Goal: Task Accomplishment & Management: Use online tool/utility

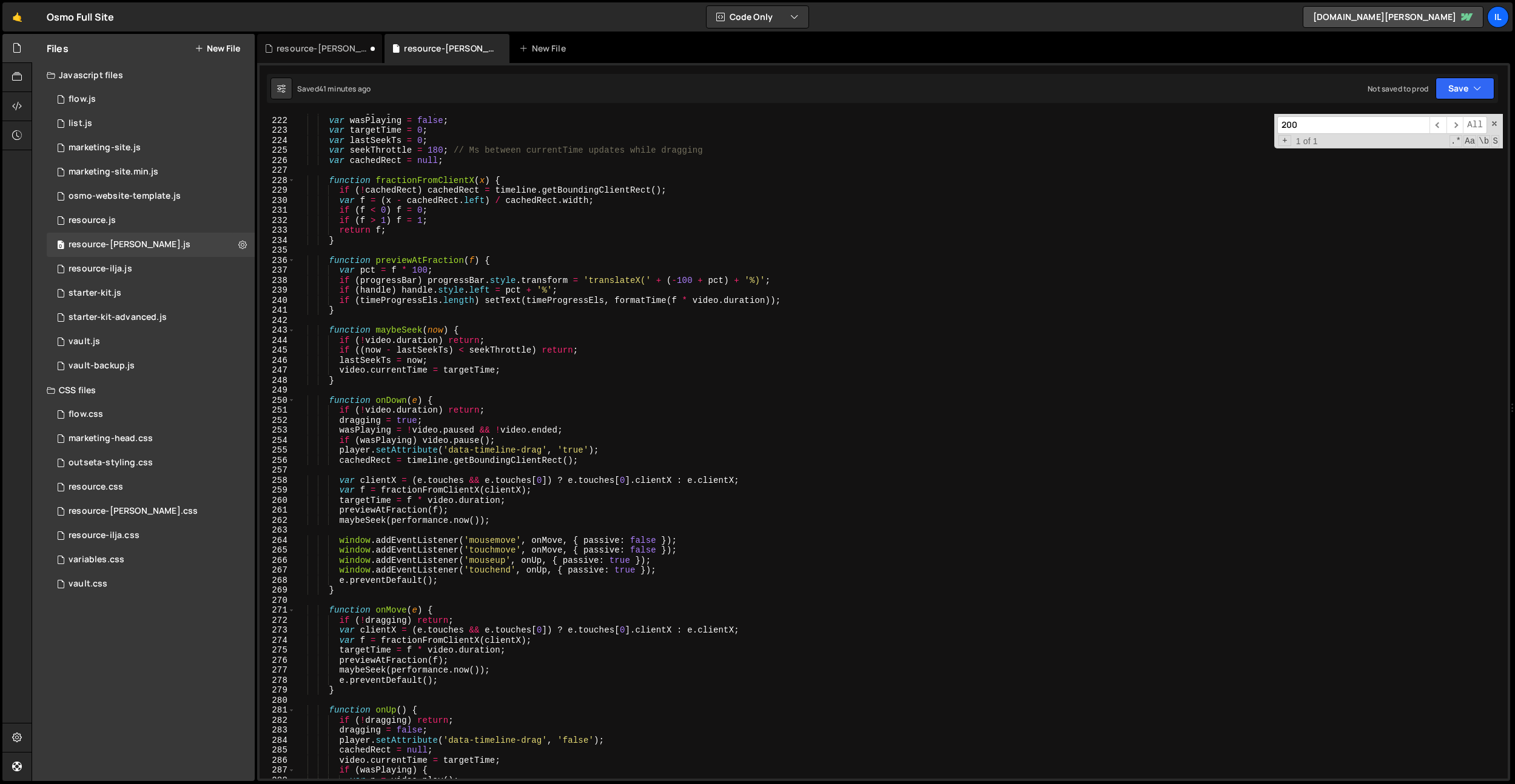
scroll to position [2189, 0]
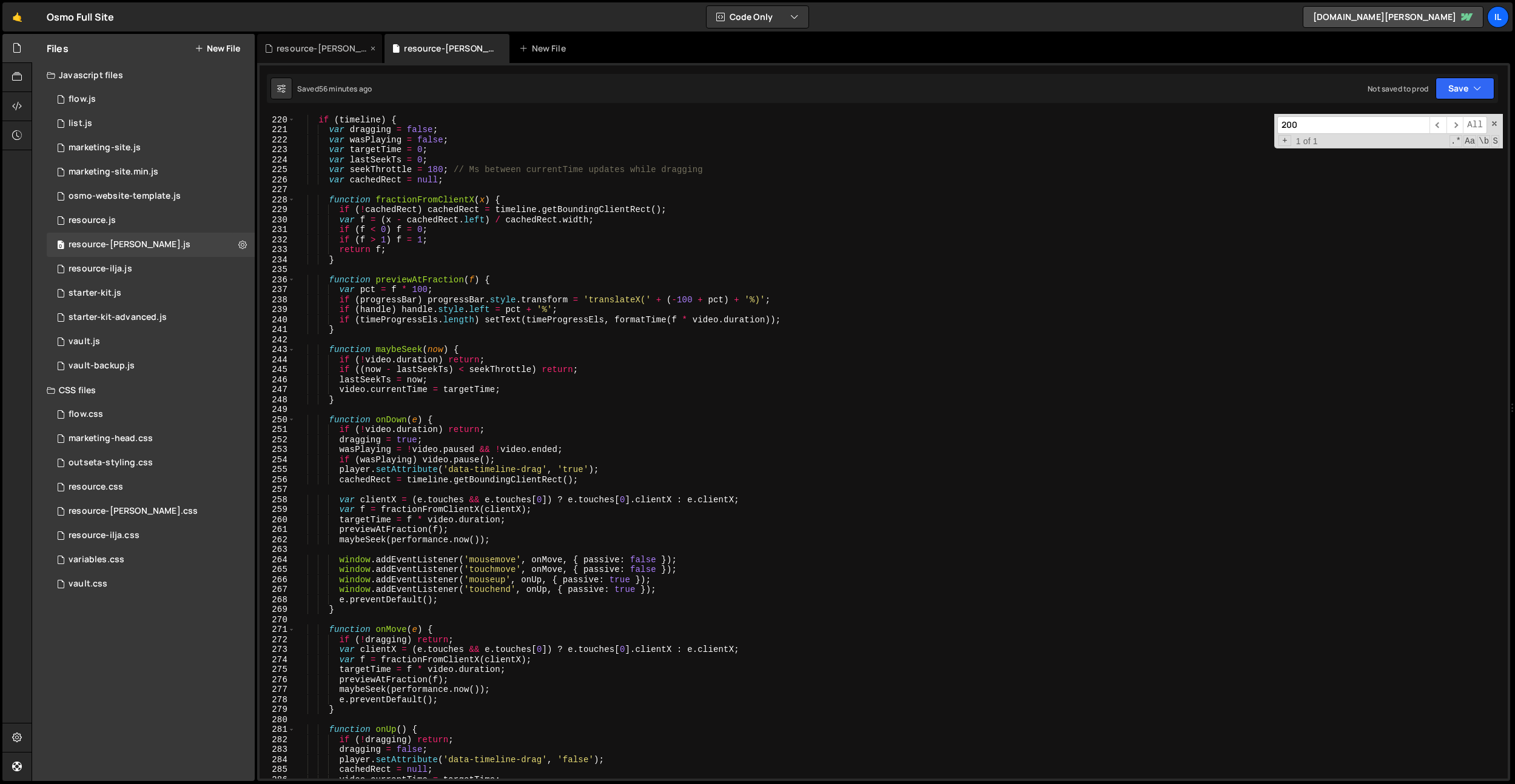
click at [309, 46] on div "resource-[PERSON_NAME].css" at bounding box center [322, 49] width 91 height 12
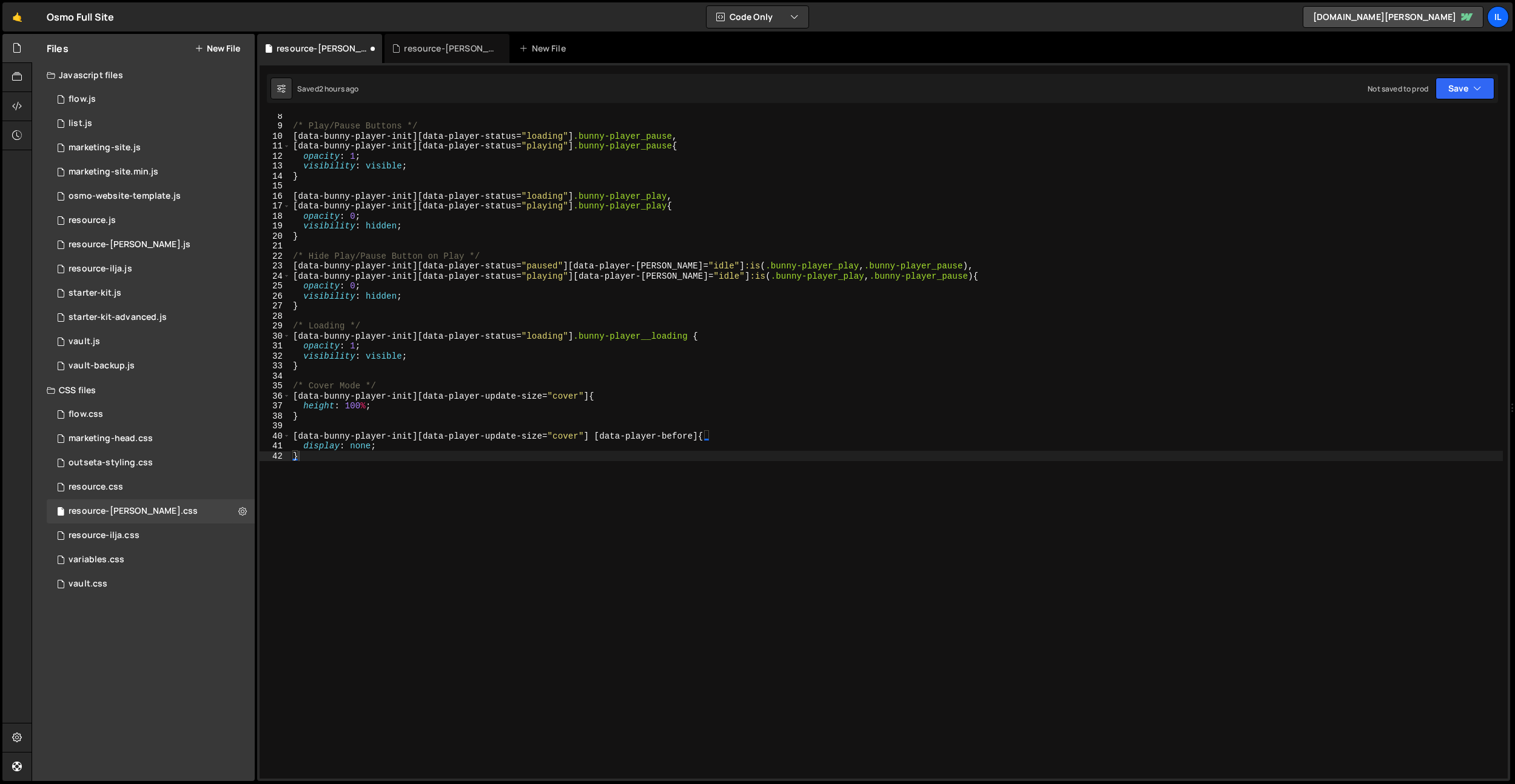
scroll to position [0, 0]
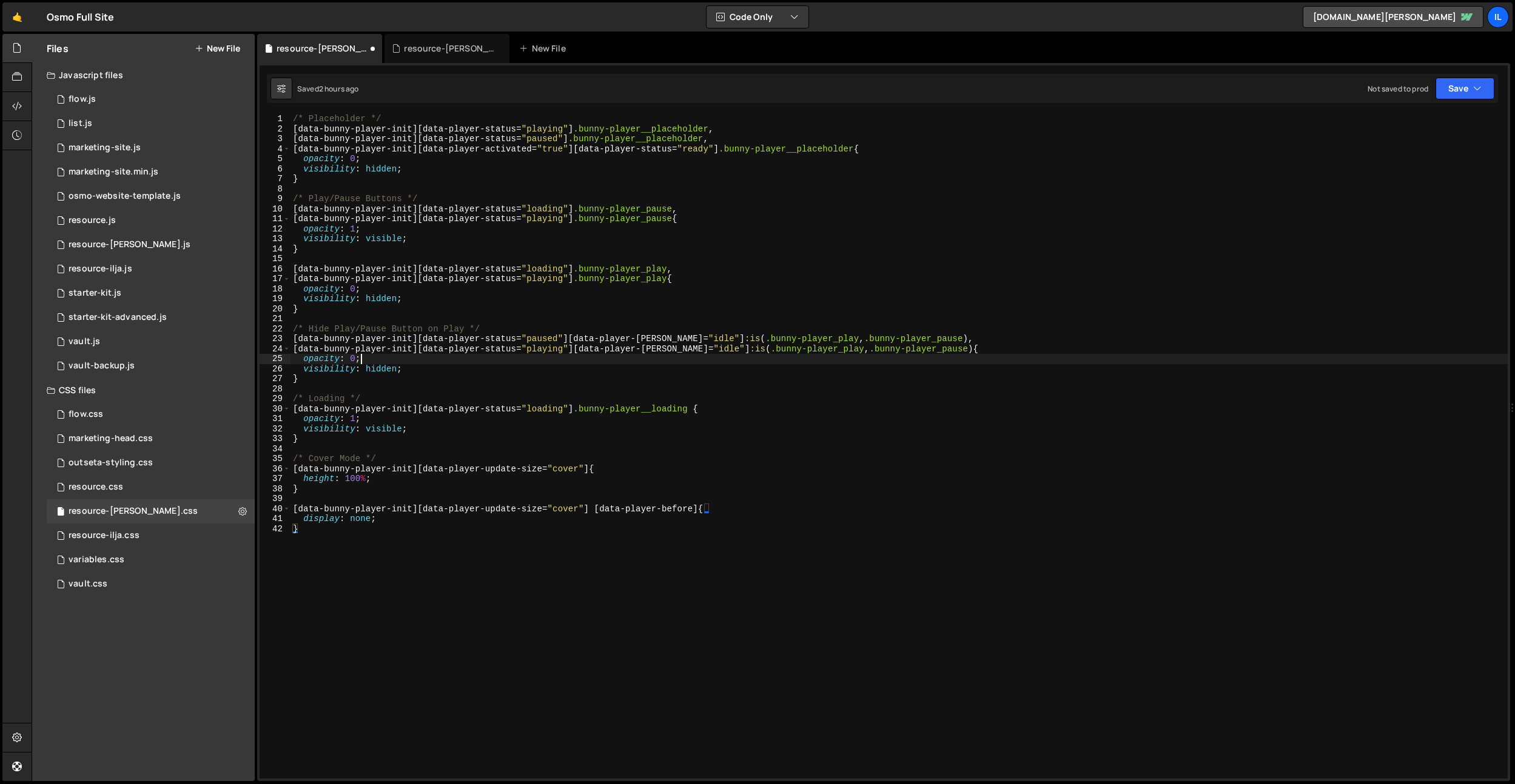
click at [693, 355] on div "/* Placeholder */ [ data-bunny-player-init ][ data-player-status = " playing " …" at bounding box center [899, 457] width 1217 height 685
click at [945, 352] on div "/* Placeholder */ [ data-bunny-player-init ][ data-player-status = " playing " …" at bounding box center [899, 457] width 1217 height 685
click at [678, 219] on div "/* Placeholder */ [ data-bunny-player-init ][ data-player-status = " playing " …" at bounding box center [899, 457] width 1217 height 685
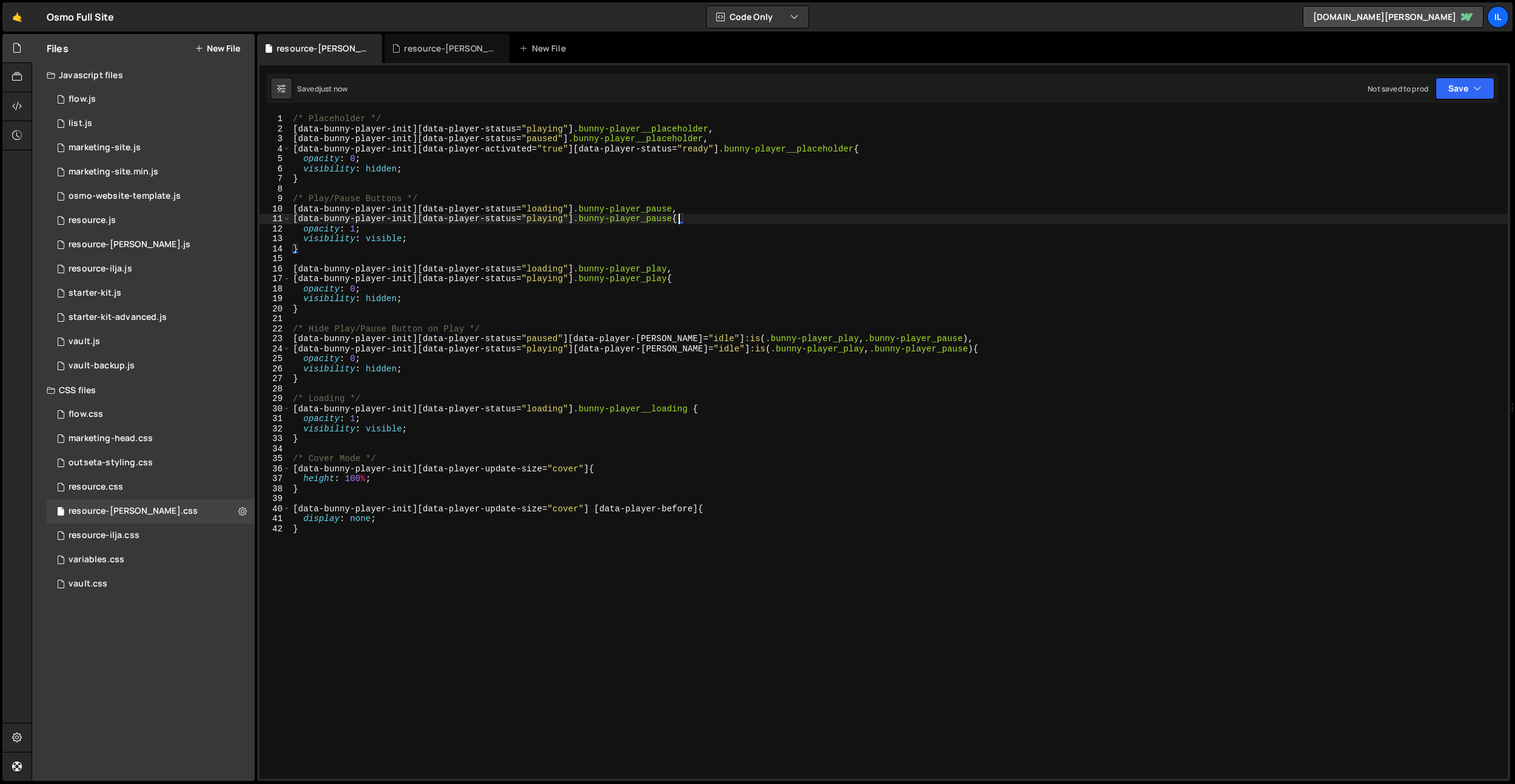
scroll to position [0, 27]
click at [861, 149] on div "/* Placeholder */ [ data-bunny-player-init ][ data-player-status = " playing " …" at bounding box center [899, 457] width 1217 height 685
click at [946, 301] on div "/* Placeholder */ [ data-bunny-player-init ][ data-player-status = " playing " …" at bounding box center [899, 457] width 1217 height 685
click at [674, 277] on div "/* Placeholder */ [ data-bunny-player-init ][ data-player-status = " playing " …" at bounding box center [899, 457] width 1217 height 685
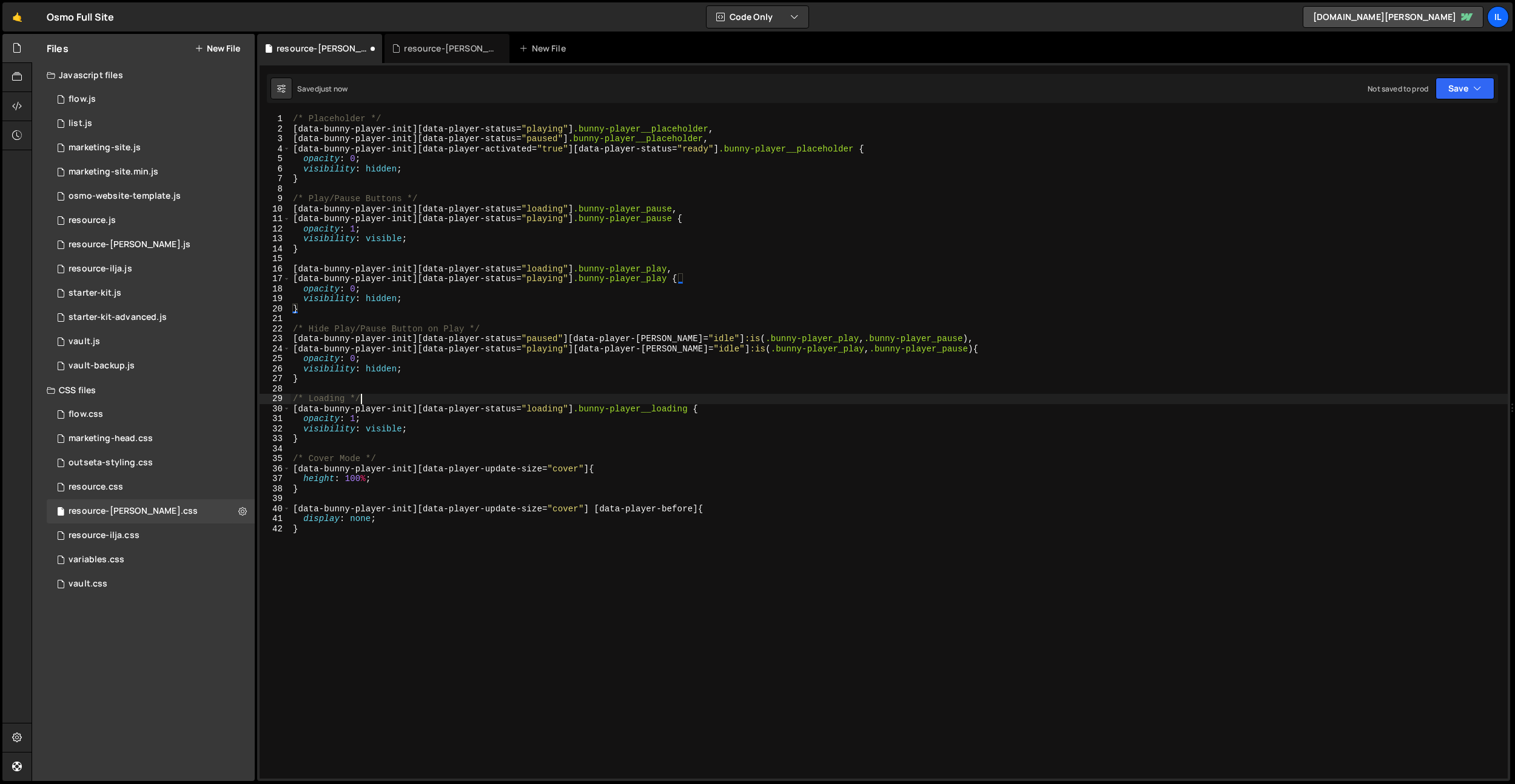
click at [760, 403] on div "/* Placeholder */ [ data-bunny-player-init ][ data-player-status = " playing " …" at bounding box center [899, 457] width 1217 height 685
type textarea "/* Loading */"
drag, startPoint x: 101, startPoint y: 577, endPoint x: 165, endPoint y: 562, distance: 65.7
click at [101, 577] on div "vault.css 0" at bounding box center [151, 584] width 208 height 24
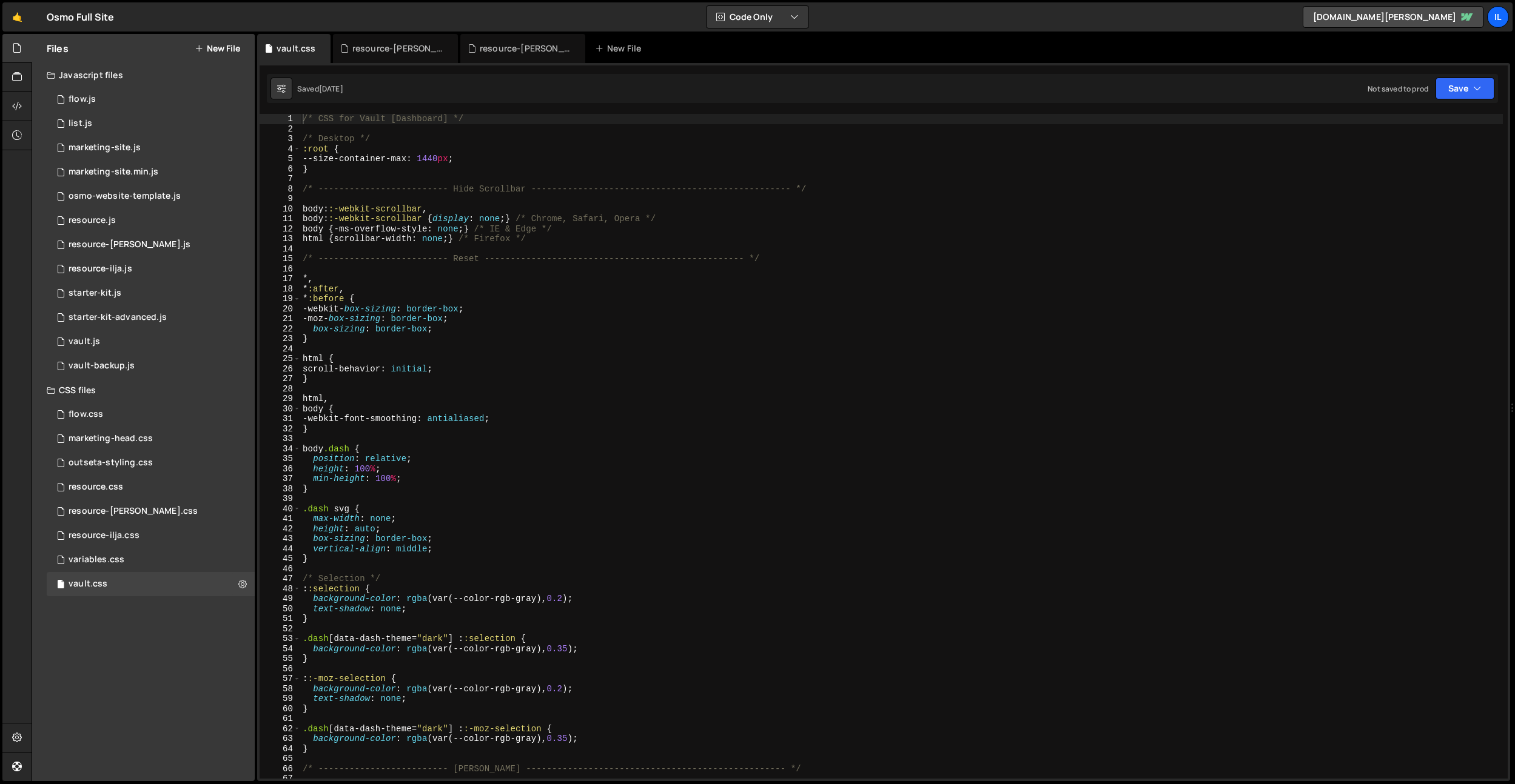
type textarea "}"
click at [637, 336] on div "/* CSS for Vault [Dashboard] */ /* Desktop */ :root { --size-container-max : 14…" at bounding box center [901, 457] width 1202 height 685
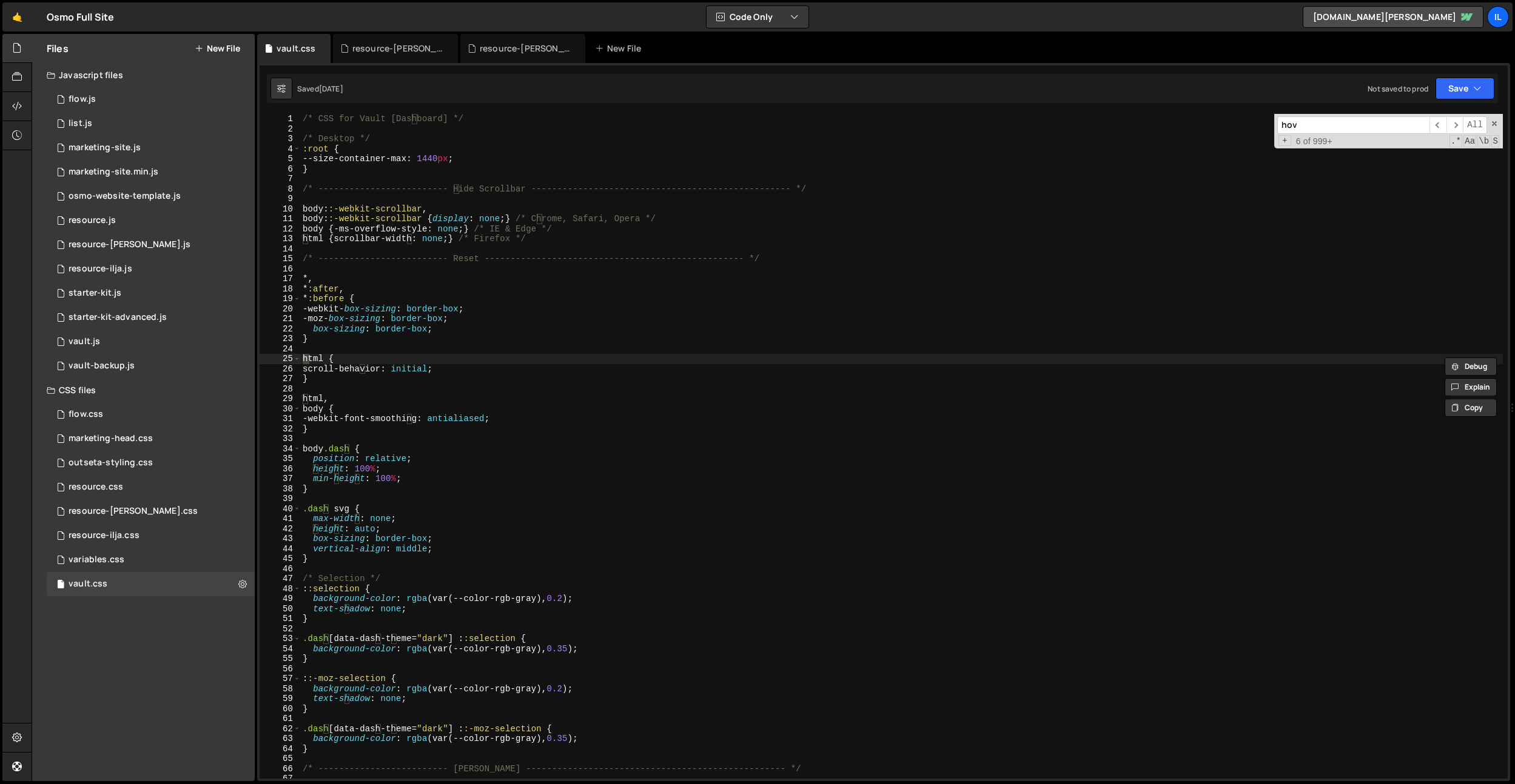
scroll to position [588, 0]
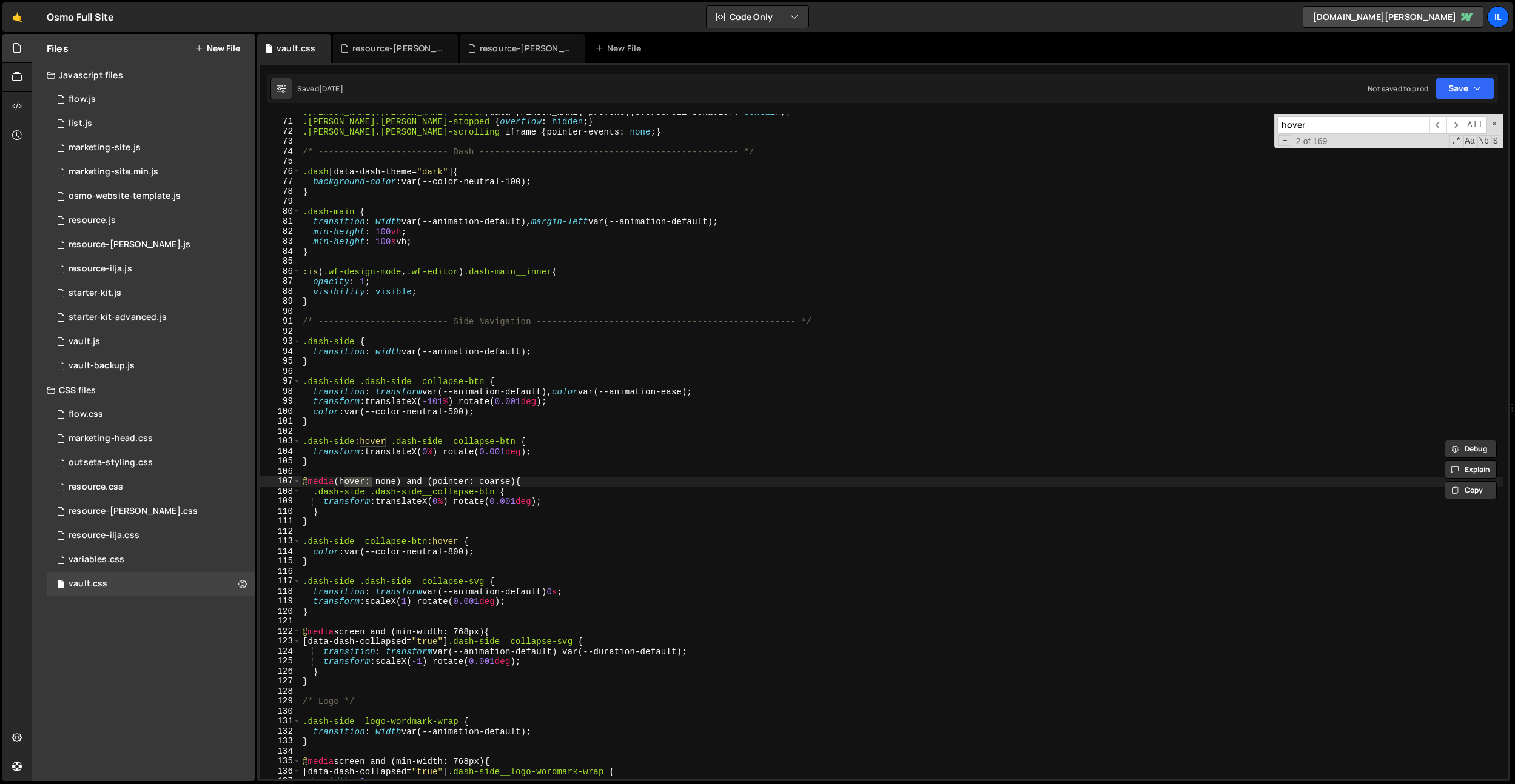
type input "hover"
type textarea "@media (hover: none) and (pointer: coarse) {"
drag, startPoint x: 553, startPoint y: 482, endPoint x: 350, endPoint y: 98, distance: 434.4
click at [209, 485] on div "Files New File Javascript files 0 flow.js 0 0 list.js 0 0 marketing-site.js 0 0…" at bounding box center [772, 407] width 1483 height 748
click at [322, 49] on icon at bounding box center [321, 49] width 9 height 12
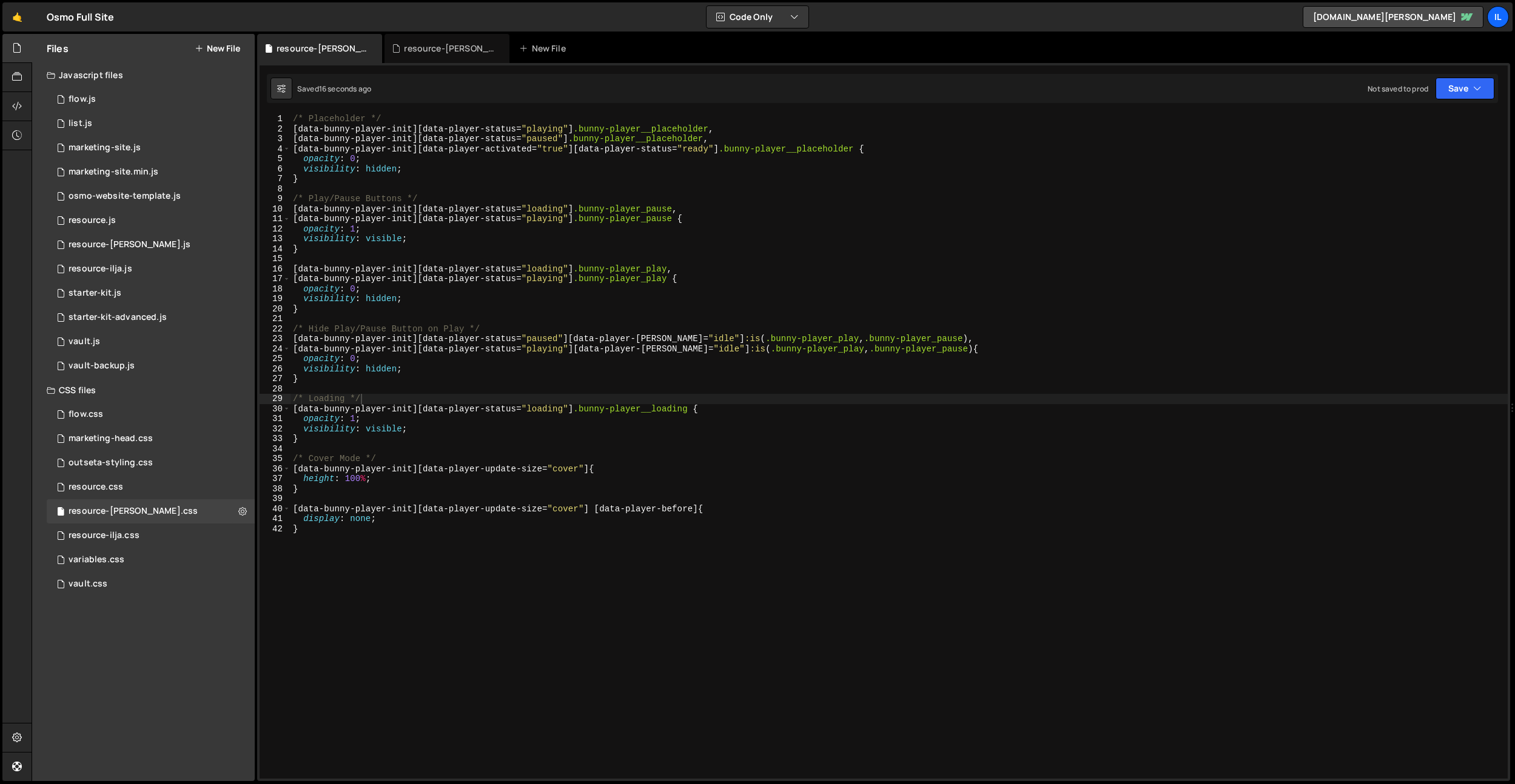
type textarea "[data-bunny-player-init][data-player-status="paused"][data-player-hover="idle"]…"
click at [445, 344] on div "/* Placeholder */ [ data-bunny-player-init ][ data-player-status = " playing " …" at bounding box center [899, 457] width 1217 height 685
click at [673, 317] on div "/* Placeholder */ [ data-bunny-player-init ][ data-player-status = " playing " …" at bounding box center [899, 457] width 1217 height 685
click at [531, 328] on div "/* Placeholder */ [ data-bunny-player-init ][ data-player-status = " playing " …" at bounding box center [899, 457] width 1217 height 685
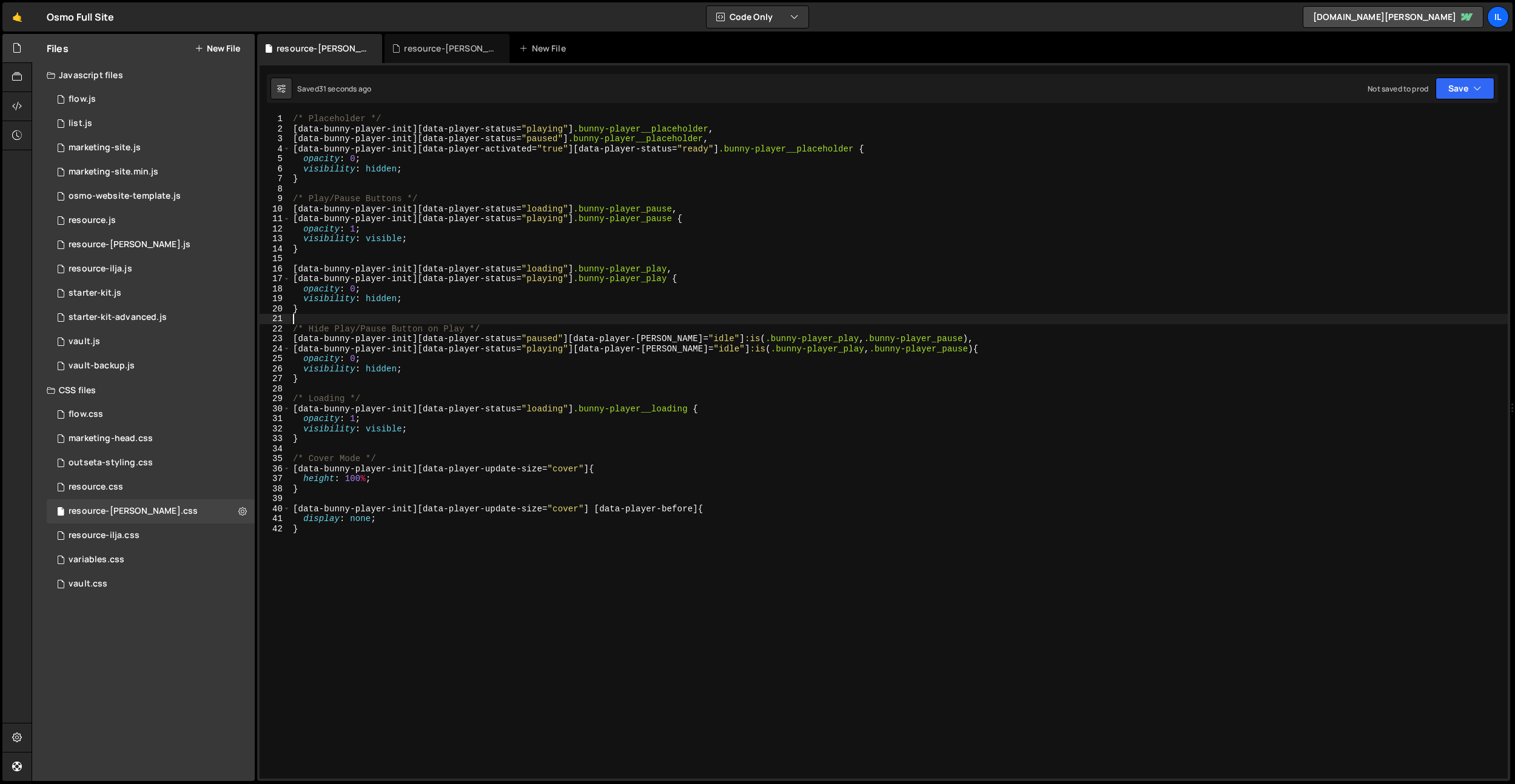
type textarea "/* Hide Play/Pause Button on Play */"
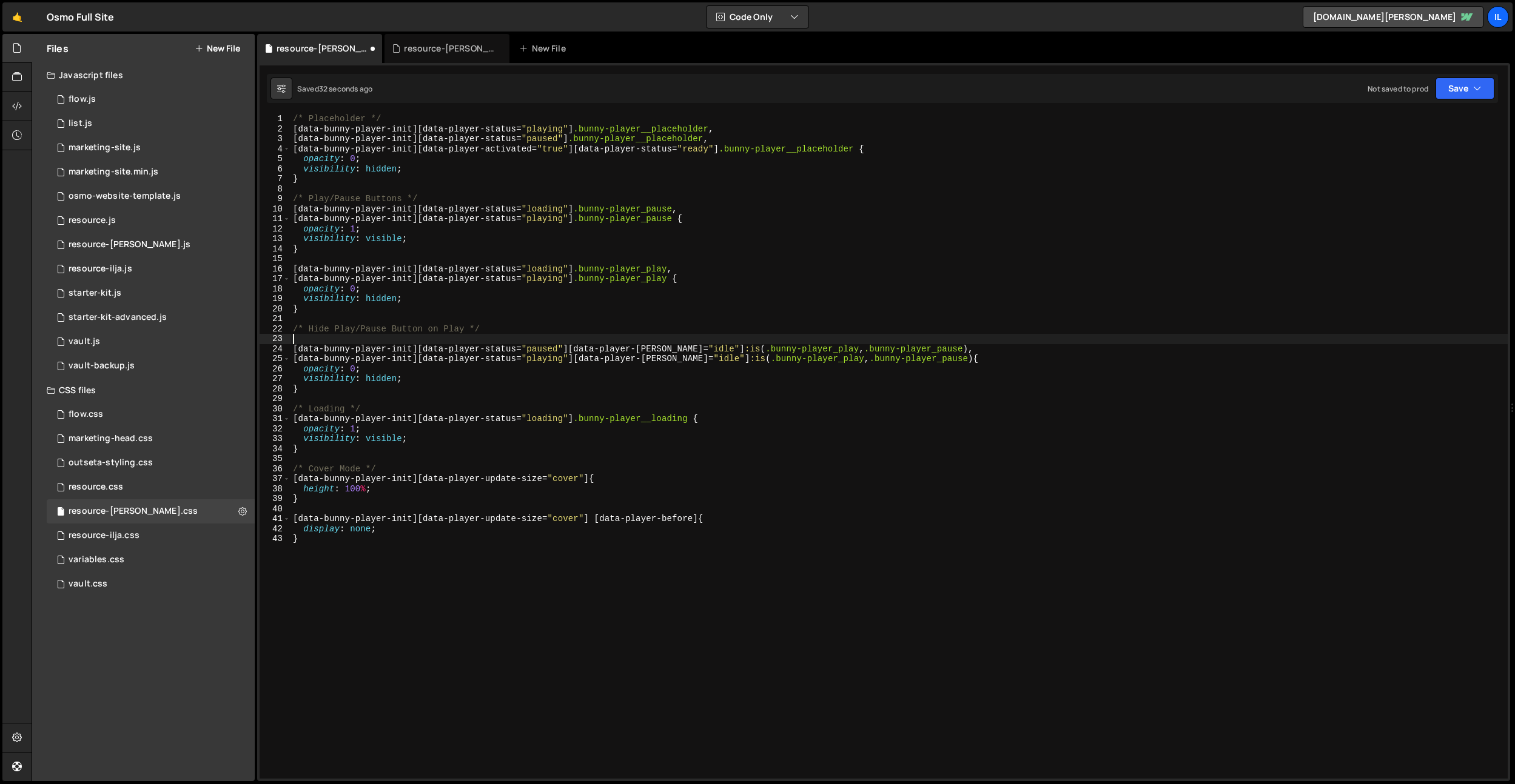
paste textarea "@media (hover: none) and (pointer: coarse) {"
click at [397, 392] on div "/* Placeholder */ [ data-bunny-player-init ][ data-player-status = " playing " …" at bounding box center [899, 457] width 1217 height 685
type textarea "}"
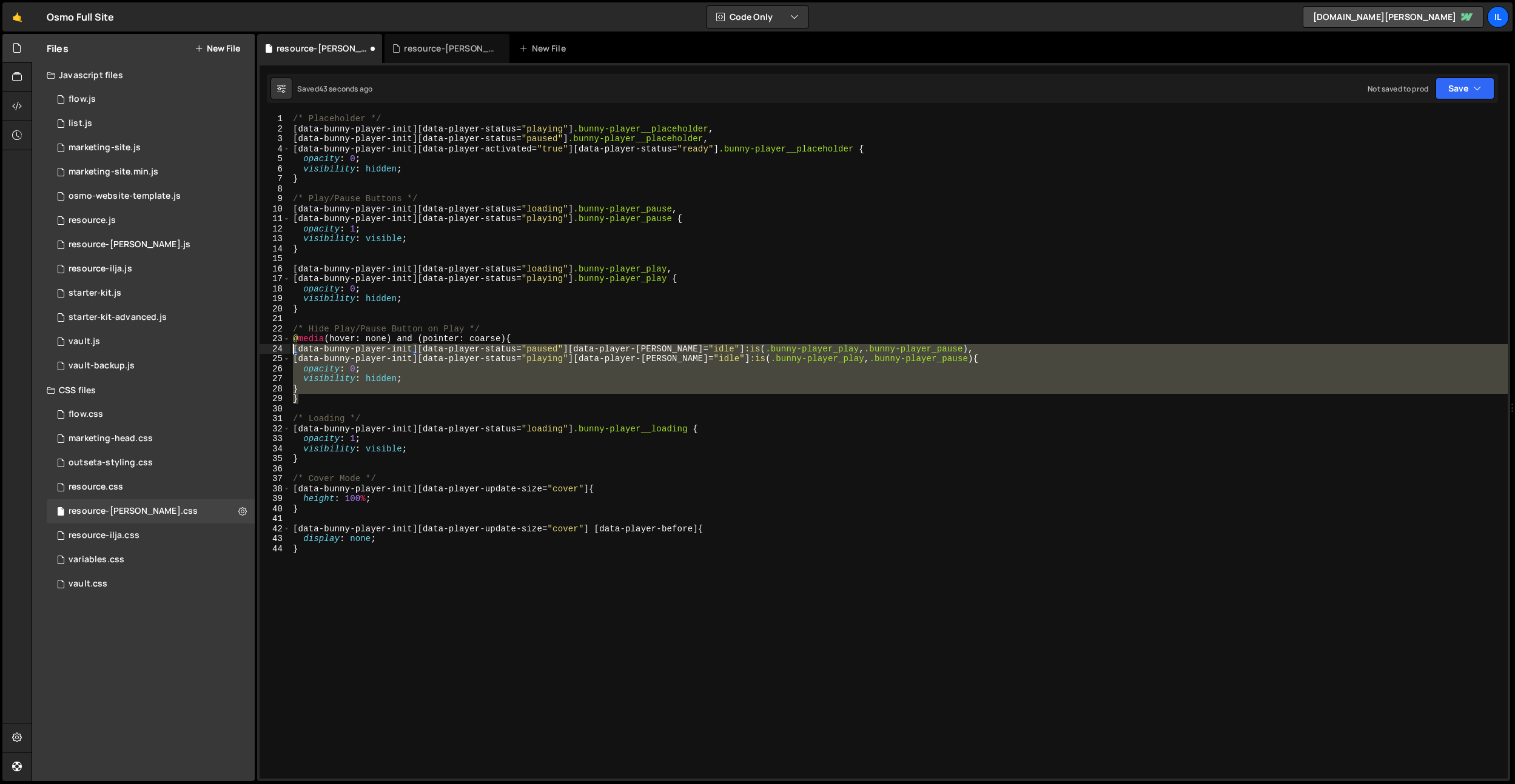
drag, startPoint x: 312, startPoint y: 394, endPoint x: 345, endPoint y: 329, distance: 72.9
click at [279, 352] on div "} 1 2 3 4 5 6 7 8 9 10 11 12 13 14 15 16 17 18 19 20 21 22 23 24 25 26 27 28 29…" at bounding box center [883, 446] width 1248 height 664
click at [454, 342] on div "/* Placeholder */ [ data-bunny-player-init ][ data-player-status = " playing " …" at bounding box center [899, 457] width 1217 height 685
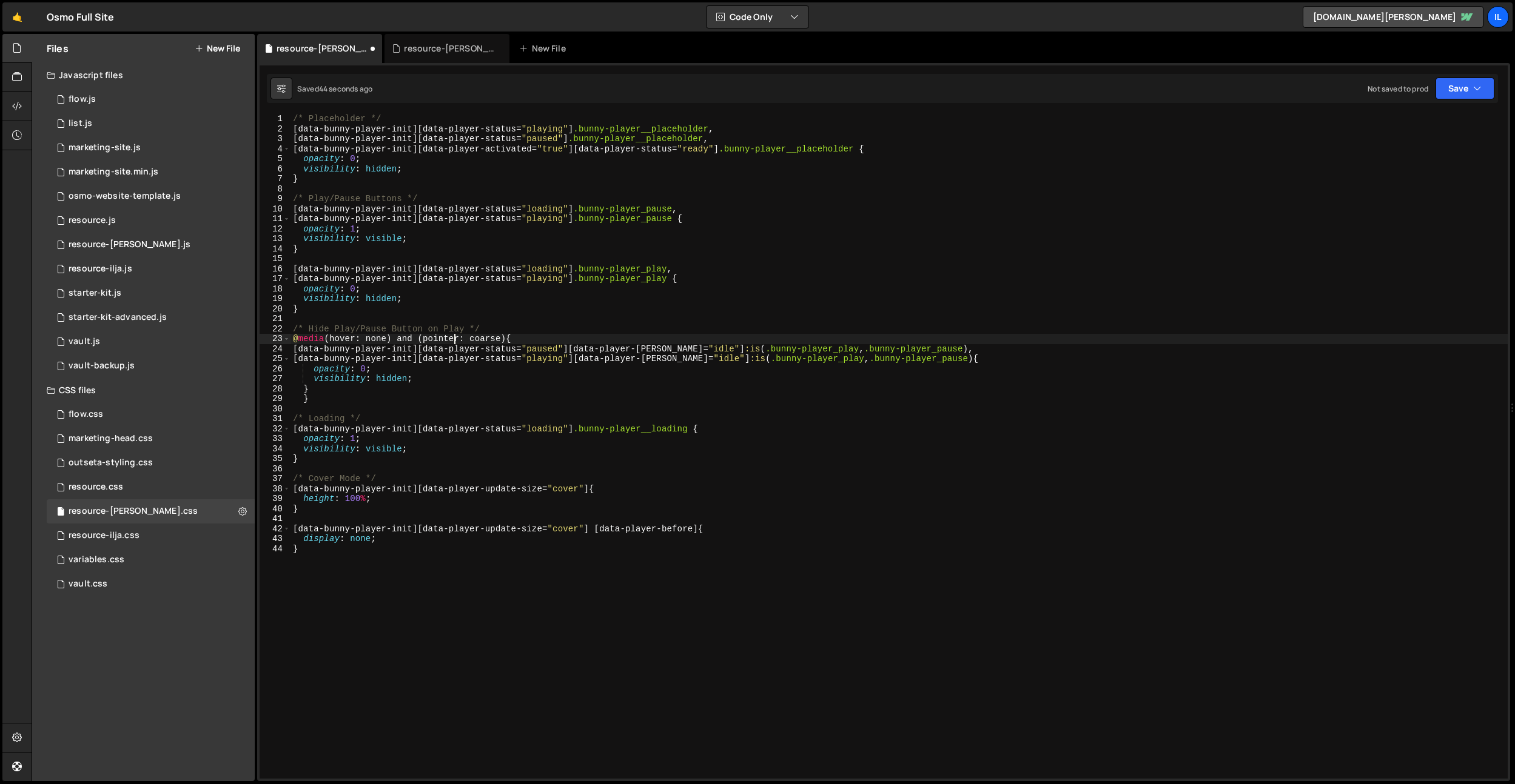
click at [454, 342] on div "/* Placeholder */ [ data-bunny-player-init ][ data-player-status = " playing " …" at bounding box center [899, 457] width 1217 height 685
click at [497, 347] on div "/* Placeholder */ [ data-bunny-player-init ][ data-player-status = " playing " …" at bounding box center [899, 457] width 1217 height 685
click at [496, 340] on div "/* Placeholder */ [ data-bunny-player-init ][ data-player-status = " playing " …" at bounding box center [899, 457] width 1217 height 685
click at [374, 342] on div "/* Placeholder */ [ data-bunny-player-init ][ data-player-status = " playing " …" at bounding box center [899, 457] width 1217 height 685
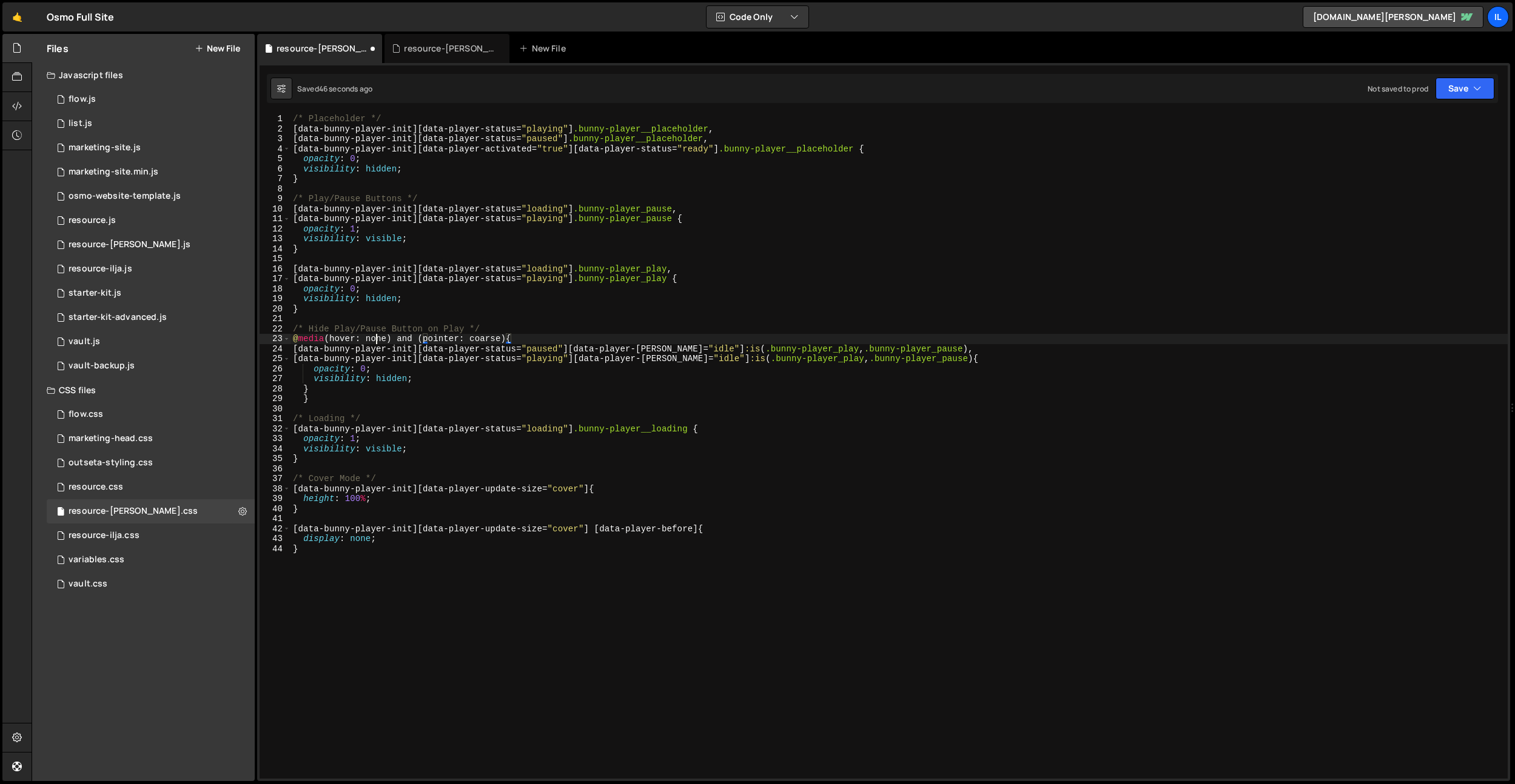
click at [374, 342] on div "/* Placeholder */ [ data-bunny-player-init ][ data-player-status = " playing " …" at bounding box center [899, 457] width 1217 height 685
type textarea "@media (hover: hover) and (pointer: coarse) {"
click at [389, 314] on div "/* Placeholder */ [ data-bunny-player-init ][ data-player-status = " playing " …" at bounding box center [899, 457] width 1217 height 685
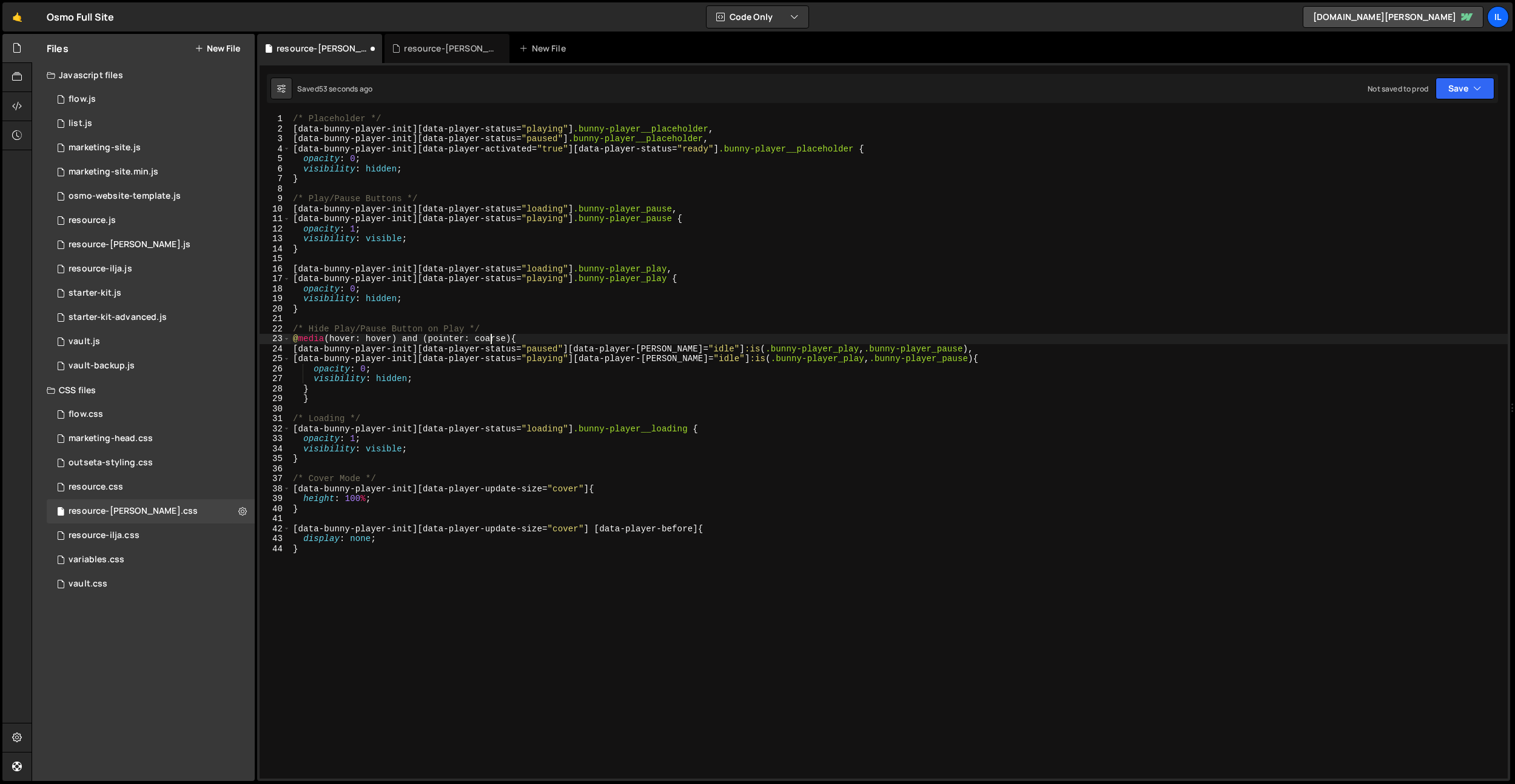
click at [491, 341] on div "/* Placeholder */ [ data-bunny-player-init ][ data-player-status = " playing " …" at bounding box center [899, 457] width 1217 height 685
drag, startPoint x: 517, startPoint y: 334, endPoint x: 470, endPoint y: 336, distance: 47.0
click at [470, 336] on div "/* Placeholder */ [ data-bunny-player-init ][ data-player-status = " playing " …" at bounding box center [899, 457] width 1217 height 685
click at [494, 340] on div "/* Placeholder */ [ data-bunny-player-init ][ data-player-status = " playing " …" at bounding box center [899, 446] width 1217 height 664
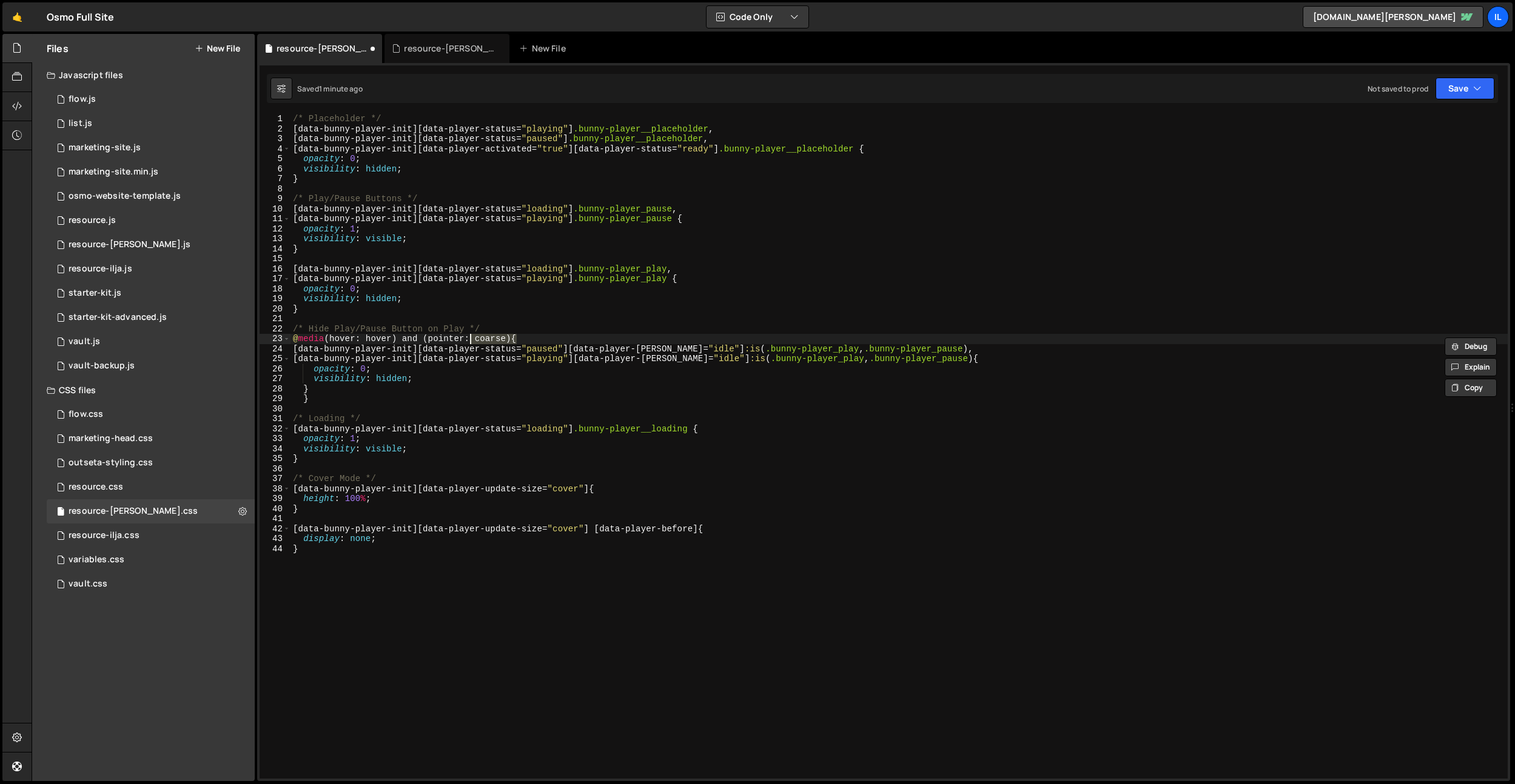
drag, startPoint x: 494, startPoint y: 340, endPoint x: 529, endPoint y: 415, distance: 82.8
click at [494, 340] on div "/* Placeholder */ [ data-bunny-player-init ][ data-player-status = " playing " …" at bounding box center [899, 457] width 1217 height 685
paste textarea "Th"
click at [627, 265] on div "/* Placeholder */ [ data-bunny-player-init ][ data-player-status = " playing " …" at bounding box center [899, 457] width 1217 height 685
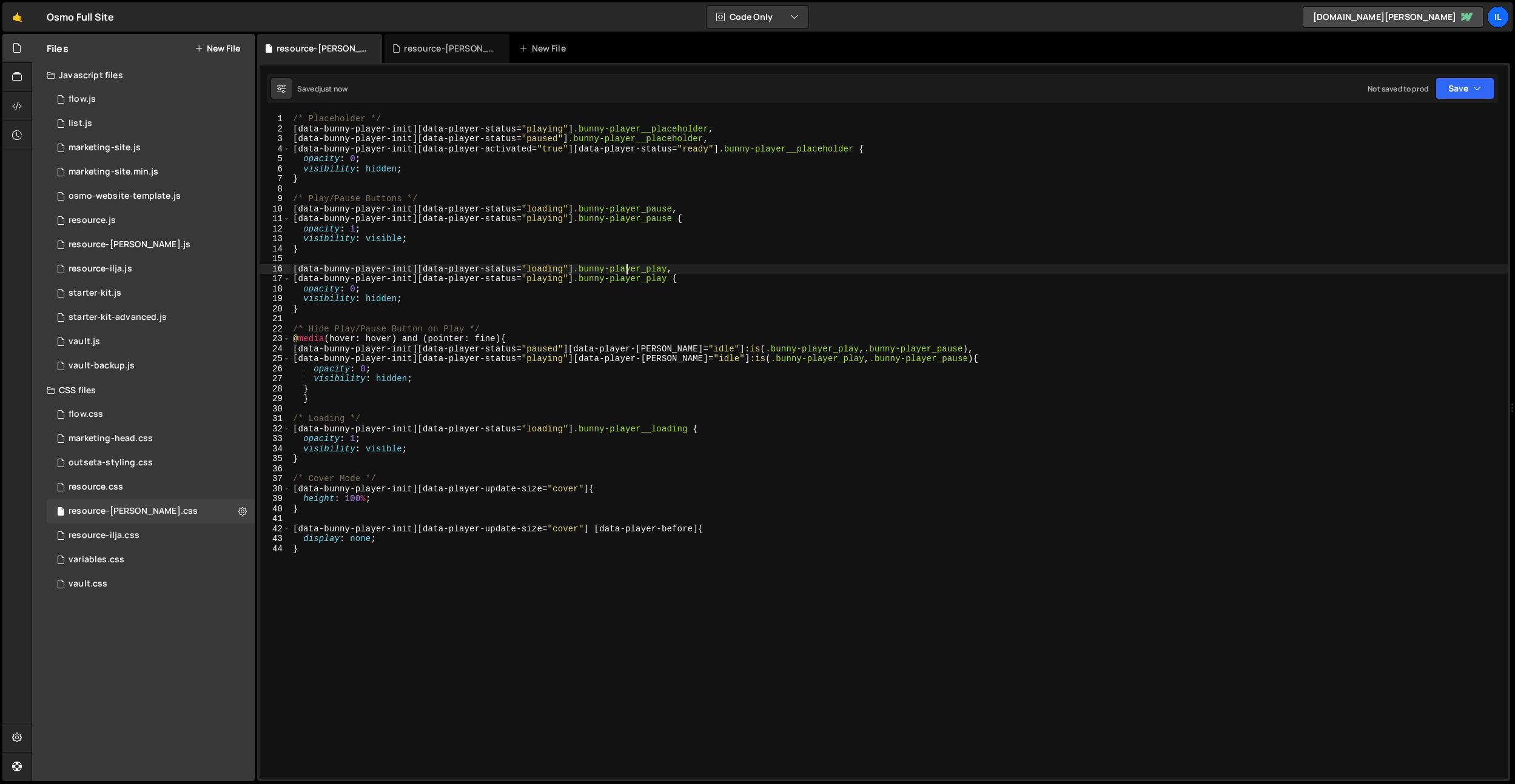
click at [308, 400] on div "/* Placeholder */ [ data-bunny-player-init ][ data-player-status = " playing " …" at bounding box center [899, 457] width 1217 height 685
type textarea "}"
click at [778, 411] on div "/* Placeholder */ [ data-bunny-player-init ][ data-player-status = " playing " …" at bounding box center [899, 457] width 1217 height 685
drag, startPoint x: 531, startPoint y: 337, endPoint x: 302, endPoint y: 386, distance: 234.2
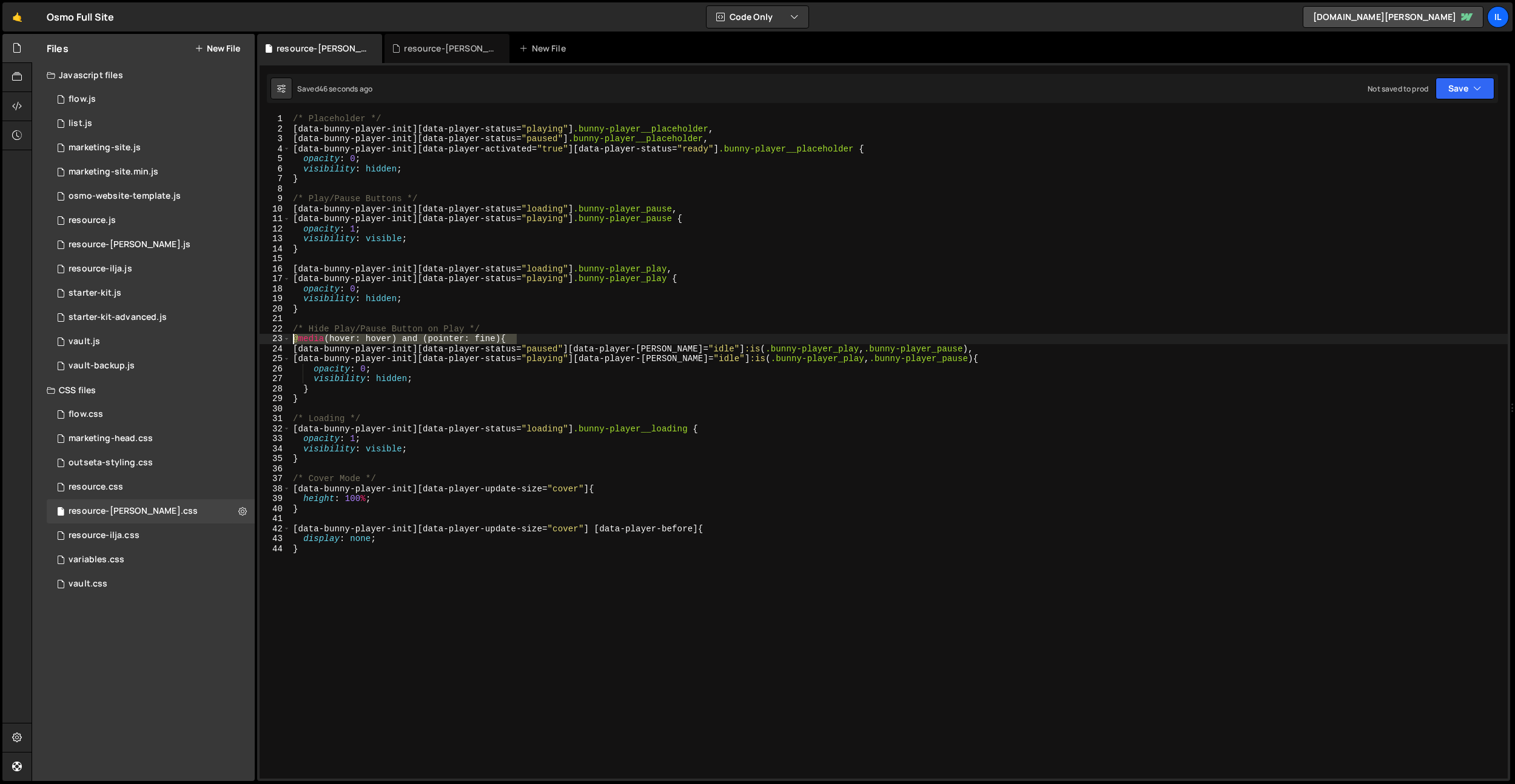
click at [222, 339] on div "Files New File Javascript files 0 flow.js 0 0 list.js 0 0 marketing-site.js 0 0…" at bounding box center [772, 407] width 1483 height 748
click at [340, 398] on div "/* Placeholder */ [ data-bunny-player-init ][ data-player-status = " playing " …" at bounding box center [899, 457] width 1217 height 685
type textarea "}"
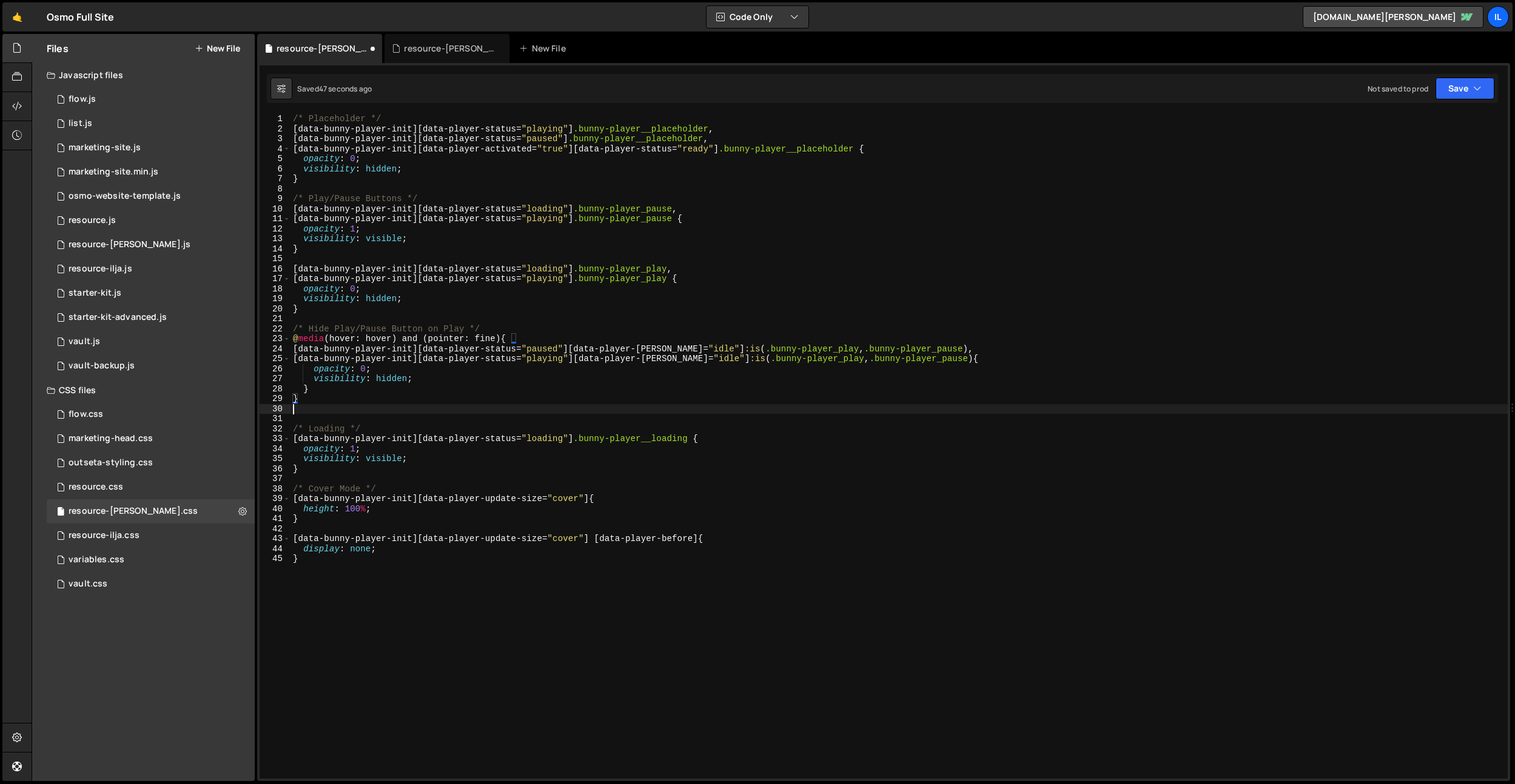
paste textarea "@media (hover: hover) and (pointer: fine) {"
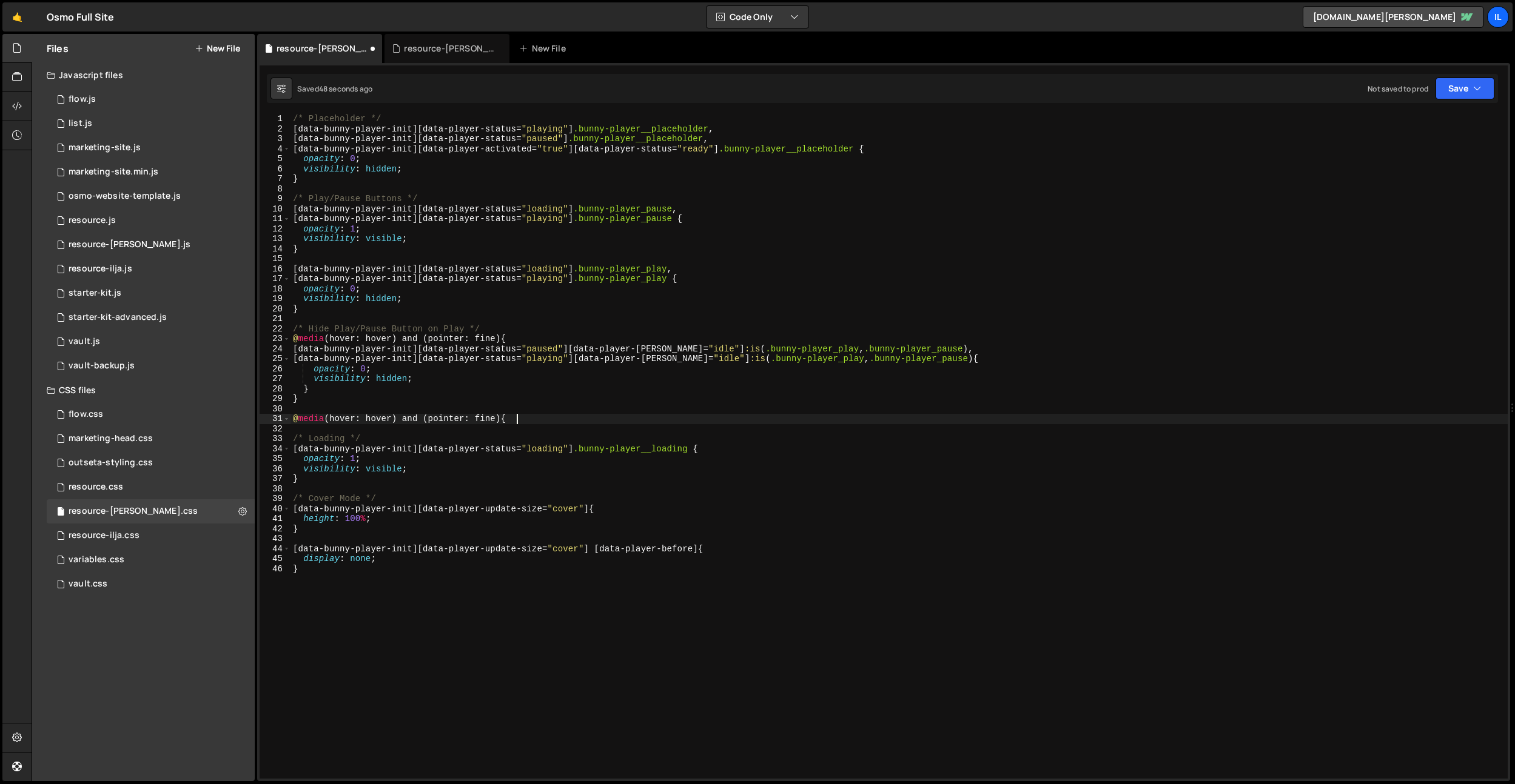
type textarea "@media (hover: hover) and (pointer: fine) {}"
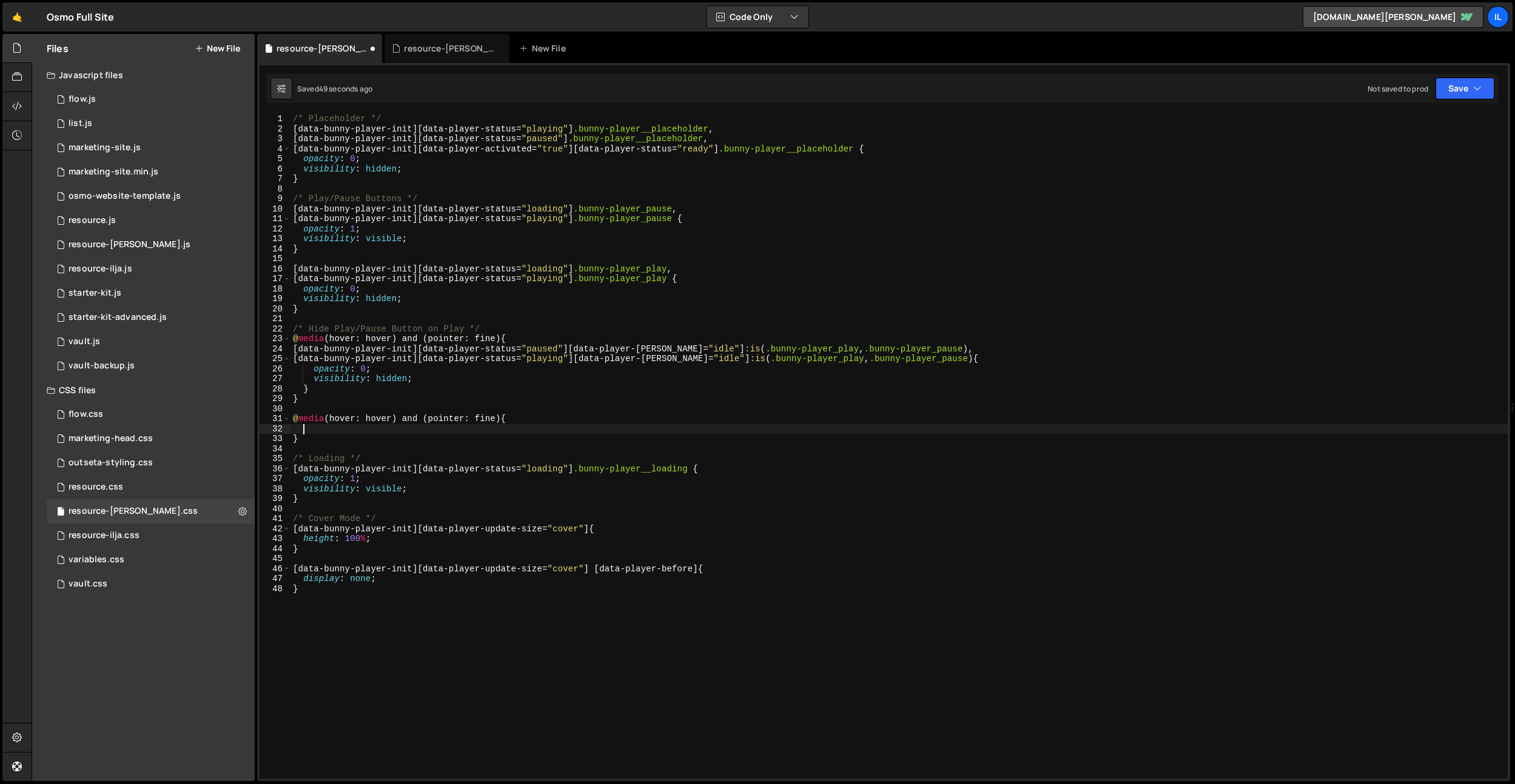
click at [374, 417] on div "/* Placeholder */ [ data-bunny-player-init ][ data-player-status = " playing " …" at bounding box center [899, 457] width 1217 height 685
click at [476, 416] on div "/* Placeholder */ [ data-bunny-player-init ][ data-player-status = " playing " …" at bounding box center [899, 457] width 1217 height 685
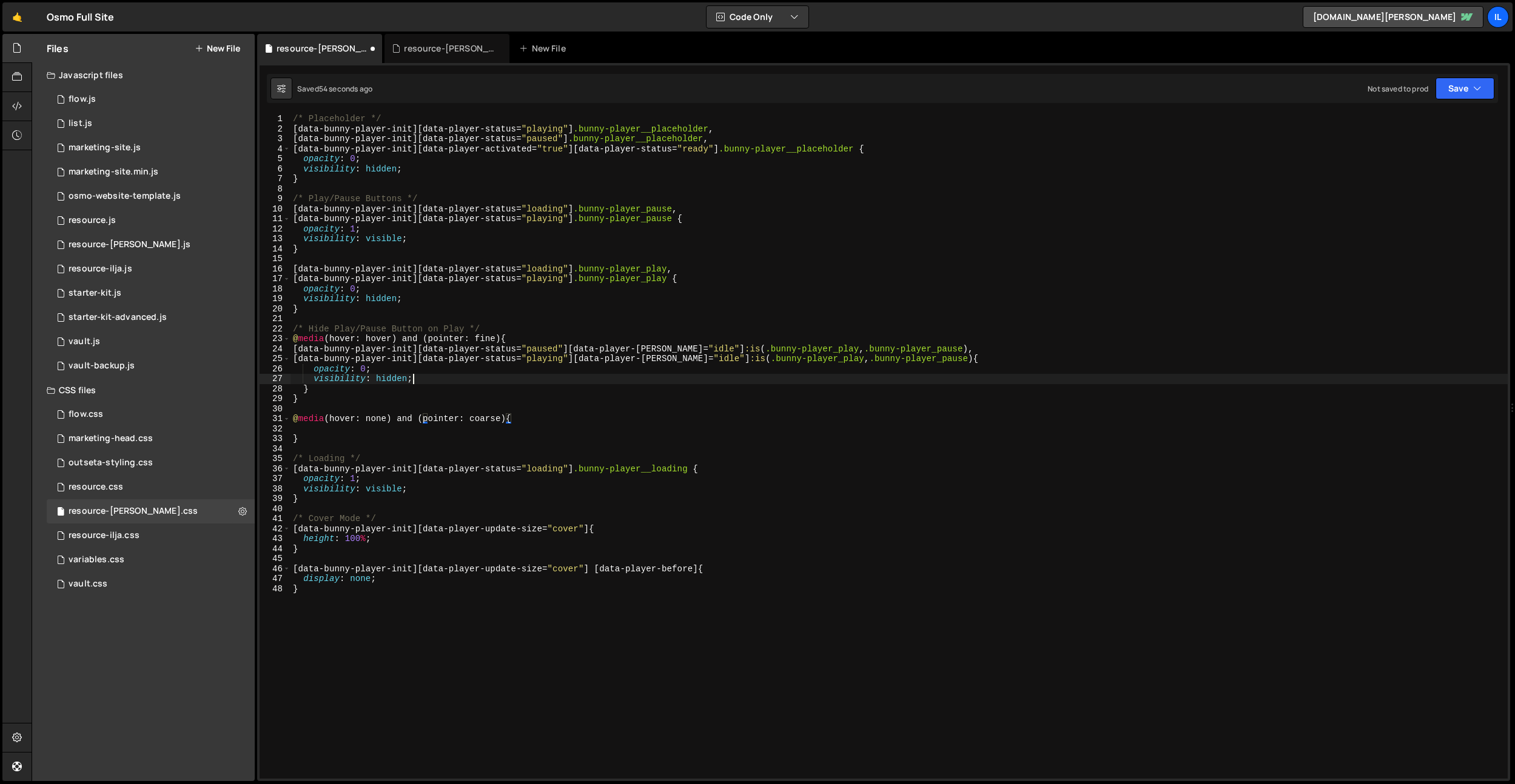
click at [593, 381] on div "/* Placeholder */ [ data-bunny-player-init ][ data-player-status = " playing " …" at bounding box center [899, 457] width 1217 height 685
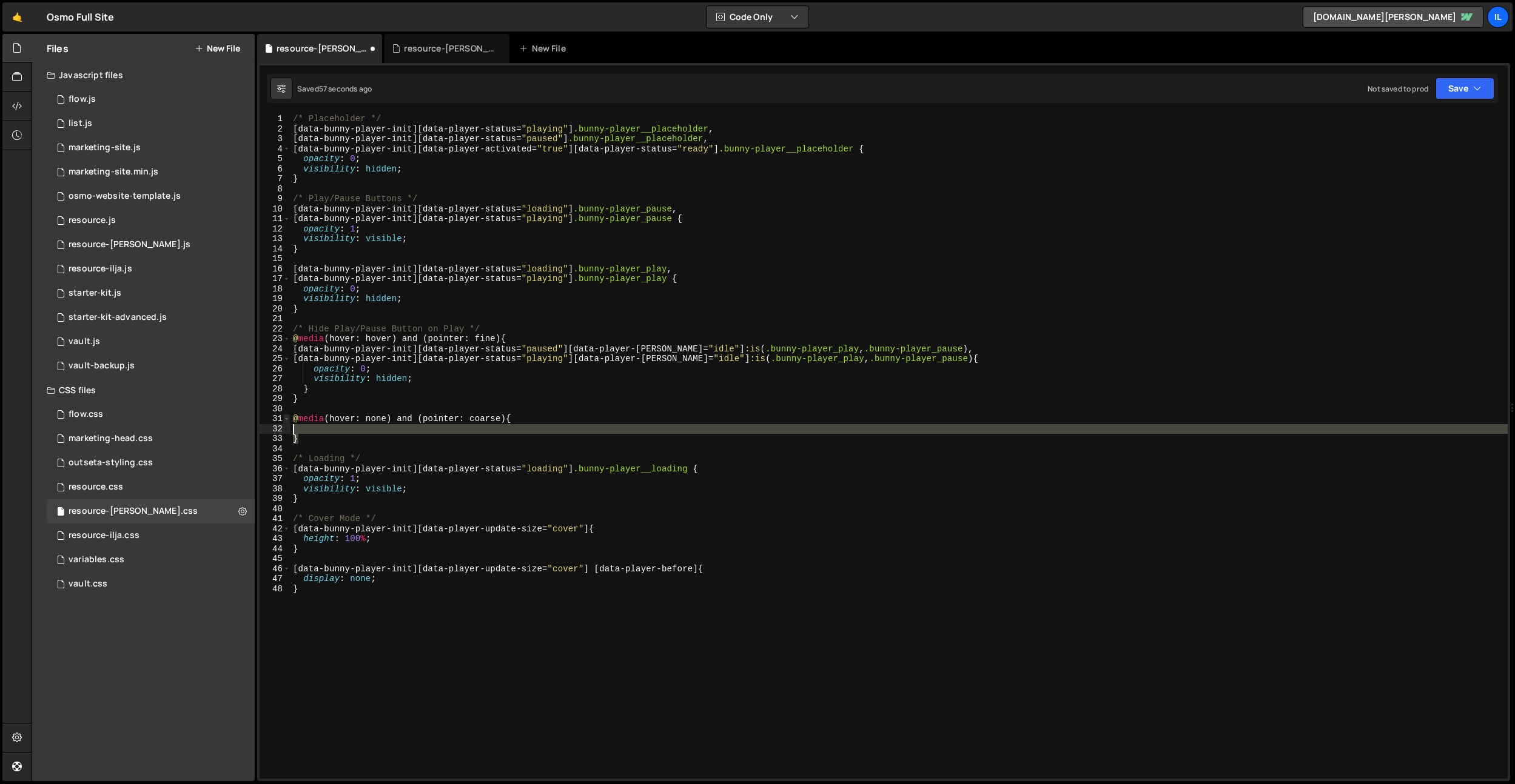
drag, startPoint x: 302, startPoint y: 437, endPoint x: 284, endPoint y: 416, distance: 27.7
click at [286, 417] on div "visibility: hidden; 1 2 3 4 5 6 7 8 9 10 11 12 13 14 15 16 17 18 19 20 21 22 23…" at bounding box center [883, 446] width 1248 height 664
type textarea "@media (hover: none) and (pointer: coarse) {"
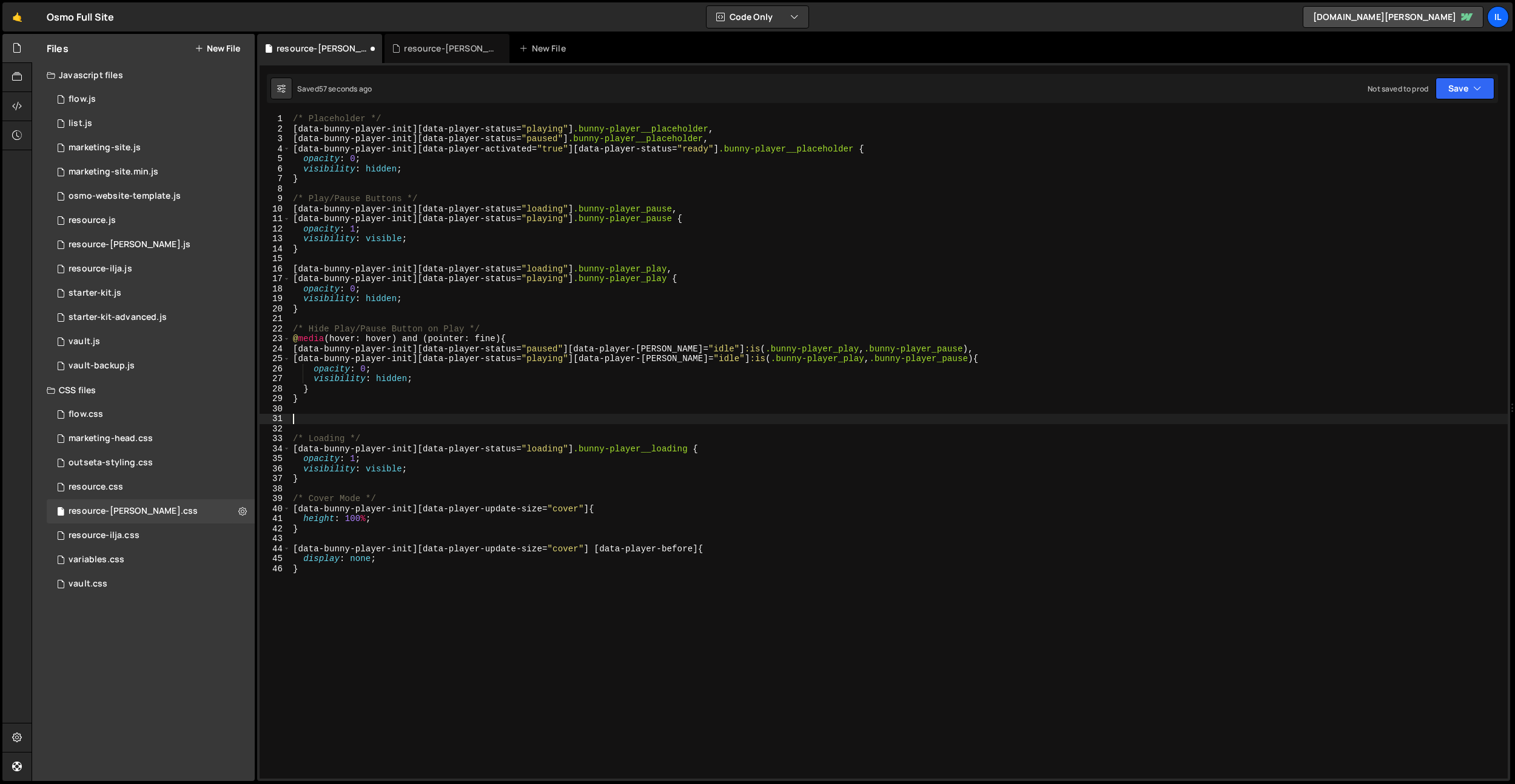
scroll to position [0, 0]
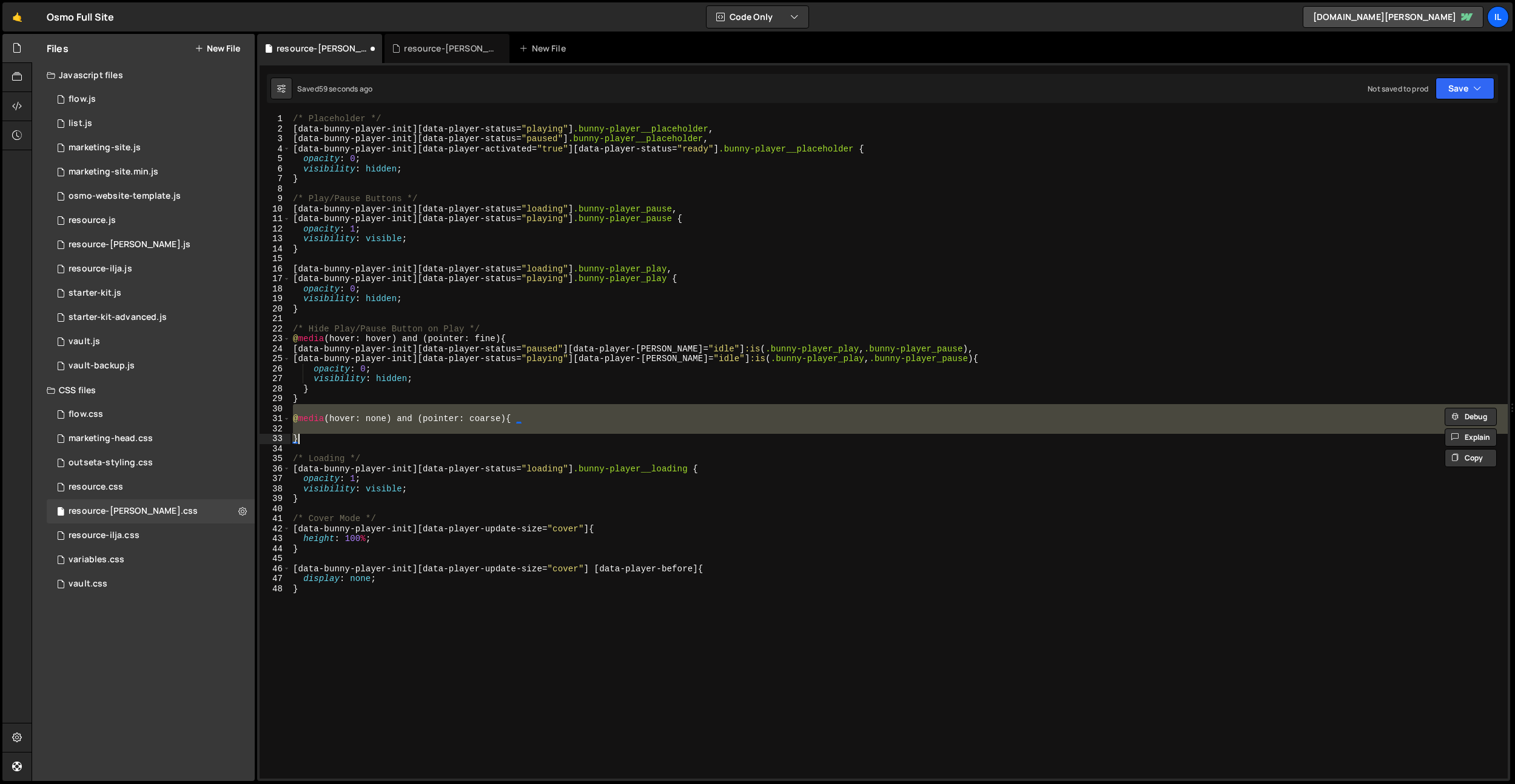
type textarea "}"
click at [391, 428] on div "/* Placeholder */ [ data-bunny-player-init ][ data-player-status = " playing " …" at bounding box center [899, 446] width 1217 height 664
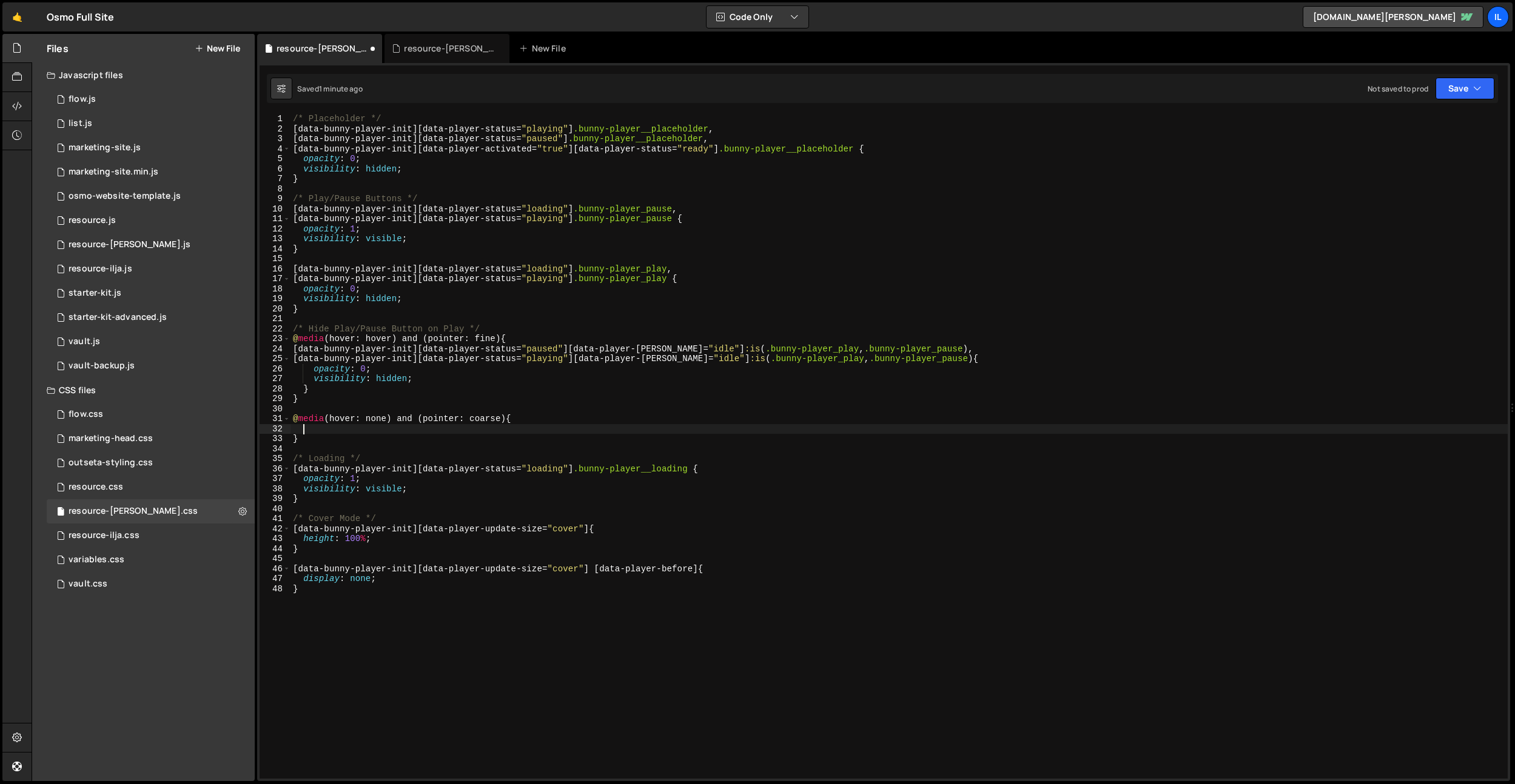
click at [388, 418] on div "/* Placeholder */ [ data-bunny-player-init ][ data-player-status = " playing " …" at bounding box center [899, 457] width 1217 height 685
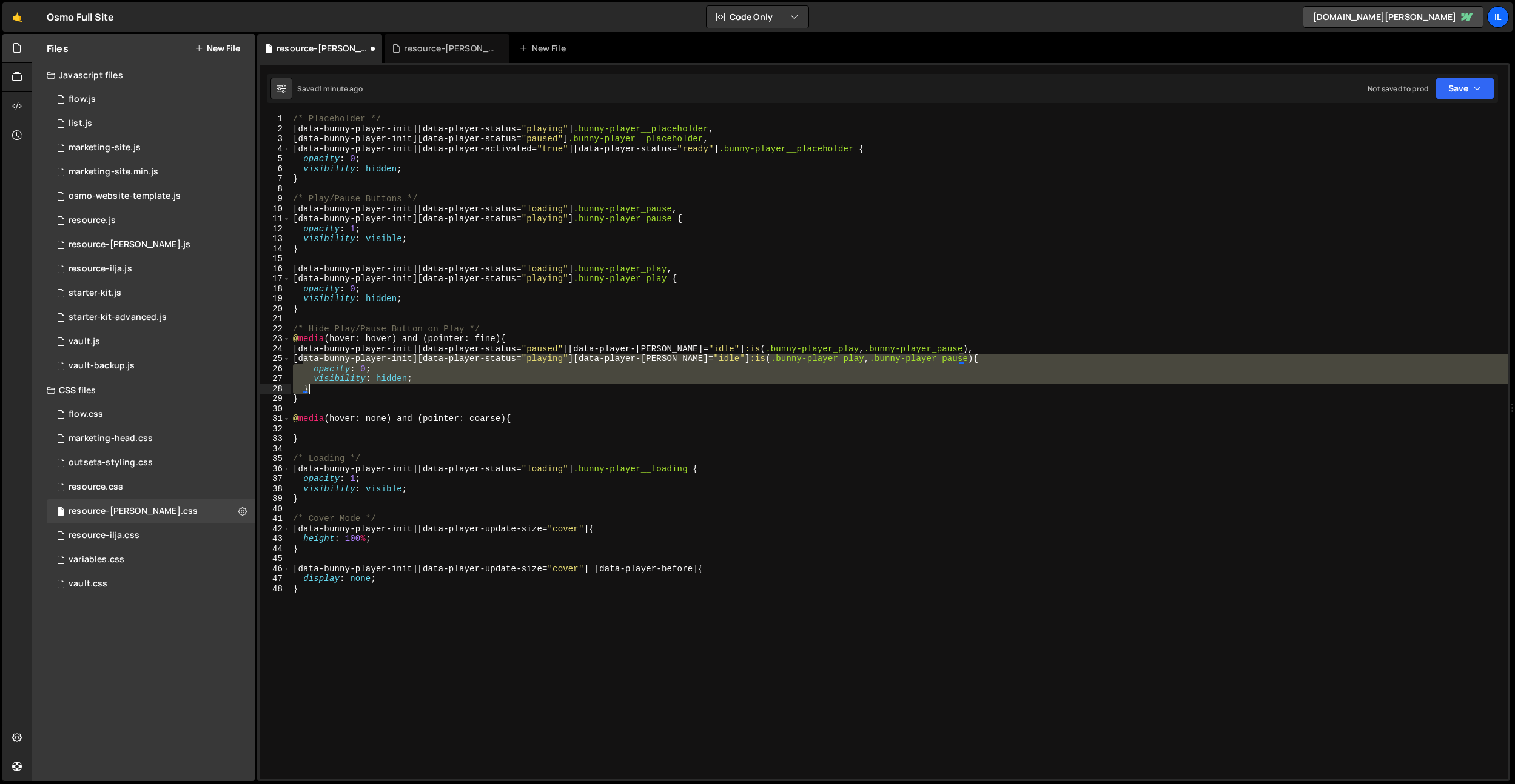
drag, startPoint x: 301, startPoint y: 358, endPoint x: 331, endPoint y: 421, distance: 69.8
click at [321, 386] on div "/* Placeholder */ [ data-bunny-player-init ][ data-player-status = " playing " …" at bounding box center [899, 457] width 1217 height 685
type textarea "visibility: hidden; }"
drag, startPoint x: 328, startPoint y: 431, endPoint x: 330, endPoint y: 444, distance: 13.2
click at [328, 431] on div "/* Placeholder */ [ data-bunny-player-init ][ data-player-status = " playing " …" at bounding box center [899, 457] width 1217 height 685
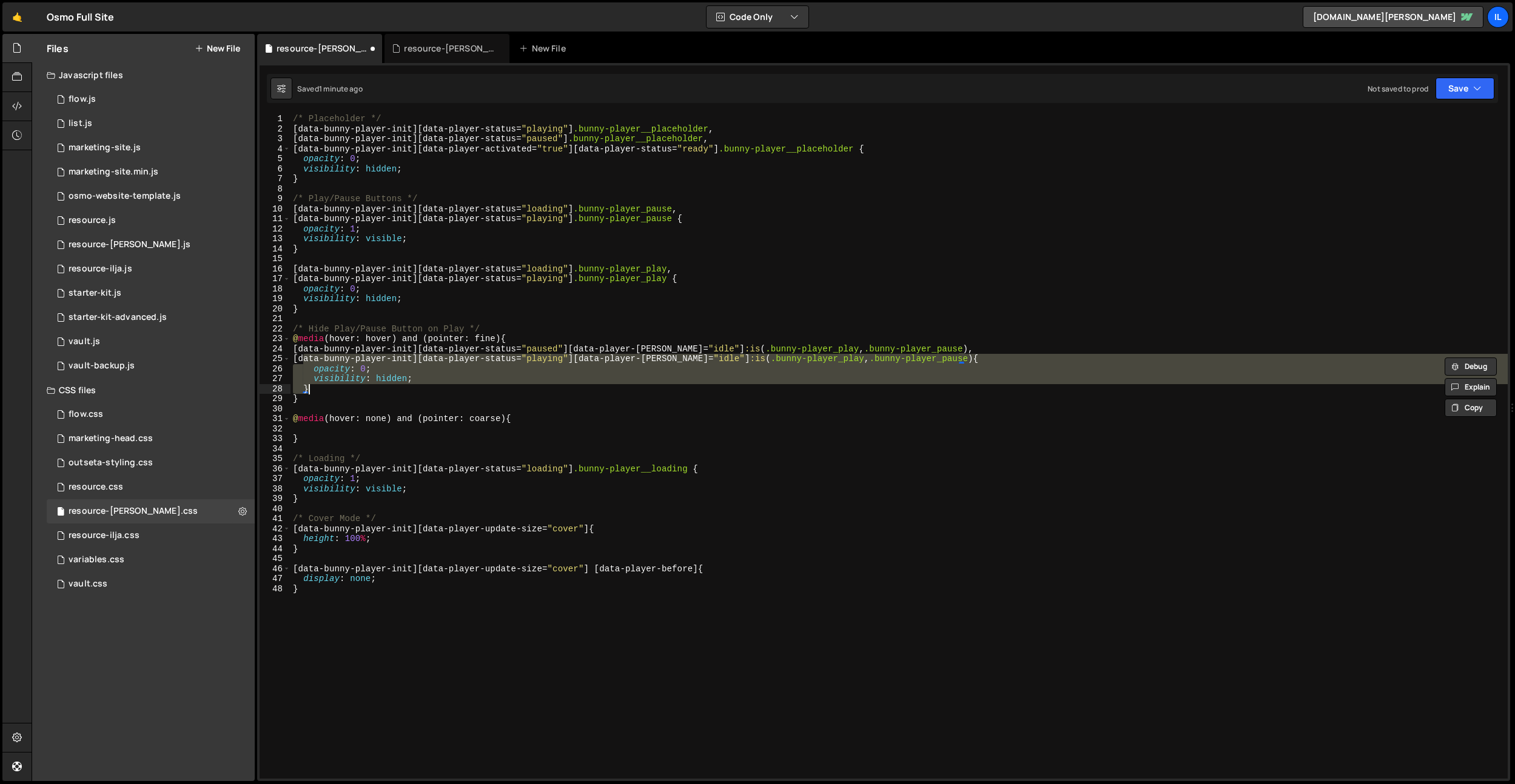
paste textarea "}"
type textarea "}"
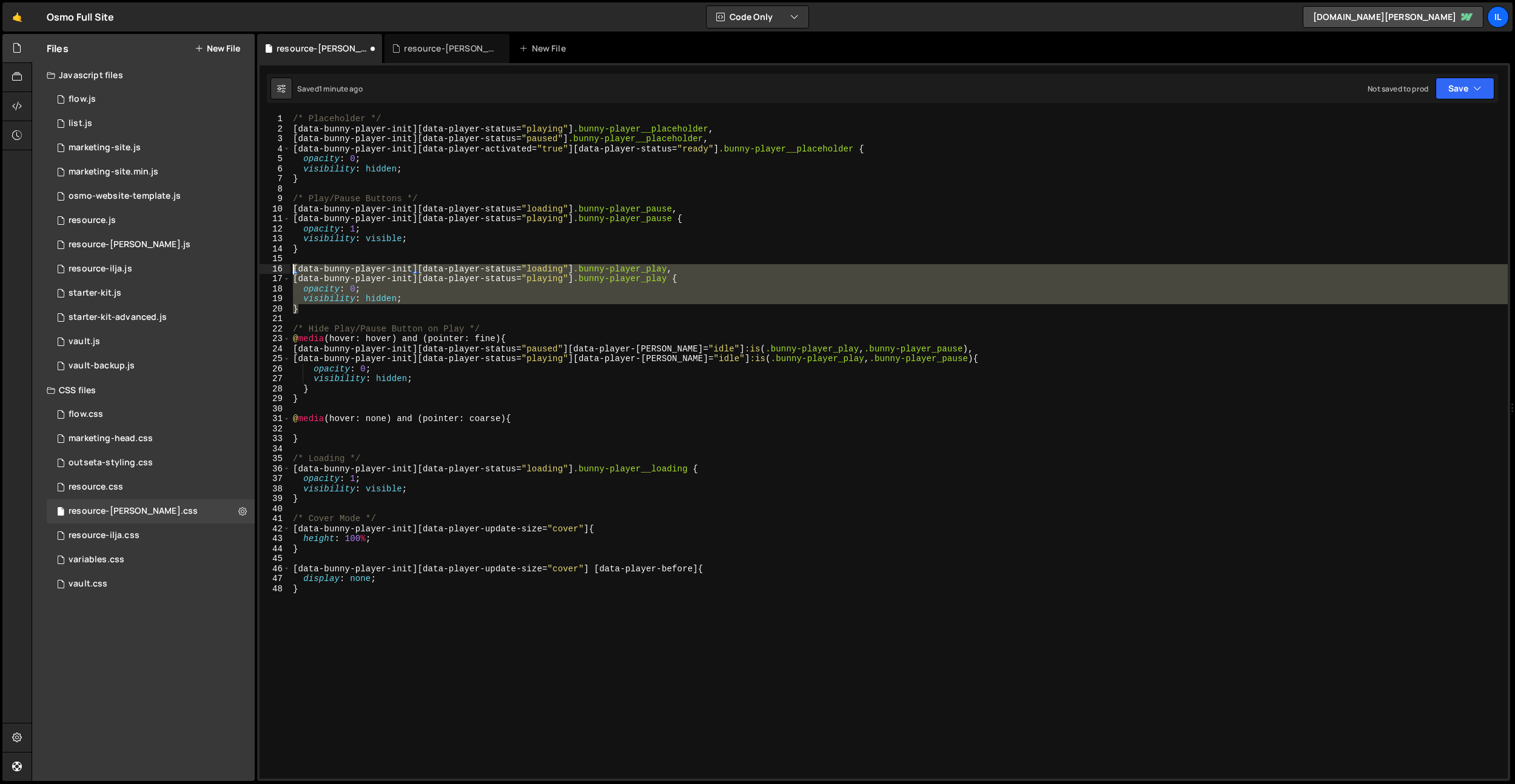
drag, startPoint x: 330, startPoint y: 308, endPoint x: 286, endPoint y: 268, distance: 59.5
click at [286, 268] on div "1 2 3 4 5 6 7 8 9 10 11 12 13 14 15 16 17 18 19 20 21 22 23 24 25 26 27 28 29 3…" at bounding box center [883, 446] width 1248 height 664
type textarea "[data-bunny-player-init][data-player-status="loading"] .bunny-player_play, [dat…"
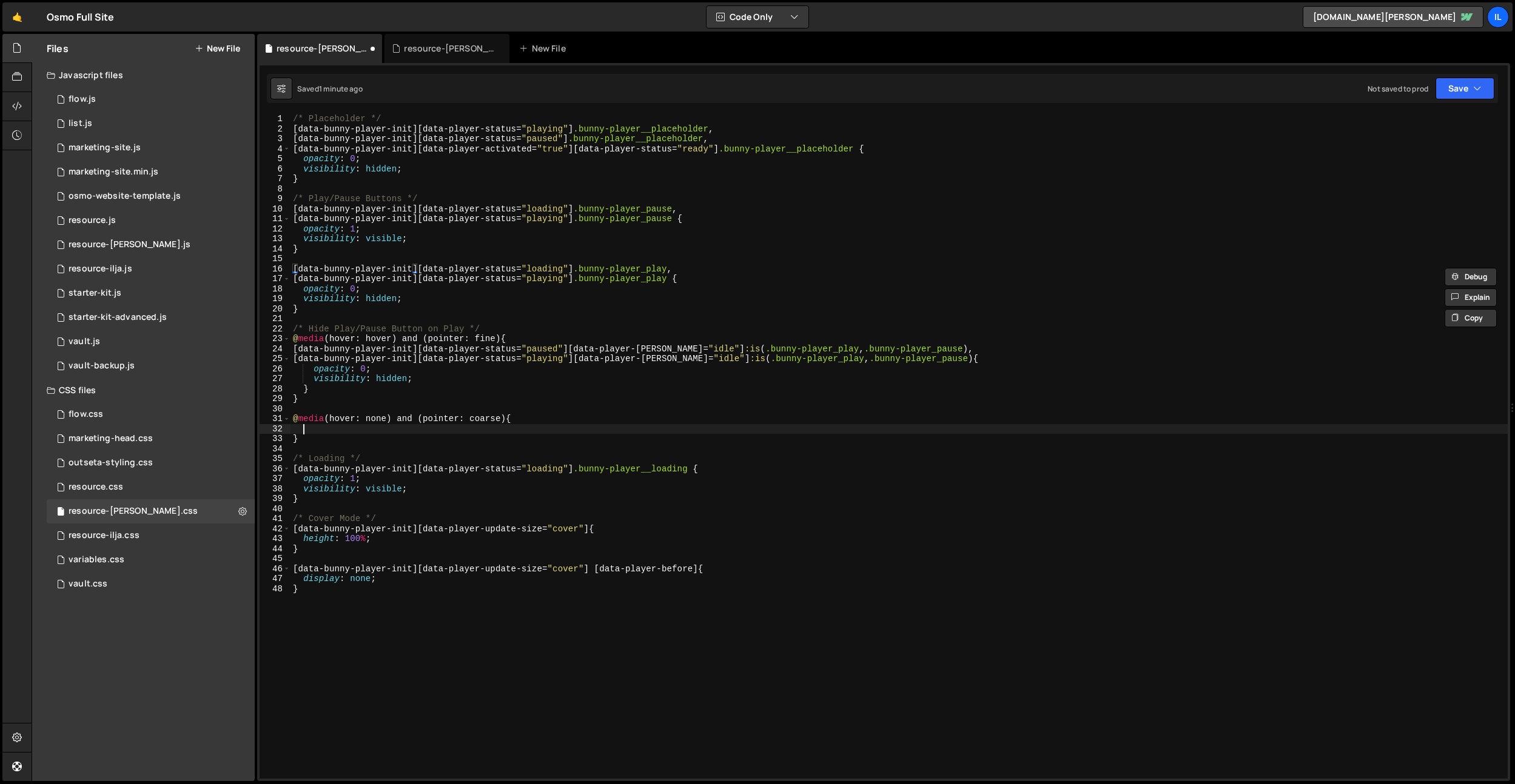
click at [323, 429] on div "/* Placeholder */ [ data-bunny-player-init ][ data-player-status = " playing " …" at bounding box center [899, 457] width 1217 height 685
paste textarea "}"
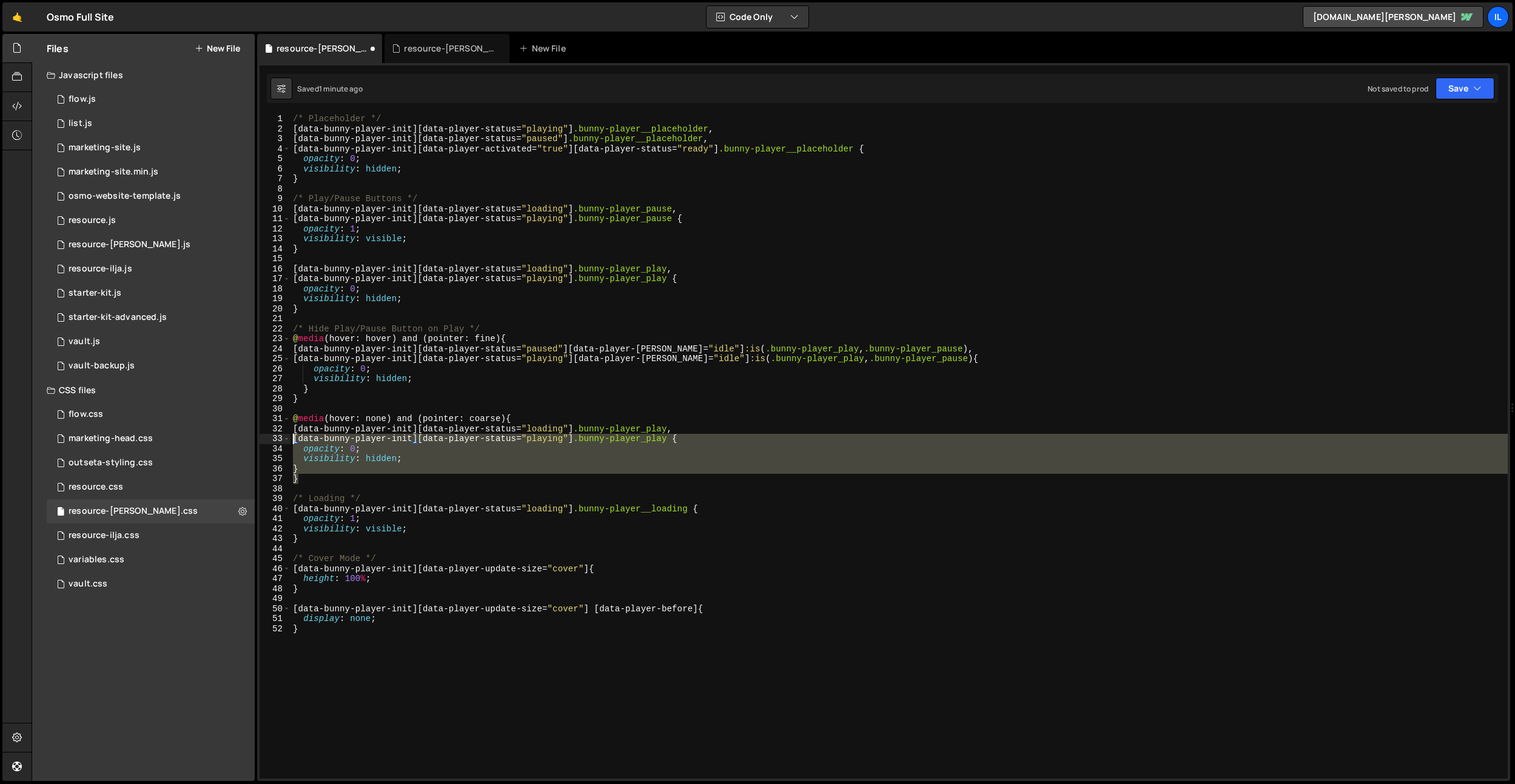
drag, startPoint x: 322, startPoint y: 474, endPoint x: 444, endPoint y: 424, distance: 131.8
click at [270, 440] on div "} 1 2 3 4 5 6 7 8 9 10 11 12 13 14 15 16 17 18 19 20 21 22 23 24 25 26 27 28 29…" at bounding box center [883, 446] width 1248 height 664
click at [483, 417] on div "/* Placeholder */ [ data-bunny-player-init ][ data-player-status = " playing " …" at bounding box center [899, 457] width 1217 height 685
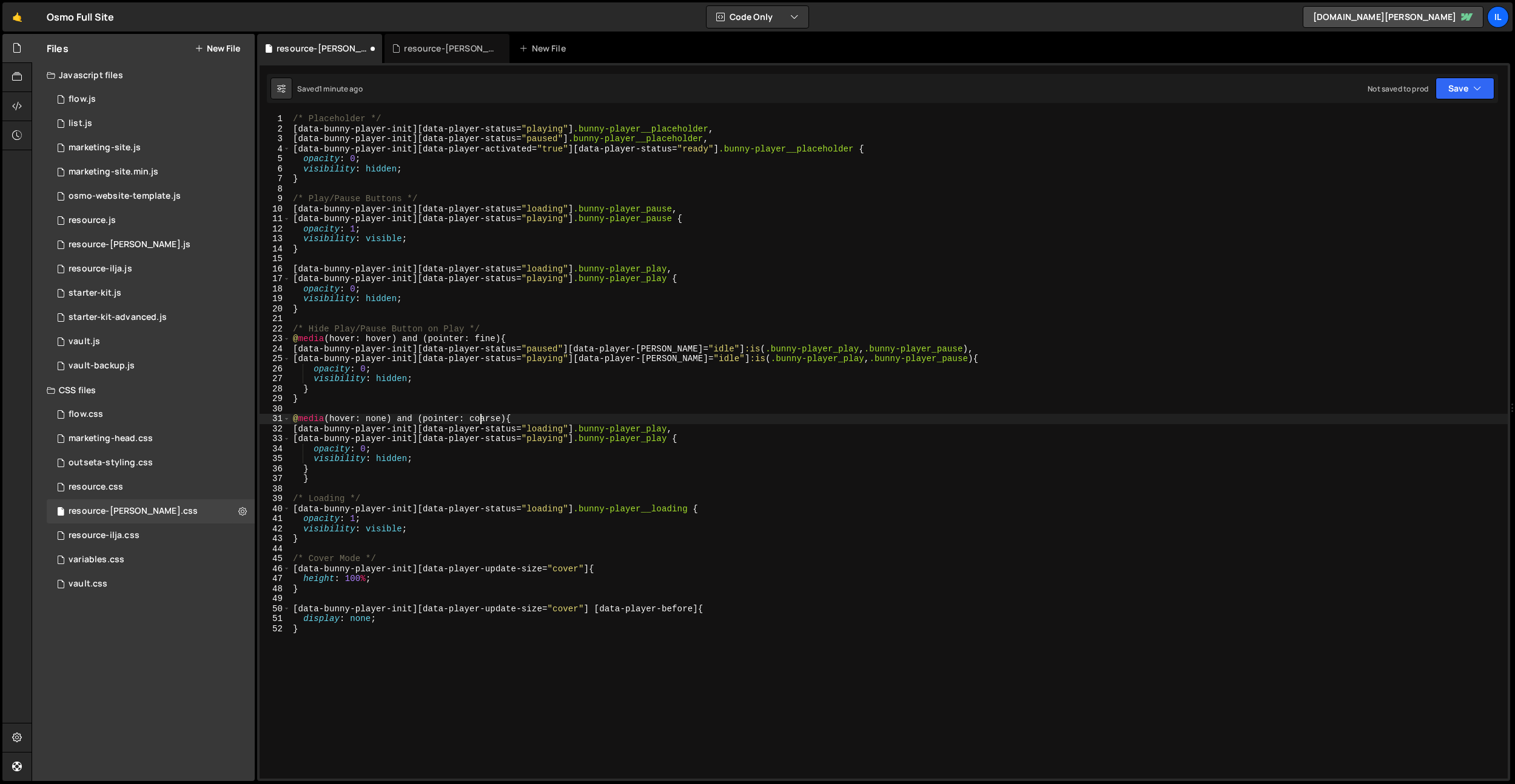
click at [301, 475] on div "/* Placeholder */ [ data-bunny-player-init ][ data-player-status = " playing " …" at bounding box center [899, 457] width 1217 height 685
drag, startPoint x: 677, startPoint y: 218, endPoint x: 285, endPoint y: 215, distance: 392.0
click at [285, 214] on div "} 1 2 3 4 5 6 7 8 9 10 11 12 13 14 15 16 17 18 19 20 21 22 23 24 25 26 27 28 29…" at bounding box center [883, 446] width 1248 height 664
click at [681, 224] on div "/* Placeholder */ [ data-bunny-player-init ][ data-player-status = " playing " …" at bounding box center [899, 457] width 1217 height 685
drag, startPoint x: 679, startPoint y: 220, endPoint x: 581, endPoint y: 221, distance: 98.0
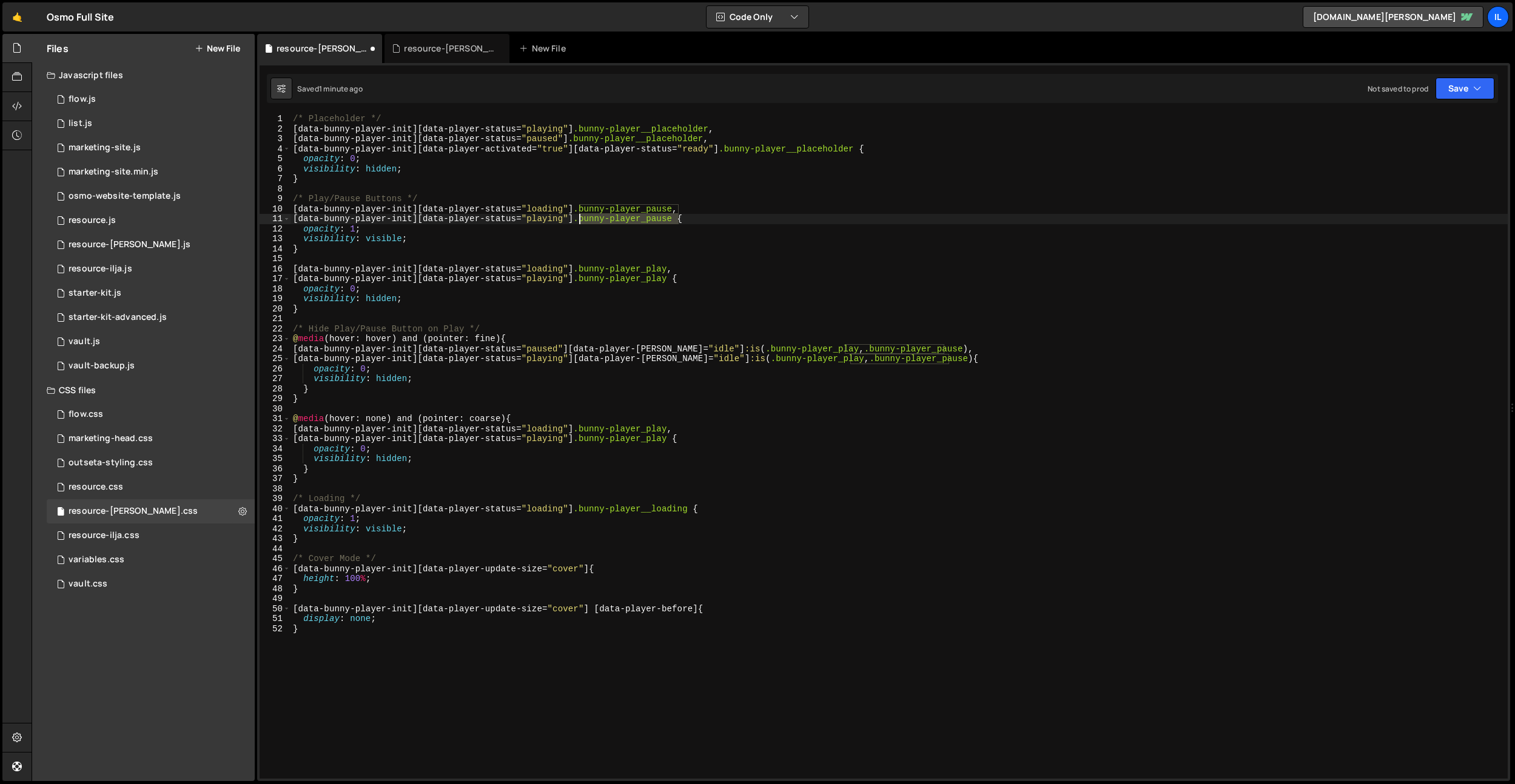
click at [581, 221] on div "/* Placeholder */ [ data-bunny-player-init ][ data-player-status = " playing " …" at bounding box center [899, 457] width 1217 height 685
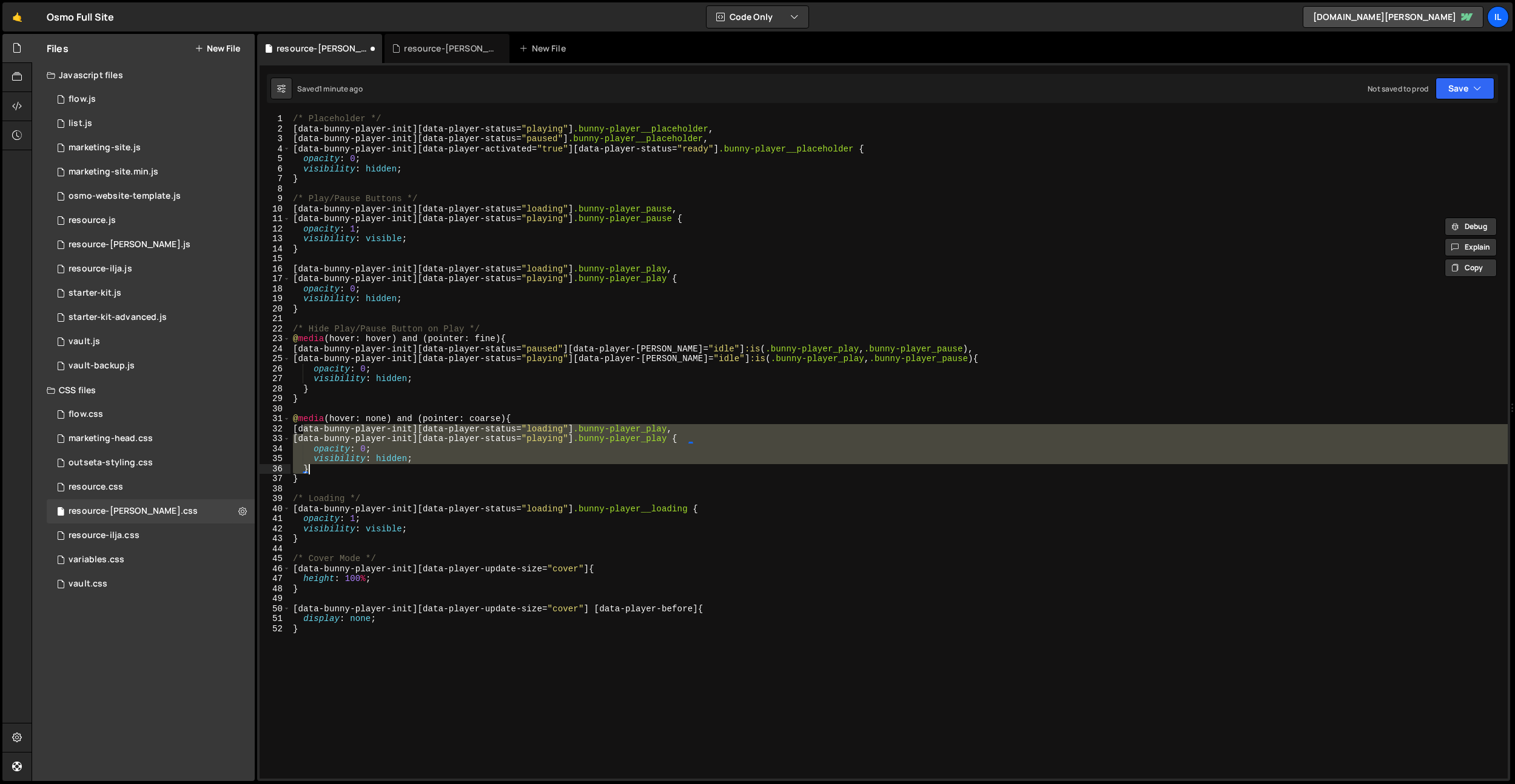
drag, startPoint x: 303, startPoint y: 431, endPoint x: 322, endPoint y: 466, distance: 39.8
click at [322, 466] on div "/* Placeholder */ [ data-bunny-player-init ][ data-player-status = " playing " …" at bounding box center [899, 457] width 1217 height 685
click at [430, 430] on div "/* Placeholder */ [ data-bunny-player-init ][ data-player-status = " playing " …" at bounding box center [899, 446] width 1217 height 664
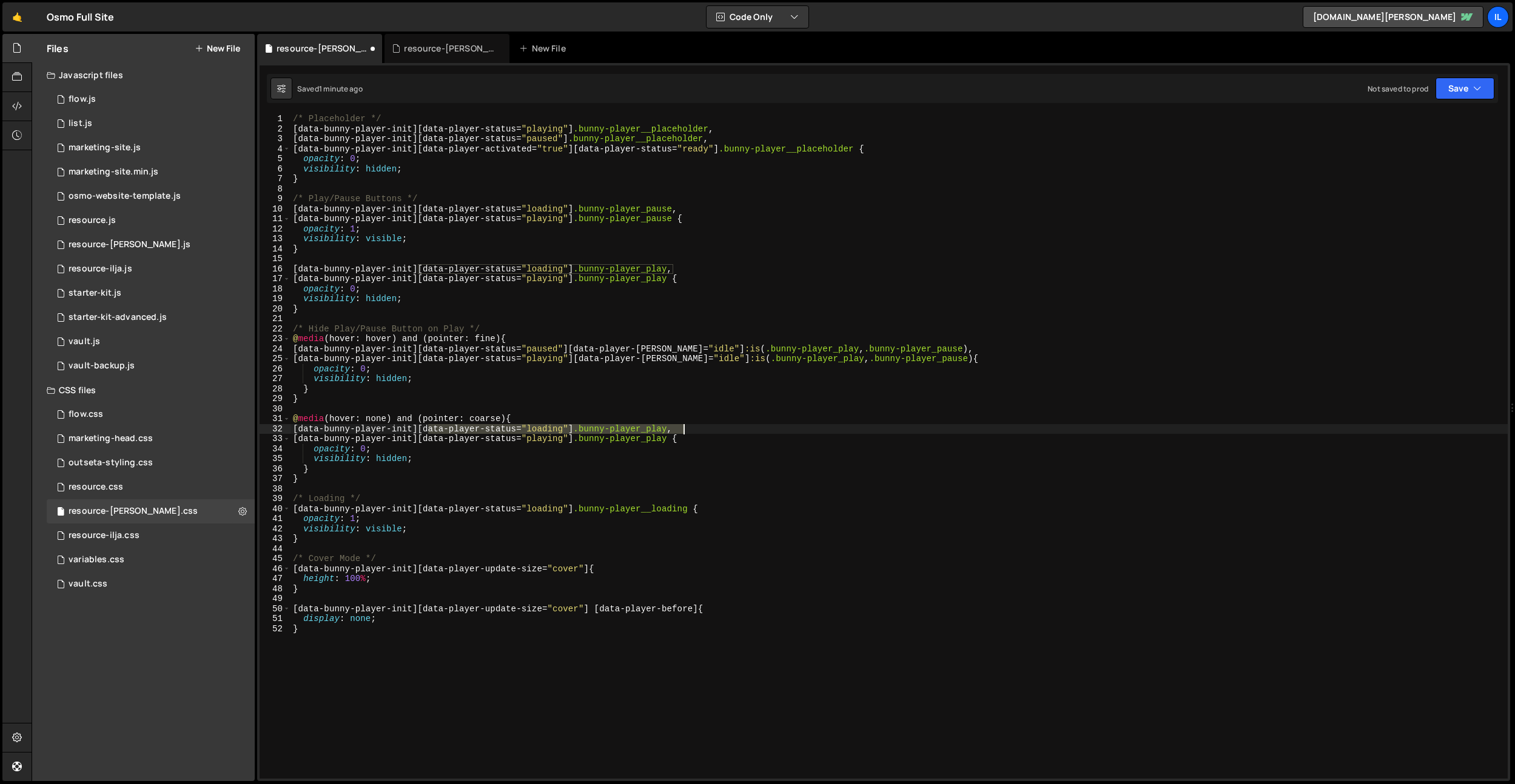
drag, startPoint x: 429, startPoint y: 430, endPoint x: 684, endPoint y: 429, distance: 255.0
click at [684, 429] on div "/* Placeholder */ [ data-bunny-player-init ][ data-player-status = " playing " …" at bounding box center [899, 457] width 1217 height 685
paste textarea ".bunny-player_pause"
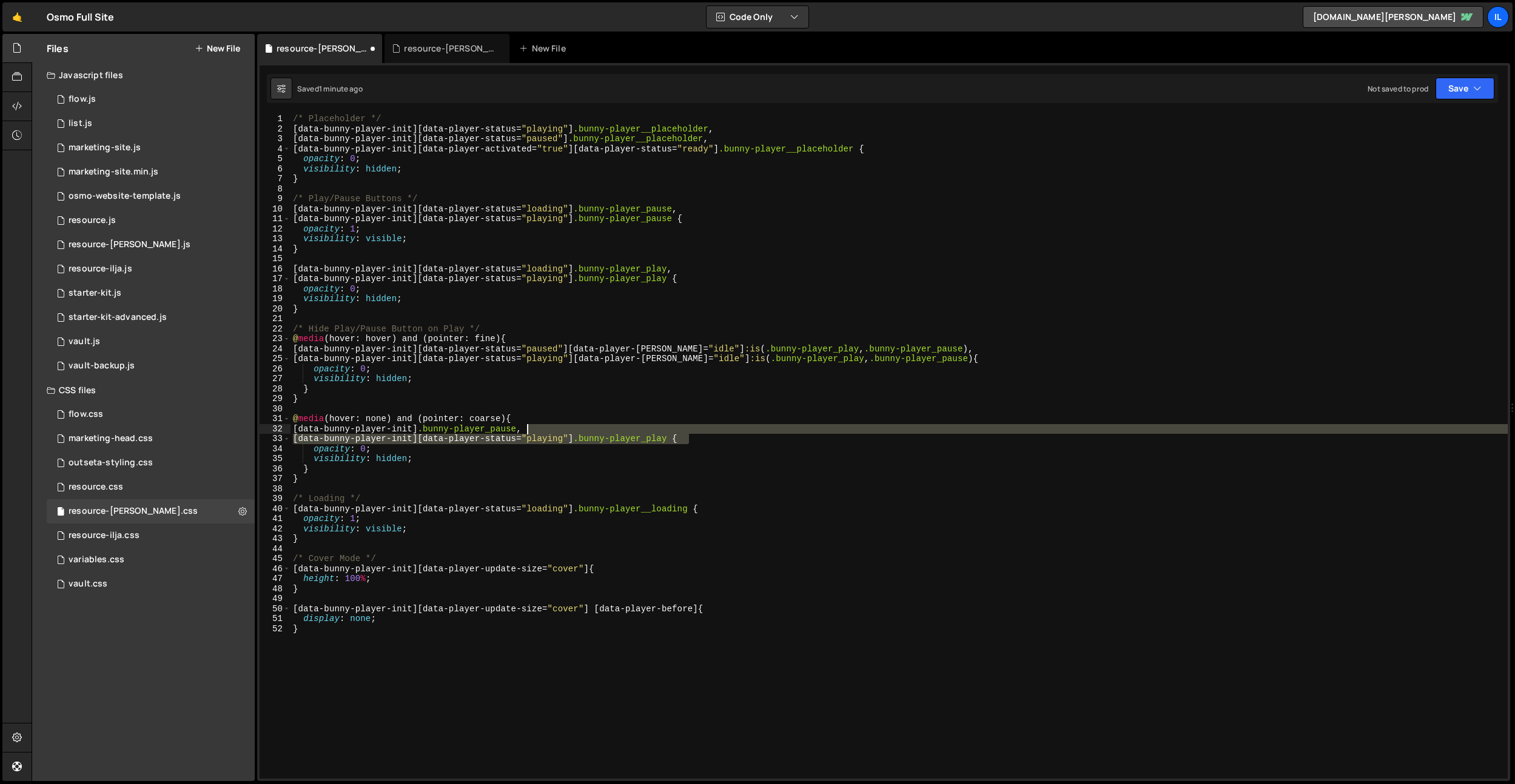
drag, startPoint x: 686, startPoint y: 440, endPoint x: 528, endPoint y: 431, distance: 158.3
click at [528, 431] on div "/* Placeholder */ [ data-bunny-player-init ][ data-player-status = " playing " …" at bounding box center [899, 457] width 1217 height 685
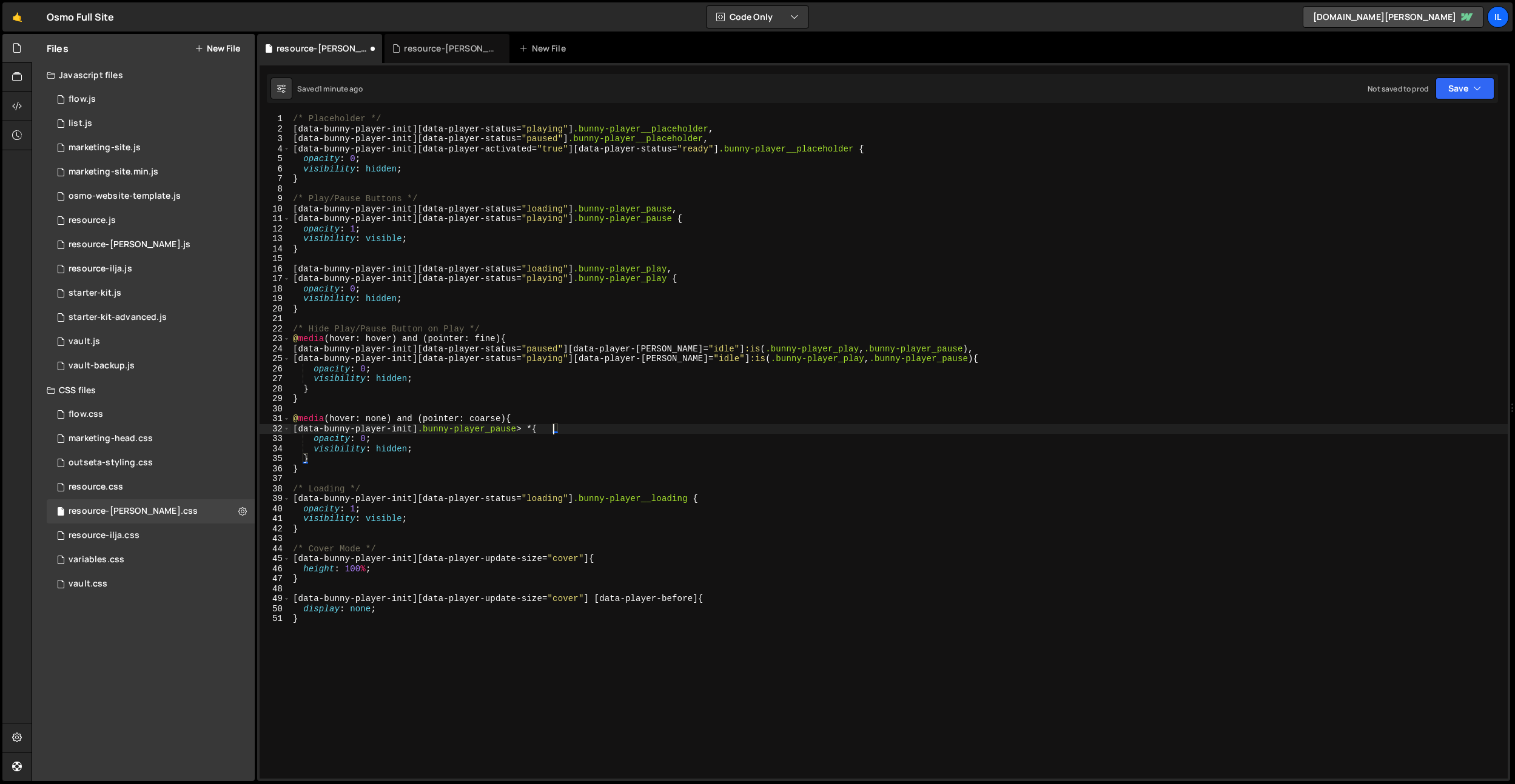
click at [486, 447] on div "/* Placeholder */ [ data-bunny-player-init ][ data-player-status = " playing " …" at bounding box center [899, 457] width 1217 height 685
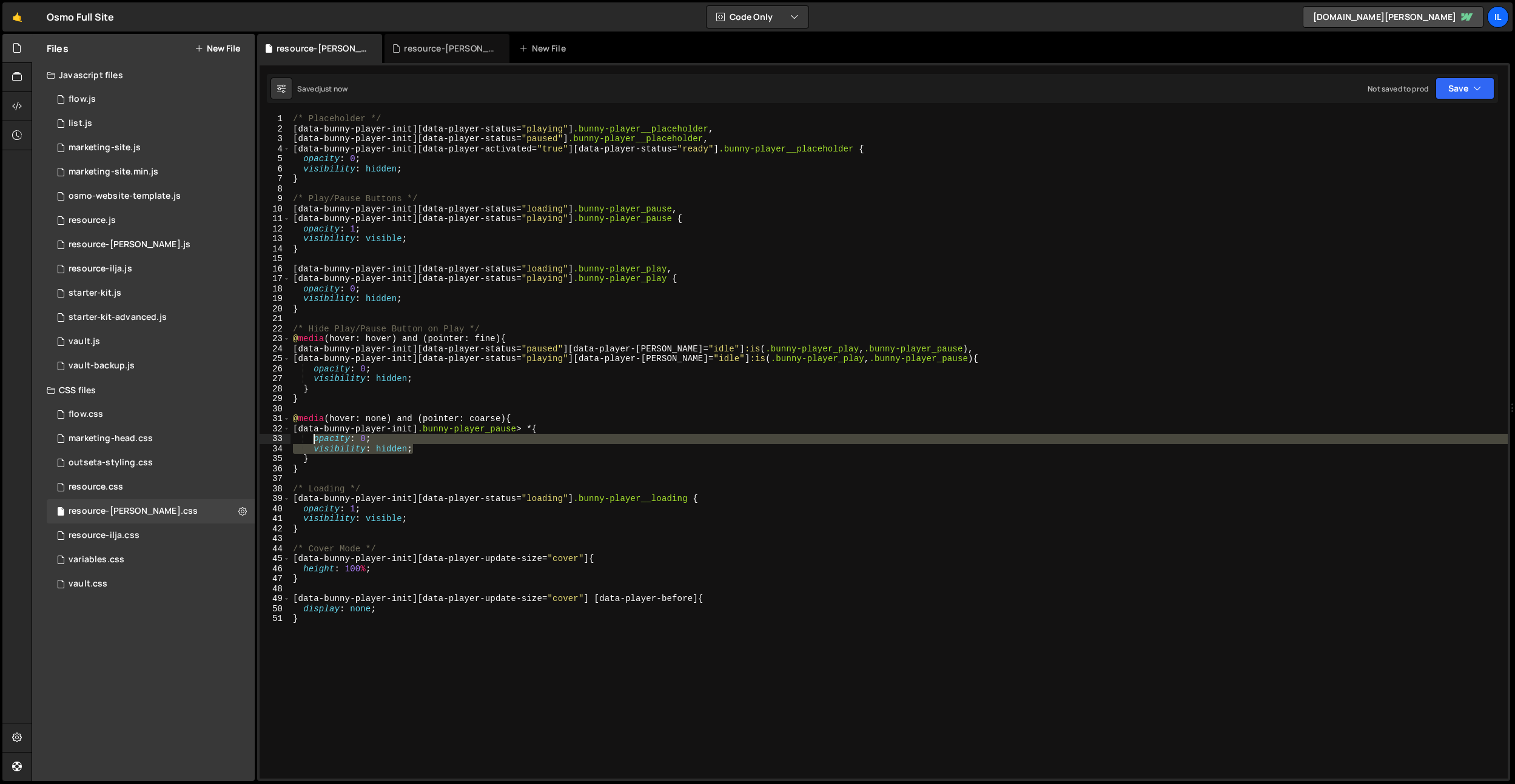
drag, startPoint x: 473, startPoint y: 447, endPoint x: 313, endPoint y: 436, distance: 160.4
click at [313, 436] on div "/* Placeholder */ [ data-bunny-player-init ][ data-player-status = " playing " …" at bounding box center [899, 457] width 1217 height 685
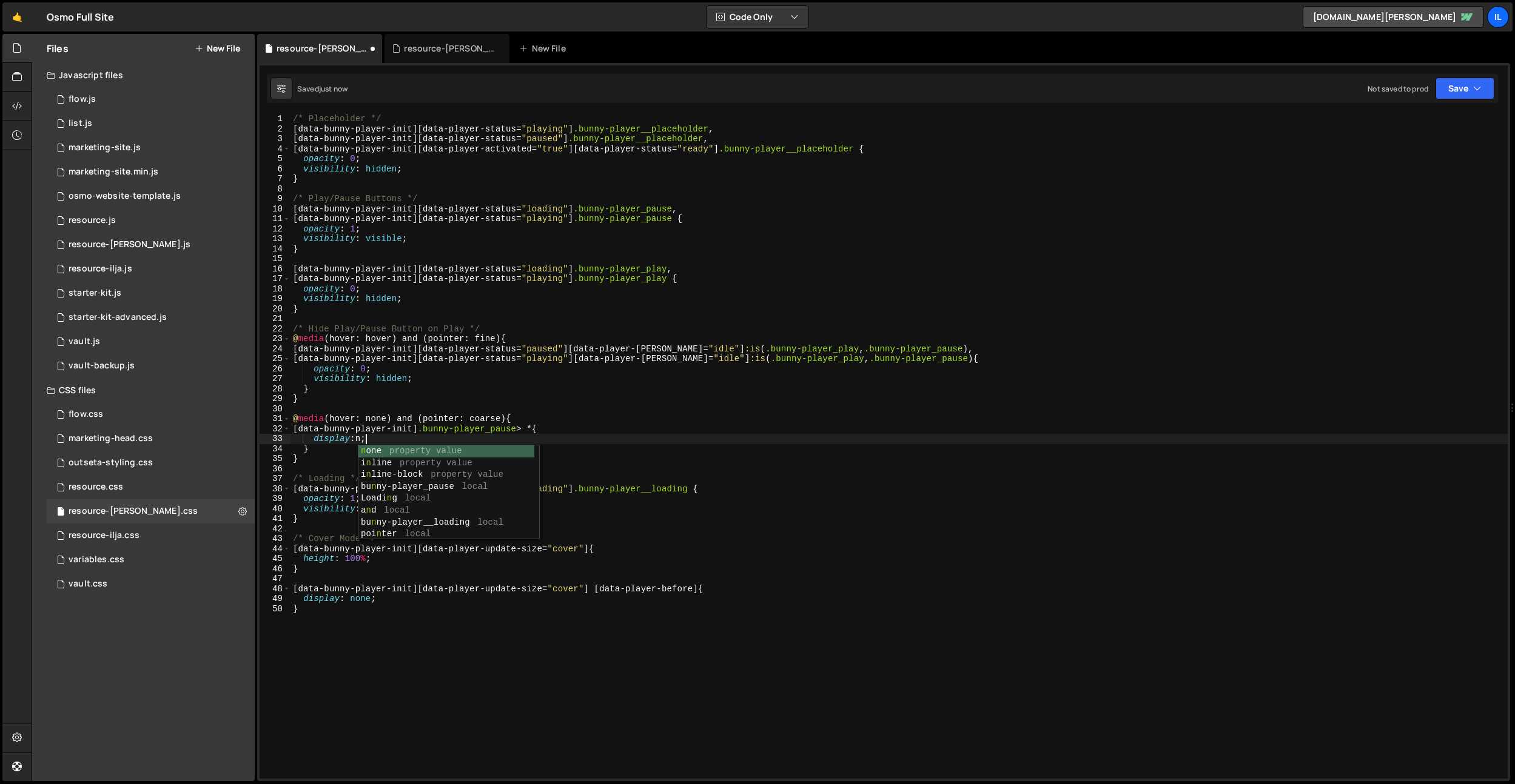
scroll to position [0, 5]
click at [354, 424] on div "/* Placeholder */ [ data-bunny-player-init ][ data-player-status = " playing " …" at bounding box center [899, 457] width 1217 height 685
click at [429, 430] on div "/* Placeholder */ [ data-bunny-player-init ][ data-player-status = " playing " …" at bounding box center [899, 457] width 1217 height 685
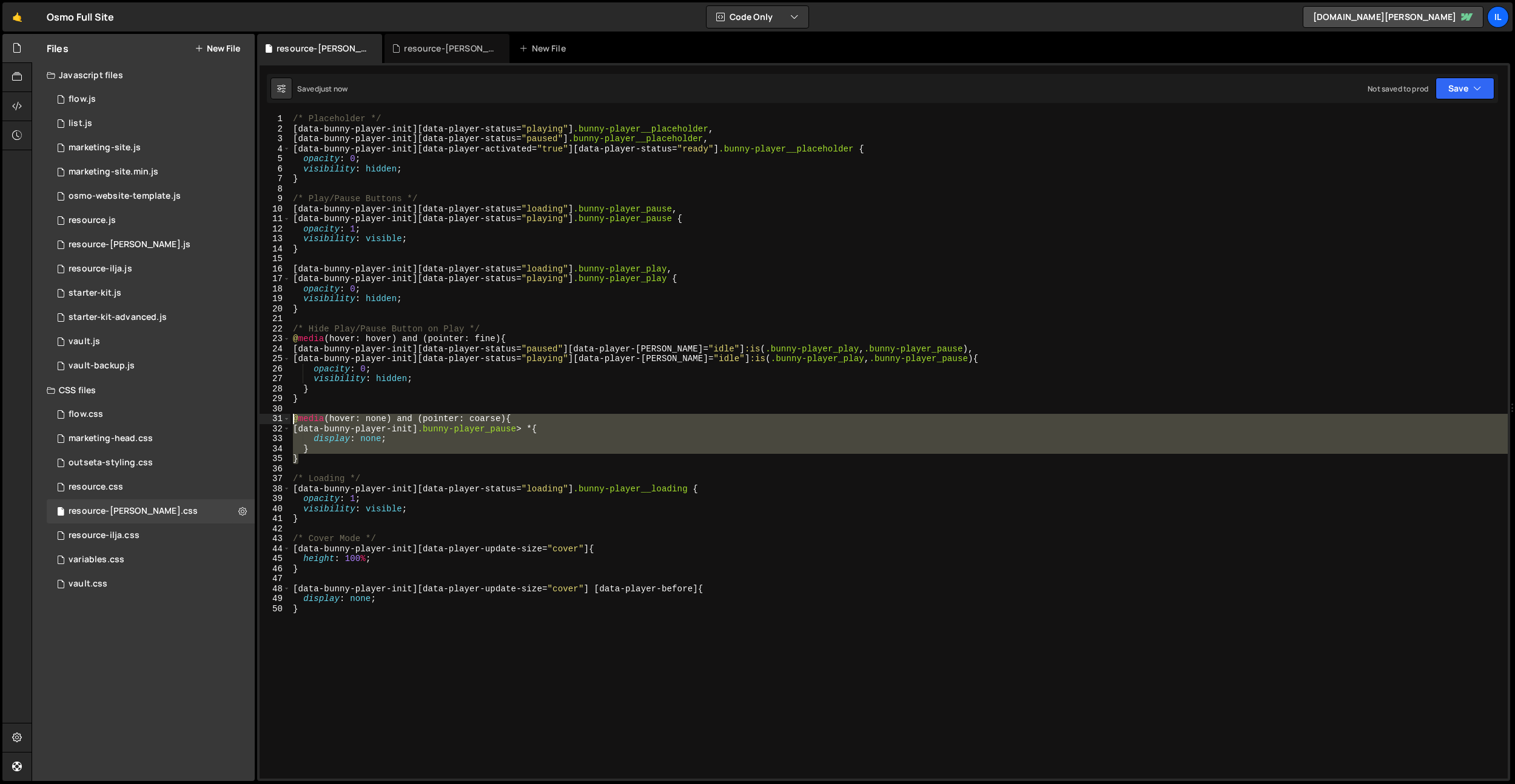
drag, startPoint x: 304, startPoint y: 461, endPoint x: 312, endPoint y: 411, distance: 50.6
click at [288, 420] on div "[data-bunny-player-init] .bunny-player_pause > * { 1 2 3 4 5 6 7 8 9 10 11 12 1…" at bounding box center [883, 446] width 1248 height 664
type textarea "@media (hover: none) and (pointer: coarse) { [data-bunny-player-init] .bunny-pl…"
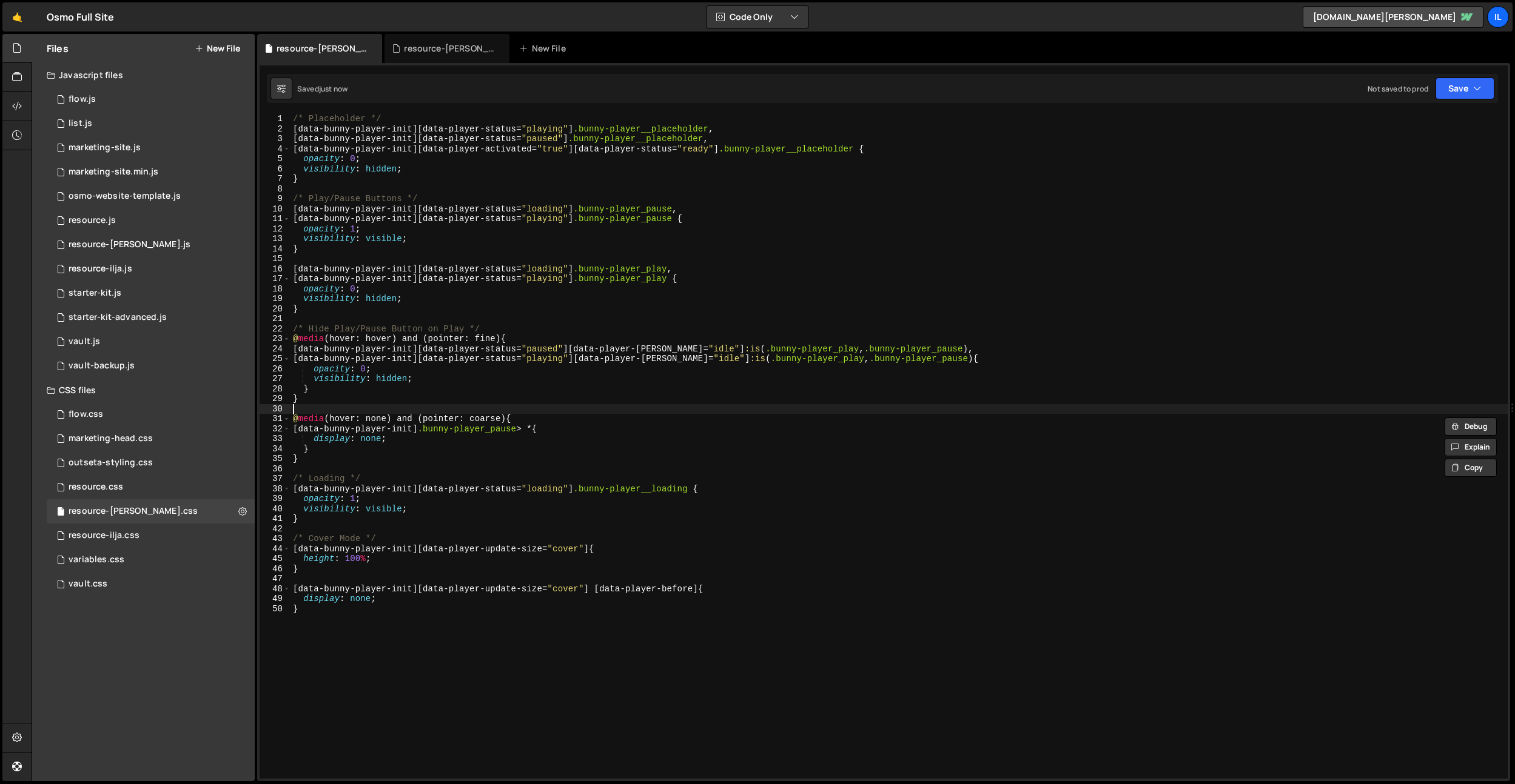
click at [312, 411] on div "/* Placeholder */ [ data-bunny-player-init ][ data-player-status = " playing " …" at bounding box center [899, 457] width 1217 height 685
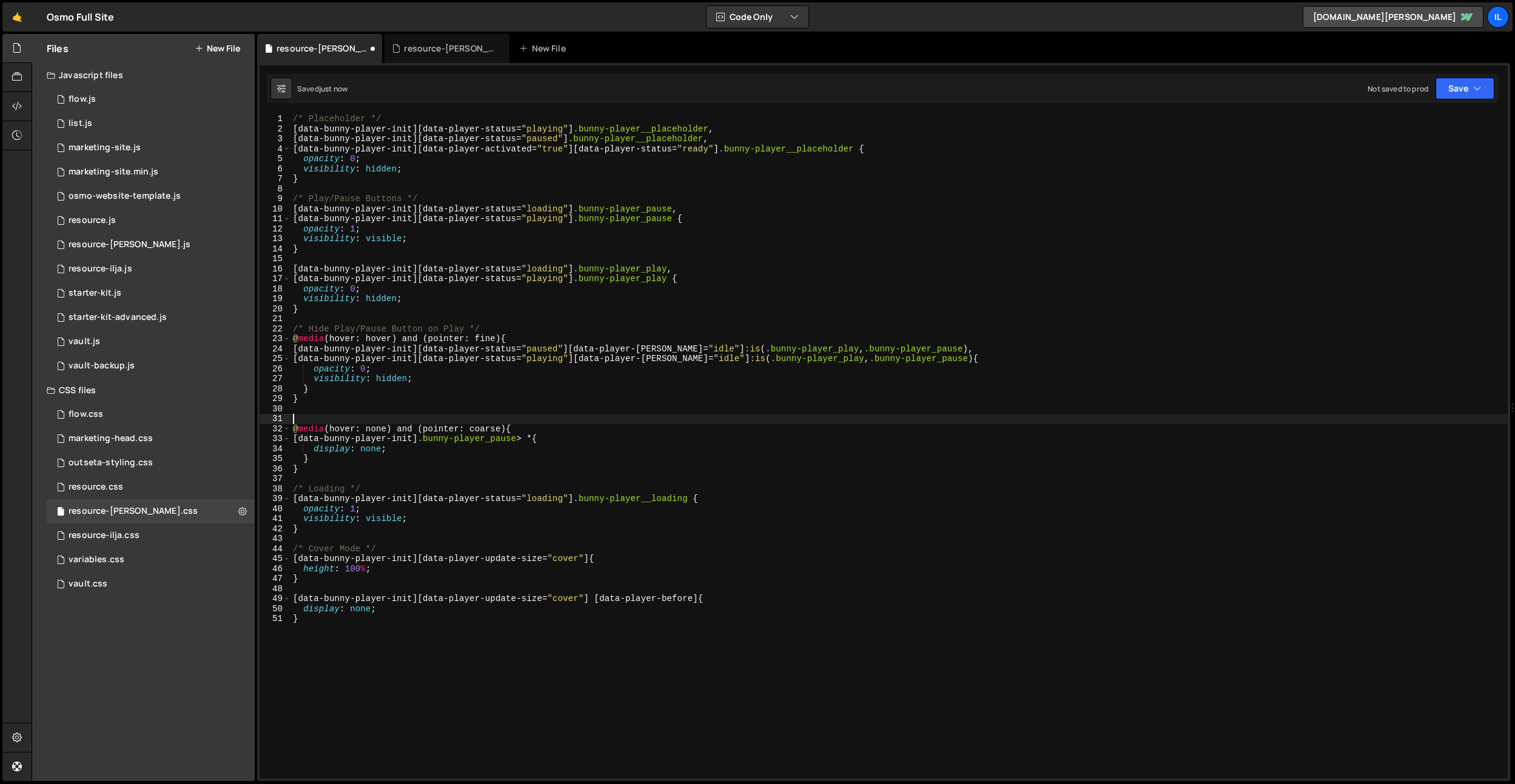
type textarea "/"
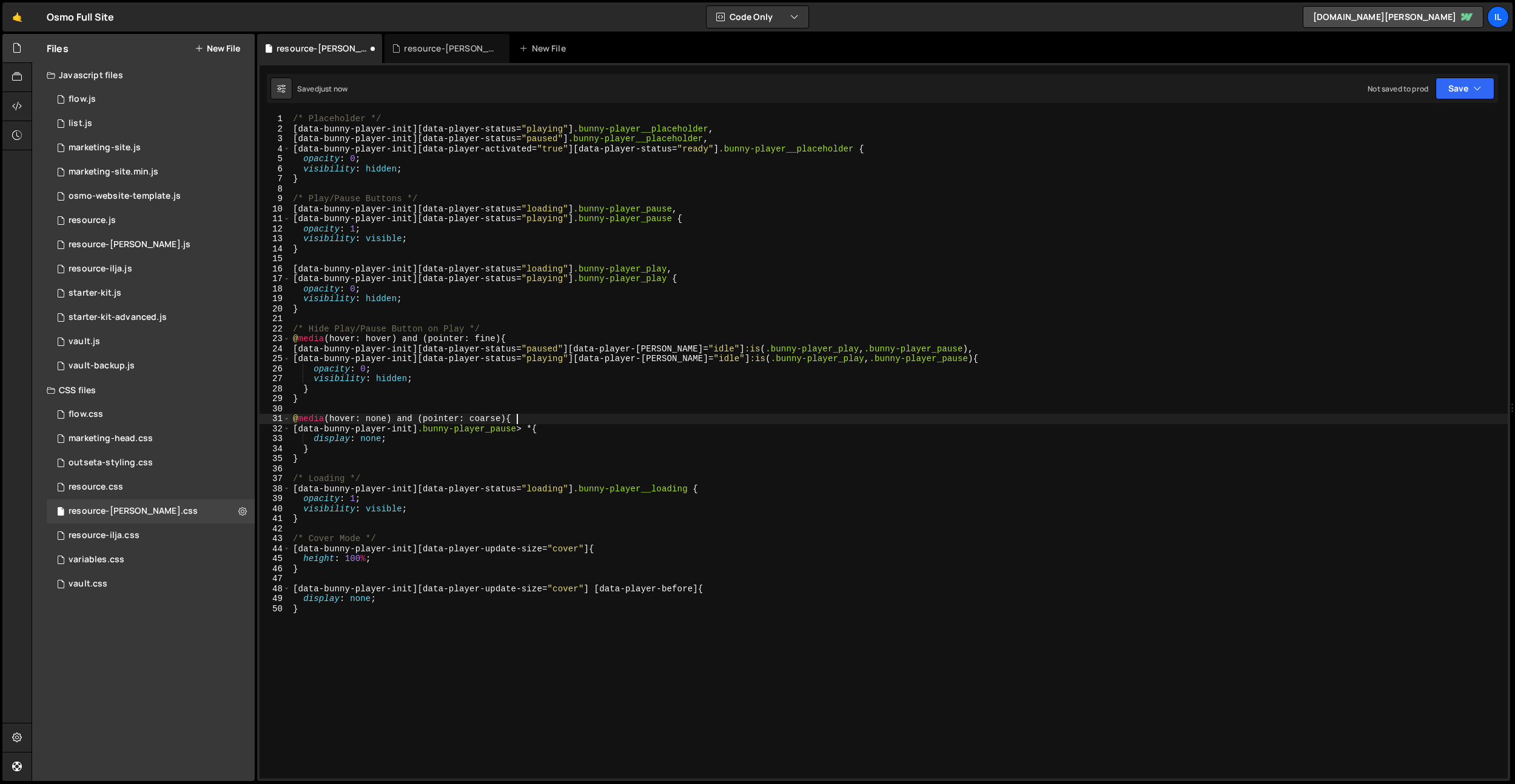
click at [519, 418] on div "/* Placeholder */ [ data-bunny-player-init ][ data-player-status = " playing " …" at bounding box center [899, 457] width 1217 height 685
type textarea "@media (hover: none) and (pointer: coarse) {"
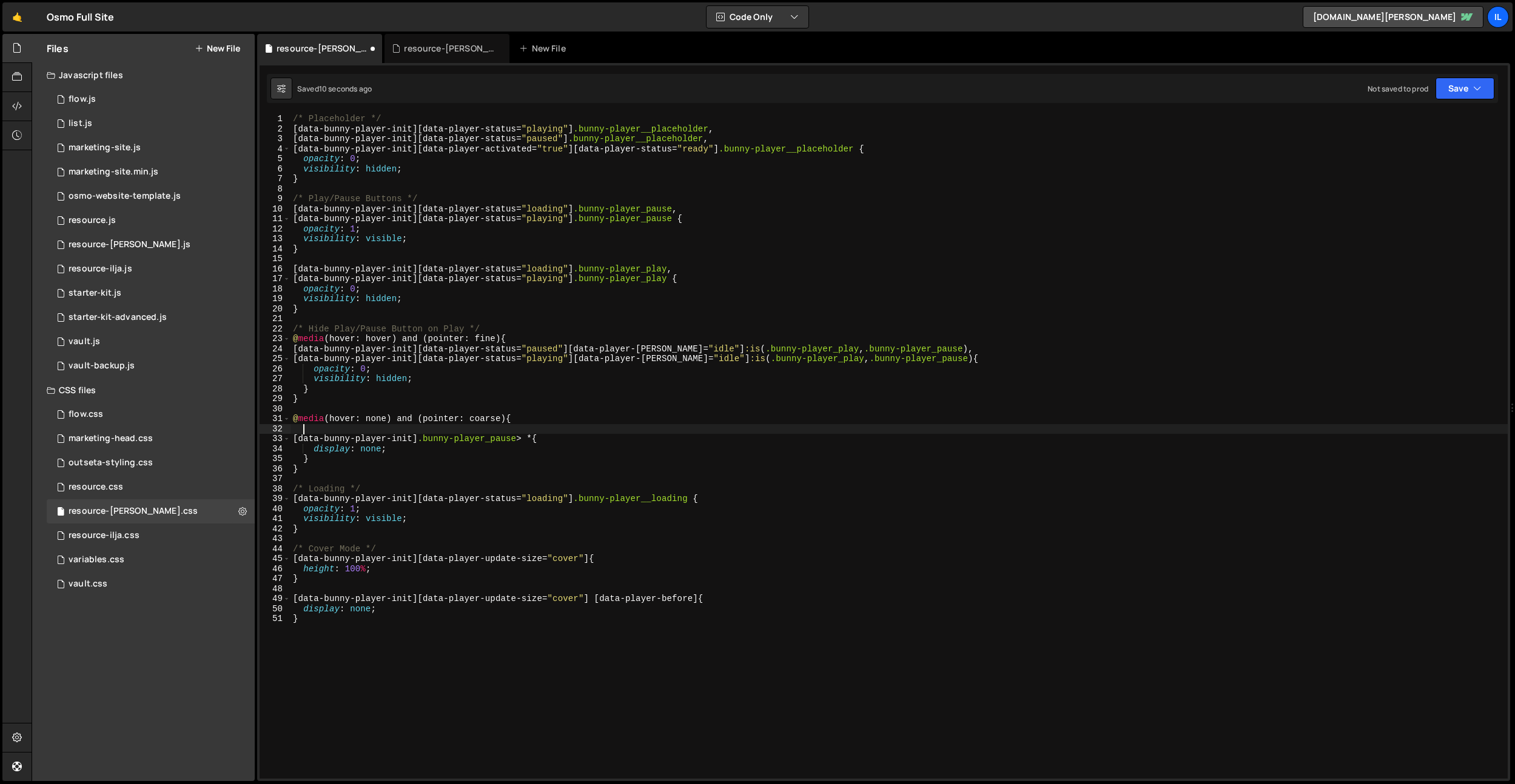
type textarea "@media (hover: none) and (pointer: coarse) {"
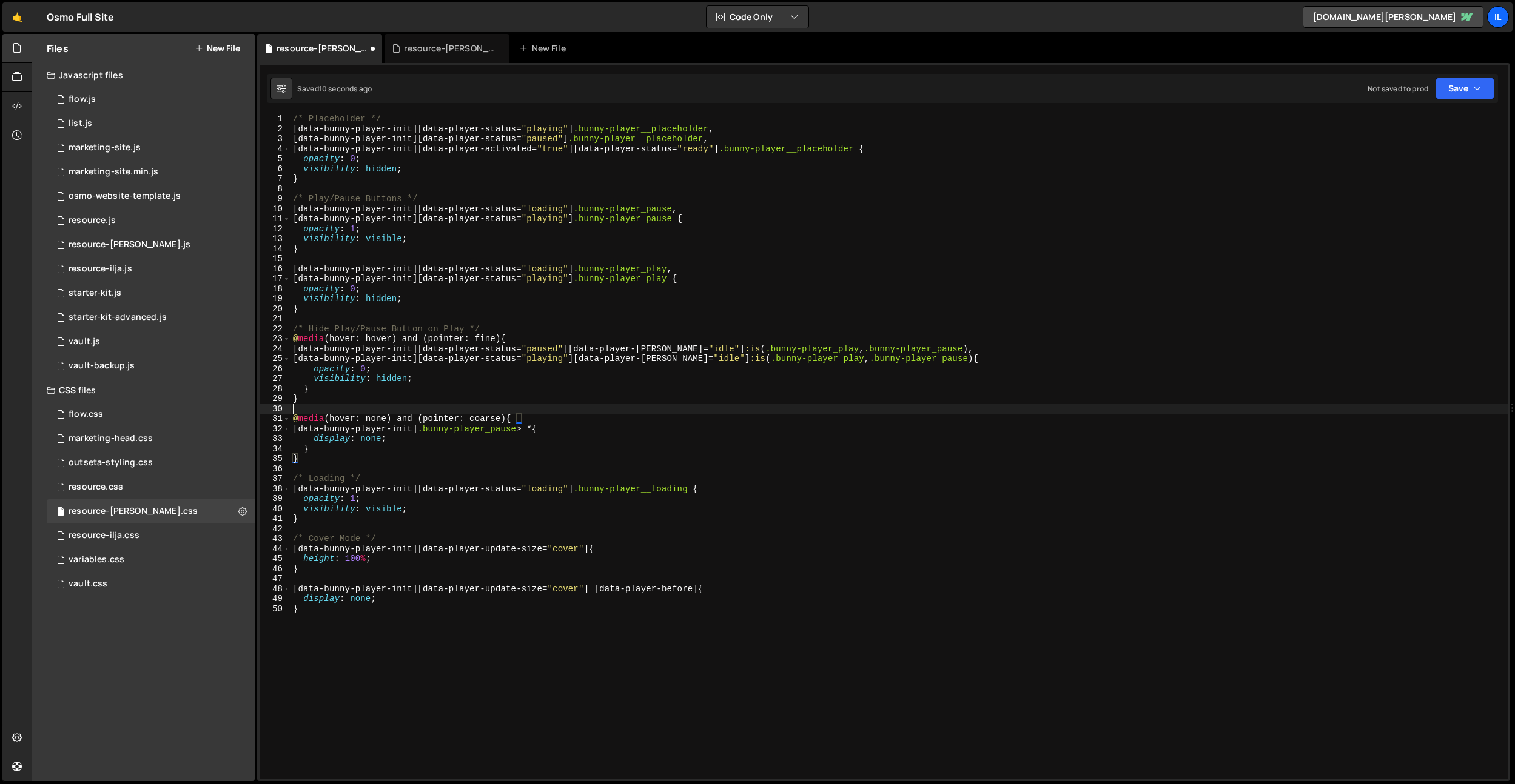
click at [340, 405] on div "/* Placeholder */ [ data-bunny-player-init ][ data-player-status = " playing " …" at bounding box center [899, 457] width 1217 height 685
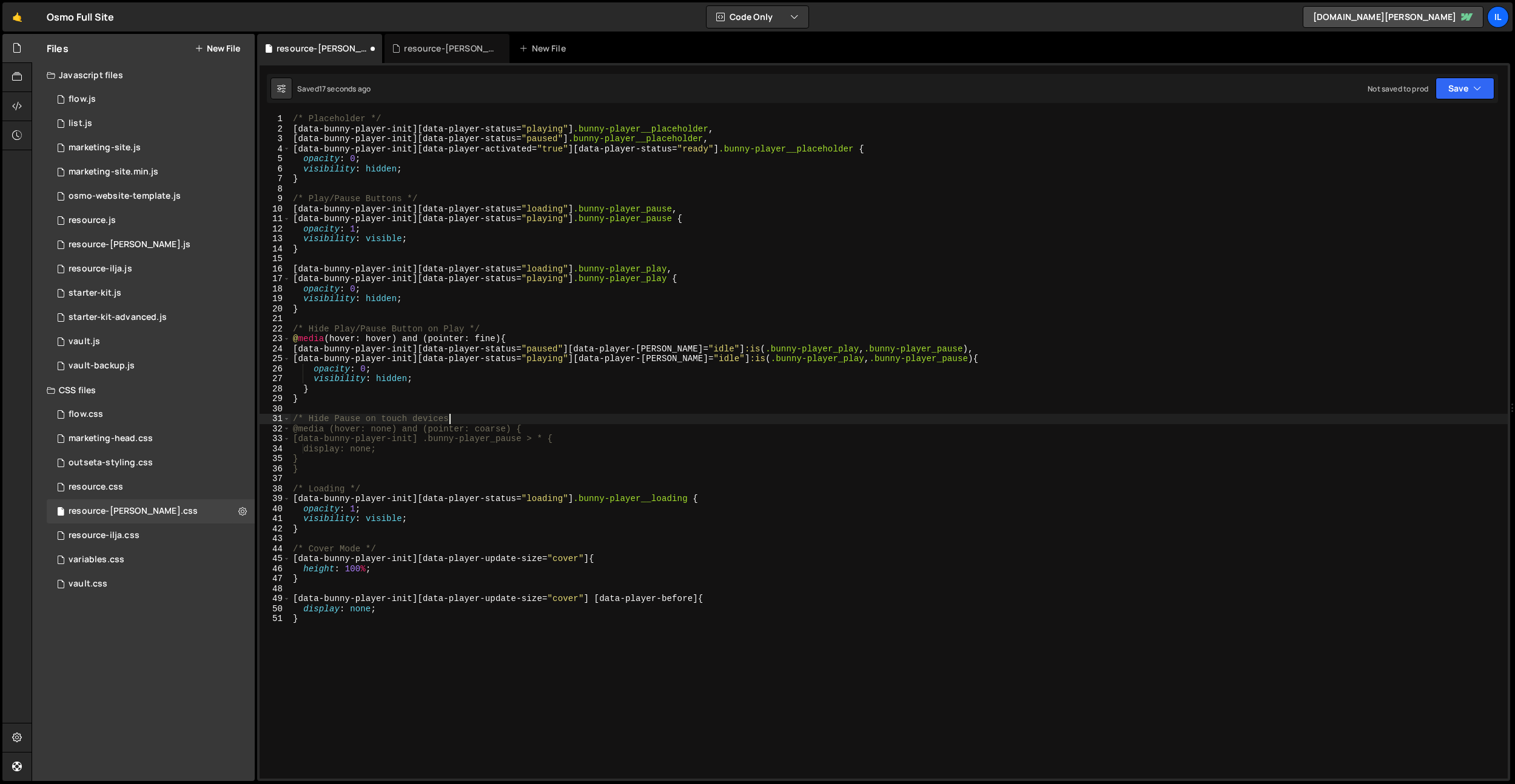
scroll to position [0, 10]
type textarea "/* Hide Pause on touch devices */"
drag, startPoint x: 482, startPoint y: 417, endPoint x: 250, endPoint y: 415, distance: 232.0
click at [250, 415] on div "Files New File Javascript files 0 flow.js 0 0 list.js 0 0 marketing-site.js 0 0…" at bounding box center [772, 407] width 1483 height 748
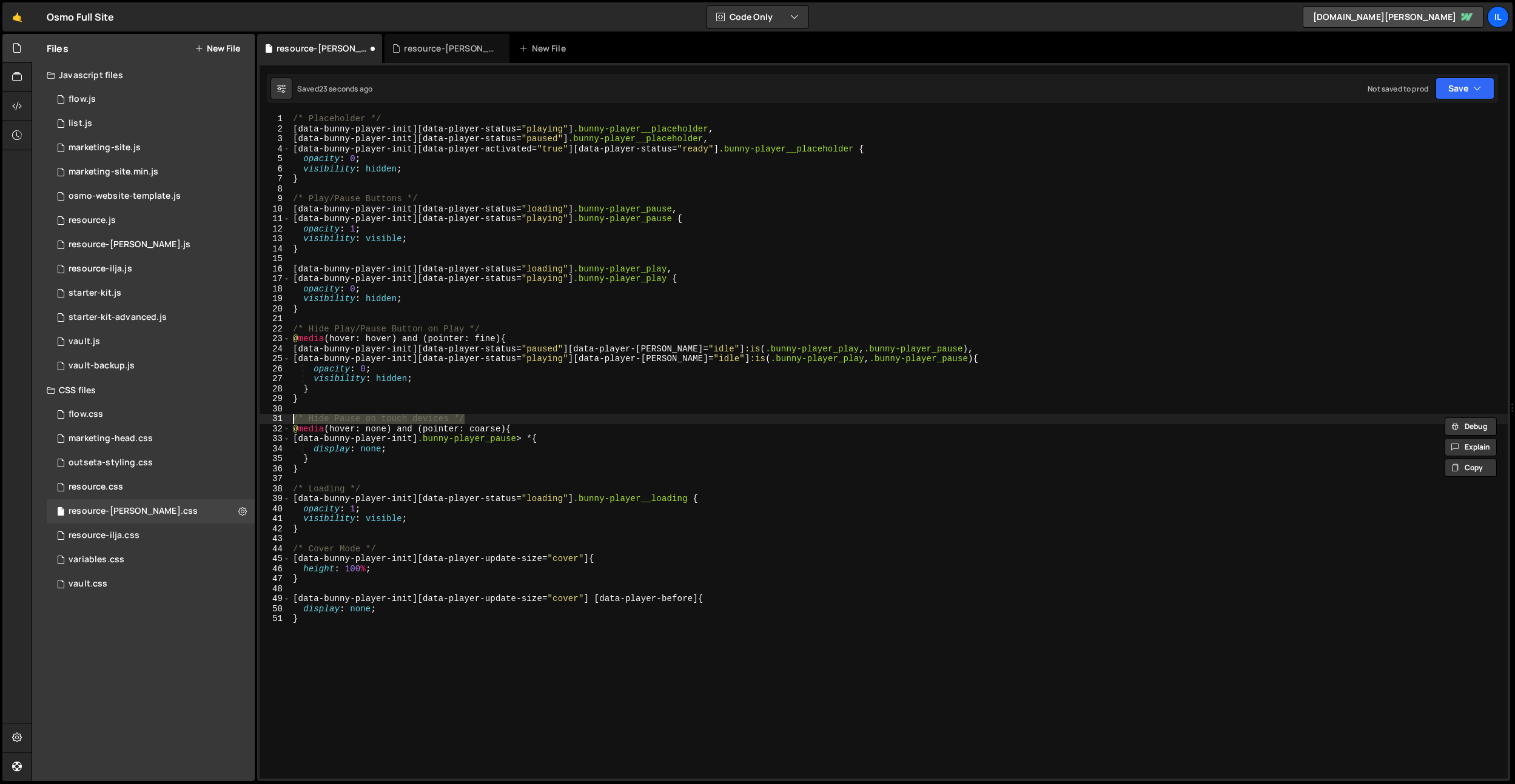
click at [383, 413] on div "/* Placeholder */ [ data-bunny-player-init ][ data-player-status = " playing " …" at bounding box center [899, 457] width 1217 height 685
click at [386, 415] on div "/* Placeholder */ [ data-bunny-player-init ][ data-player-status = " playing " …" at bounding box center [899, 457] width 1217 height 685
click at [420, 416] on div "/* Placeholder */ [ data-bunny-player-init ][ data-player-status = " playing " …" at bounding box center [899, 457] width 1217 height 685
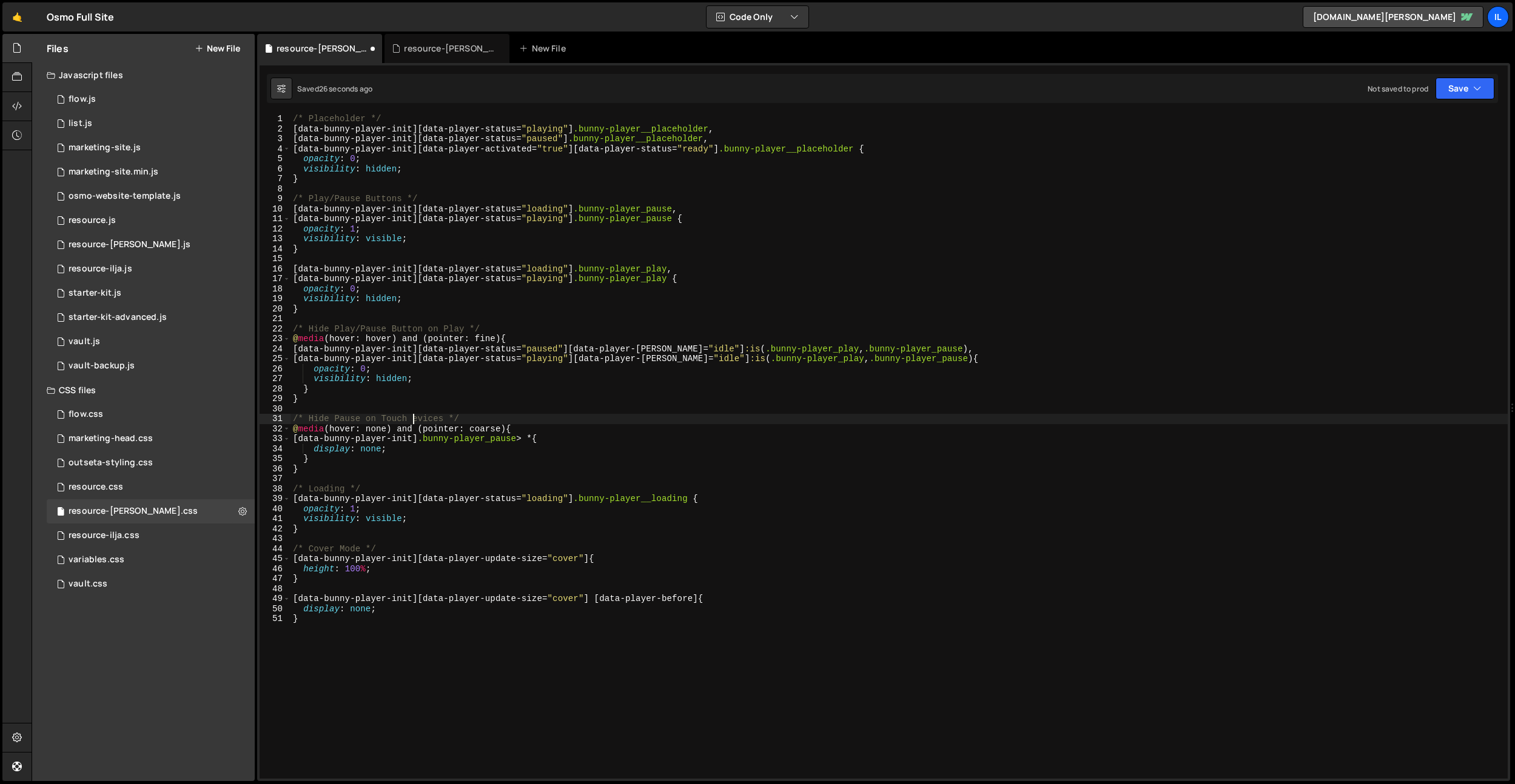
type textarea "/* Hide Pause on Touch Devices */"
click at [439, 409] on div "/* Placeholder */ [ data-bunny-player-init ][ data-player-status = " playing " …" at bounding box center [899, 457] width 1217 height 685
drag, startPoint x: 473, startPoint y: 415, endPoint x: 311, endPoint y: 427, distance: 162.4
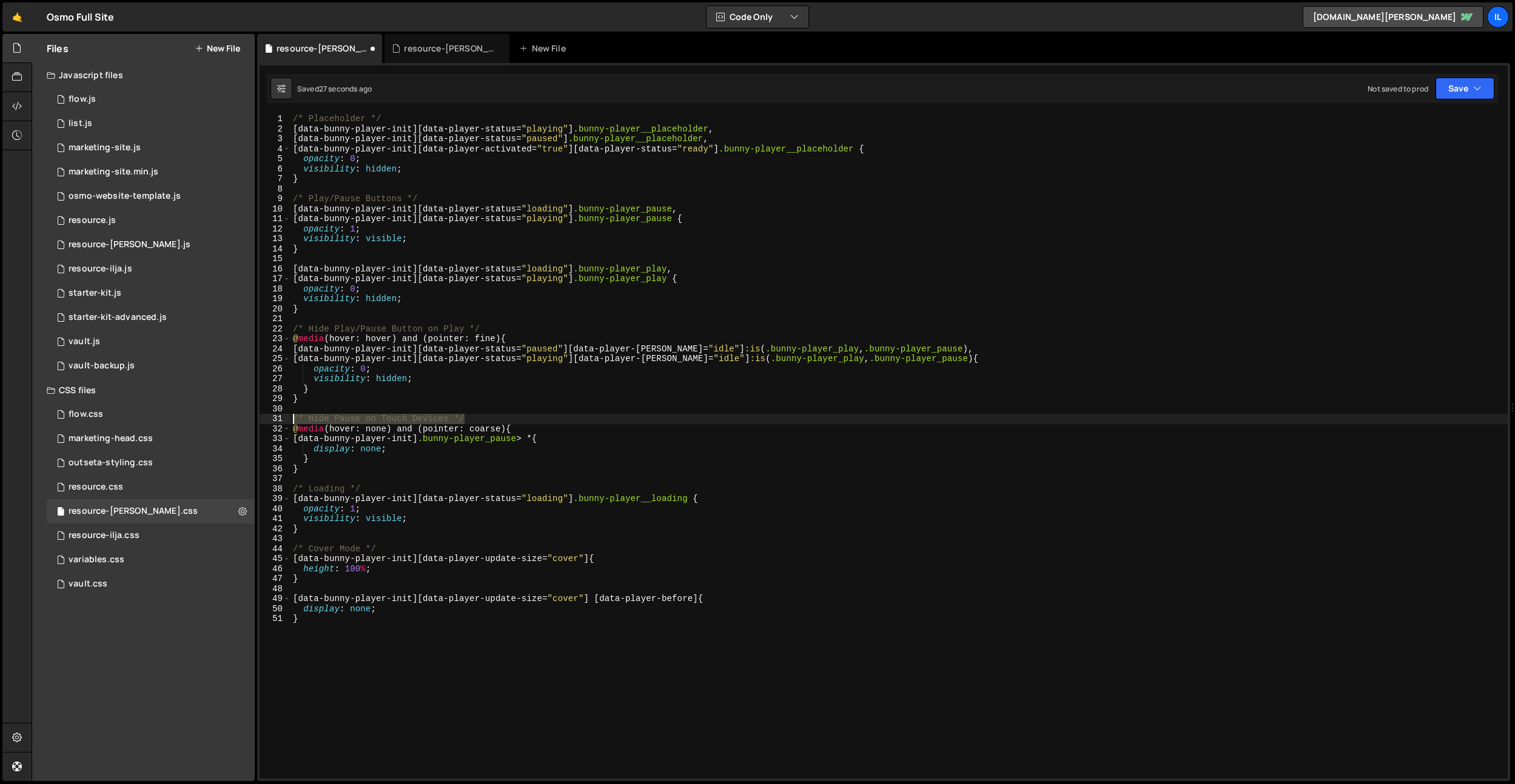
click at [292, 419] on div "/* Placeholder */ [ data-bunny-player-init ][ data-player-status = " playing " …" at bounding box center [899, 457] width 1217 height 685
type textarea "/* Hide Pause on Touch Devices */"
click at [442, 478] on div "/* Placeholder */ [ data-bunny-player-init ][ data-player-status = " playing " …" at bounding box center [899, 457] width 1217 height 685
click at [415, 578] on div "/* Placeholder */ [ data-bunny-player-init ][ data-player-status = " playing " …" at bounding box center [899, 457] width 1217 height 685
type textarea "}"
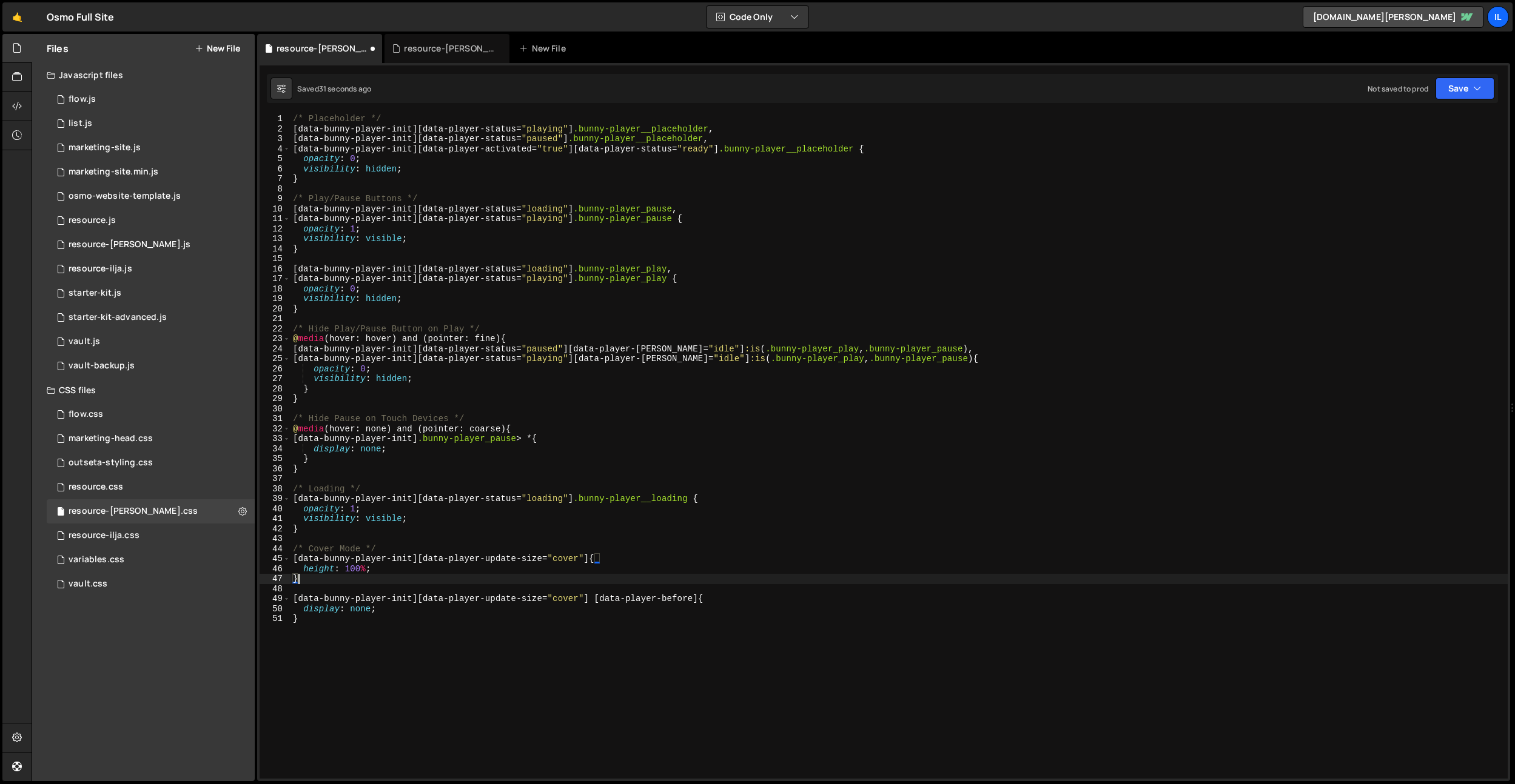
click at [406, 614] on div "/* Placeholder */ [ data-bunny-player-init ][ data-player-status = " playing " …" at bounding box center [899, 457] width 1217 height 685
paste textarea "/* Hide Pause on Touch Devices */"
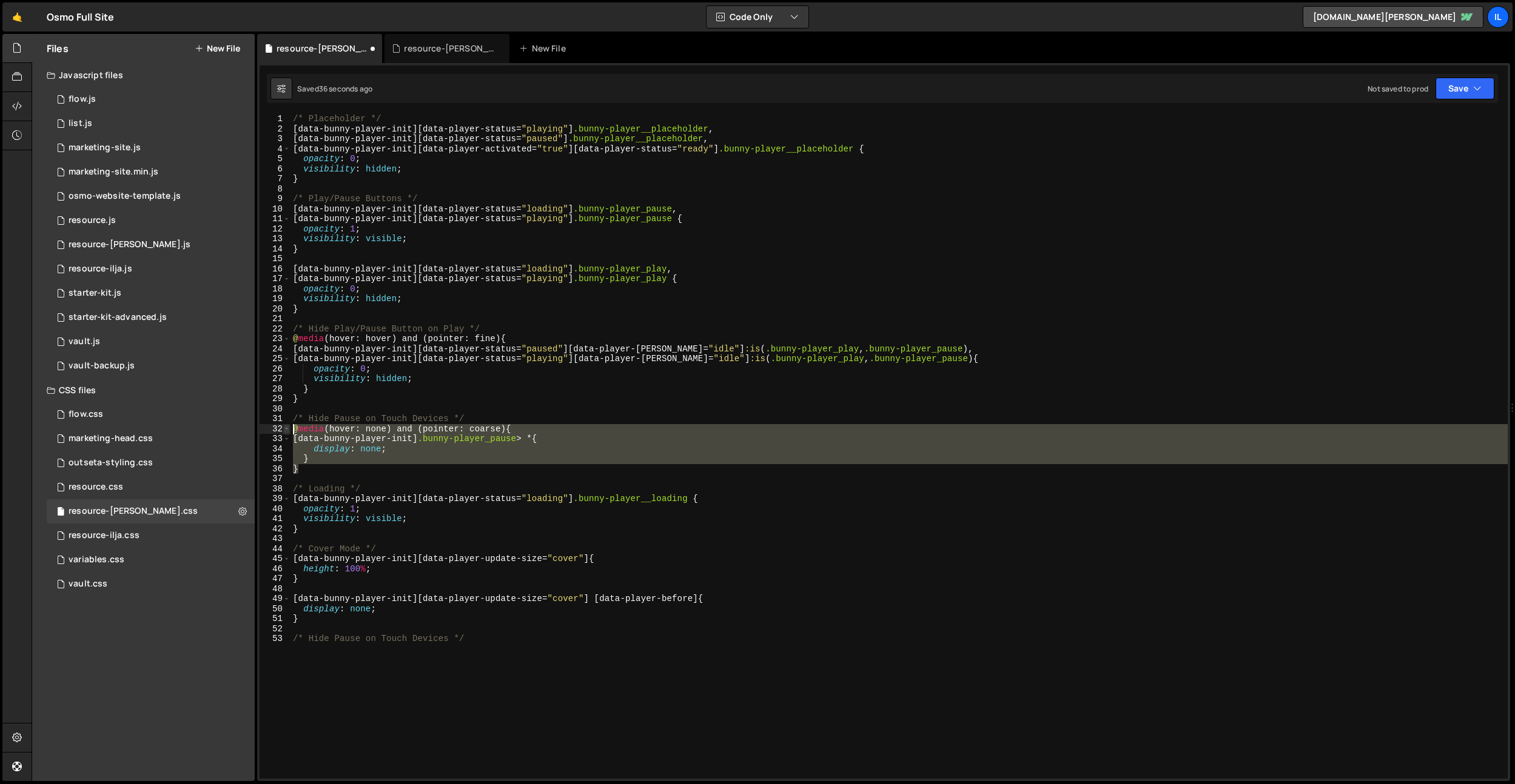
drag, startPoint x: 322, startPoint y: 466, endPoint x: 286, endPoint y: 432, distance: 49.5
click at [286, 432] on div "/* Hide Pause on Touch Devices */ 1 2 3 4 5 6 7 8 9 10 11 12 13 14 15 16 17 18 …" at bounding box center [883, 446] width 1248 height 664
click at [303, 646] on div "/* Placeholder */ [ data-bunny-player-init ][ data-player-status = " playing " …" at bounding box center [899, 457] width 1217 height 685
type textarea "/* Hide Pause on Touch Devices */"
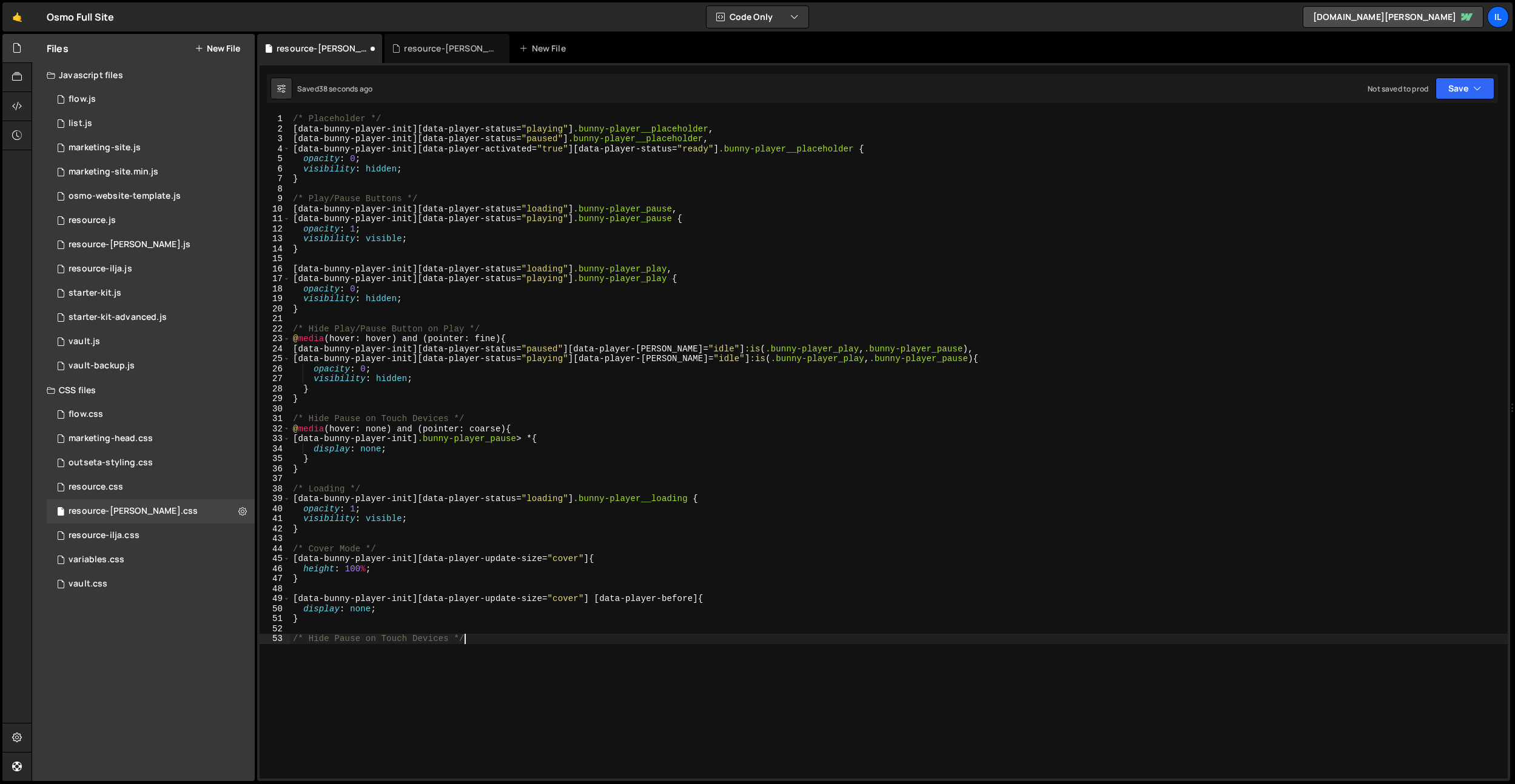
paste textarea "}"
click at [427, 615] on div "/* Placeholder */ [ data-bunny-player-init ][ data-player-status = " playing " …" at bounding box center [899, 457] width 1217 height 685
click at [426, 657] on div "/* Placeholder */ [ data-bunny-player-init ][ data-player-status = " playing " …" at bounding box center [899, 457] width 1217 height 685
drag, startPoint x: 552, startPoint y: 658, endPoint x: 438, endPoint y: 661, distance: 114.0
click at [438, 661] on div "/* Placeholder */ [ data-bunny-player-init ][ data-player-status = " playing " …" at bounding box center [899, 457] width 1217 height 685
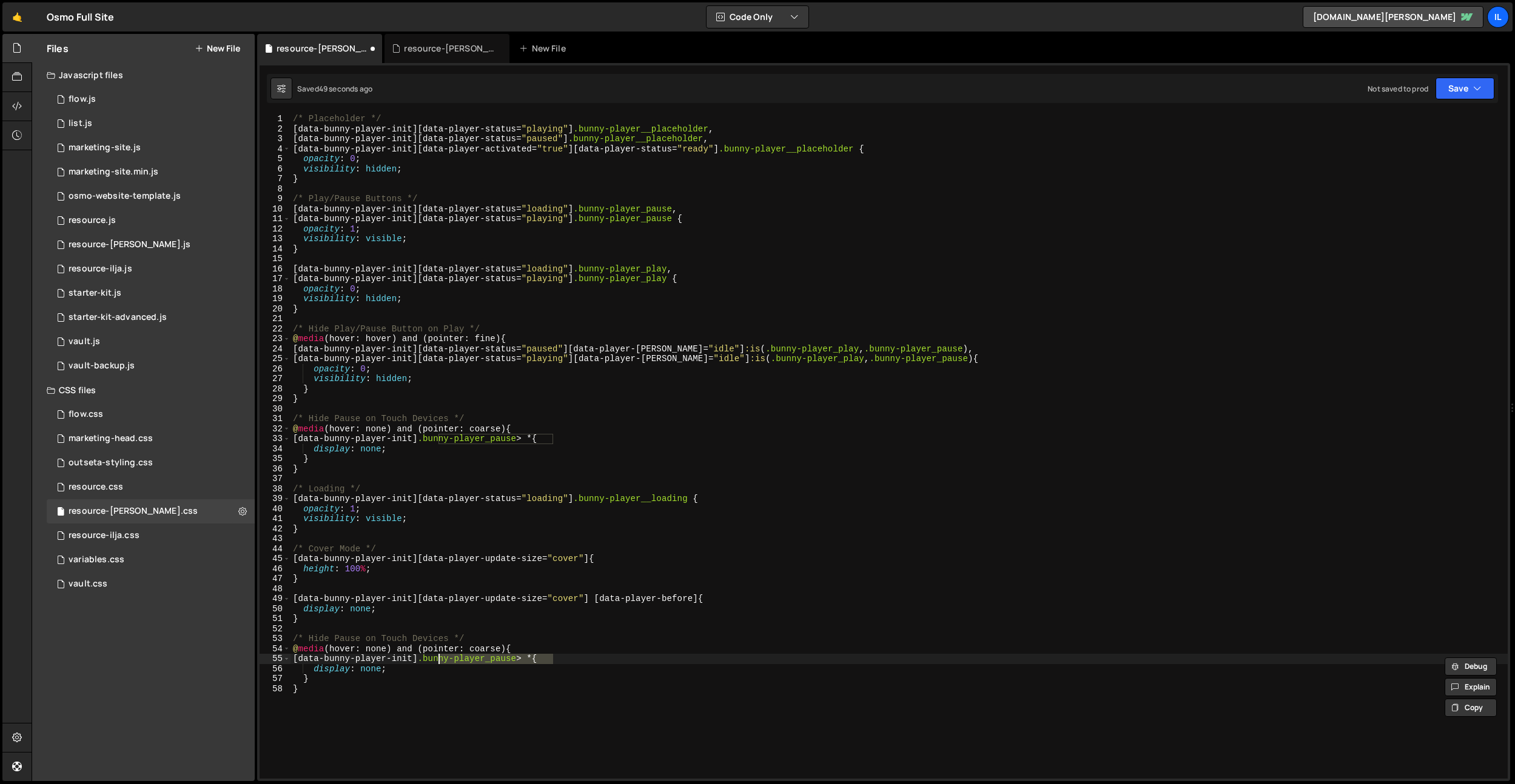
paste textarea "_interface"
drag, startPoint x: 387, startPoint y: 667, endPoint x: 336, endPoint y: 602, distance: 82.6
click at [315, 668] on div "/* Placeholder */ [ data-bunny-player-init ][ data-player-status = " playing " …" at bounding box center [899, 457] width 1217 height 685
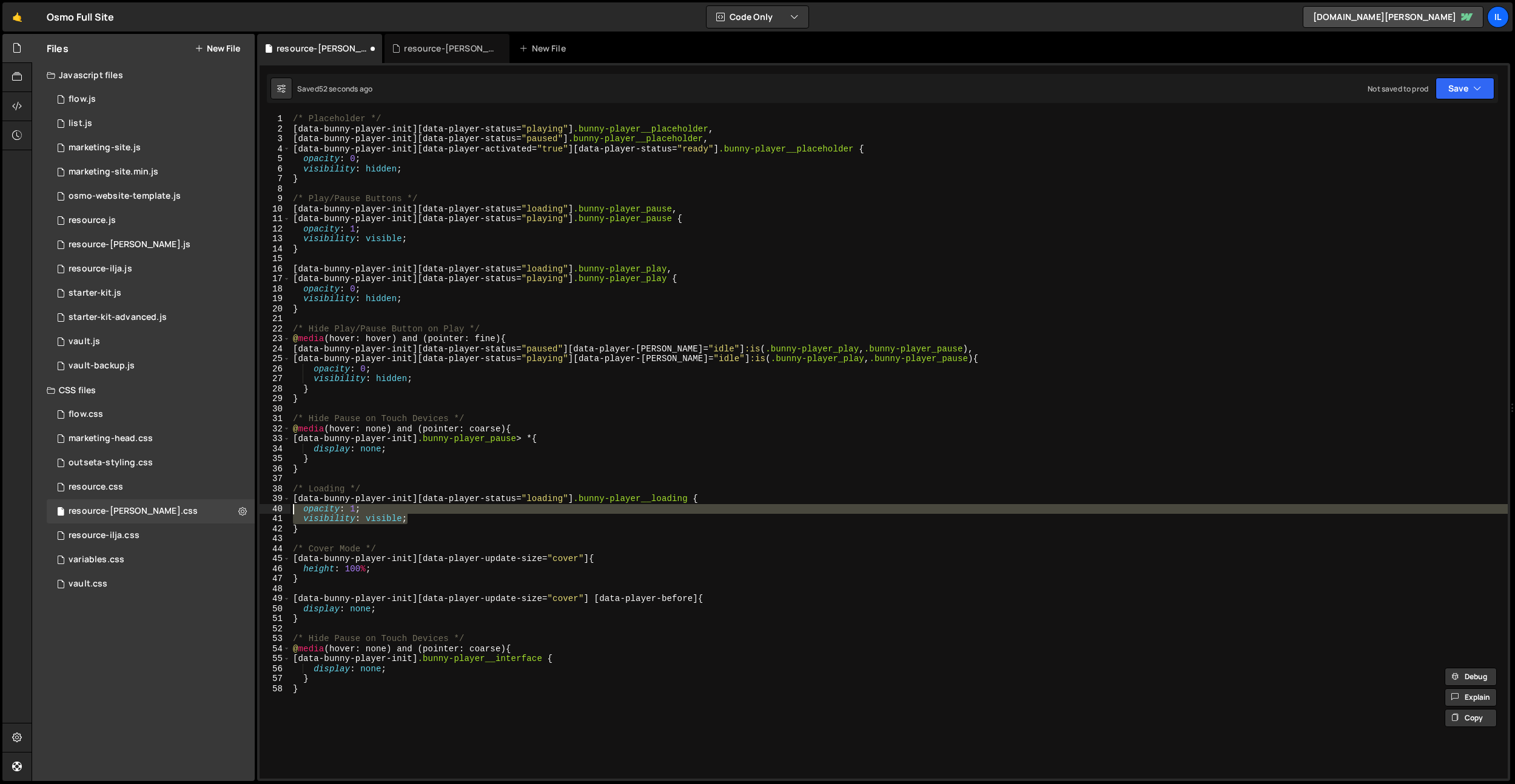
drag, startPoint x: 417, startPoint y: 520, endPoint x: 286, endPoint y: 515, distance: 131.1
click at [283, 512] on div "display: none; 1 2 3 4 5 6 7 8 9 10 11 12 13 14 15 16 17 18 19 20 21 22 23 24 2…" at bounding box center [883, 446] width 1248 height 664
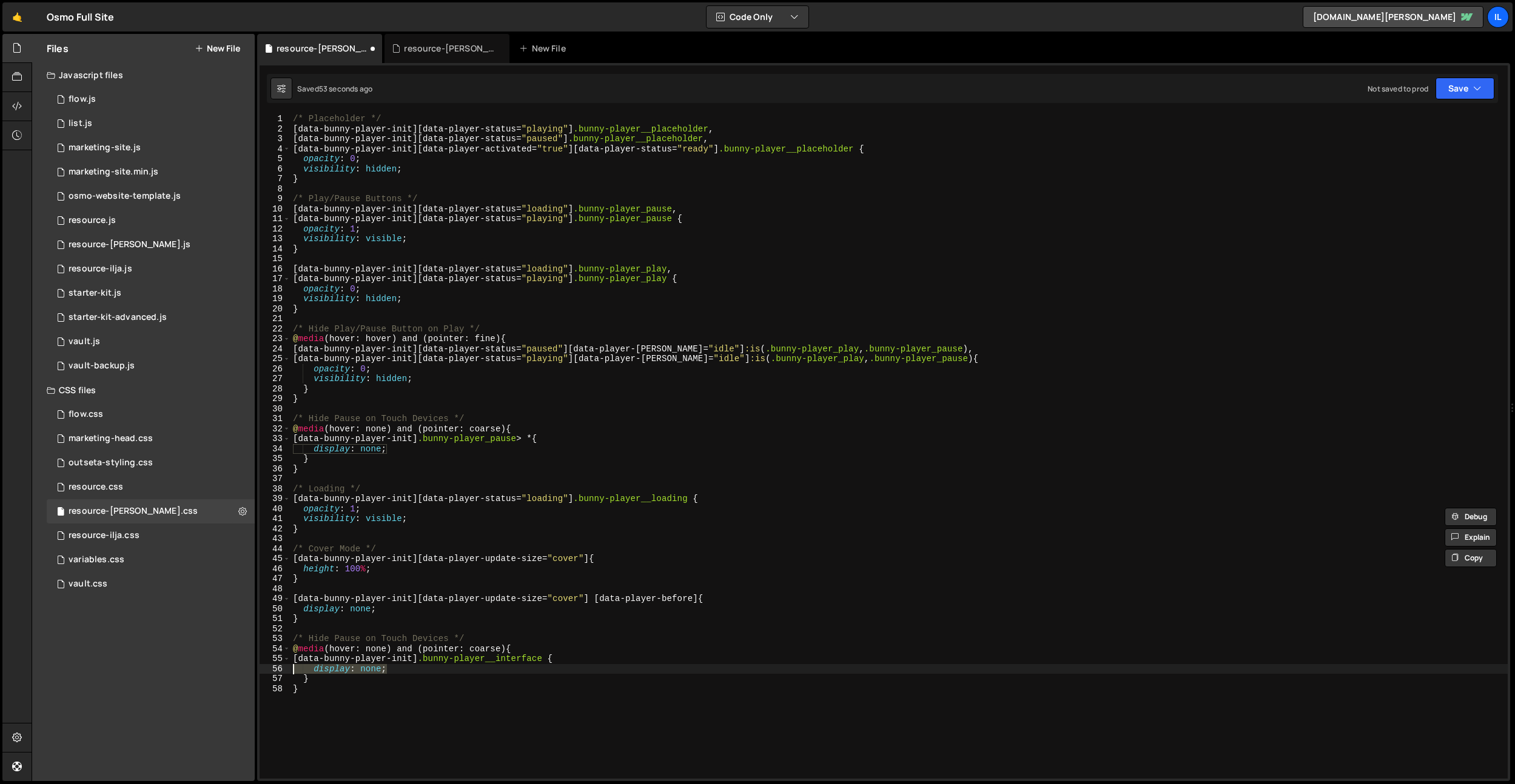
drag, startPoint x: 391, startPoint y: 671, endPoint x: 352, endPoint y: 715, distance: 58.8
click at [273, 671] on div "opacity: 1; visibility: visible; 1 2 3 4 5 6 7 8 9 10 11 12 13 14 15 16 17 18 1…" at bounding box center [883, 446] width 1248 height 664
paste textarea "visibility: visibl"
drag, startPoint x: 425, startPoint y: 679, endPoint x: 232, endPoint y: 675, distance: 193.0
click at [226, 675] on div "Files New File Javascript files 0 flow.js 0 0 list.js 0 0 marketing-site.js 0 0…" at bounding box center [772, 407] width 1483 height 748
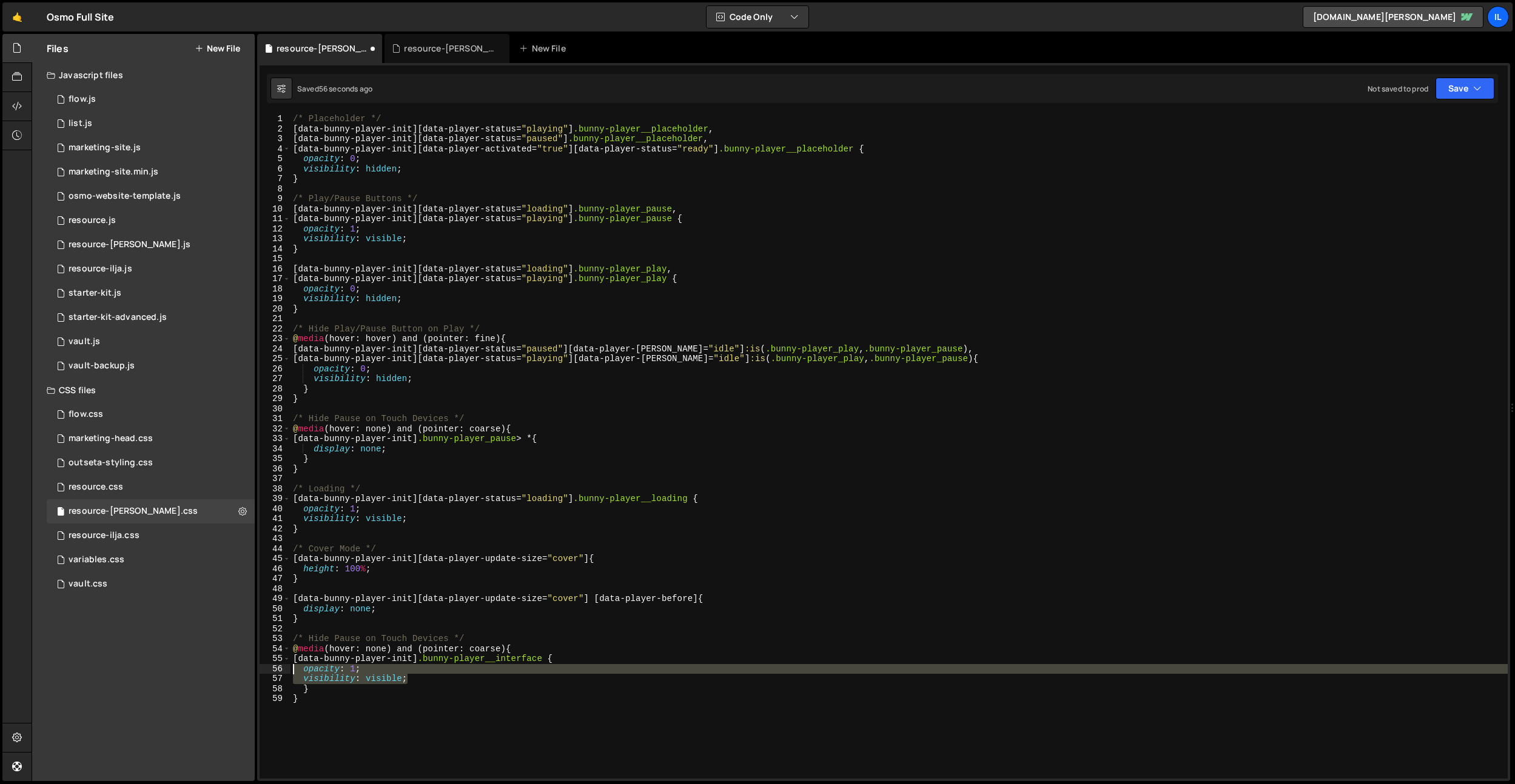
drag, startPoint x: 431, startPoint y: 681, endPoint x: 302, endPoint y: 668, distance: 129.7
click at [241, 669] on div "Files New File Javascript files 0 flow.js 0 0 list.js 0 0 marketing-site.js 0 0…" at bounding box center [772, 407] width 1483 height 748
click at [367, 665] on div "/* Placeholder */ [ data-bunny-player-init ][ data-player-status = " playing " …" at bounding box center [899, 446] width 1217 height 664
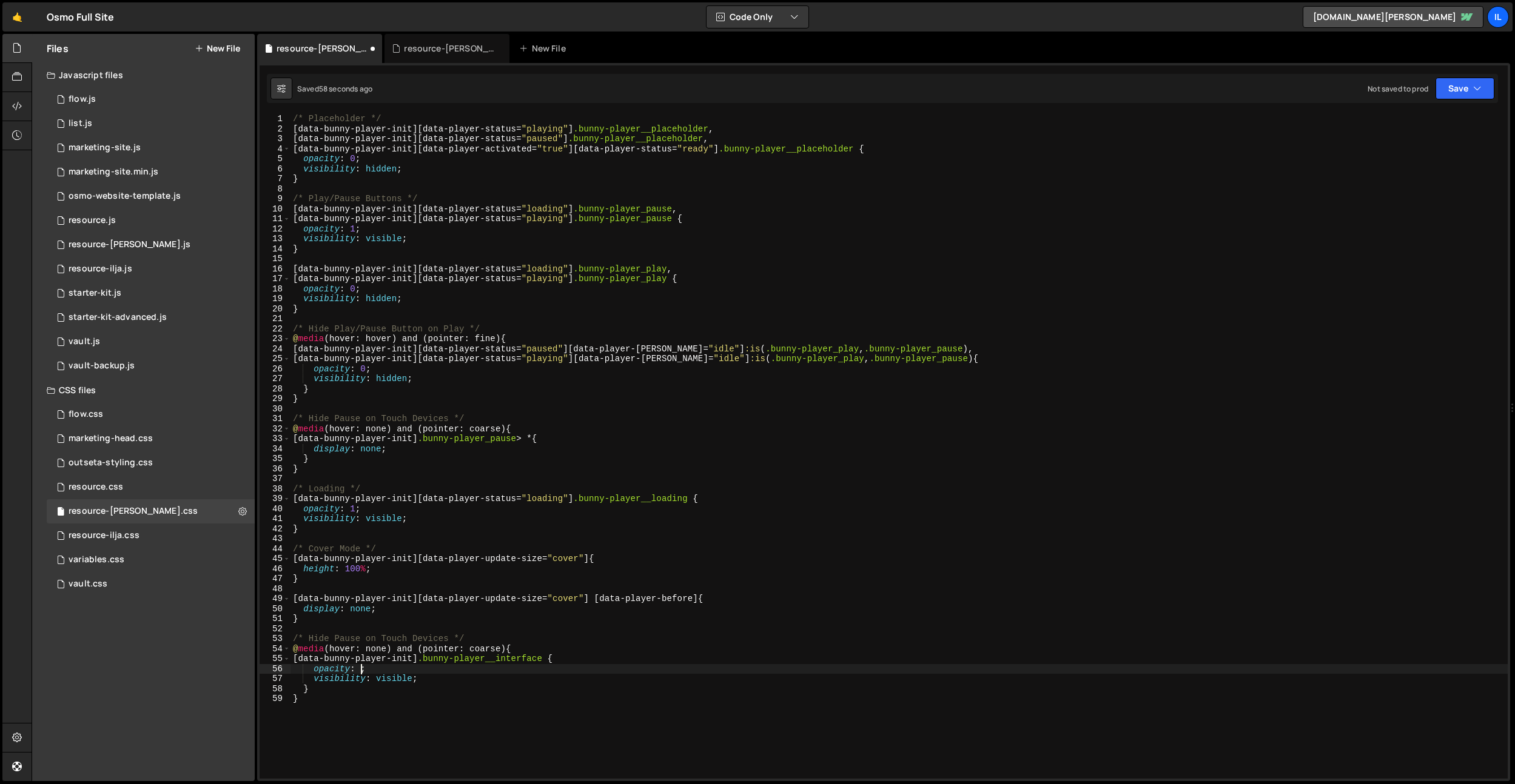
scroll to position [0, 5]
click at [387, 682] on div "/* Placeholder */ [ data-bunny-player-init ][ data-player-status = " playing " …" at bounding box center [899, 457] width 1217 height 685
click at [415, 660] on div "/* Placeholder */ [ data-bunny-player-init ][ data-player-status = " playing " …" at bounding box center [899, 457] width 1217 height 685
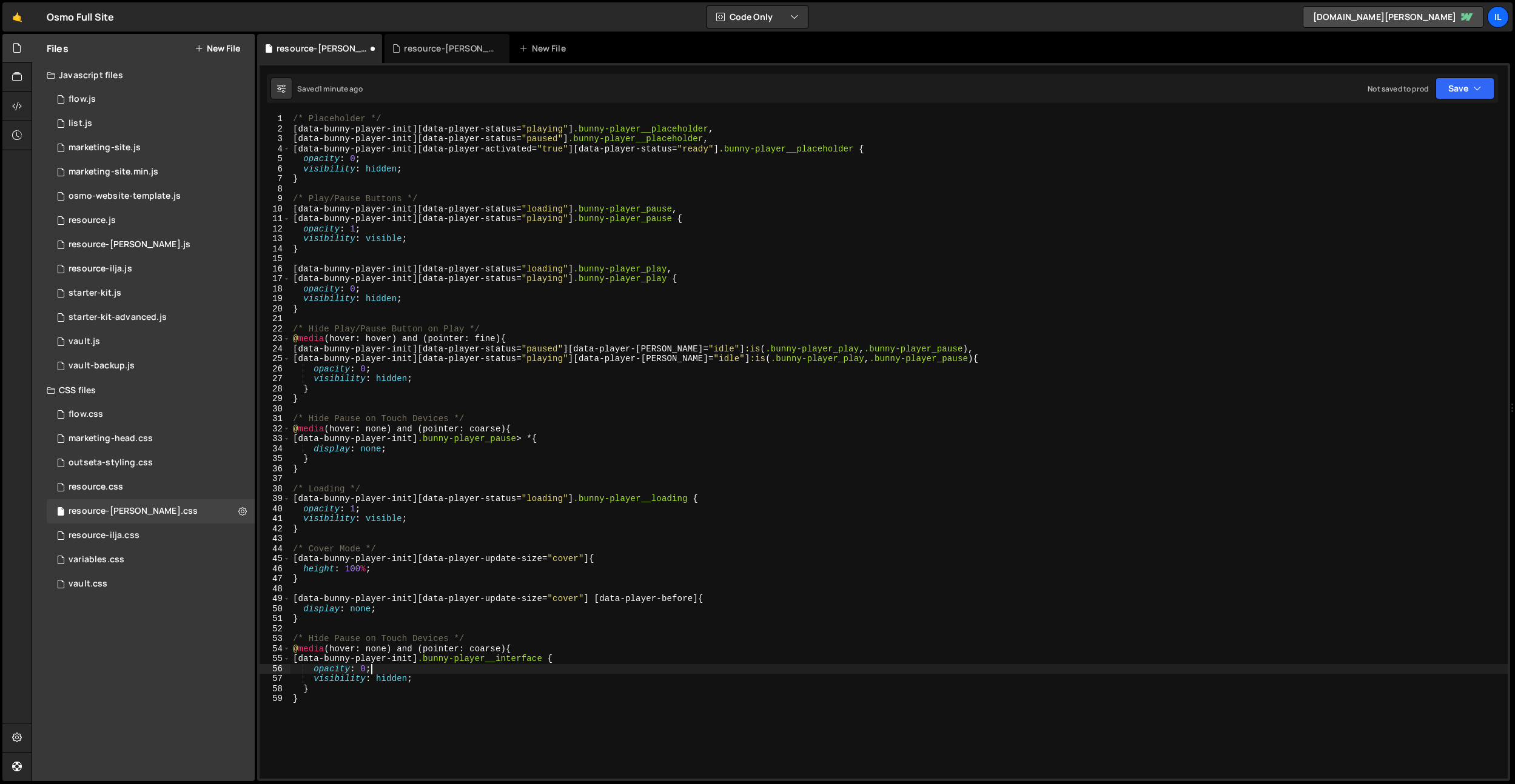
click at [559, 664] on div "/* Placeholder */ [ data-bunny-player-init ][ data-player-status = " playing " …" at bounding box center [899, 457] width 1217 height 685
click at [559, 662] on div "/* Placeholder */ [ data-bunny-player-init ][ data-player-status = " playing " …" at bounding box center [899, 457] width 1217 height 685
drag, startPoint x: 575, startPoint y: 280, endPoint x: 273, endPoint y: 281, distance: 302.0
click at [273, 281] on div "[data-bunny-player-init] .bunny-player__interface { 1 2 3 4 5 6 7 8 9 10 11 12 …" at bounding box center [883, 446] width 1248 height 664
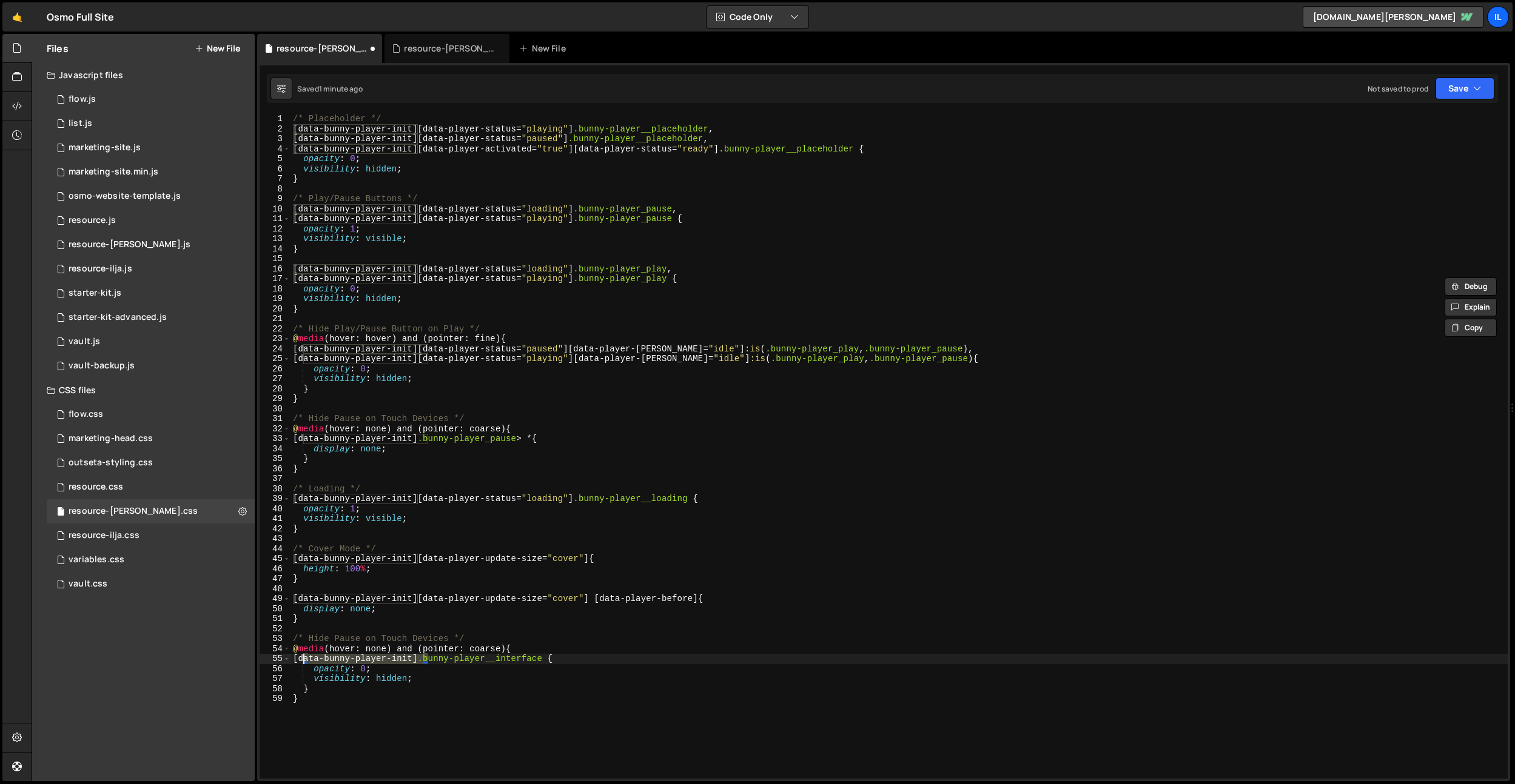
drag, startPoint x: 429, startPoint y: 659, endPoint x: 303, endPoint y: 661, distance: 126.0
click at [303, 661] on div "/* Placeholder */ [ data-bunny-player-init ][ data-player-status = " playing " …" at bounding box center [899, 457] width 1217 height 685
paste textarea "[data-player-status="playing"]"
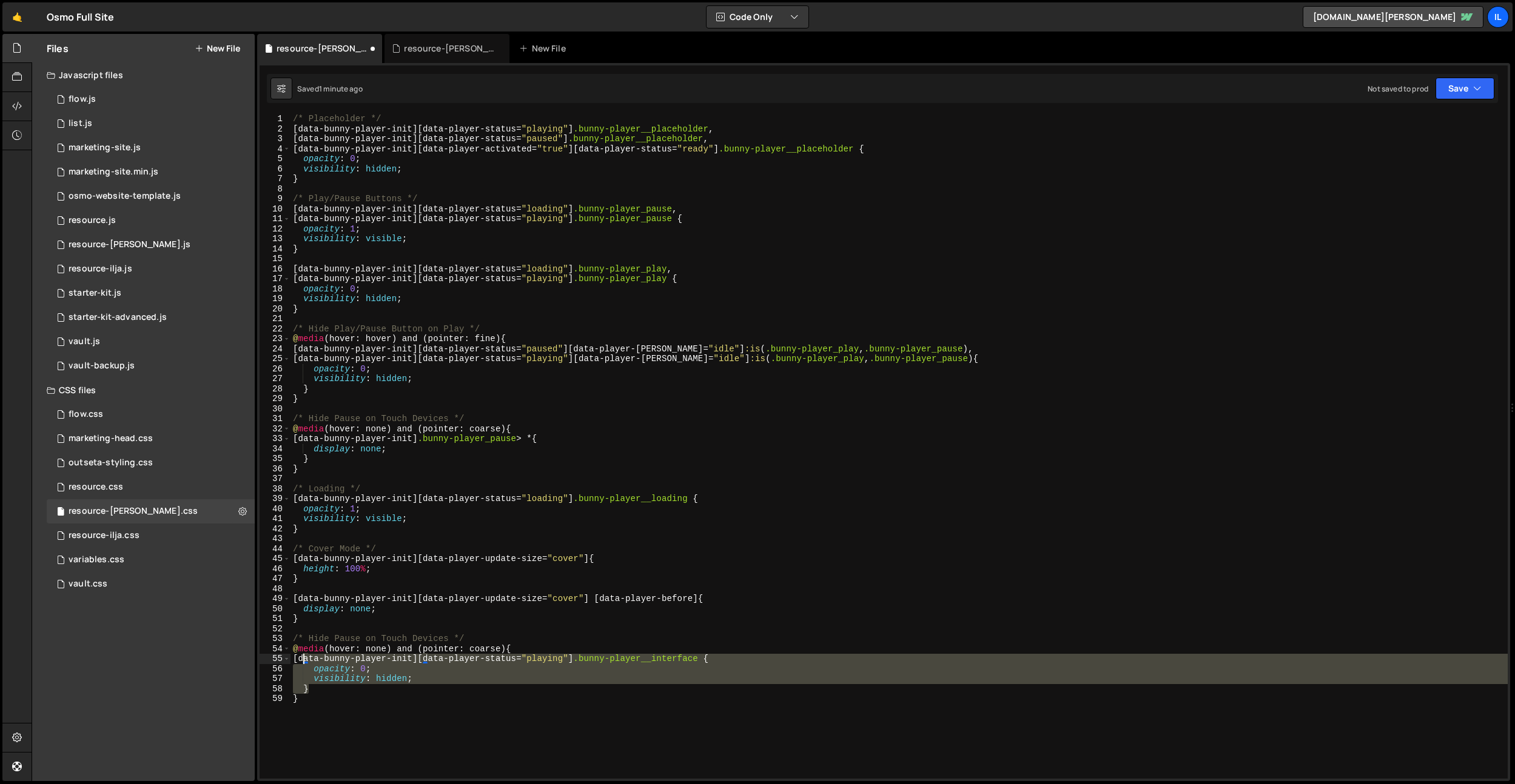
drag, startPoint x: 313, startPoint y: 690, endPoint x: 306, endPoint y: 661, distance: 29.8
click at [306, 661] on div "/* Placeholder */ [ data-bunny-player-init ][ data-player-status = " playing " …" at bounding box center [899, 457] width 1217 height 685
click at [471, 639] on div "/* Placeholder */ [ data-bunny-player-init ][ data-player-status = " playing " …" at bounding box center [899, 457] width 1217 height 685
type textarea "/* Hide Pause on Touch Devices */"
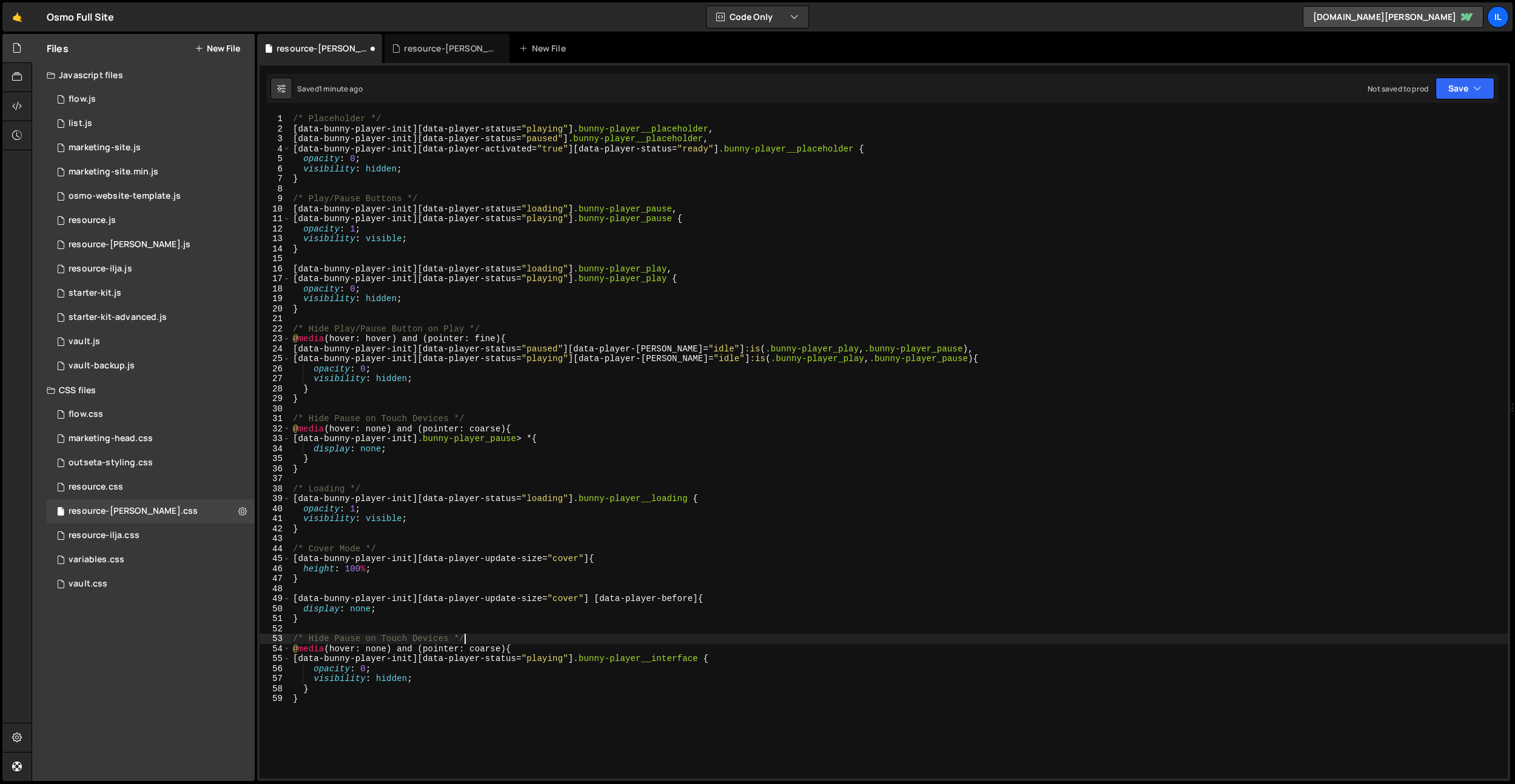
scroll to position [0, 0]
paste textarea "}"
type textarea "}"
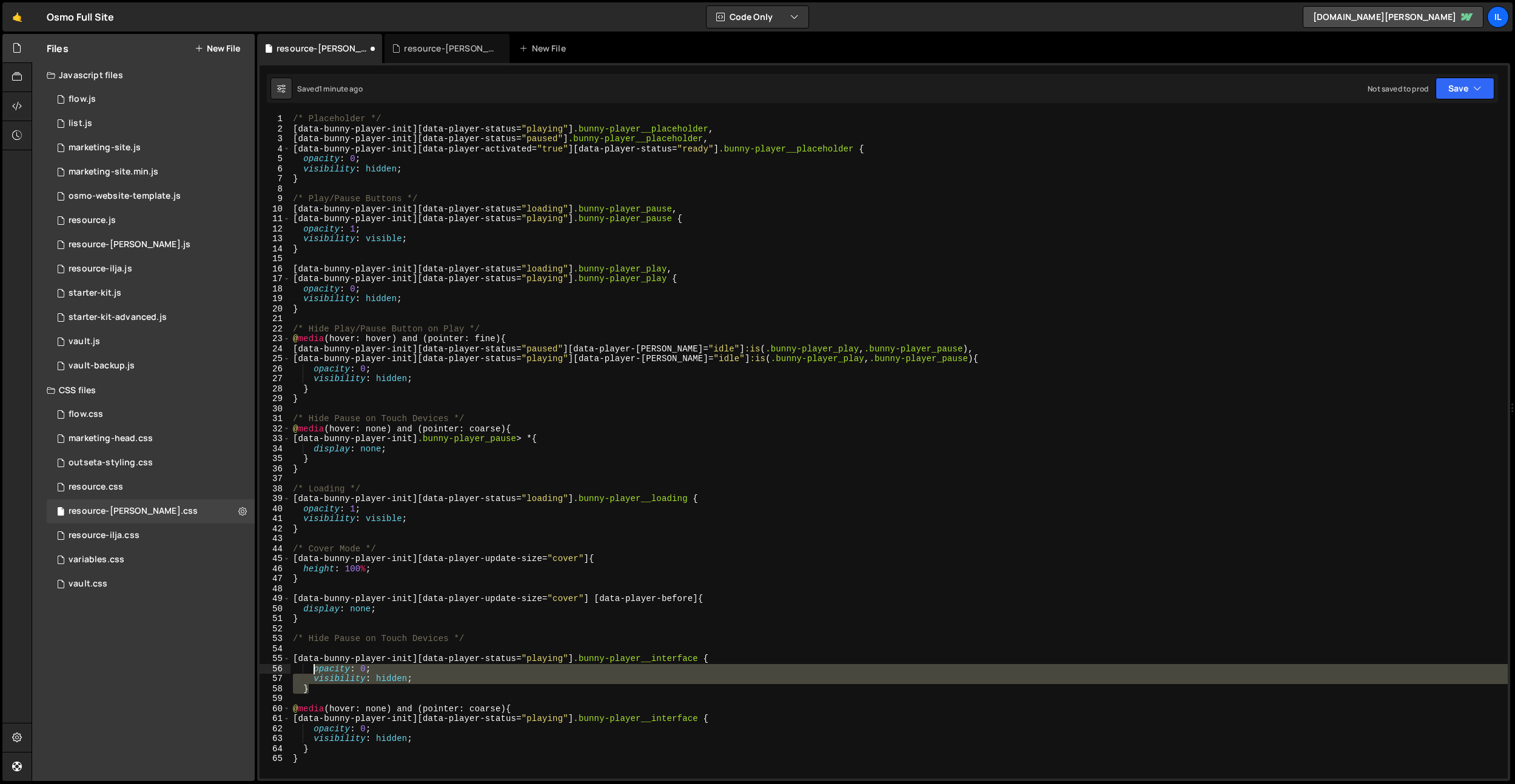
drag, startPoint x: 318, startPoint y: 691, endPoint x: 315, endPoint y: 671, distance: 20.2
click at [315, 671] on div "/* Placeholder */ [ data-bunny-player-init ][ data-player-status = " playing " …" at bounding box center [899, 457] width 1217 height 685
type textarea "opacity: 0; visibility: hidden;"
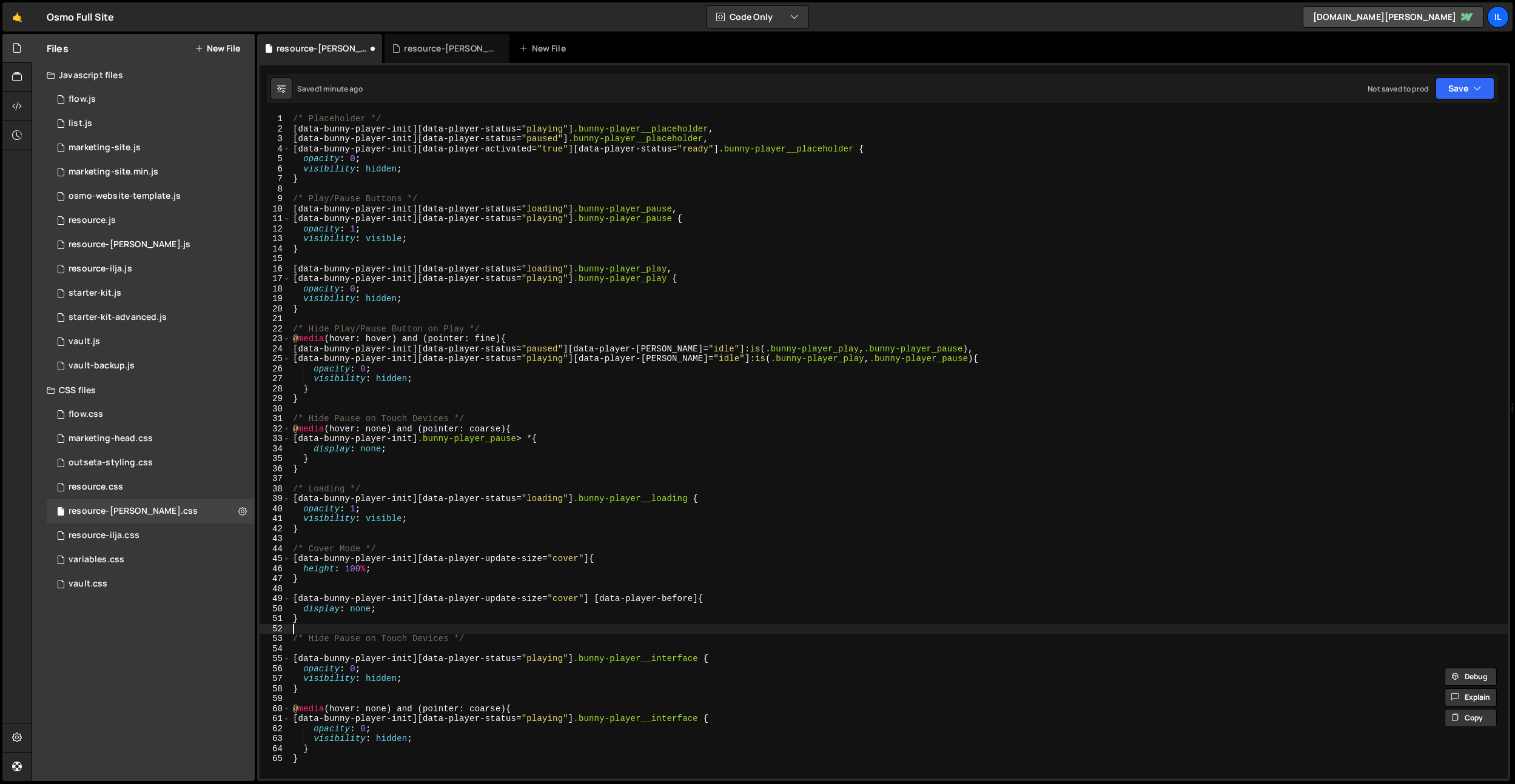
click at [417, 625] on div "/* Placeholder */ [ data-bunny-player-init ][ data-player-status = " playing " …" at bounding box center [899, 457] width 1217 height 685
drag, startPoint x: 477, startPoint y: 636, endPoint x: 310, endPoint y: 637, distance: 167.0
click at [310, 637] on div "/* Placeholder */ [ data-bunny-player-init ][ data-player-status = " playing " …" at bounding box center [899, 457] width 1217 height 685
type textarea "/* Interface */"
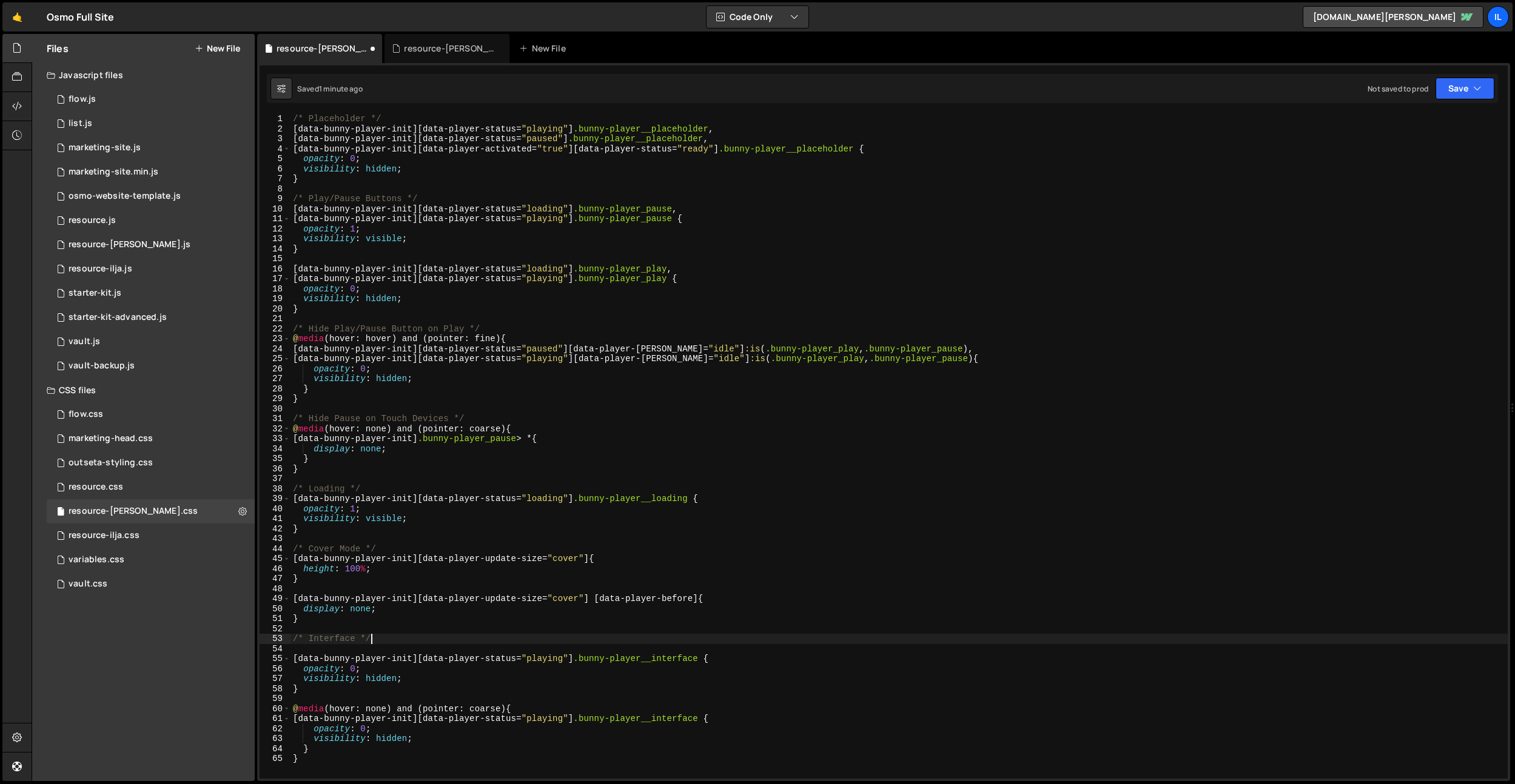
click at [602, 651] on div "/* Placeholder */ [ data-bunny-player-init ][ data-player-status = " playing " …" at bounding box center [899, 457] width 1217 height 685
click at [681, 670] on div "/* Placeholder */ [ data-bunny-player-init ][ data-player-status = " playing " …" at bounding box center [899, 457] width 1217 height 685
click at [556, 660] on div "/* Placeholder */ [ data-bunny-player-init ][ data-player-status = " playing " …" at bounding box center [899, 457] width 1217 height 685
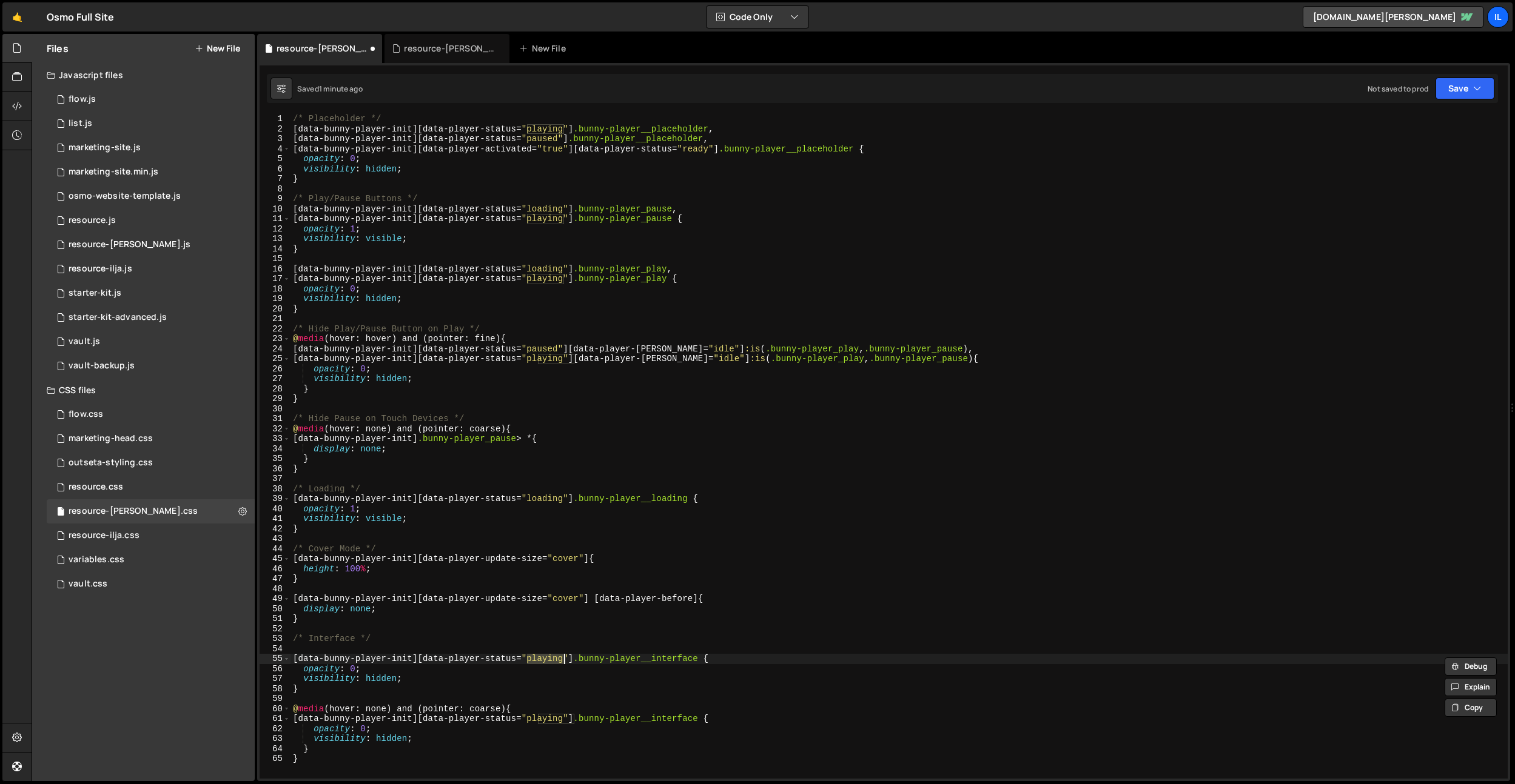
type textarea "[data-bunny-player-init][data-player-status="playing"] .bunny-player__interface…"
click at [529, 697] on div "/* Placeholder */ [ data-bunny-player-init ][ data-player-status = " playing " …" at bounding box center [899, 457] width 1217 height 685
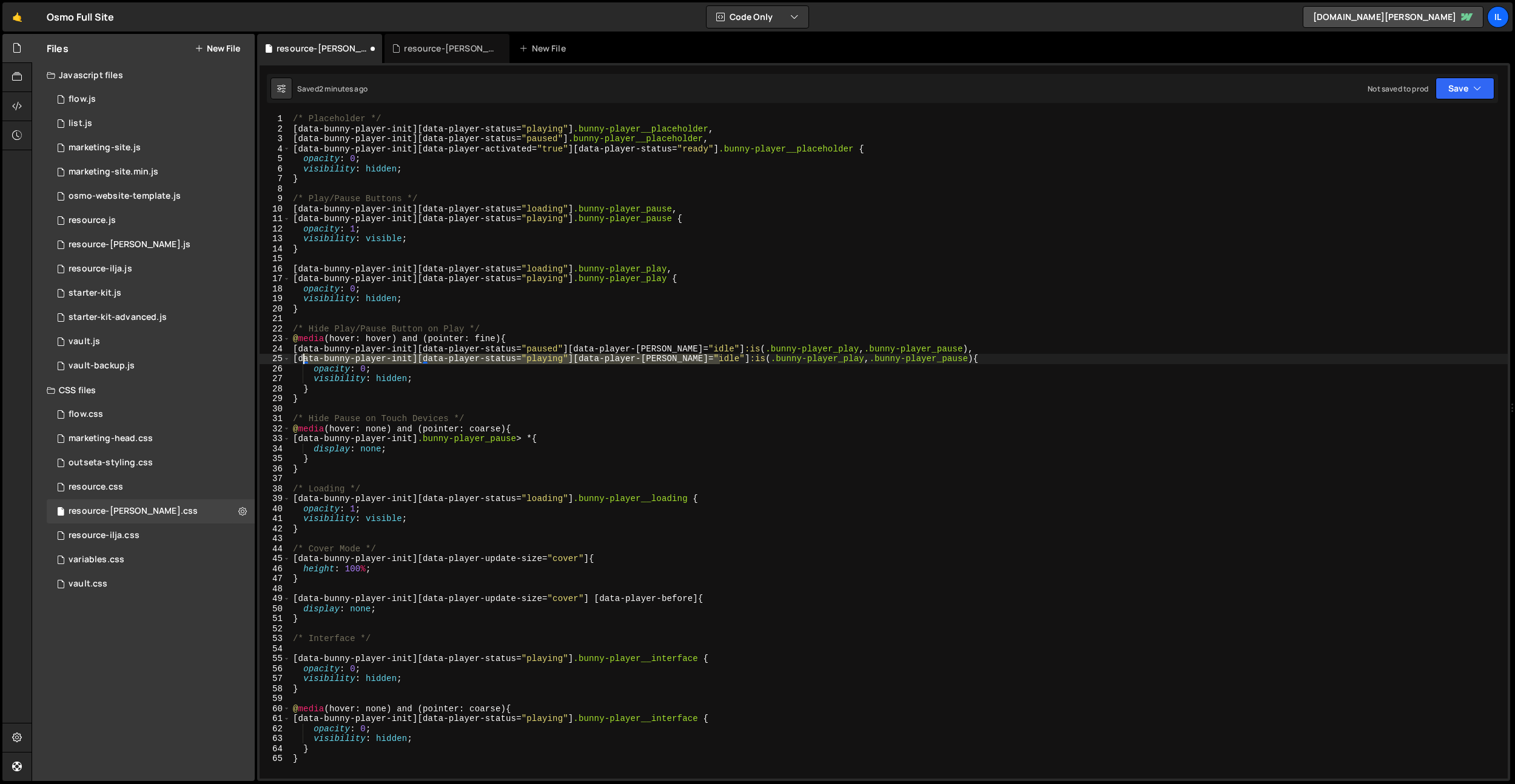
drag, startPoint x: 719, startPoint y: 358, endPoint x: 302, endPoint y: 356, distance: 417.0
click at [302, 356] on div "/* Placeholder */ [ data-bunny-player-init ][ data-player-status = " playing " …" at bounding box center [899, 457] width 1217 height 685
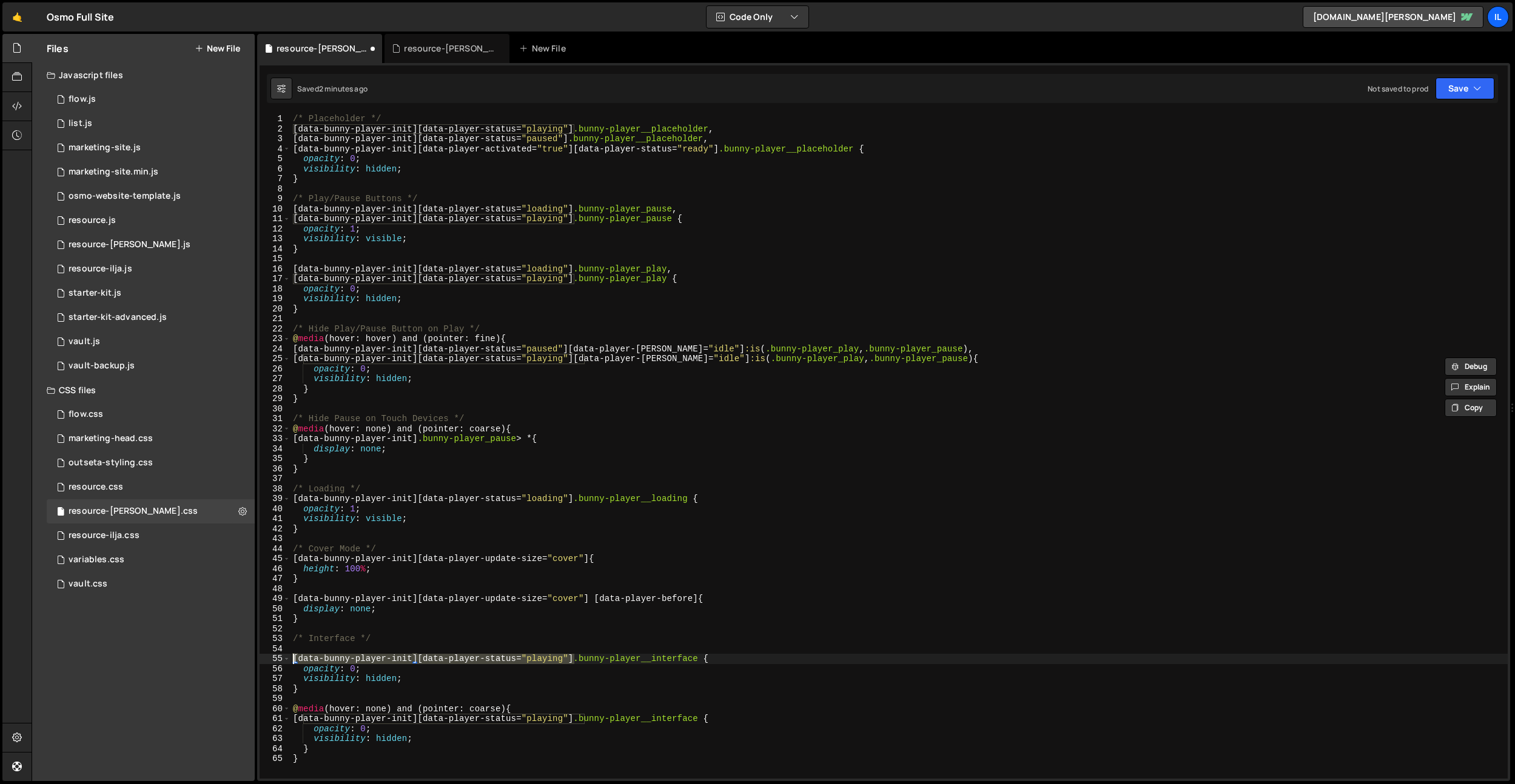
drag, startPoint x: 575, startPoint y: 659, endPoint x: 257, endPoint y: 660, distance: 318.0
click at [257, 660] on div "1 Type cmd + s to save your Javascript file. הההההההההההההההההההההההההההההההההה…" at bounding box center [883, 422] width 1252 height 718
paste textarea "[data-player-hover="idle"]"
click at [723, 359] on div "/* Placeholder */ [ data-bunny-player-init ][ data-player-status = " playing " …" at bounding box center [899, 457] width 1217 height 685
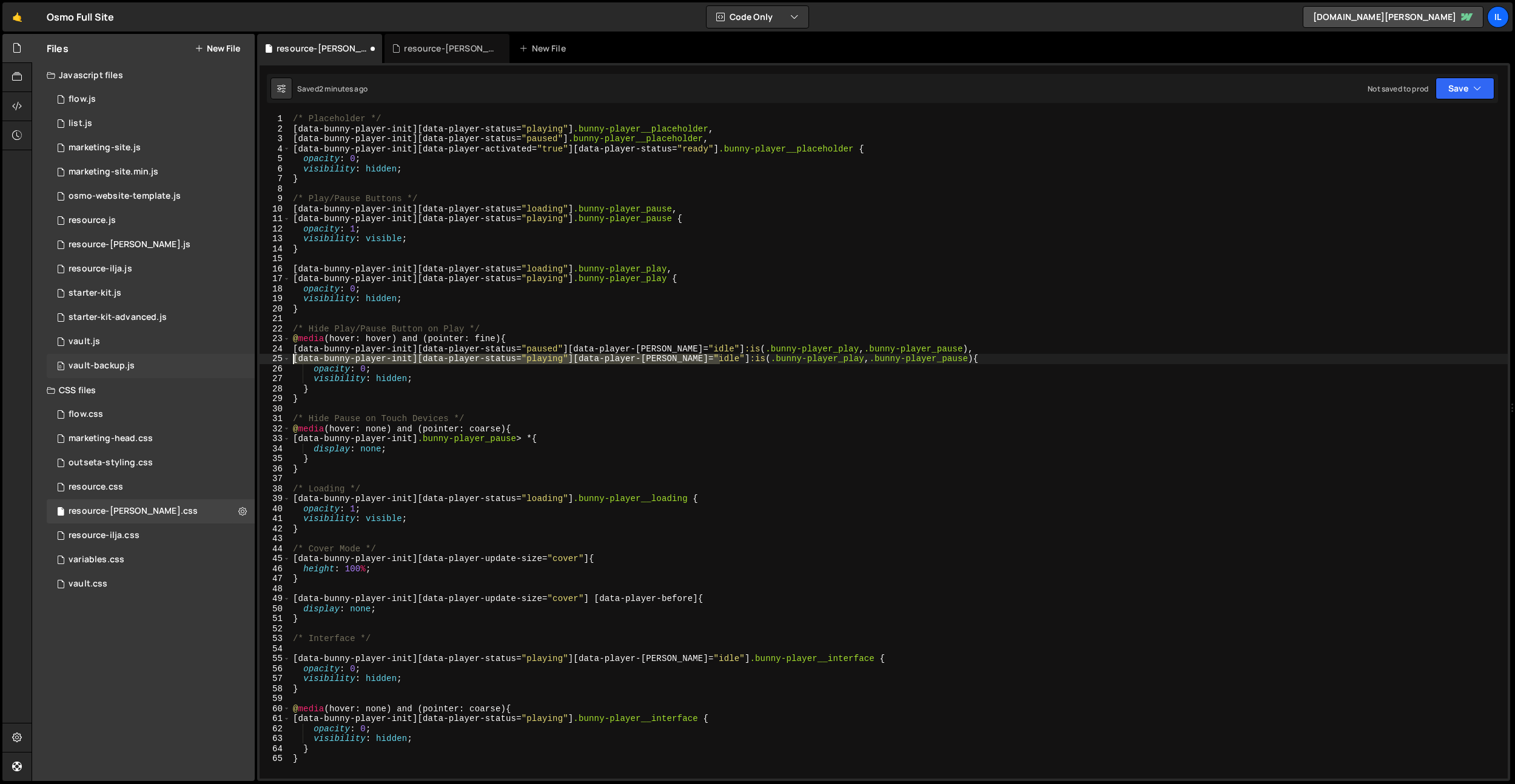
drag, startPoint x: 720, startPoint y: 360, endPoint x: 172, endPoint y: 362, distance: 548.0
click at [172, 362] on div "Files New File Javascript files 0 flow.js 0 0 list.js 0 0 marketing-site.js 0 0…" at bounding box center [772, 407] width 1483 height 748
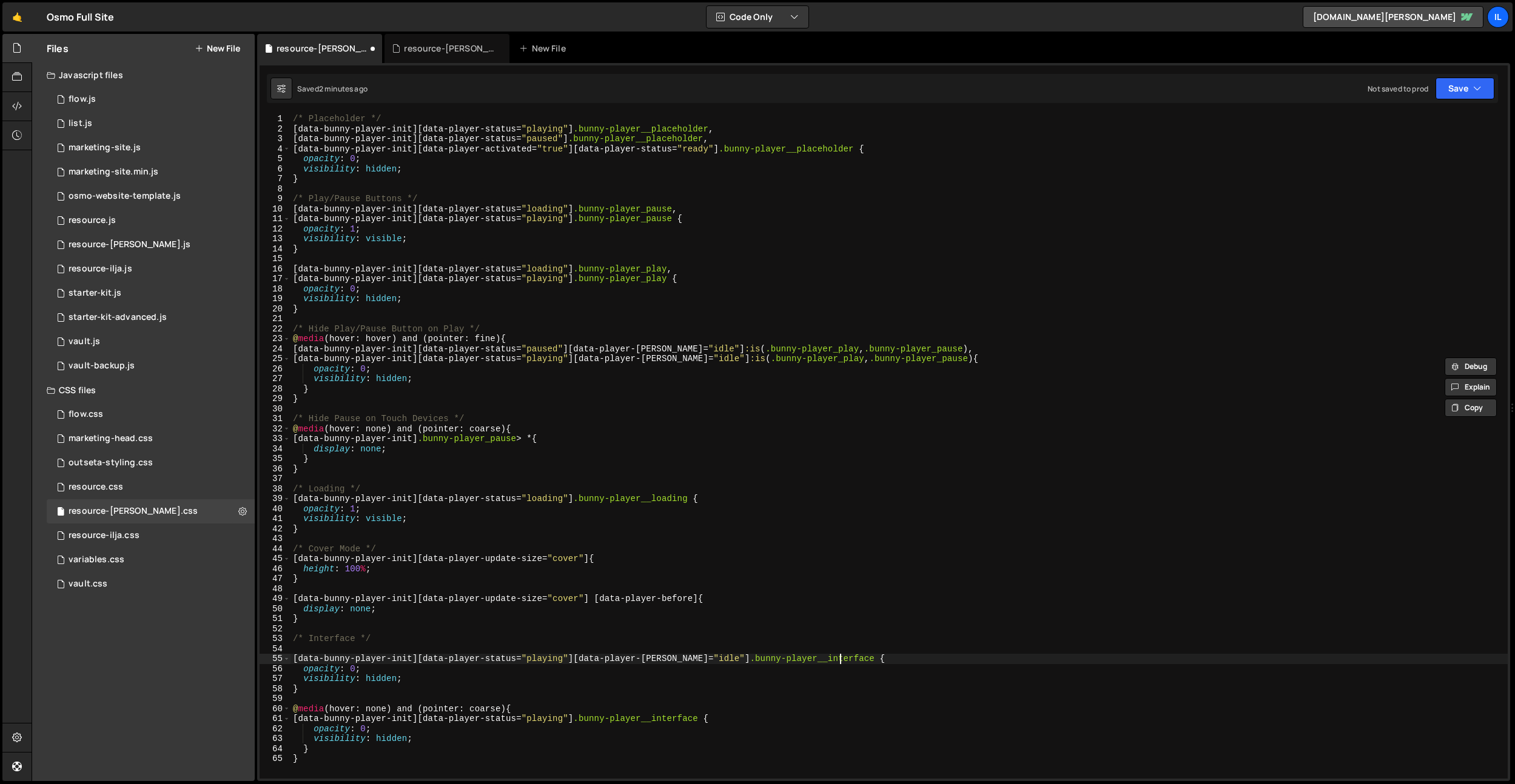
click at [841, 661] on div "/* Placeholder */ [ data-bunny-player-init ][ data-player-status = " playing " …" at bounding box center [899, 457] width 1217 height 685
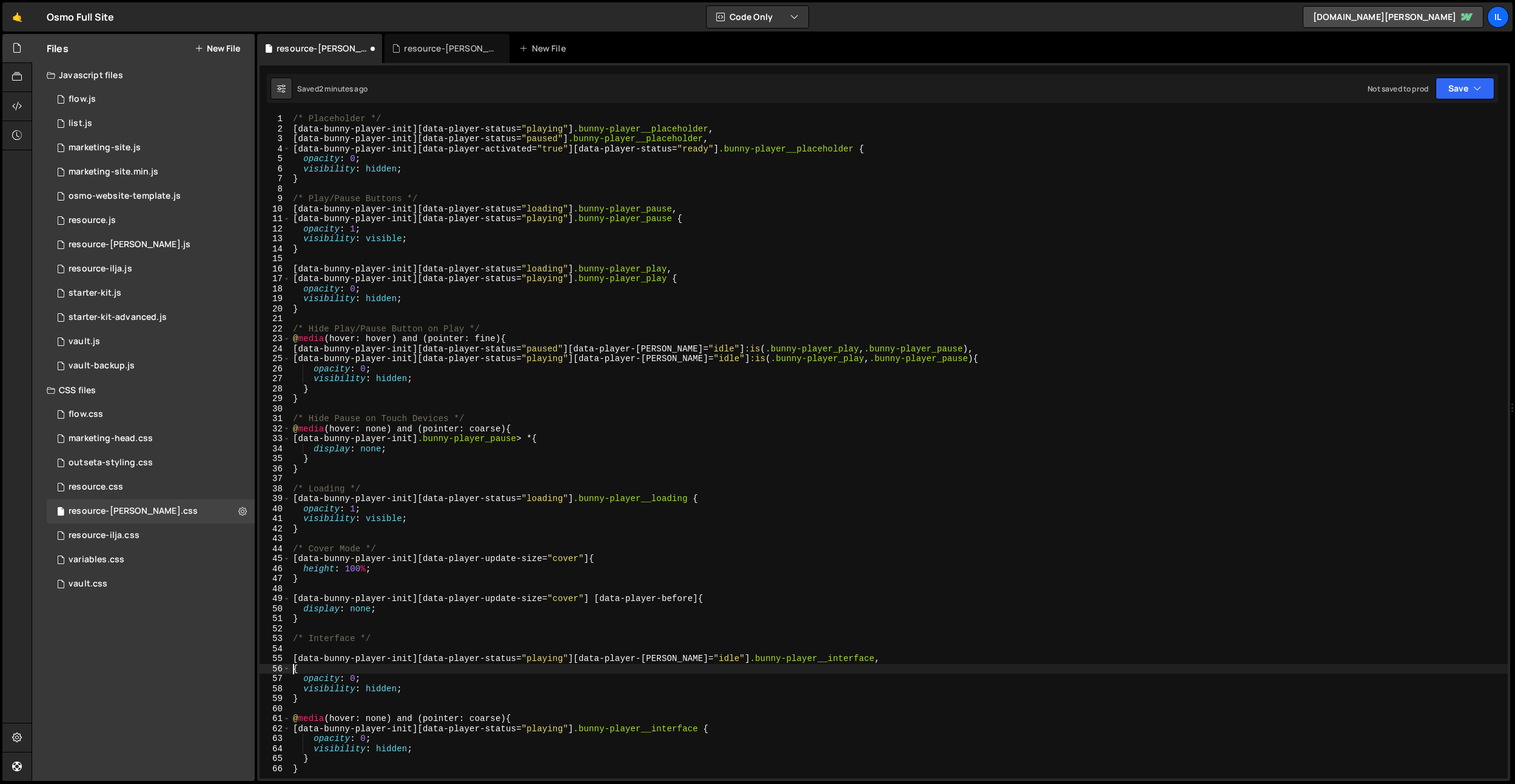
paste textarea "[data-bunny-player-init][data-player-status="playing"][data-player-hover="idle"]"
drag, startPoint x: 838, startPoint y: 658, endPoint x: 713, endPoint y: 661, distance: 125.0
click at [713, 661] on div "/* Placeholder */ [ data-bunny-player-init ][ data-player-status = " playing " …" at bounding box center [899, 457] width 1217 height 685
click at [719, 669] on div "/* Placeholder */ [ data-bunny-player-init ][ data-player-status = " playing " …" at bounding box center [899, 457] width 1217 height 685
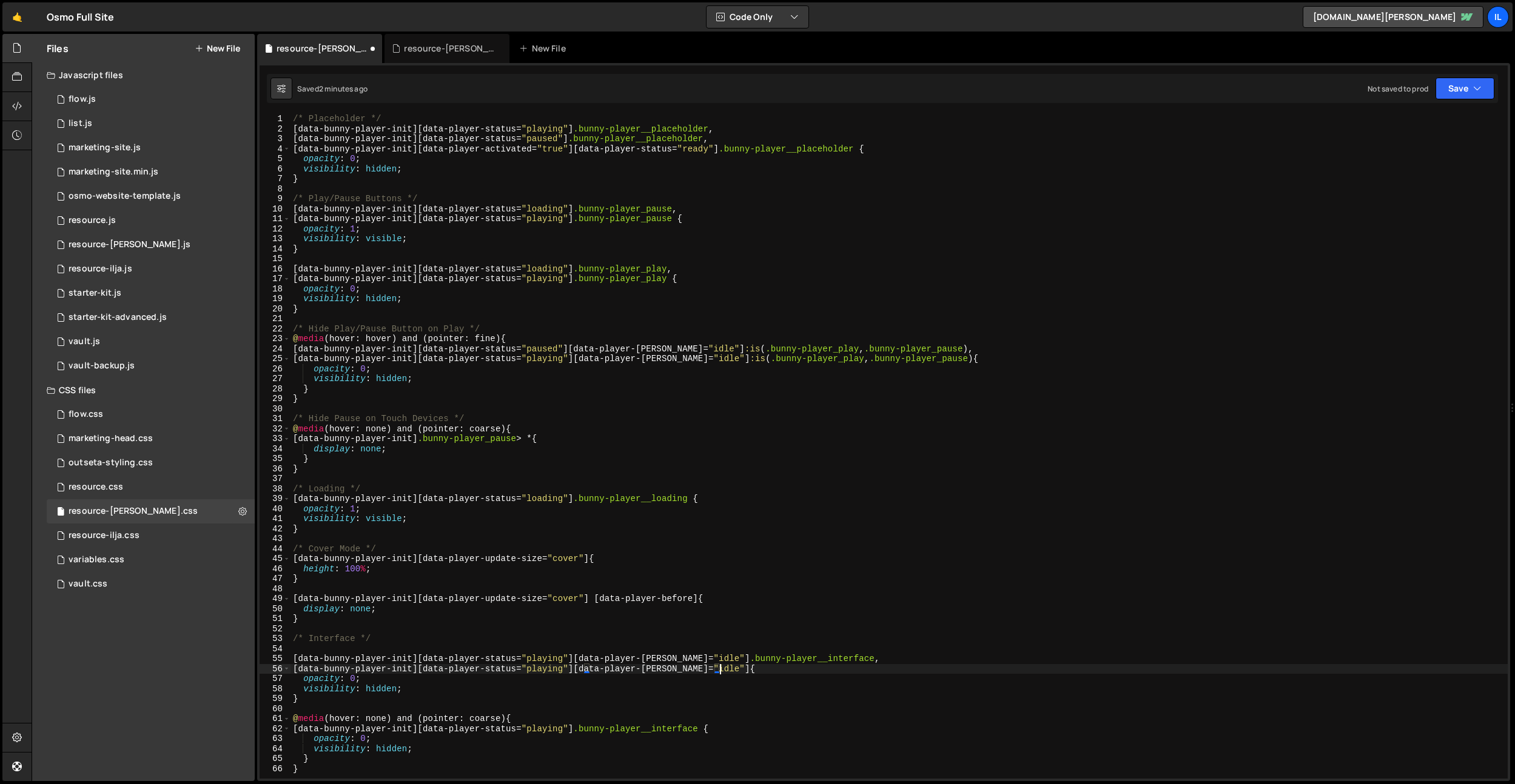
paste textarea ".bunny-player__interface"
click at [301, 671] on div "/* Placeholder */ [ data-bunny-player-init ][ data-player-status = " playing " …" at bounding box center [899, 457] width 1217 height 685
type textarea "[data-bunny-player-init][data-player-status="playing"][data-player-hover="idle"…"
click at [446, 647] on div "/* Placeholder */ [ data-bunny-player-init ][ data-player-status = " playing " …" at bounding box center [899, 457] width 1217 height 685
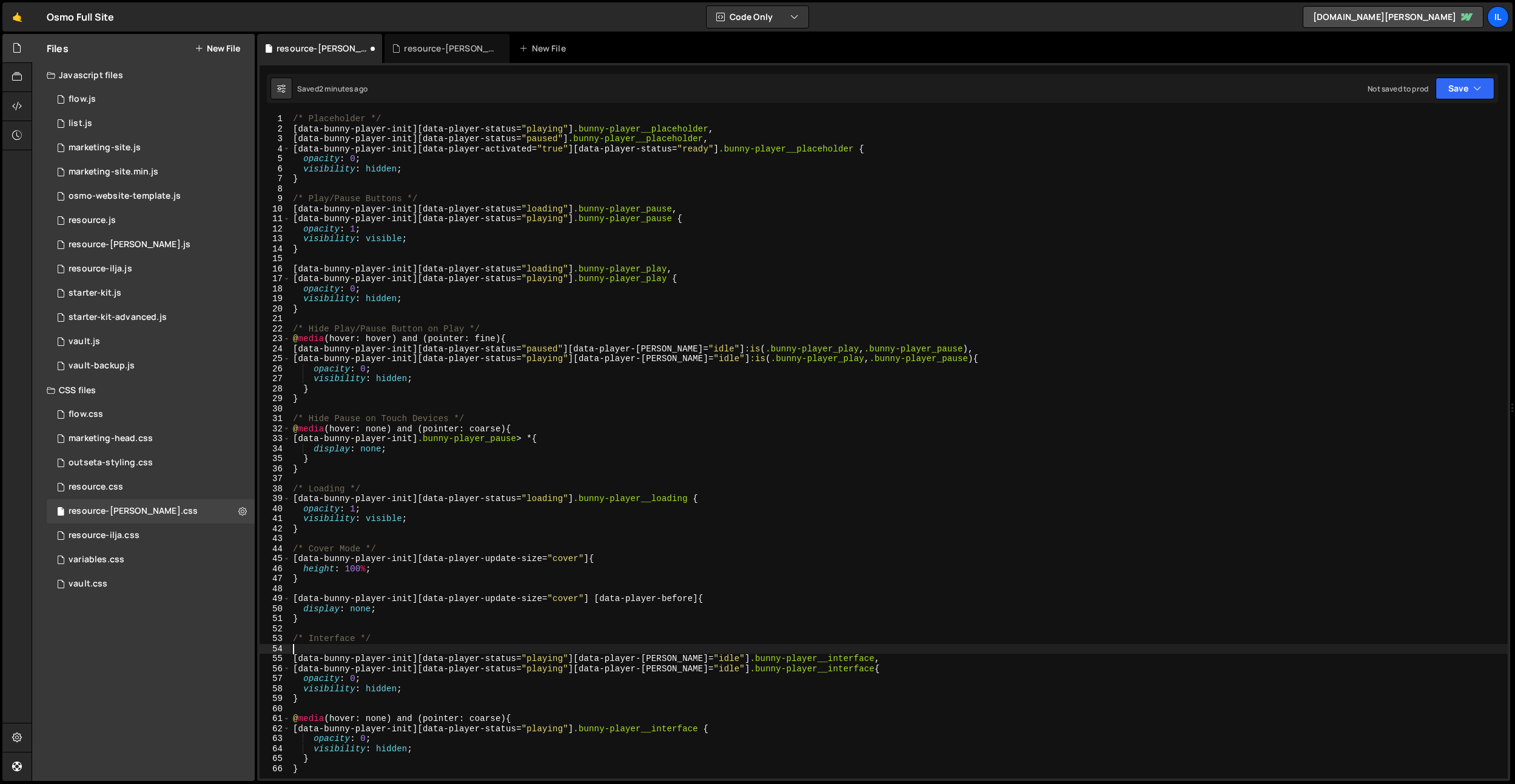
click at [362, 683] on div "/* Placeholder */ [ data-bunny-player-init ][ data-player-status = " playing " …" at bounding box center [899, 457] width 1217 height 685
click at [363, 666] on div "1 00 local" at bounding box center [438, 680] width 180 height 36
click at [385, 688] on div "/* Placeholder */ [ data-bunny-player-init ][ data-player-status = " playing " …" at bounding box center [899, 457] width 1217 height 685
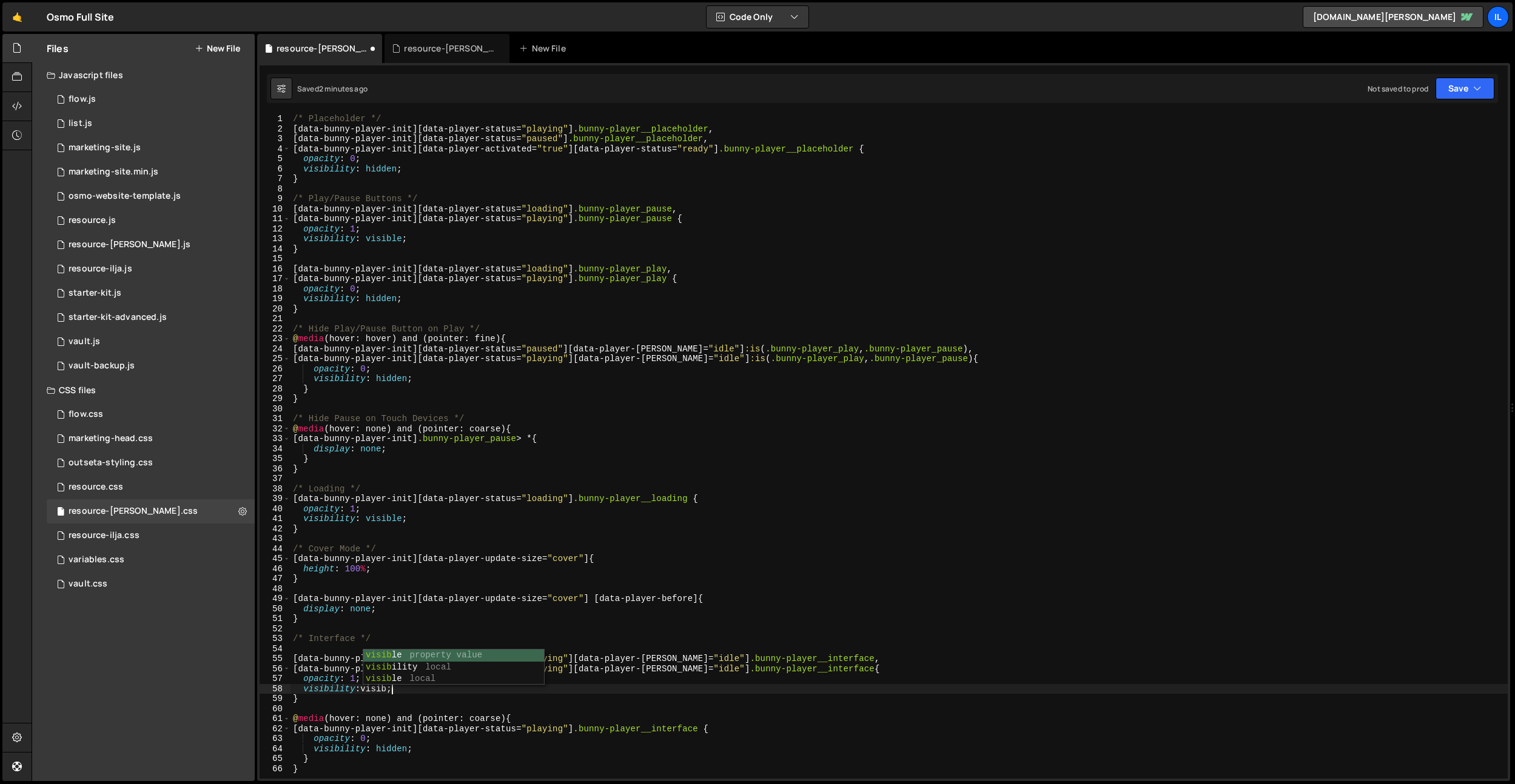
scroll to position [0, 7]
click at [498, 560] on div "/* Placeholder */ [ data-bunny-player-init ][ data-player-status = " playing " …" at bounding box center [899, 457] width 1217 height 685
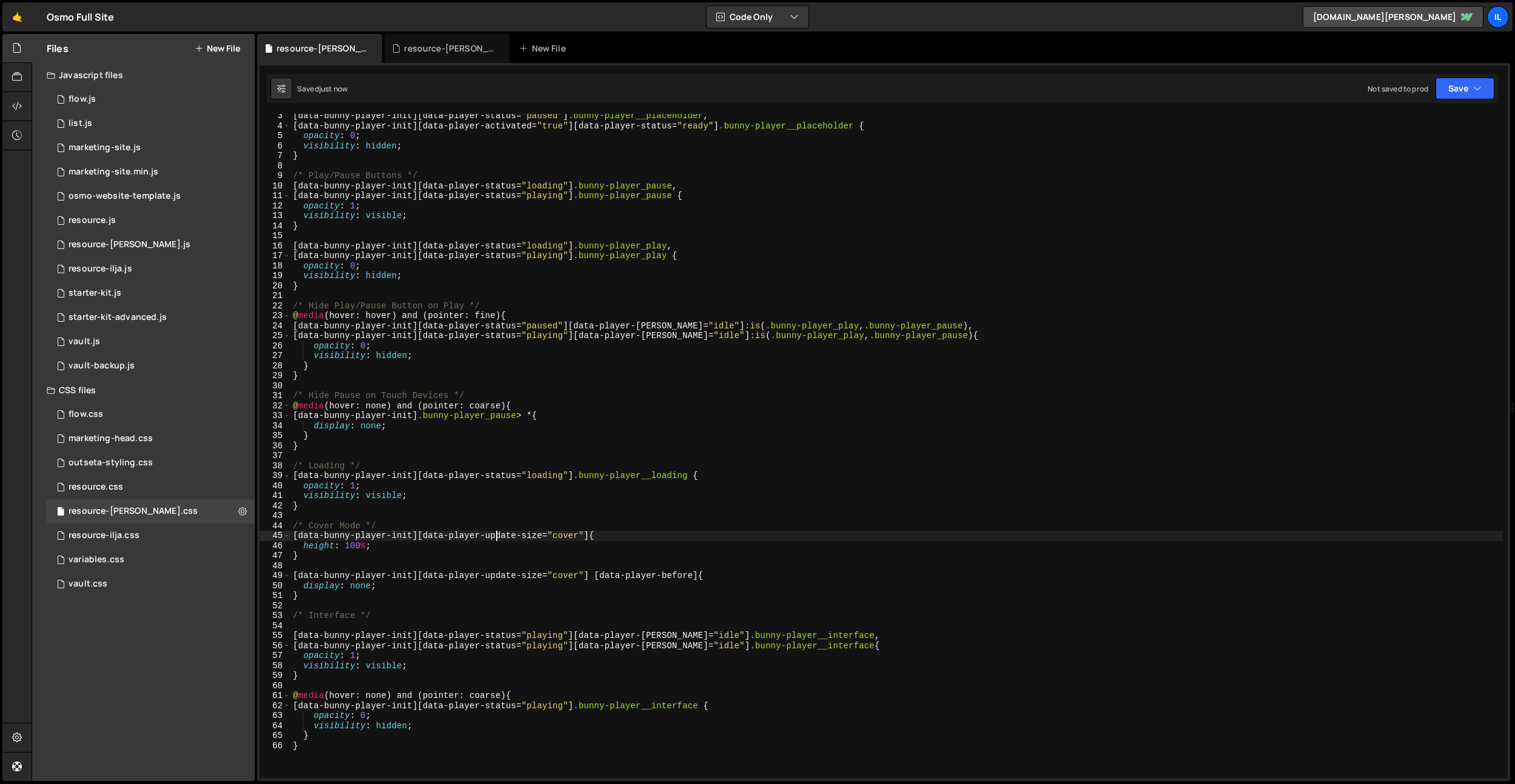
scroll to position [32, 0]
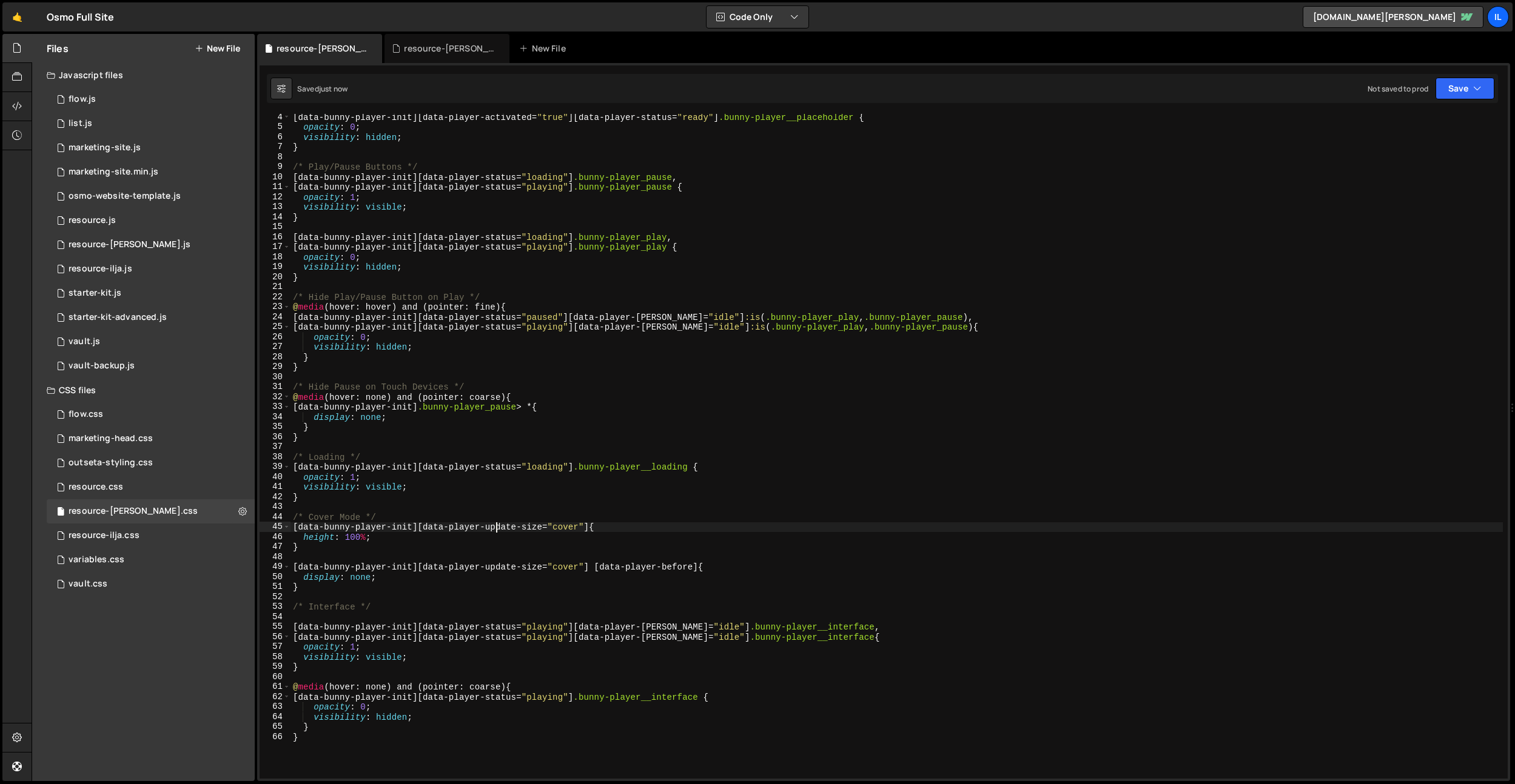
click at [588, 707] on div "[ data-bunny-player-init ][ data-player-activated = " true " ][ data-player-sta…" at bounding box center [896, 454] width 1212 height 685
click at [373, 660] on div "[ data-bunny-player-init ][ data-player-activated = " true " ][ data-player-sta…" at bounding box center [896, 454] width 1212 height 685
drag, startPoint x: 530, startPoint y: 690, endPoint x: 271, endPoint y: 691, distance: 259.0
click at [271, 691] on div "visibility: visible; 4 5 6 7 8 9 10 11 12 13 14 15 16 17 18 19 20 21 22 23 24 2…" at bounding box center [883, 446] width 1248 height 664
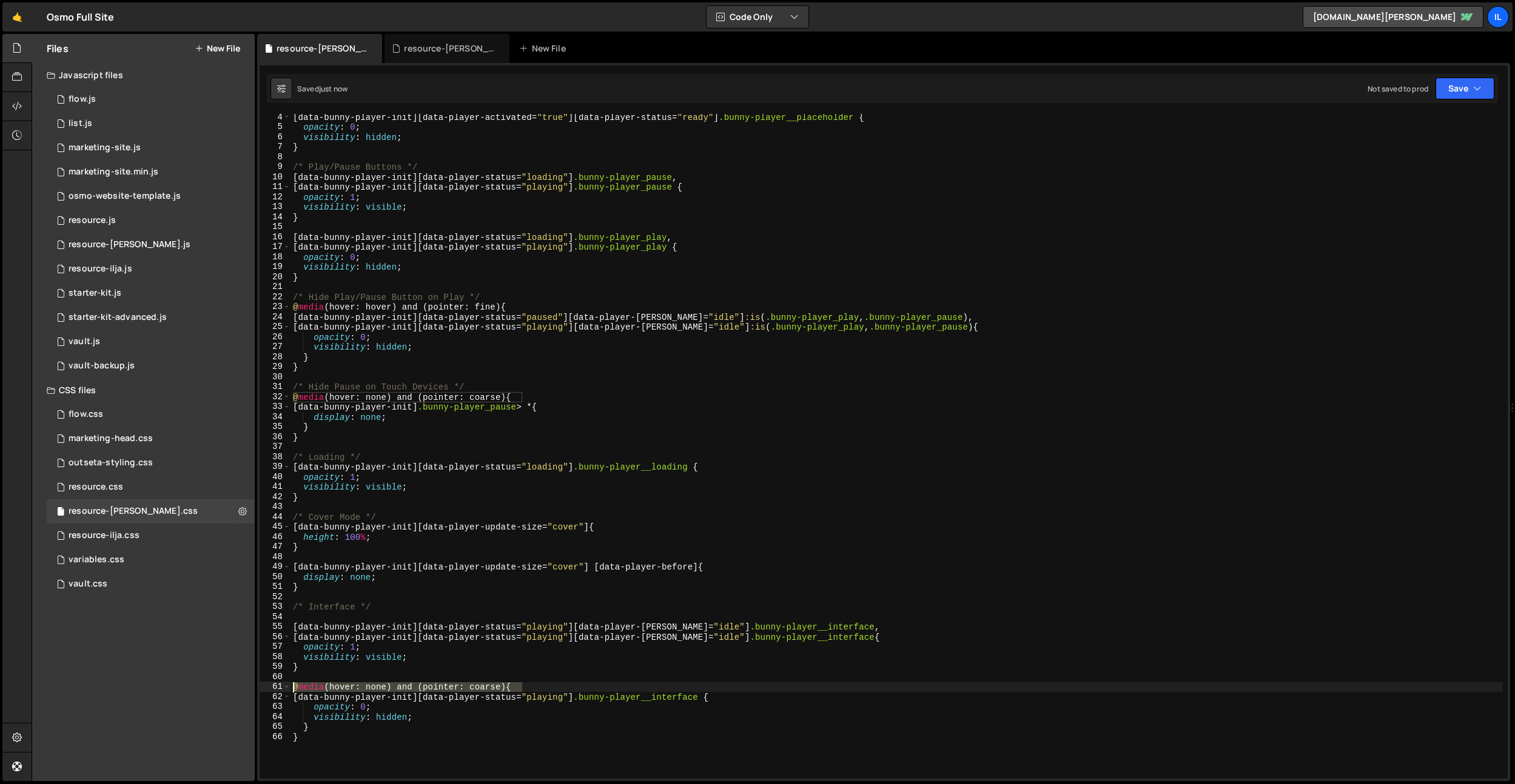
type textarea "@media (hover: none) and (pointer: coarse) {"
click at [314, 616] on div "[ data-bunny-player-init ][ data-player-activated = " true " ][ data-player-sta…" at bounding box center [896, 454] width 1212 height 685
click at [462, 642] on div "[ data-bunny-player-init ][ data-player-activated = " true " ][ data-player-sta…" at bounding box center [896, 454] width 1212 height 685
click at [696, 630] on div "[ data-bunny-player-init ][ data-player-activated = " true " ][ data-player-sta…" at bounding box center [896, 454] width 1212 height 685
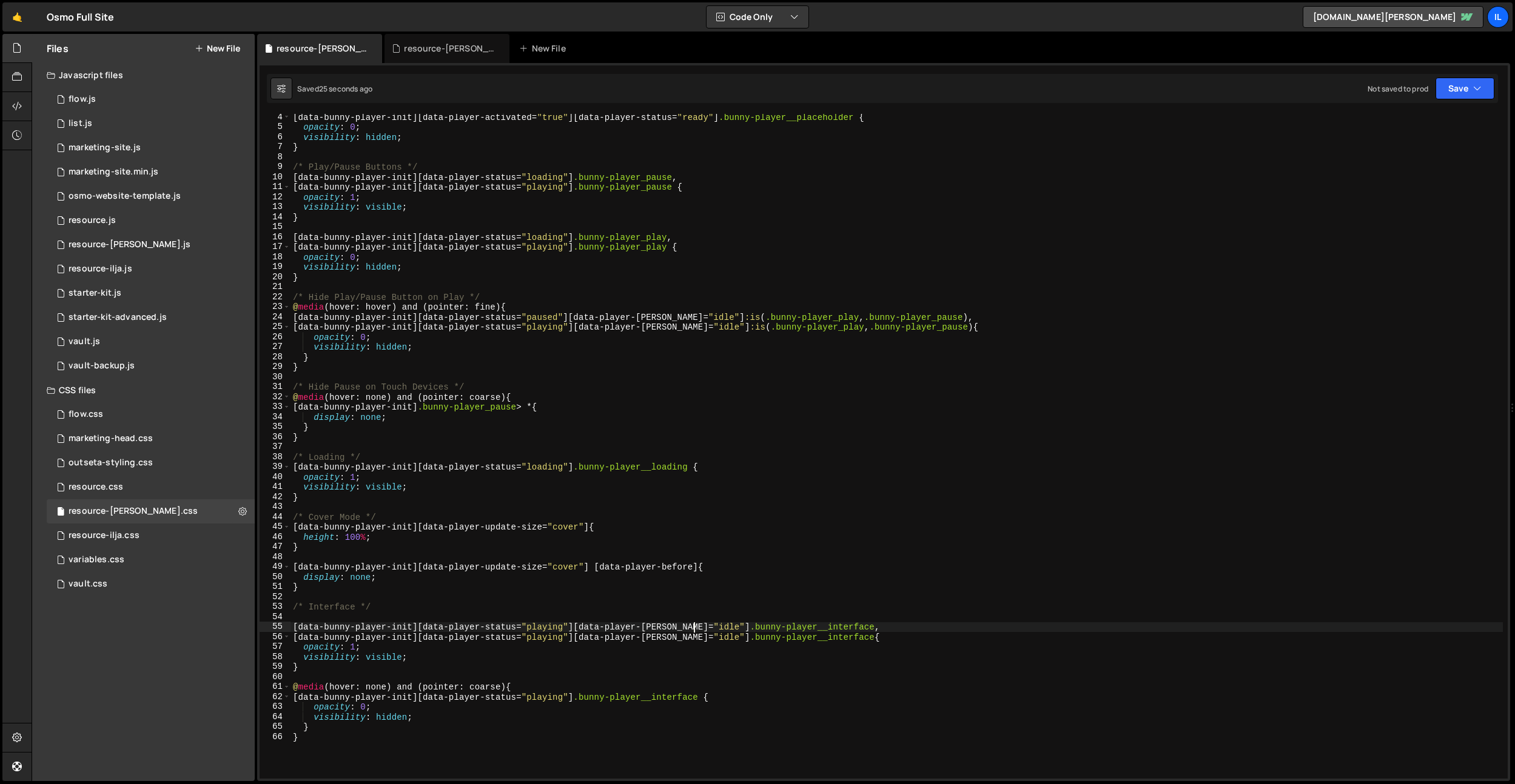
click at [696, 630] on div "[ data-bunny-player-init ][ data-player-activated = " true " ][ data-player-sta…" at bounding box center [896, 454] width 1212 height 685
type textarea "[data-bunny-player-init][data-player-status="playing"][data-player-hover="activ…"
drag, startPoint x: 718, startPoint y: 594, endPoint x: 695, endPoint y: 629, distance: 41.9
click at [718, 594] on div "[ data-bunny-player-init ][ data-player-activated = " true " ][ data-player-sta…" at bounding box center [896, 454] width 1212 height 685
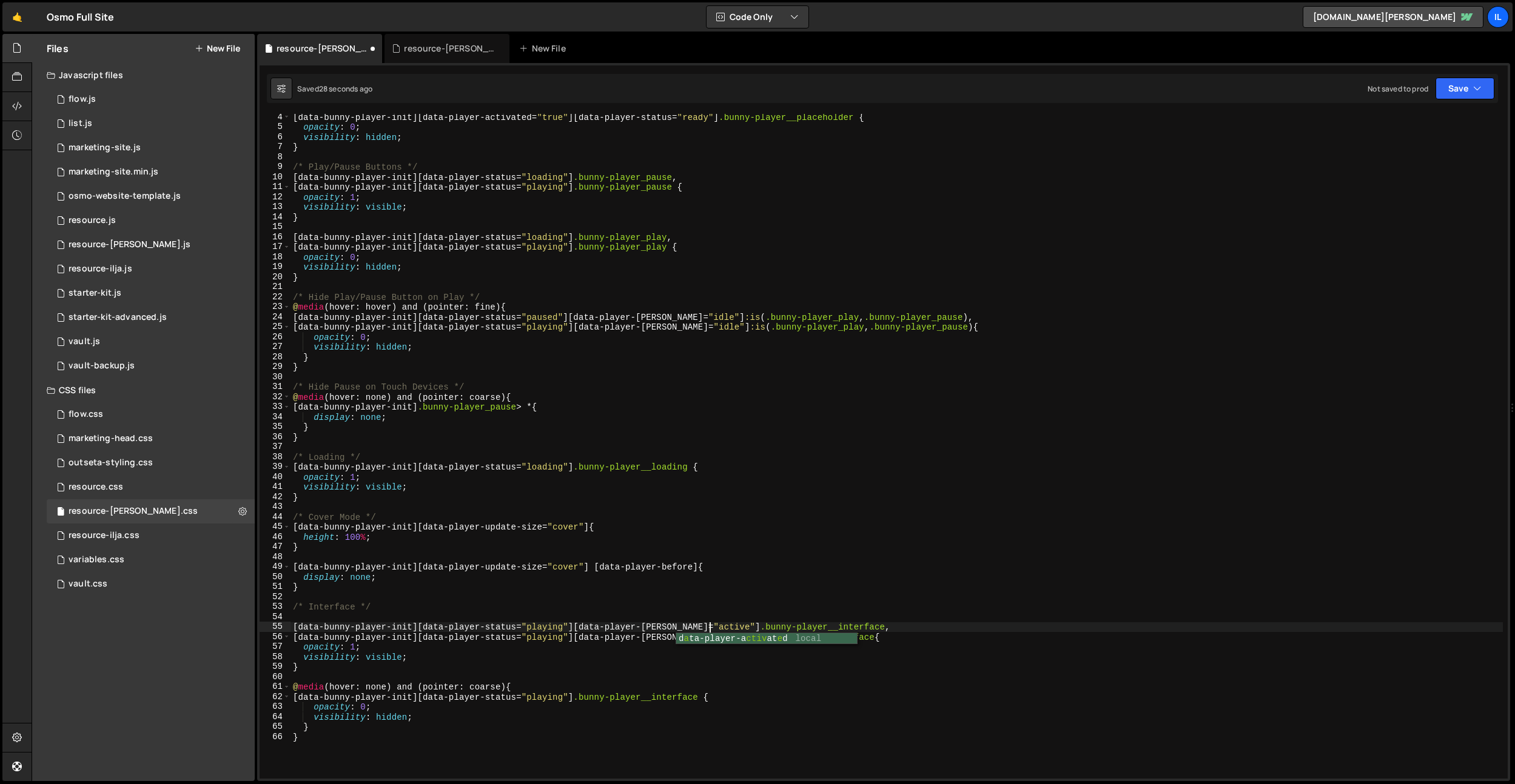
scroll to position [0, 0]
click at [695, 630] on div "[ data-bunny-player-init ][ data-player-activated = " true " ][ data-player-sta…" at bounding box center [896, 454] width 1212 height 685
click at [688, 637] on div "[ data-bunny-player-init ][ data-player-activated = " true " ][ data-player-sta…" at bounding box center [896, 454] width 1212 height 685
paste textarea "activ"
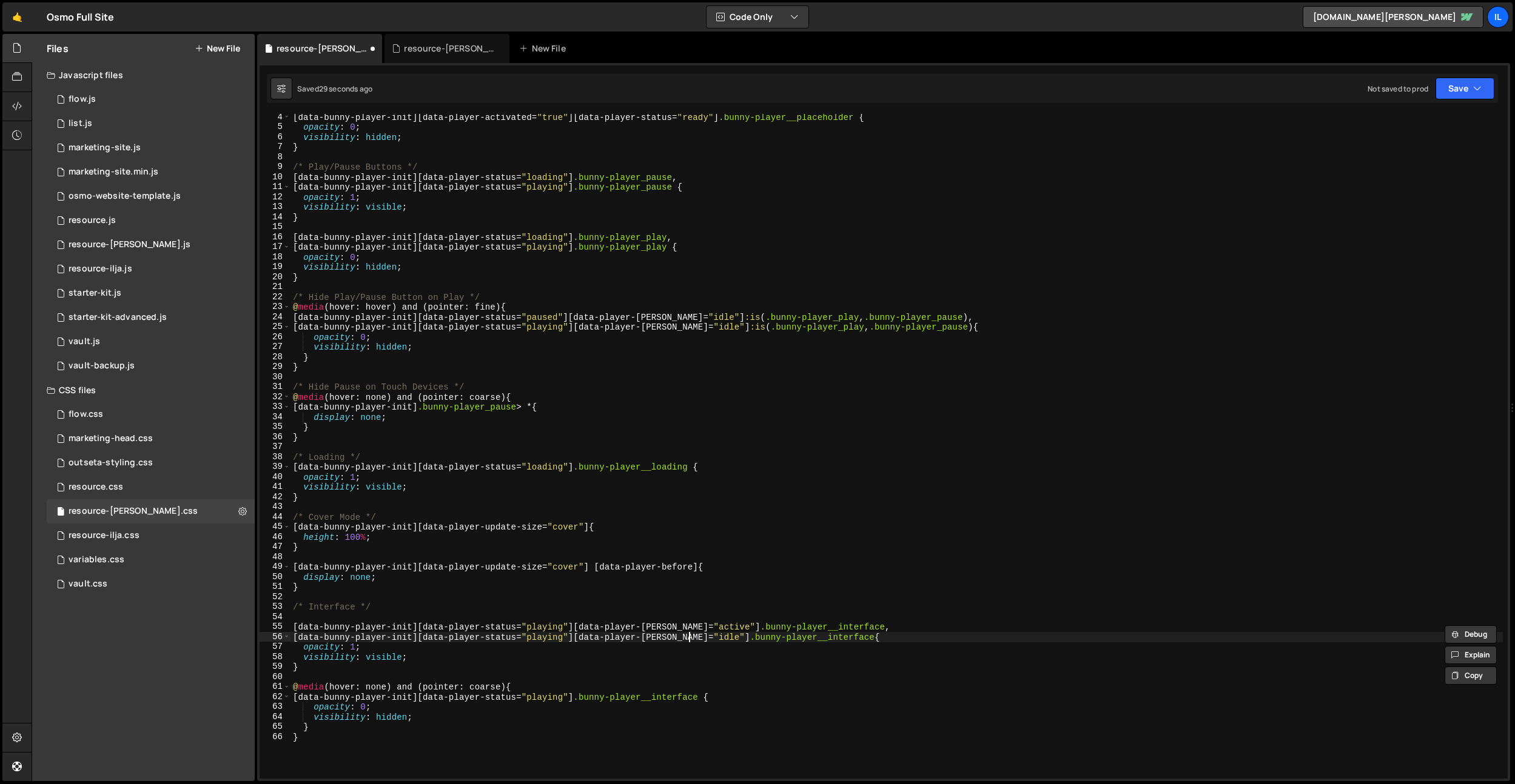
click at [689, 637] on div "[ data-bunny-player-init ][ data-player-activated = " true " ][ data-player-sta…" at bounding box center [896, 454] width 1212 height 685
click at [562, 320] on div "[ data-bunny-player-init ][ data-player-activated = " true " ][ data-player-sta…" at bounding box center [896, 454] width 1212 height 685
click at [549, 625] on div "[ data-bunny-player-init ][ data-player-activated = " true " ][ data-player-sta…" at bounding box center [896, 454] width 1212 height 685
drag, startPoint x: 549, startPoint y: 625, endPoint x: 574, endPoint y: 634, distance: 26.6
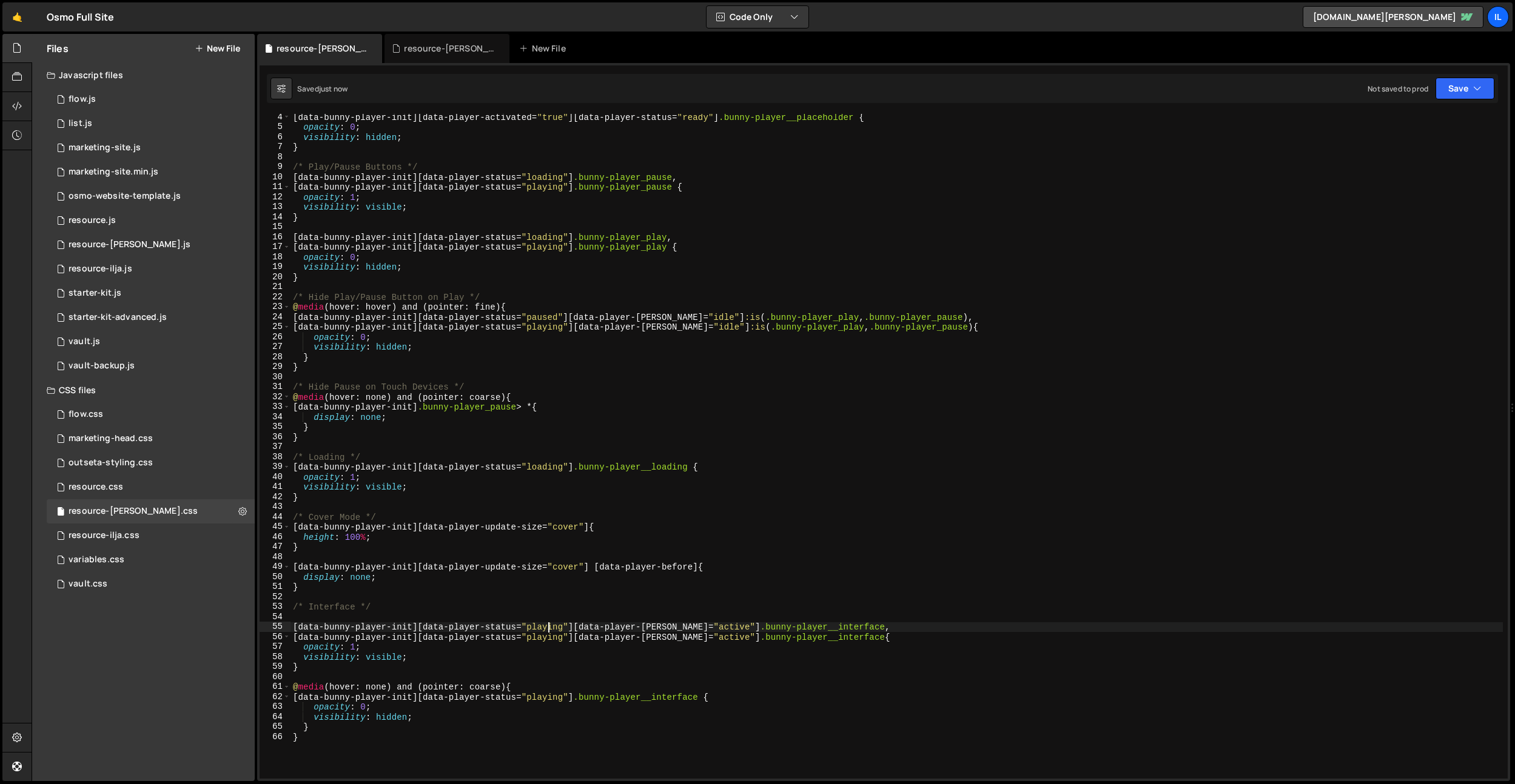
click at [549, 625] on div "[ data-bunny-player-init ][ data-player-activated = " true " ][ data-player-sta…" at bounding box center [896, 454] width 1212 height 685
paste textarea "aused"
type textarea "[data-bunny-player-init][data-player-status="paused"][data-player-hover="active…"
click at [874, 599] on div "[ data-bunny-player-init ][ data-player-activated = " true " ][ data-player-sta…" at bounding box center [896, 454] width 1212 height 685
click at [574, 631] on div "[ data-bunny-player-init ][ data-player-activated = " true " ][ data-player-sta…" at bounding box center [896, 454] width 1212 height 685
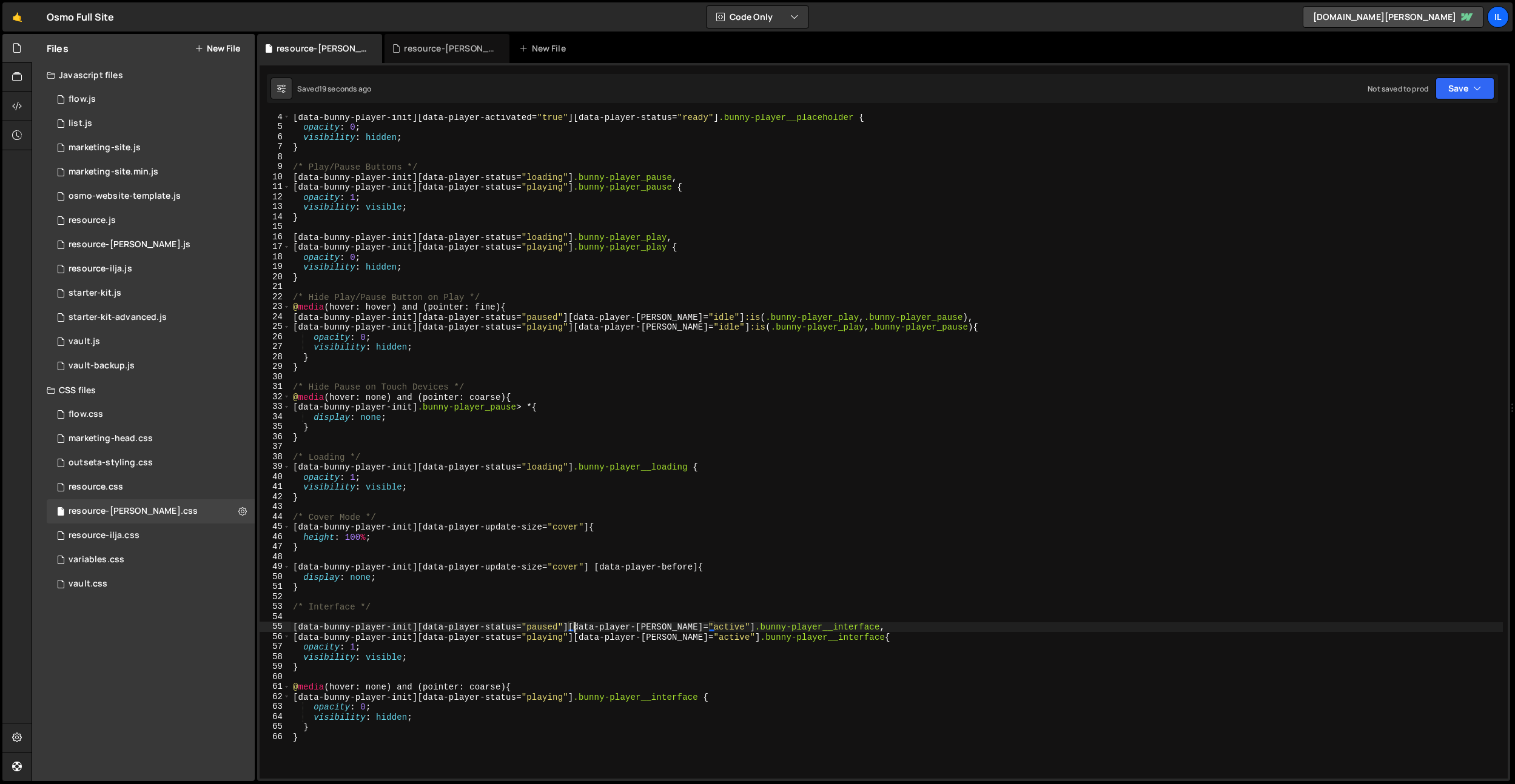
click at [552, 626] on div "[ data-bunny-player-init ][ data-player-activated = " true " ][ data-player-sta…" at bounding box center [896, 454] width 1212 height 685
drag, startPoint x: 710, startPoint y: 628, endPoint x: 663, endPoint y: 628, distance: 47.0
click at [663, 628] on div "[ data-bunny-player-init ][ data-player-activated = " true " ][ data-player-sta…" at bounding box center [896, 454] width 1212 height 685
type textarea "[data-bunny-player-init][data-player-status="paused"][data-player-hover] .bunny…"
click at [515, 509] on div "[ data-bunny-player-init ][ data-player-activated = " true " ][ data-player-sta…" at bounding box center [896, 454] width 1212 height 685
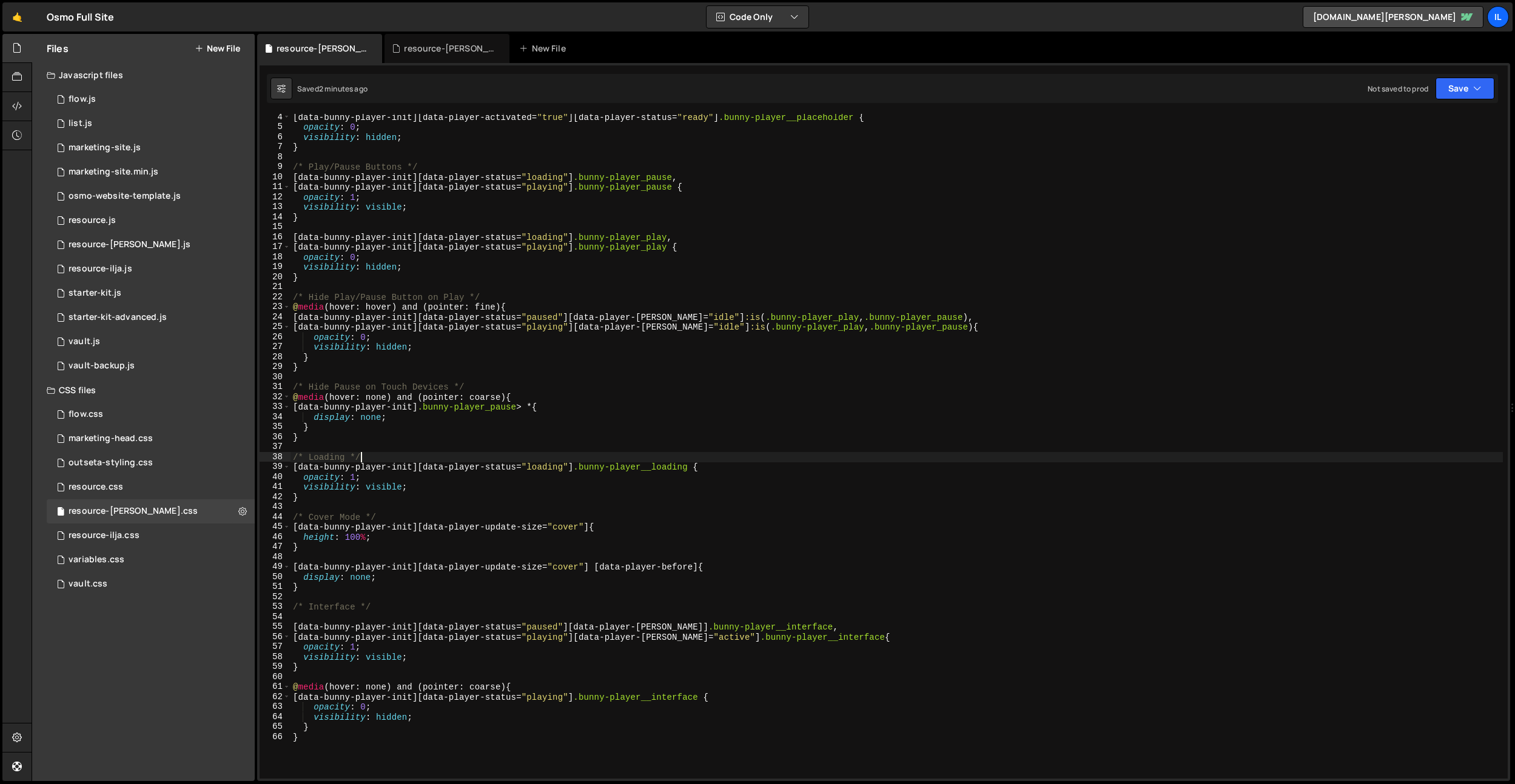
click at [409, 455] on div "[ data-bunny-player-init ][ data-player-activated = " true " ][ data-player-sta…" at bounding box center [896, 454] width 1212 height 685
drag, startPoint x: 424, startPoint y: 483, endPoint x: 481, endPoint y: 409, distance: 93.4
click at [424, 483] on div "[ data-bunny-player-init ][ data-player-activated = " true " ][ data-player-sta…" at bounding box center [896, 454] width 1212 height 685
click at [473, 342] on div "[ data-bunny-player-init ][ data-player-activated = " true " ][ data-player-sta…" at bounding box center [896, 454] width 1212 height 685
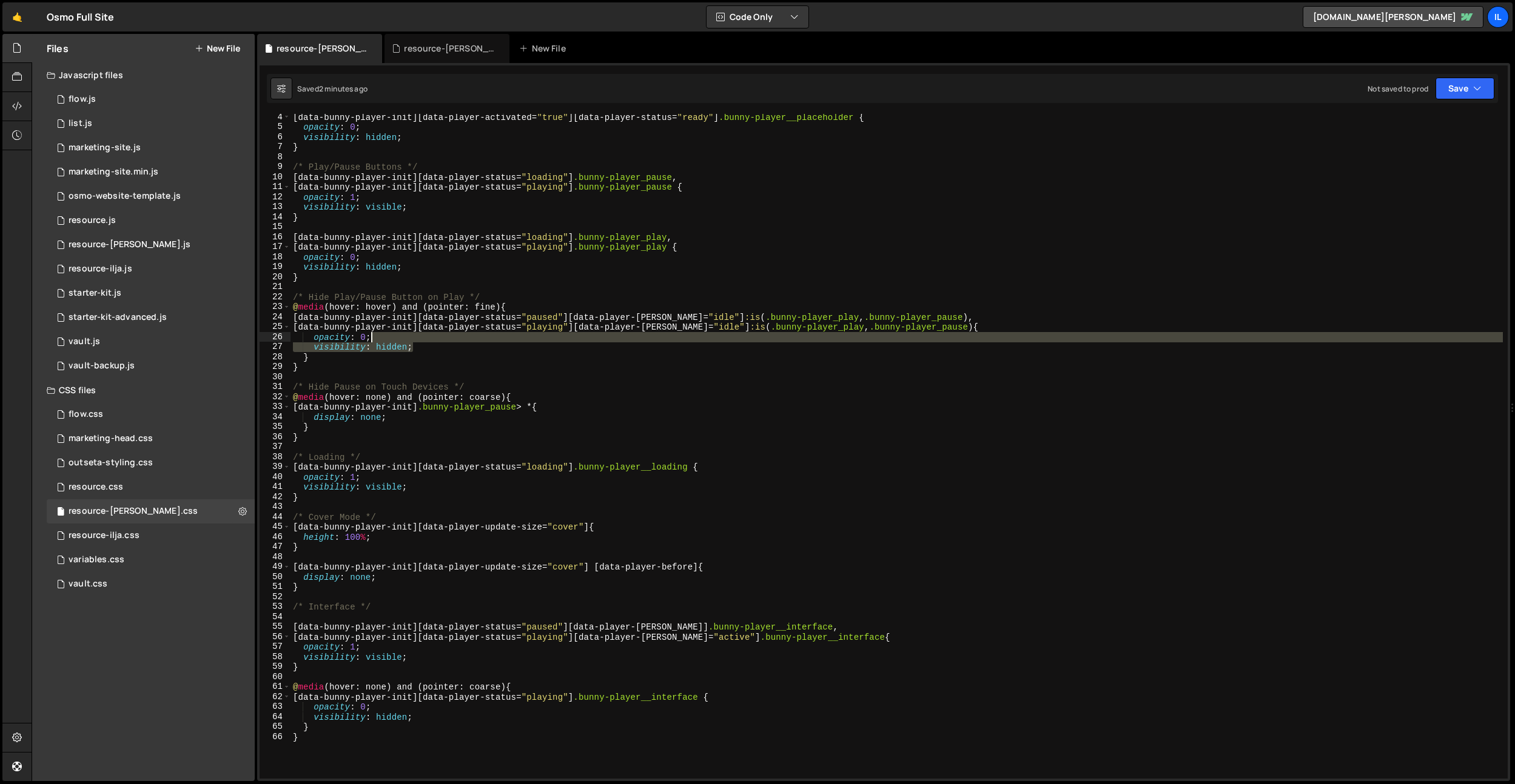
drag, startPoint x: 470, startPoint y: 346, endPoint x: 473, endPoint y: 340, distance: 6.7
click at [473, 340] on div "[ data-bunny-player-init ][ data-player-activated = " true " ][ data-player-sta…" at bounding box center [896, 454] width 1212 height 685
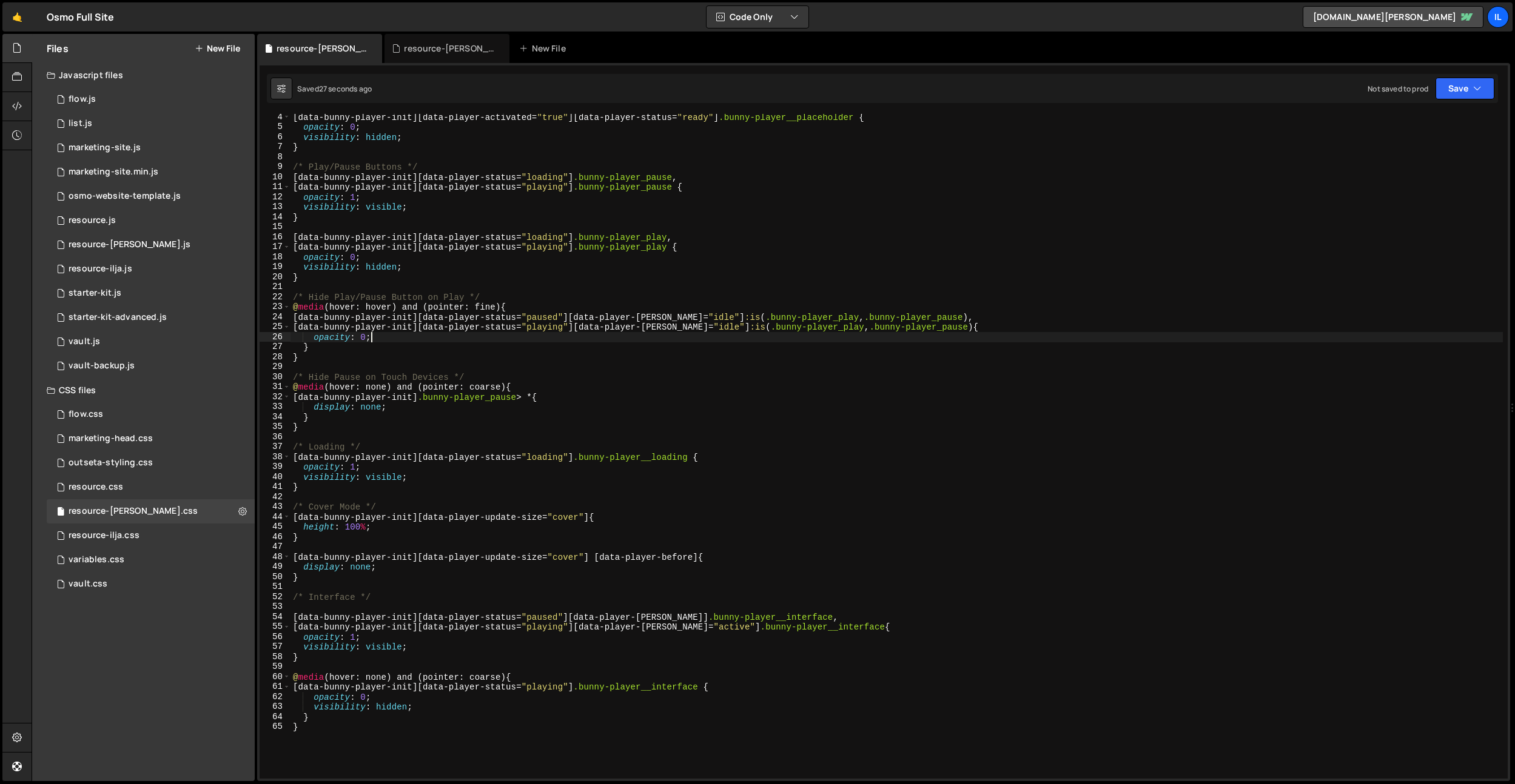
click at [739, 350] on div "[ data-bunny-player-init ][ data-player-activated = " true " ][ data-player-sta…" at bounding box center [896, 454] width 1212 height 685
drag, startPoint x: 957, startPoint y: 317, endPoint x: 950, endPoint y: 318, distance: 7.1
click at [950, 318] on div "[ data-bunny-player-init ][ data-player-activated = " true " ][ data-player-sta…" at bounding box center [896, 454] width 1212 height 685
drag, startPoint x: 707, startPoint y: 316, endPoint x: 673, endPoint y: 318, distance: 34.1
click at [673, 318] on div "[ data-bunny-player-init ][ data-player-activated = " true " ][ data-player-sta…" at bounding box center [896, 454] width 1212 height 685
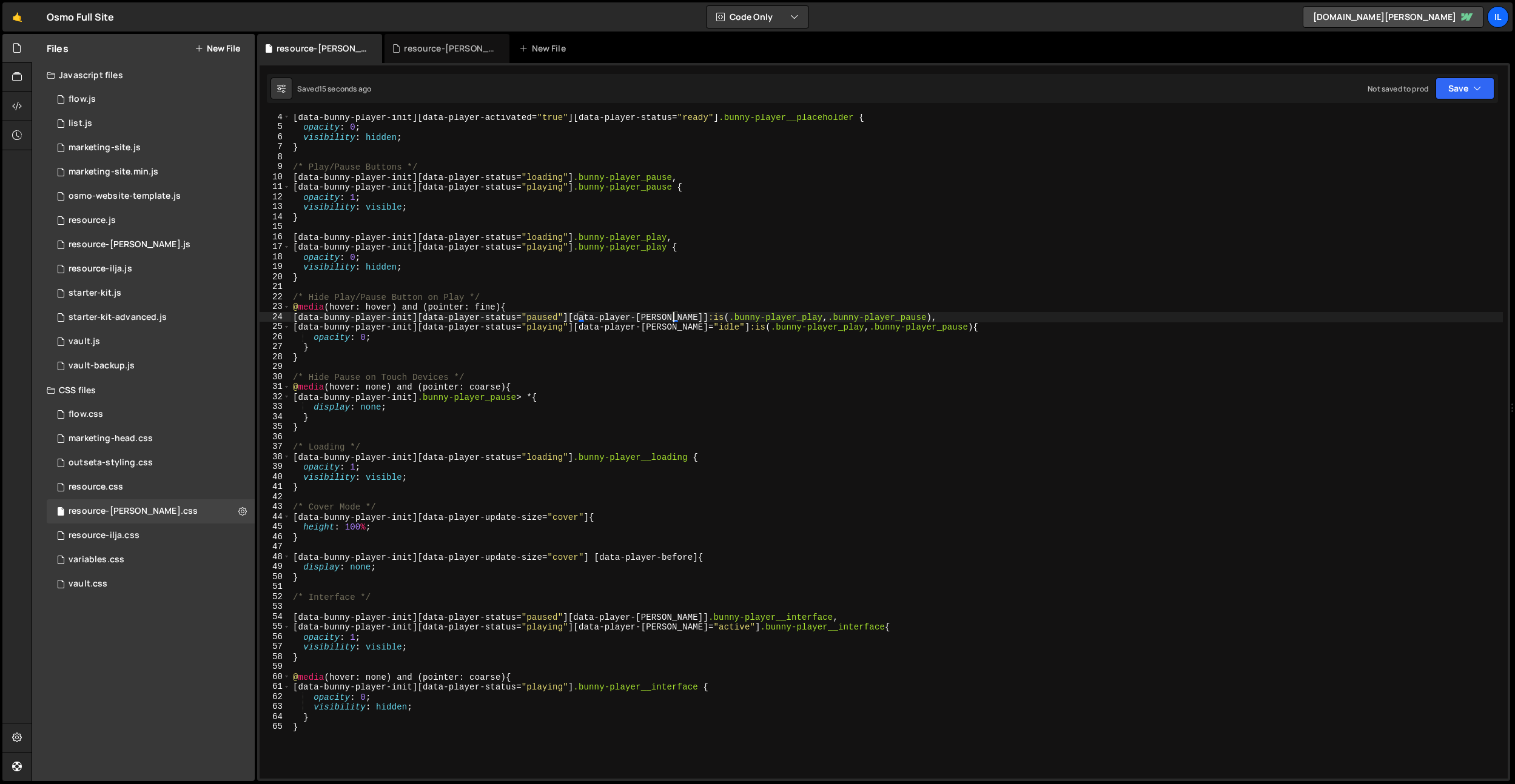
click at [811, 380] on div "[ data-bunny-player-init ][ data-player-activated = " true " ][ data-player-sta…" at bounding box center [896, 454] width 1212 height 685
drag, startPoint x: 966, startPoint y: 315, endPoint x: 133, endPoint y: 315, distance: 833.0
click at [133, 315] on div "Files New File Javascript files 0 flow.js 0 0 list.js 0 0 marketing-site.js 0 0…" at bounding box center [772, 407] width 1483 height 748
type textarea "[data-bunny-player-init][data-player-status="paused"][data-player-hover="idle"]…"
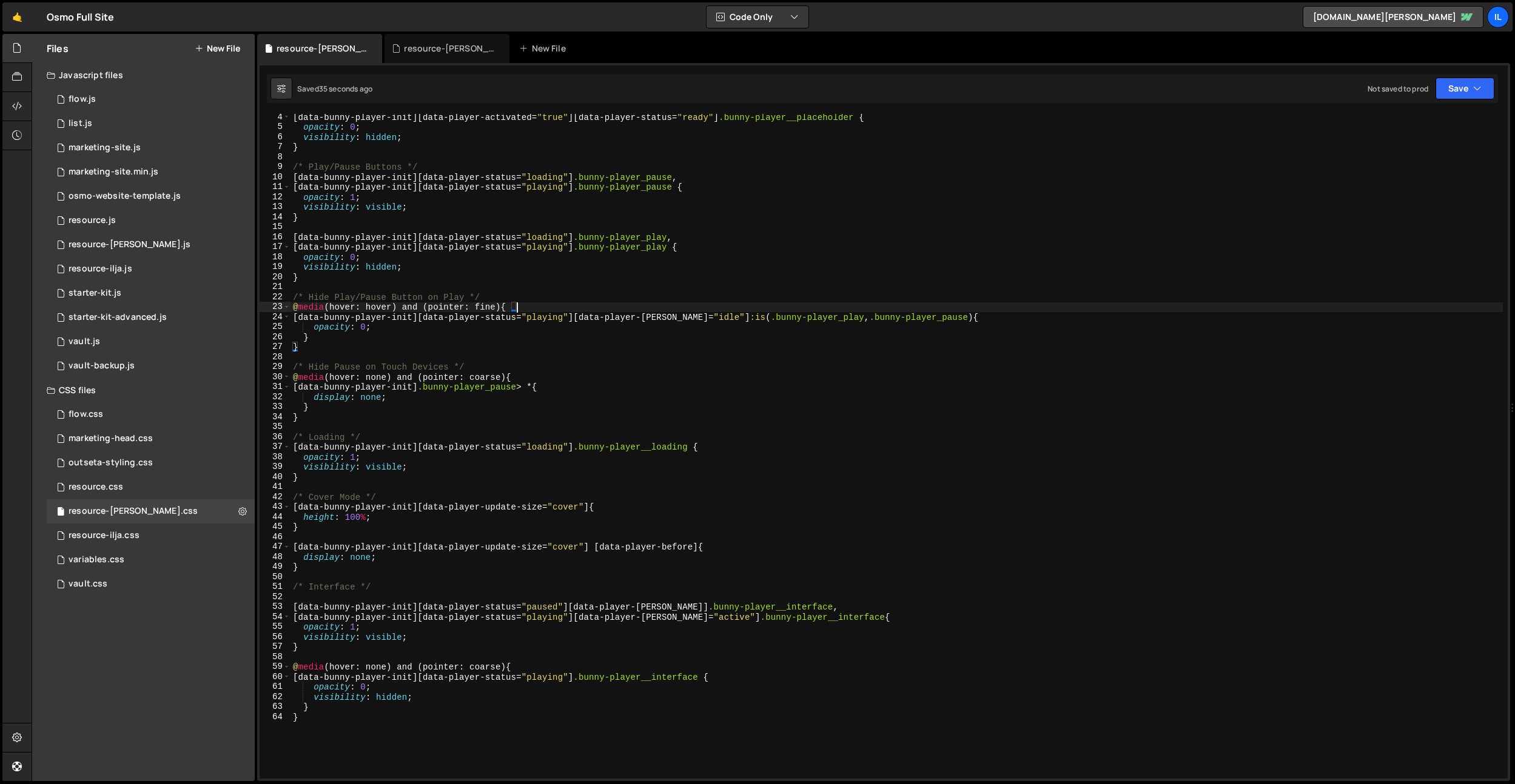
click at [623, 233] on div "[ data-bunny-player-init ][ data-player-activated = " true " ][ data-player-sta…" at bounding box center [896, 454] width 1212 height 685
click at [358, 295] on div "[ data-bunny-player-init ][ data-player-activated = " true " ][ data-player-sta…" at bounding box center [896, 454] width 1212 height 685
drag, startPoint x: 441, startPoint y: 297, endPoint x: 439, endPoint y: 334, distance: 37.1
click at [441, 297] on div "[ data-bunny-player-init ][ data-player-activated = " true " ][ data-player-sta…" at bounding box center [896, 454] width 1212 height 685
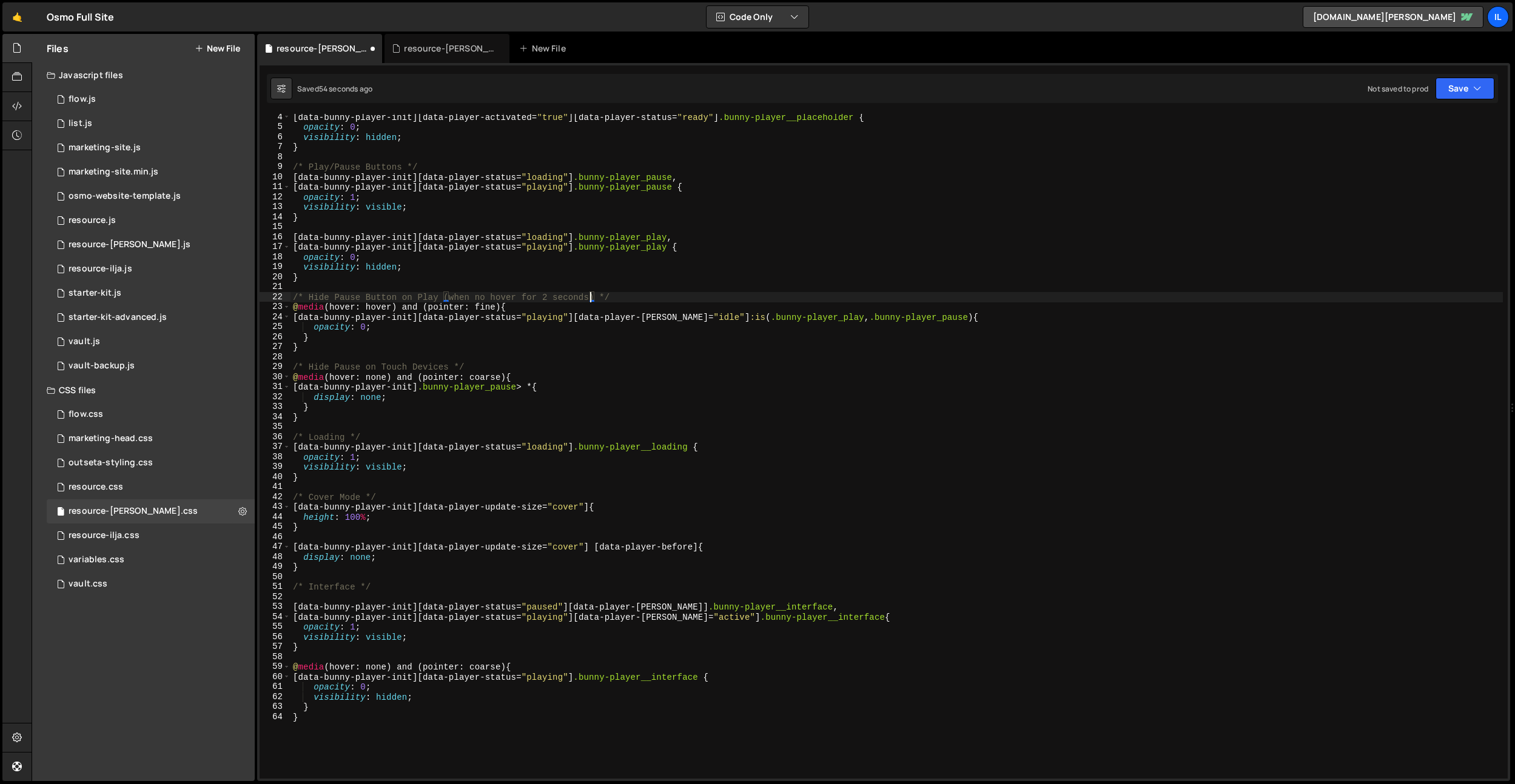
click at [463, 380] on div "[ data-bunny-player-init ][ data-player-activated = " true " ][ data-player-sta…" at bounding box center [896, 454] width 1212 height 685
type textarea "@media (hover: none) and (pointer: coarse) {"
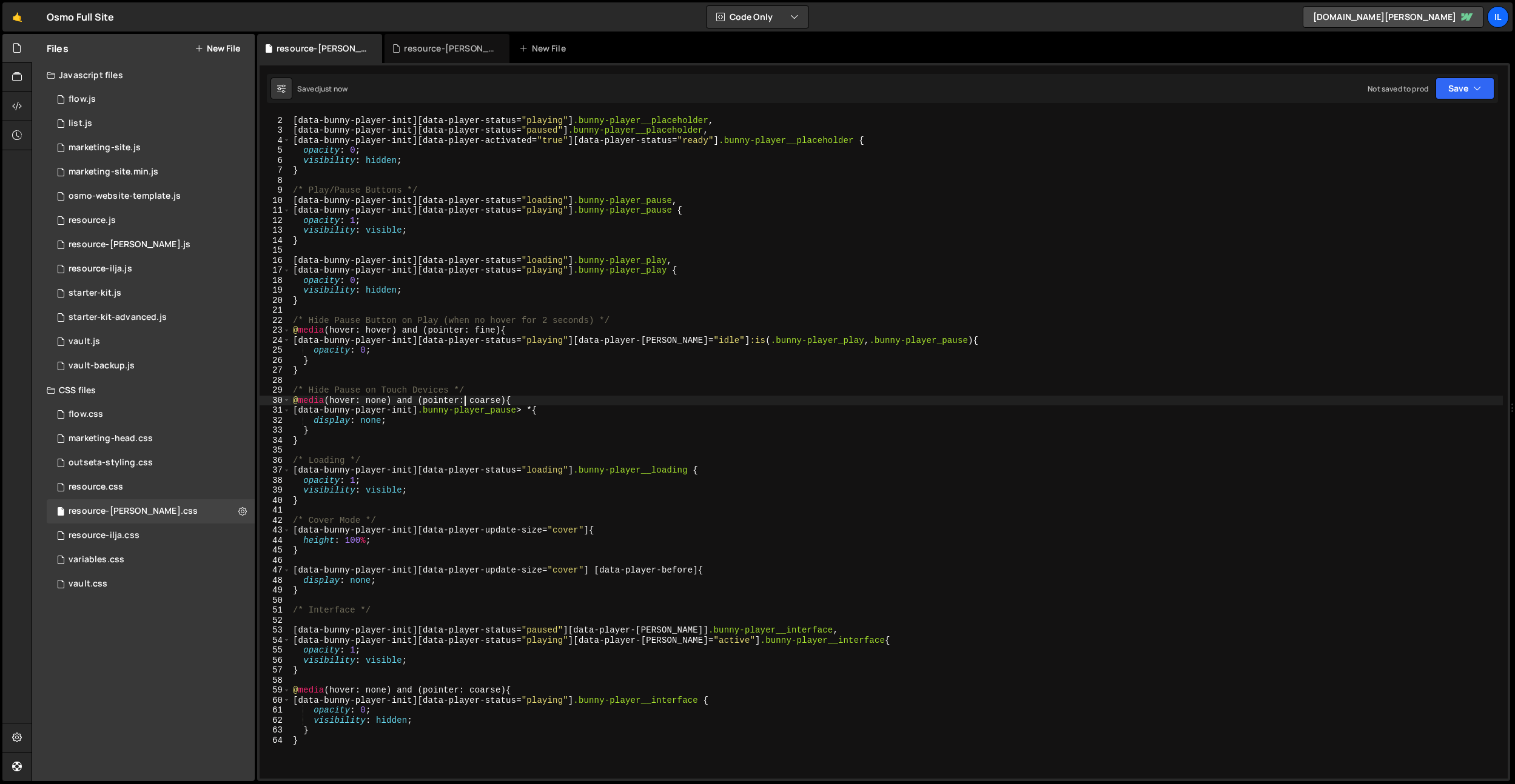
scroll to position [0, 0]
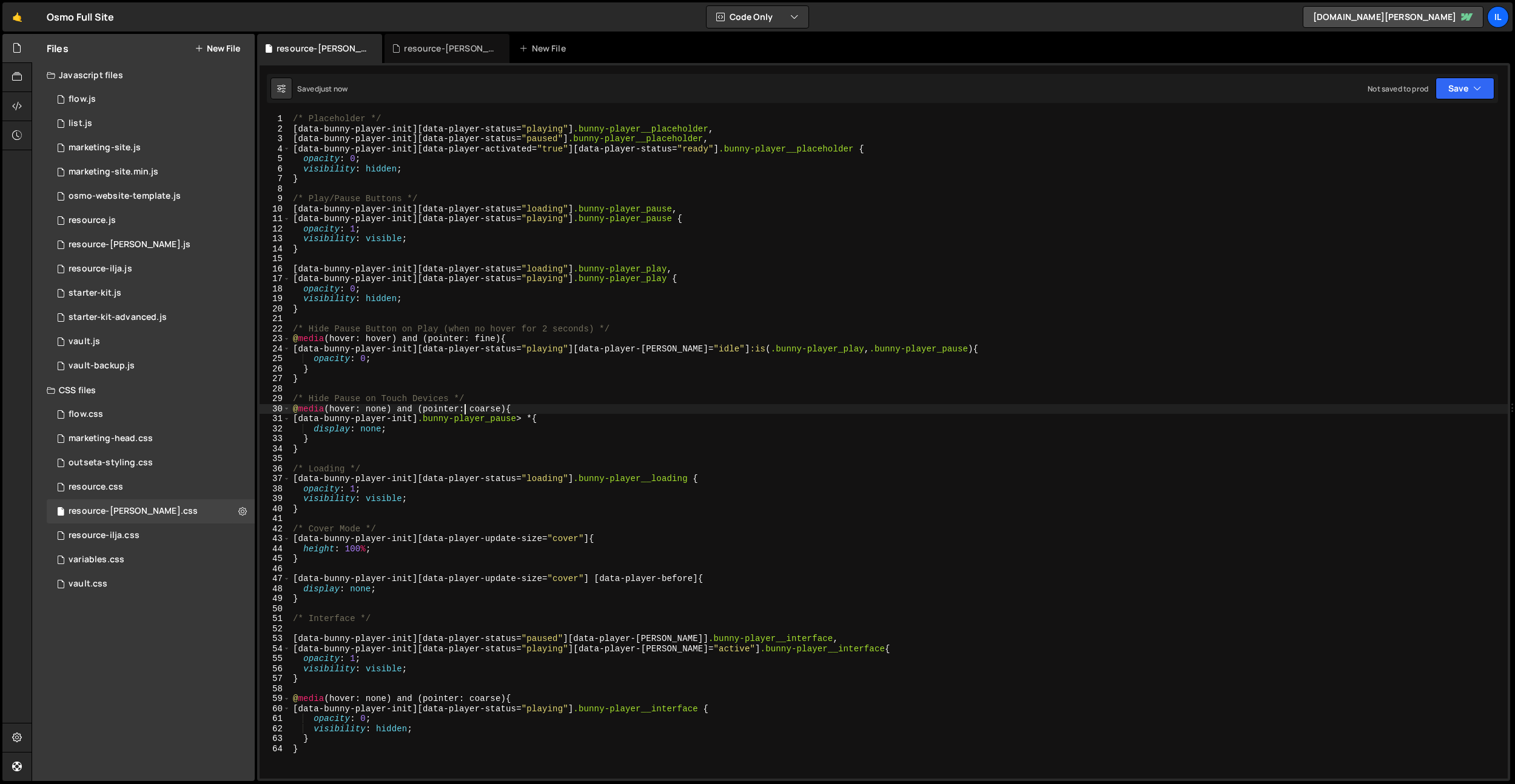
click at [592, 390] on div "/* Placeholder */ [ data-bunny-player-init ][ data-player-status = " playing " …" at bounding box center [899, 457] width 1217 height 685
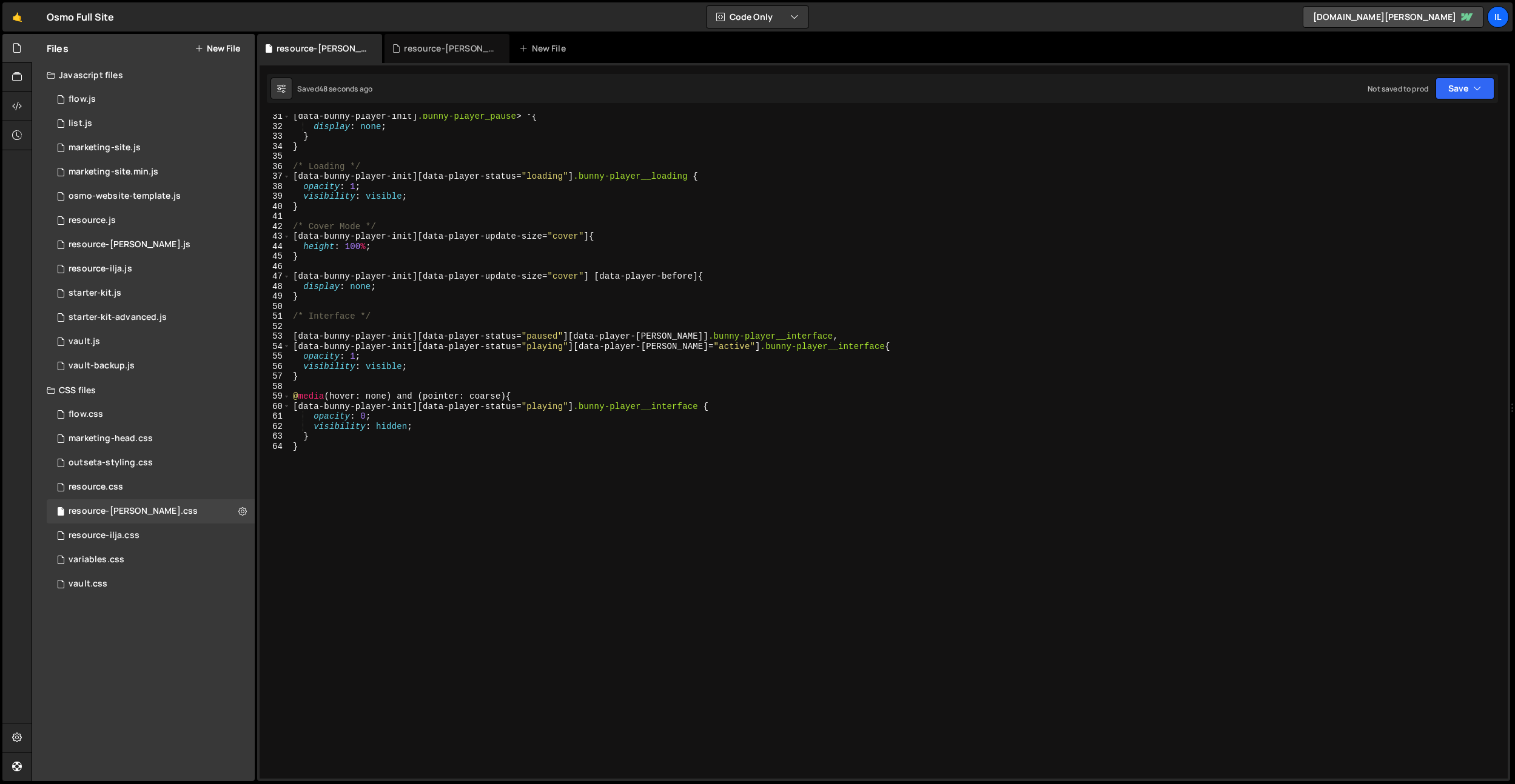
scroll to position [302, 0]
click at [358, 557] on div "[ data-bunny-player-init ] .bunny-player_pause > * { display : none ; } } /* Lo…" at bounding box center [896, 454] width 1212 height 685
type textarea "}"
click at [121, 562] on div "variables.css" at bounding box center [96, 560] width 55 height 11
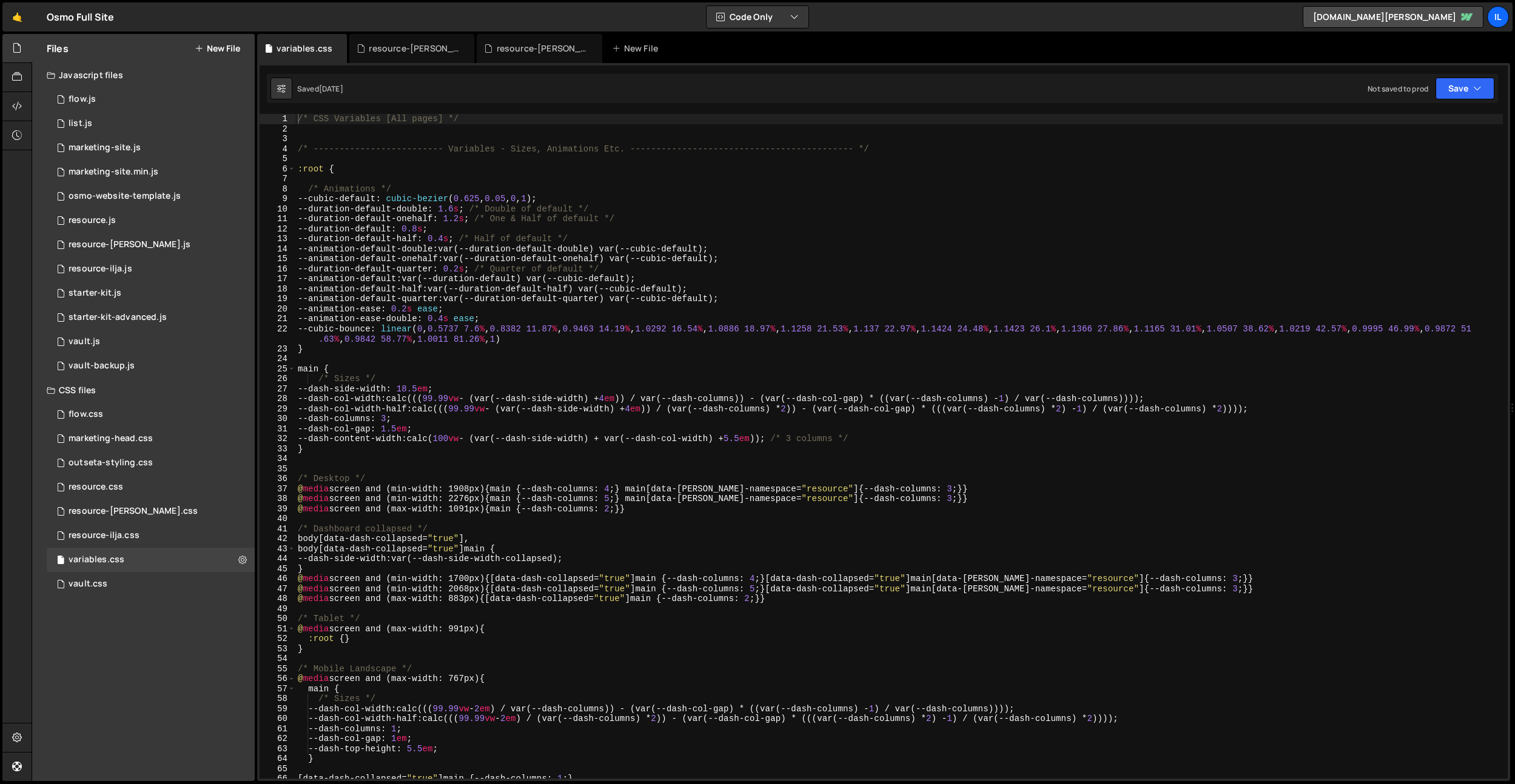
type textarea "body[data-dash-collapsed="true"] main {"
click at [466, 545] on div "/* CSS Variables [All pages] */ /* ------------------------- Variables - Sizes,…" at bounding box center [899, 457] width 1207 height 685
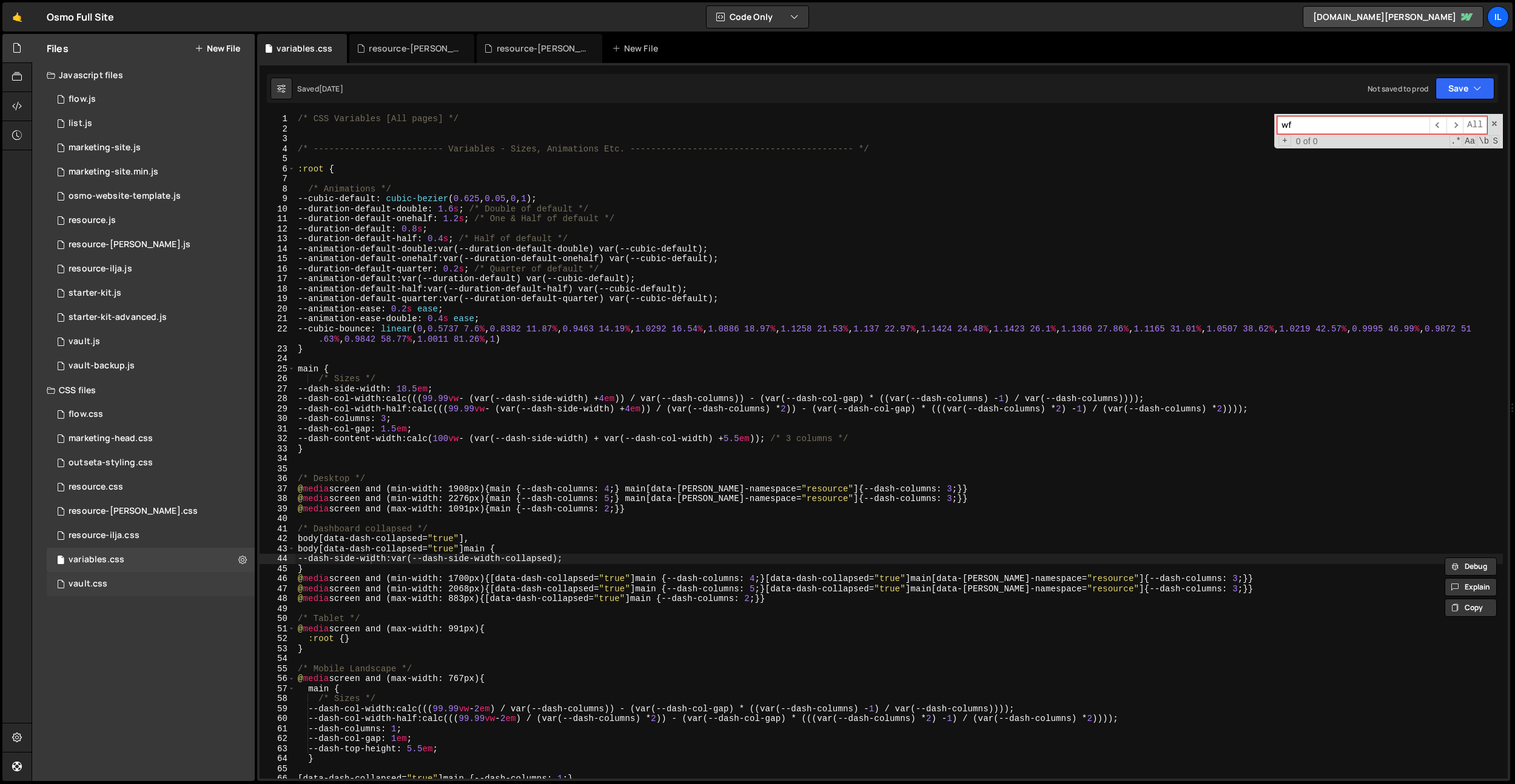
type input "wf"
drag, startPoint x: 119, startPoint y: 579, endPoint x: 200, endPoint y: 572, distance: 81.3
click at [119, 579] on div "vault.css 0" at bounding box center [151, 584] width 208 height 24
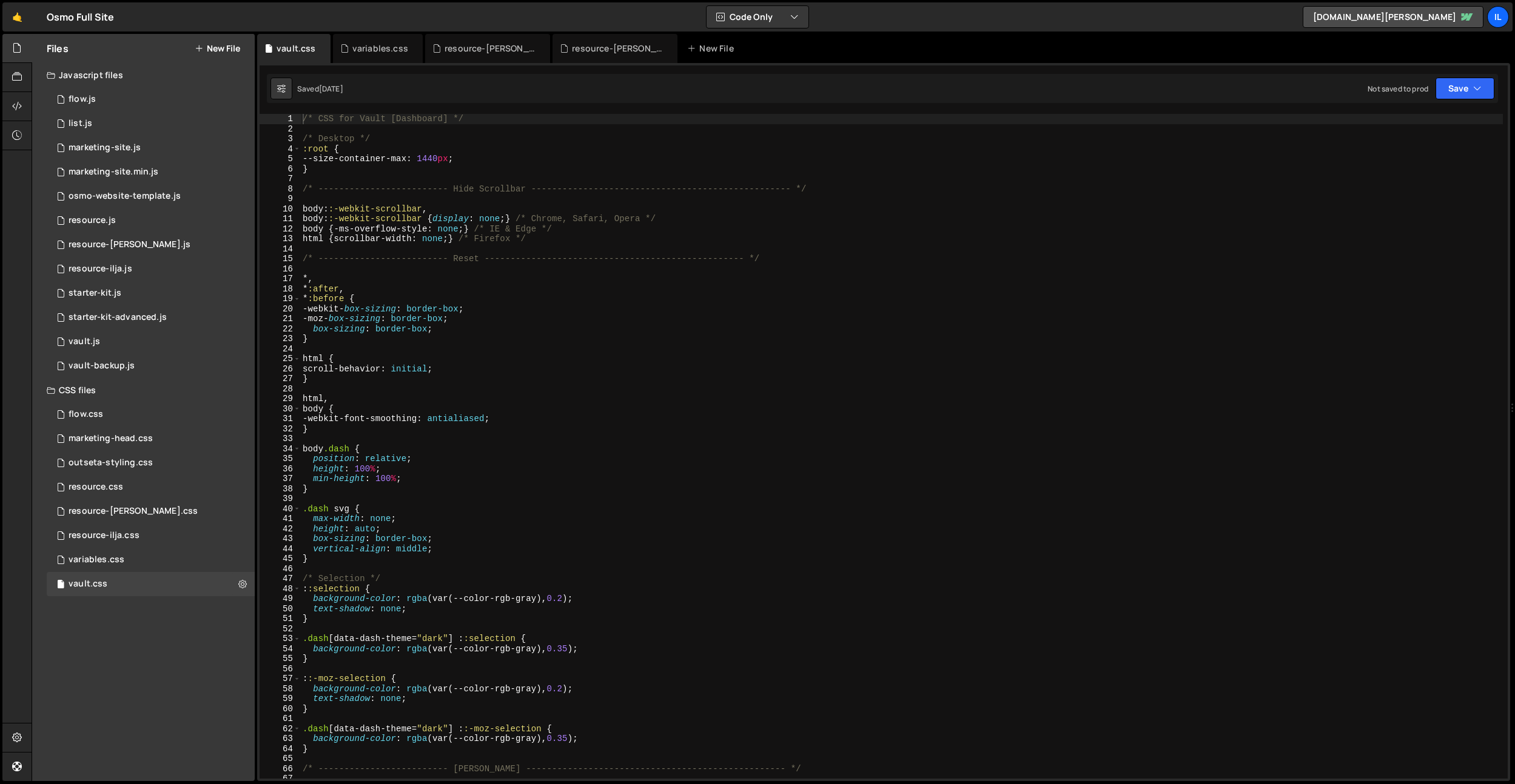
type textarea "html {"
click at [788, 354] on div "/* CSS for Vault [Dashboard] */ /* Desktop */ :root { --size-container-max : 14…" at bounding box center [901, 457] width 1202 height 685
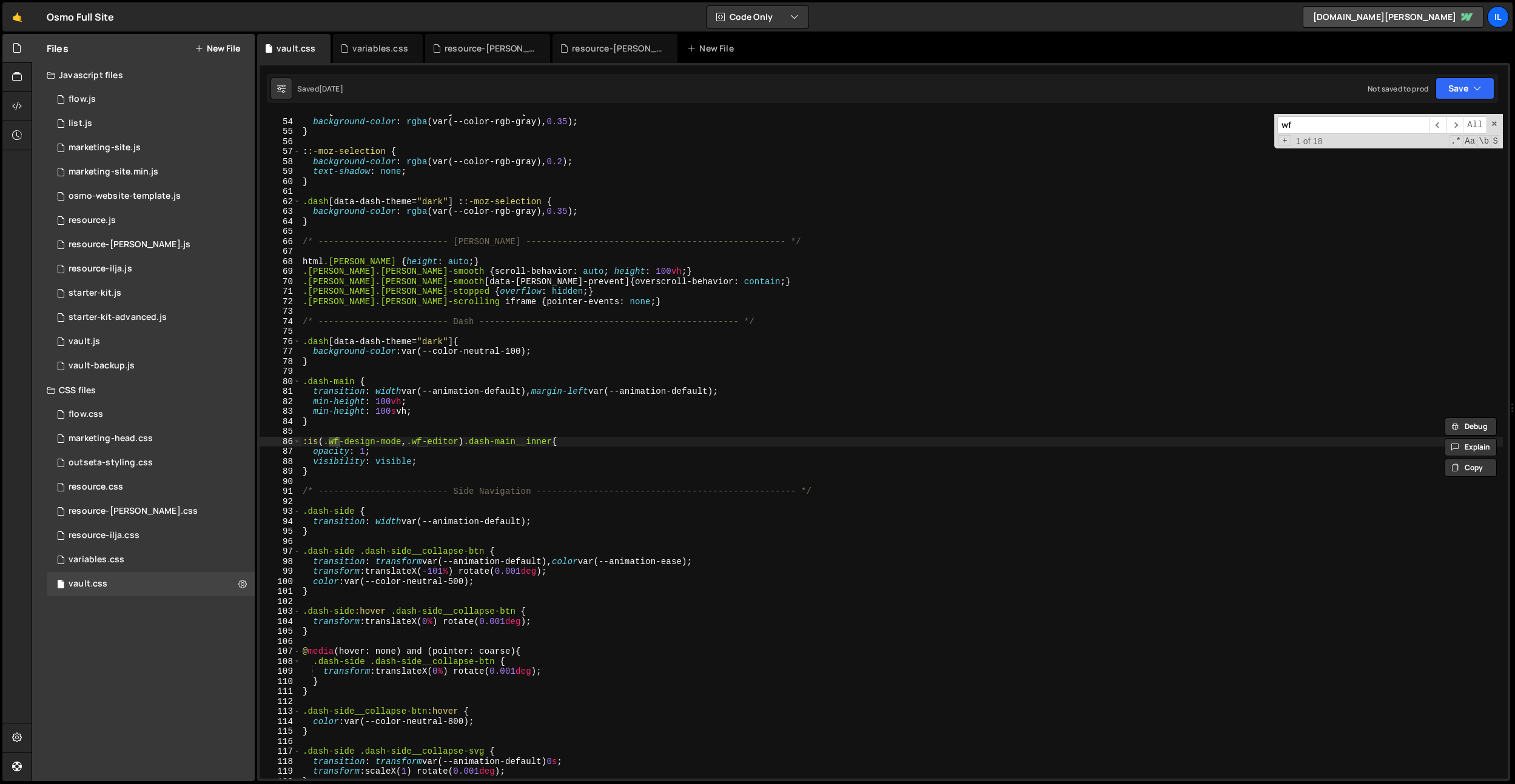
scroll to position [444, 0]
type input "wf"
type textarea ":is(.wf-design-mode, .wf-editor) .dash-main__inner{"
drag, startPoint x: 469, startPoint y: 443, endPoint x: 286, endPoint y: 443, distance: 183.0
click at [282, 444] on div ":is(.wf-design-mode, .wf-editor) .dash-main__inner{ 53 54 55 56 57 58 59 60 61 …" at bounding box center [883, 446] width 1248 height 664
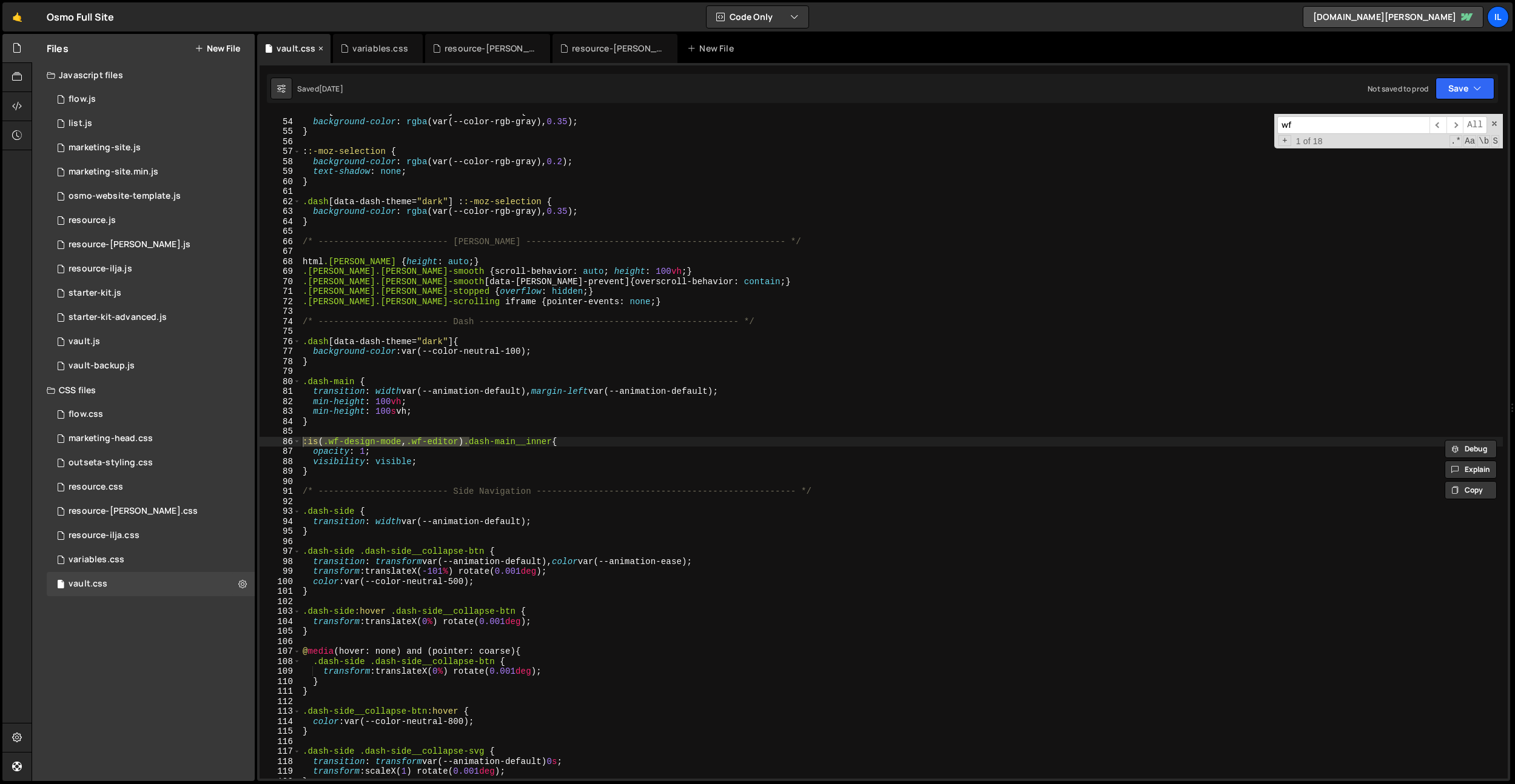
click at [322, 49] on icon at bounding box center [321, 49] width 9 height 12
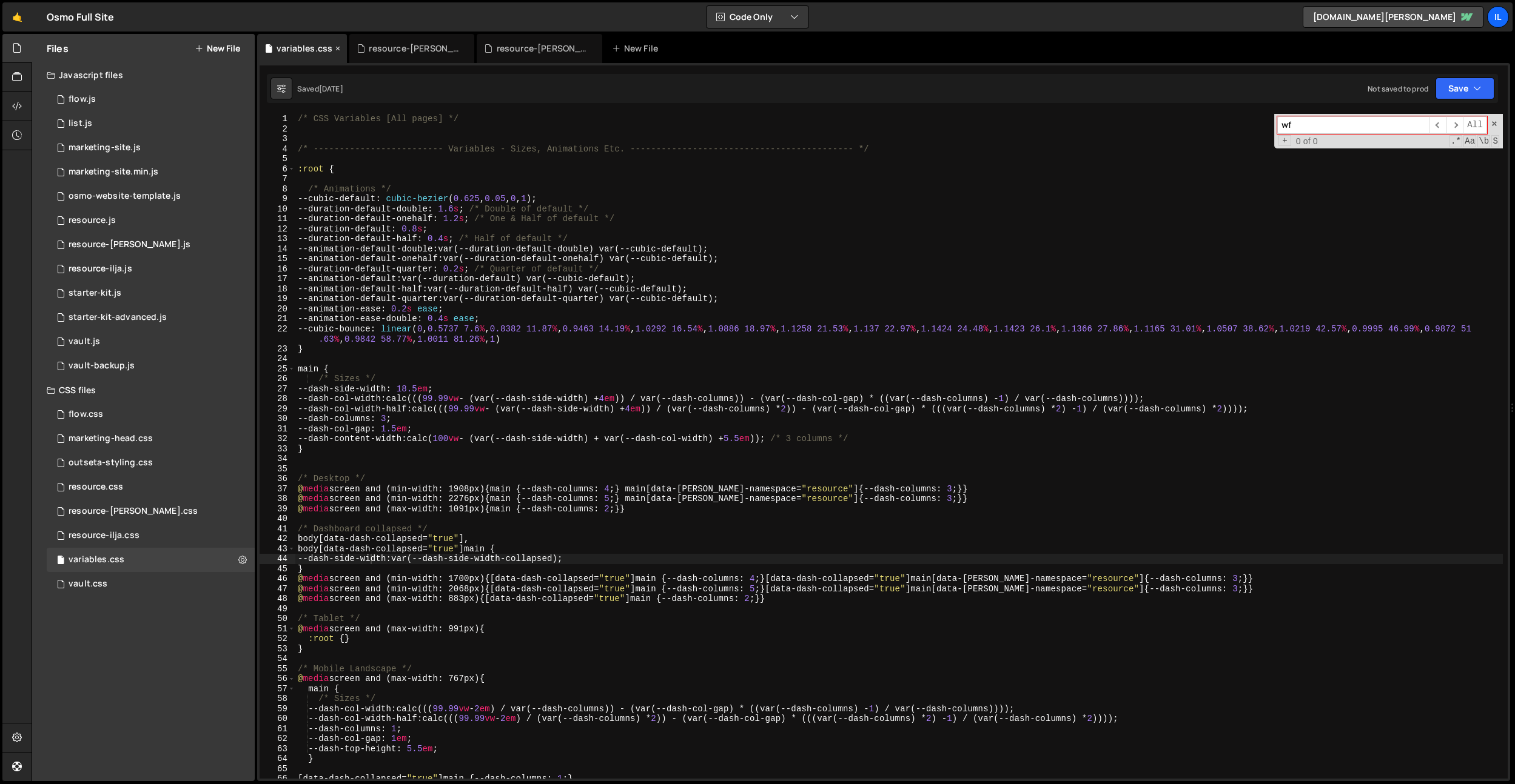
click at [335, 49] on icon at bounding box center [338, 49] width 9 height 12
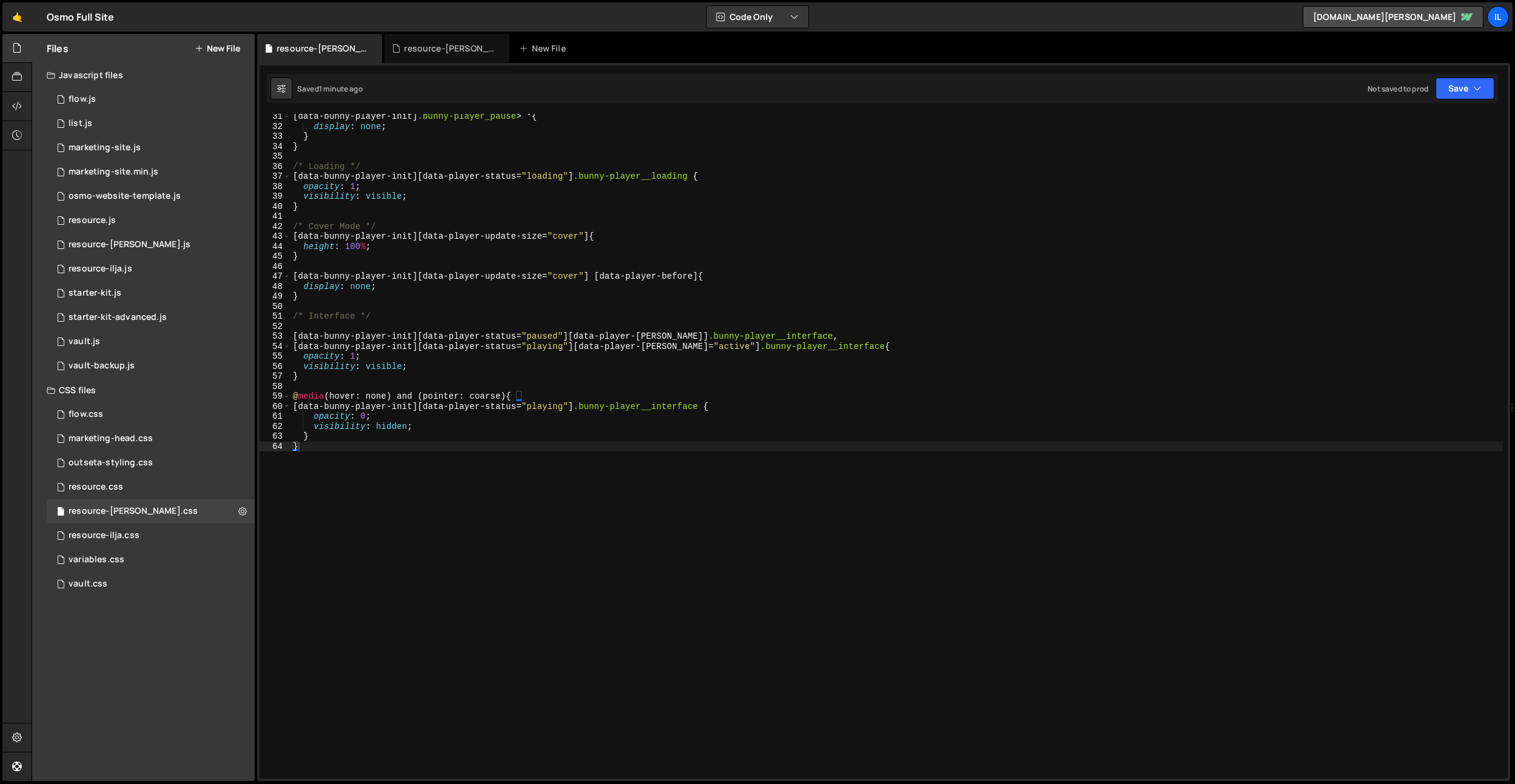
click at [419, 479] on div "[ data-bunny-player-init ] .bunny-player_pause > * { display : none ; } } /* Lo…" at bounding box center [896, 454] width 1212 height 685
paste textarea ":is(.wf-design-mode, .wf-editor)"
drag, startPoint x: 379, startPoint y: 314, endPoint x: 312, endPoint y: 471, distance: 170.7
click at [286, 321] on div ":is(.wf-design-mode, .wf-editor) 31 32 33 34 35 36 37 38 39 40 41 42 43 44 45 4…" at bounding box center [883, 446] width 1248 height 664
type textarea "/* Interface */"
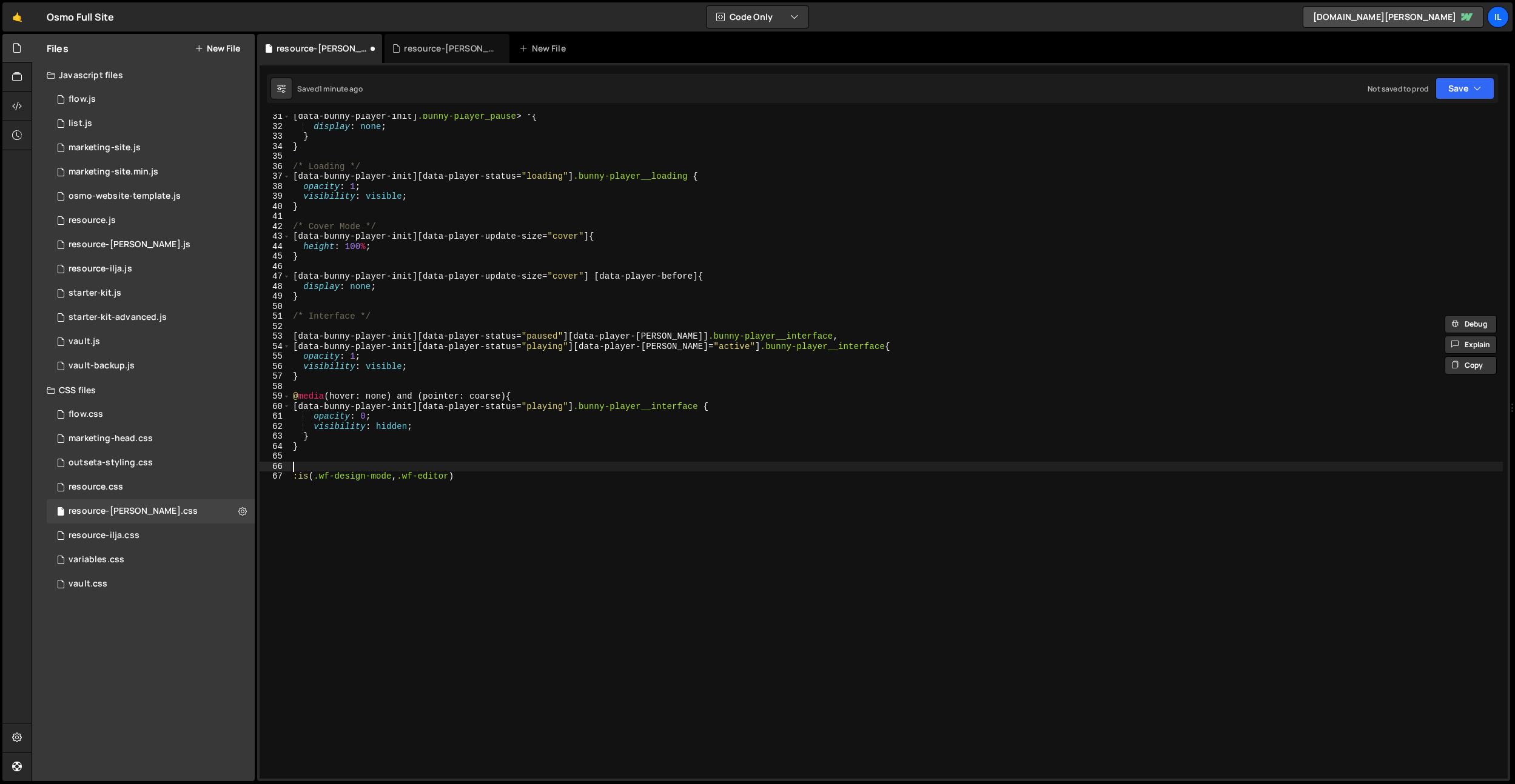
click at [314, 468] on div "[ data-bunny-player-init ] .bunny-player_pause > * { display : none ; } } /* Lo…" at bounding box center [896, 454] width 1212 height 685
paste textarea "/* Interface */"
click at [345, 478] on div "[ data-bunny-player-init ] .bunny-player_pause > * { display : none ; } } /* Lo…" at bounding box center [896, 454] width 1212 height 685
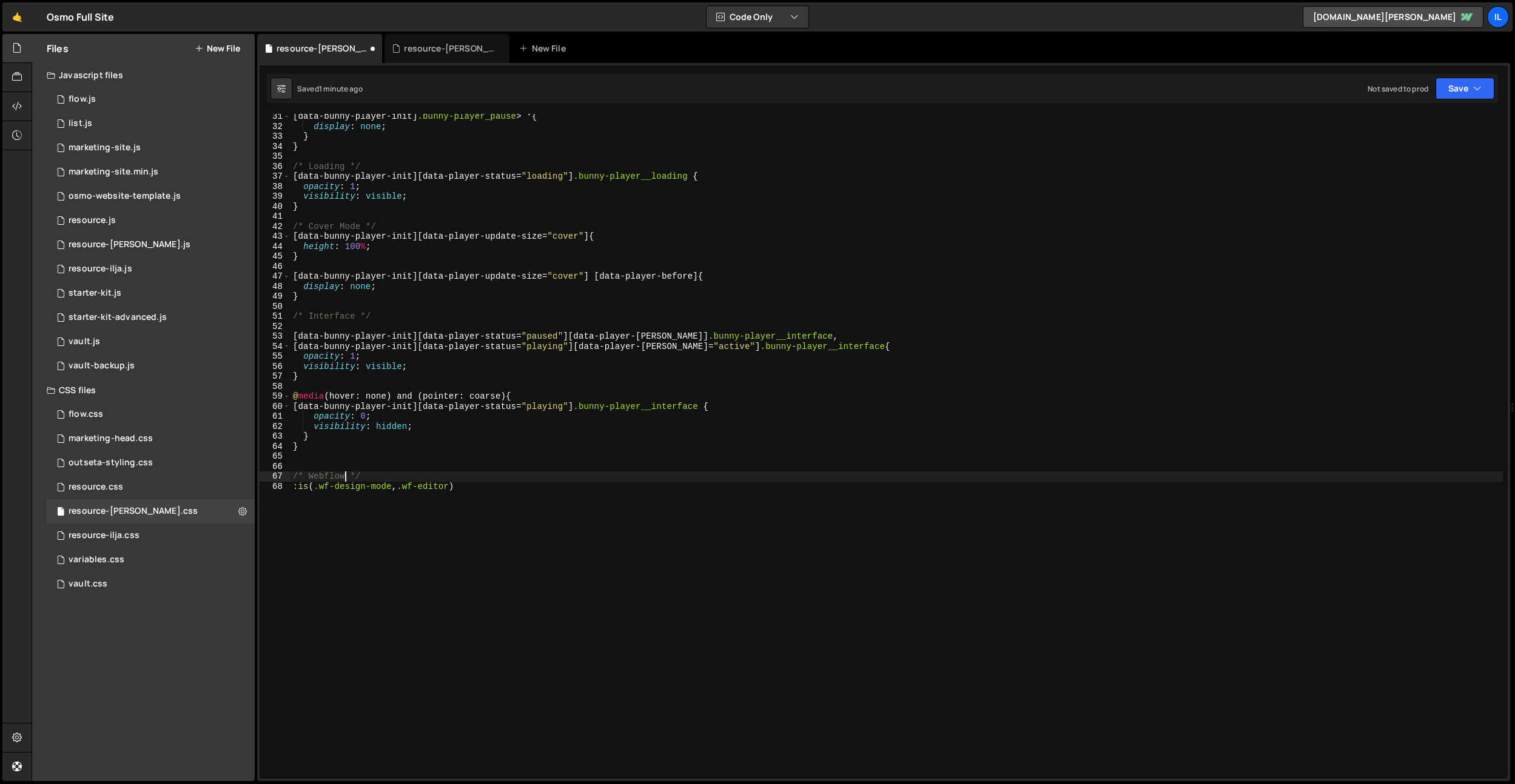
click at [470, 487] on div "[ data-bunny-player-init ] .bunny-player_pause > * { display : none ; } } /* Lo…" at bounding box center [896, 454] width 1212 height 685
type textarea ":is(.wf-design-mode, .wf-editor) {}"
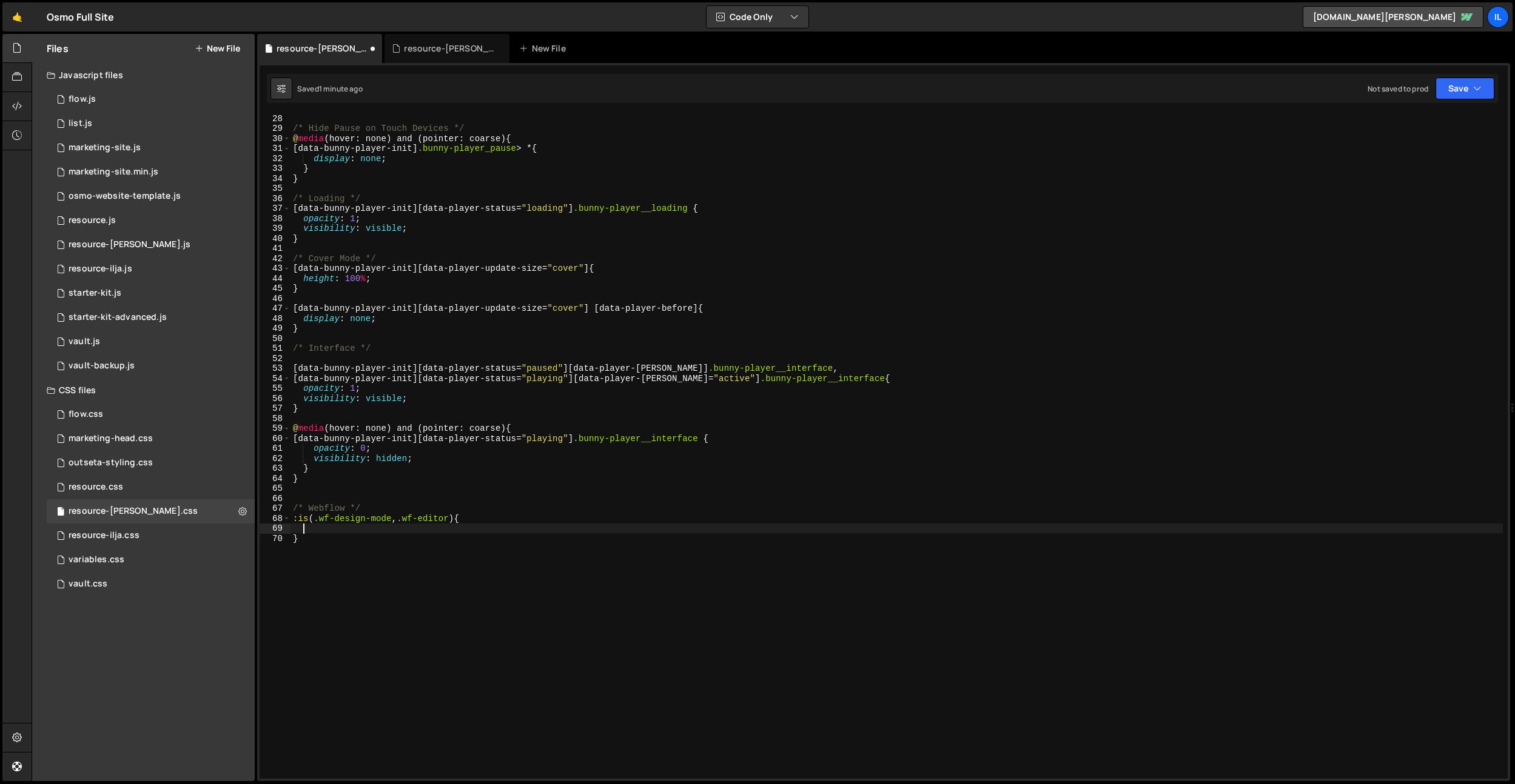
scroll to position [270, 0]
drag, startPoint x: 415, startPoint y: 377, endPoint x: 305, endPoint y: 379, distance: 110.0
click at [305, 379] on div "/* Hide Pause on Touch Devices */ @ media (hover: none) and (pointer: coarse) {…" at bounding box center [896, 456] width 1212 height 685
drag, startPoint x: 292, startPoint y: 380, endPoint x: 443, endPoint y: 457, distance: 169.5
click at [417, 375] on div "/* Hide Pause on Touch Devices */ @ media (hover: none) and (pointer: coarse) {…" at bounding box center [896, 456] width 1212 height 685
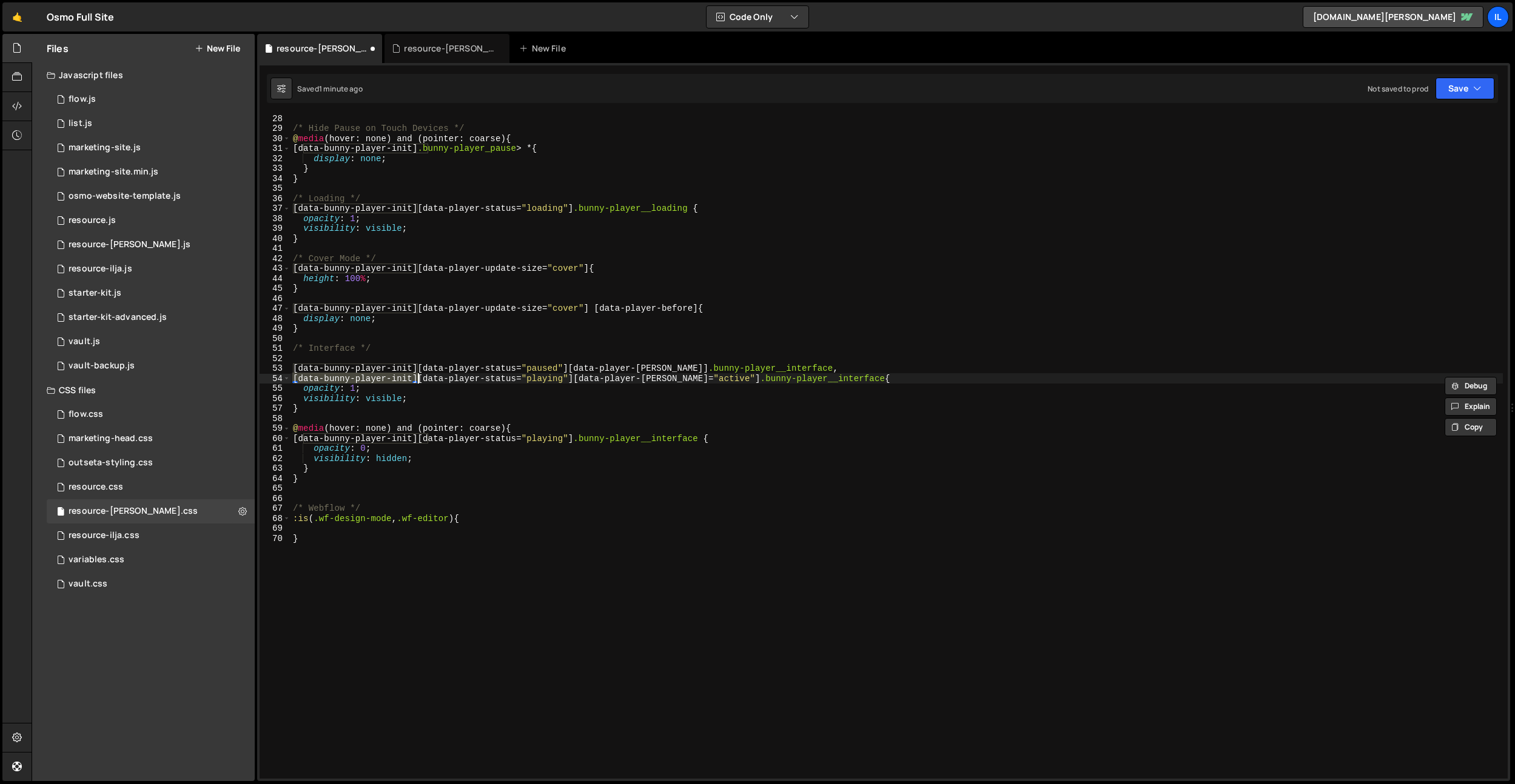
click at [462, 515] on div "/* Hide Pause on Touch Devices */ @ media (hover: none) and (pointer: coarse) {…" at bounding box center [896, 456] width 1212 height 685
paste textarea "[data-bunny-player-init]"
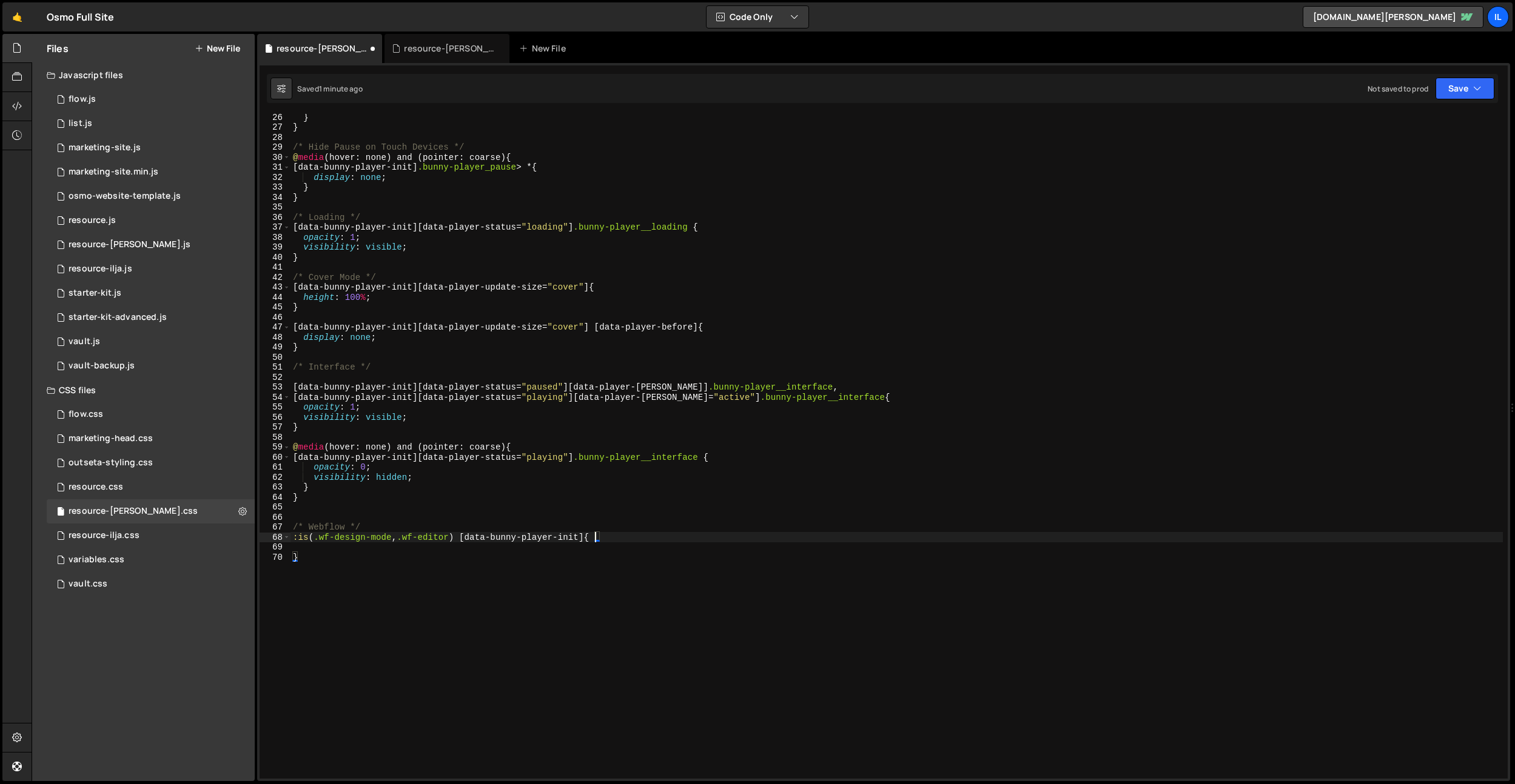
scroll to position [204, 0]
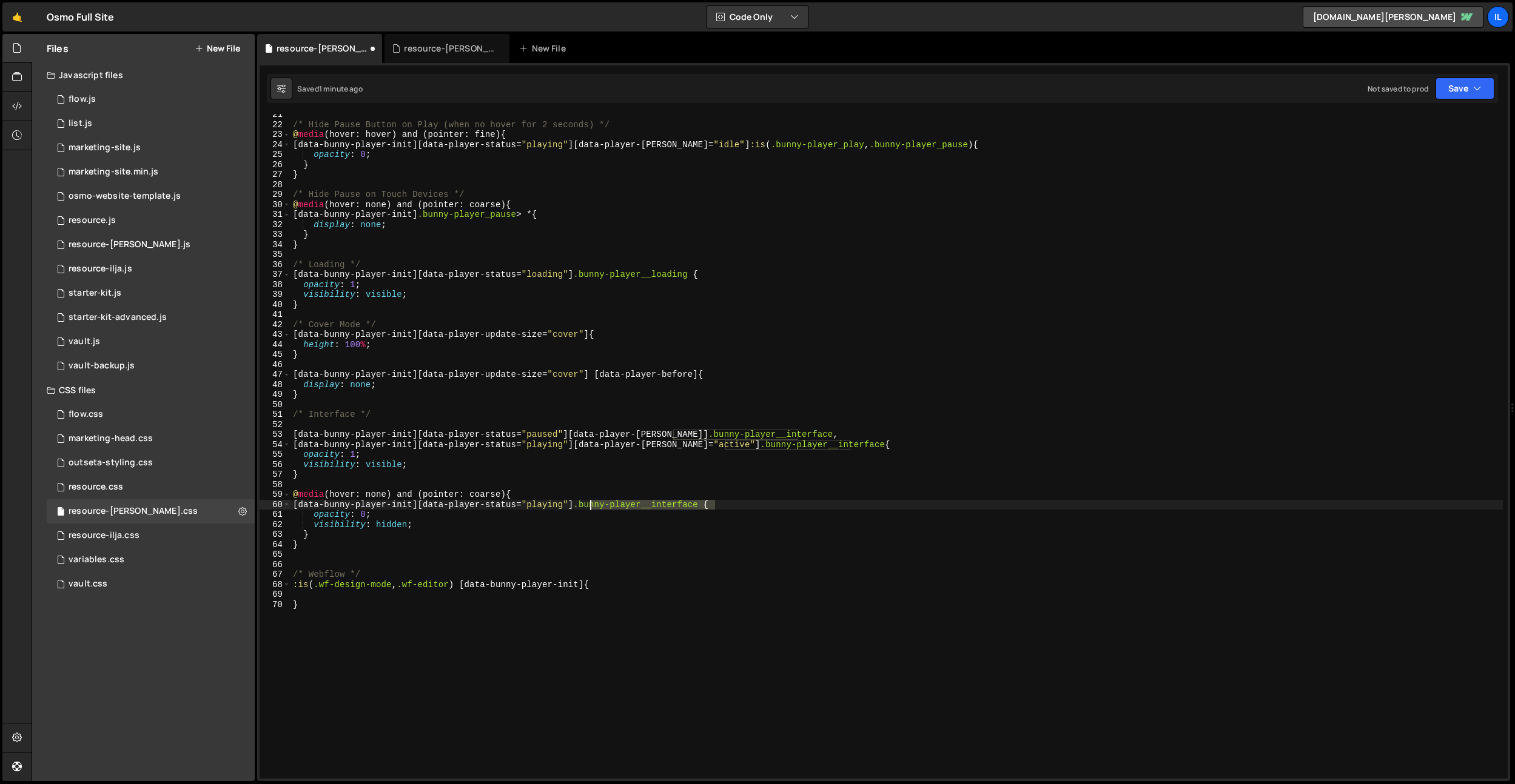
drag, startPoint x: 714, startPoint y: 504, endPoint x: 595, endPoint y: 567, distance: 134.6
click at [591, 508] on div "/* Hide Pause Button on Play (when no hover for 2 seconds) */ @ media (hover: h…" at bounding box center [896, 452] width 1212 height 685
click at [595, 586] on div "/* Hide Pause Button on Play (when no hover for 2 seconds) */ @ media (hover: h…" at bounding box center [896, 452] width 1212 height 685
paste textarea ".bunny-player__interface"
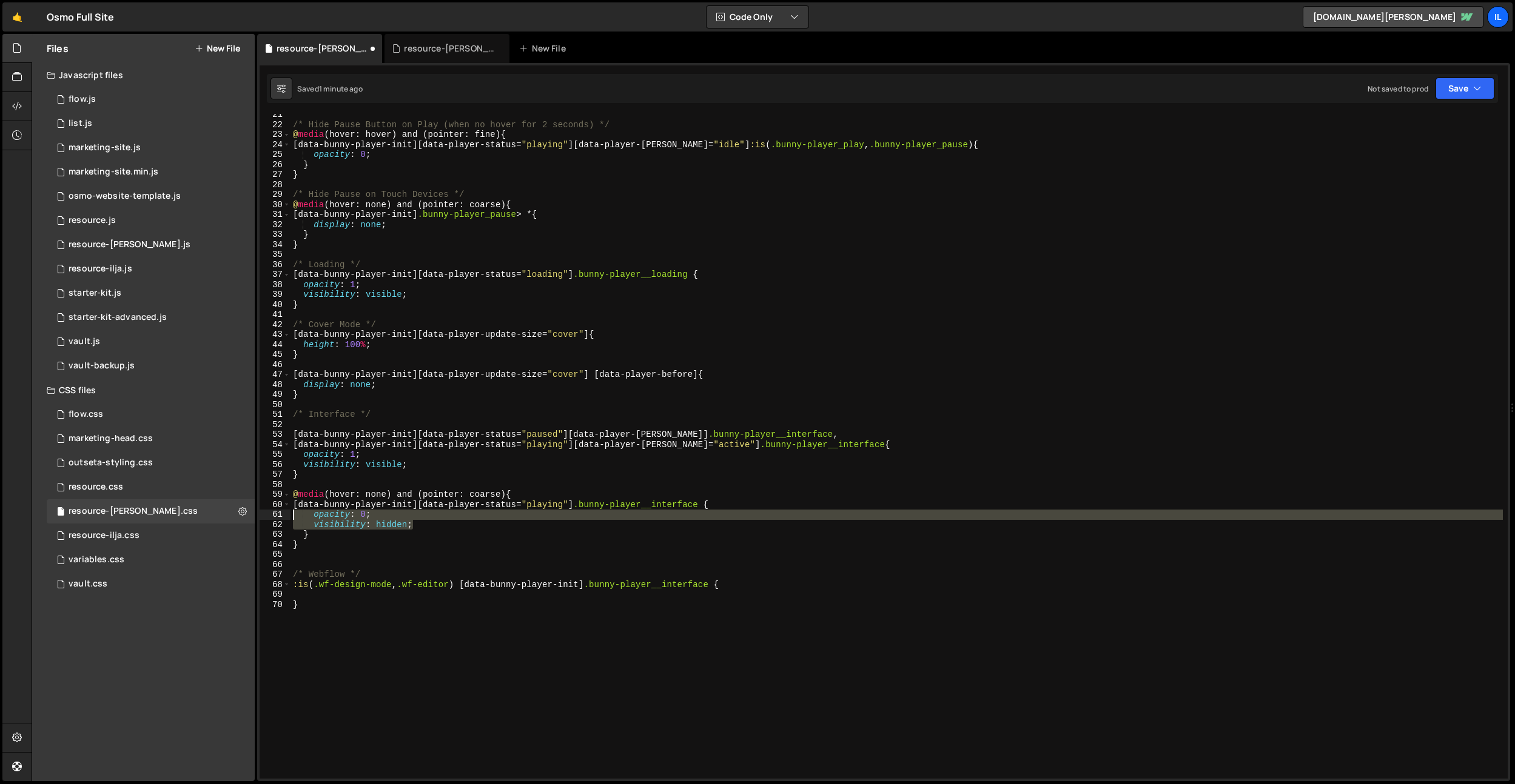
drag, startPoint x: 413, startPoint y: 524, endPoint x: 288, endPoint y: 566, distance: 131.9
click at [264, 519] on div ":is(.wf-design-mode, .wf-editor) [data-bunny-player-init] .bunny-player__interf…" at bounding box center [883, 446] width 1248 height 664
type textarea "opacity: 0; visibility: hidden;"
drag, startPoint x: 309, startPoint y: 596, endPoint x: 356, endPoint y: 625, distance: 55.2
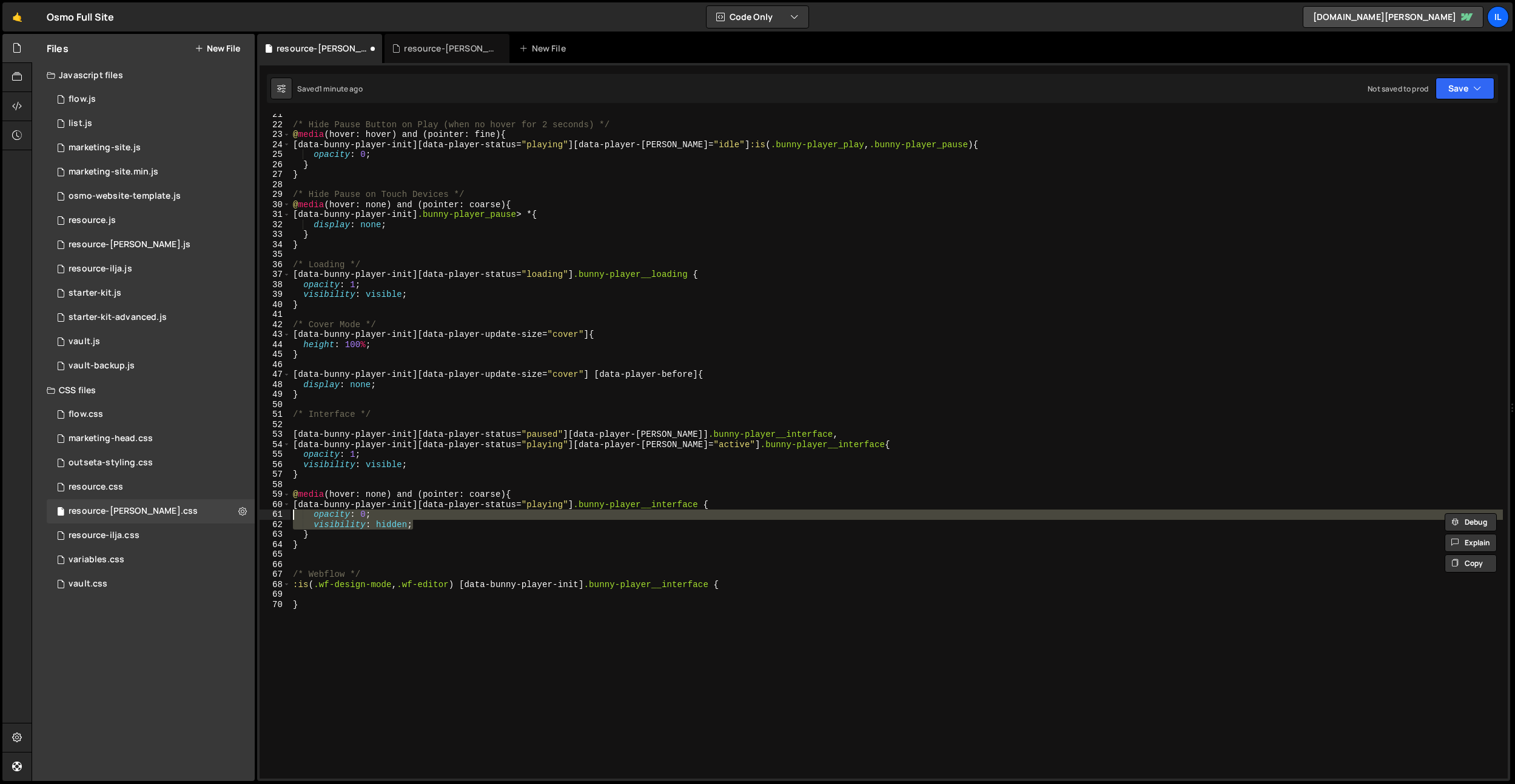
click at [309, 596] on div "/* Hide Pause Button on Play (when no hover for 2 seconds) */ @ media (hover: h…" at bounding box center [896, 452] width 1212 height 685
paste textarea "visibility: hidden;"
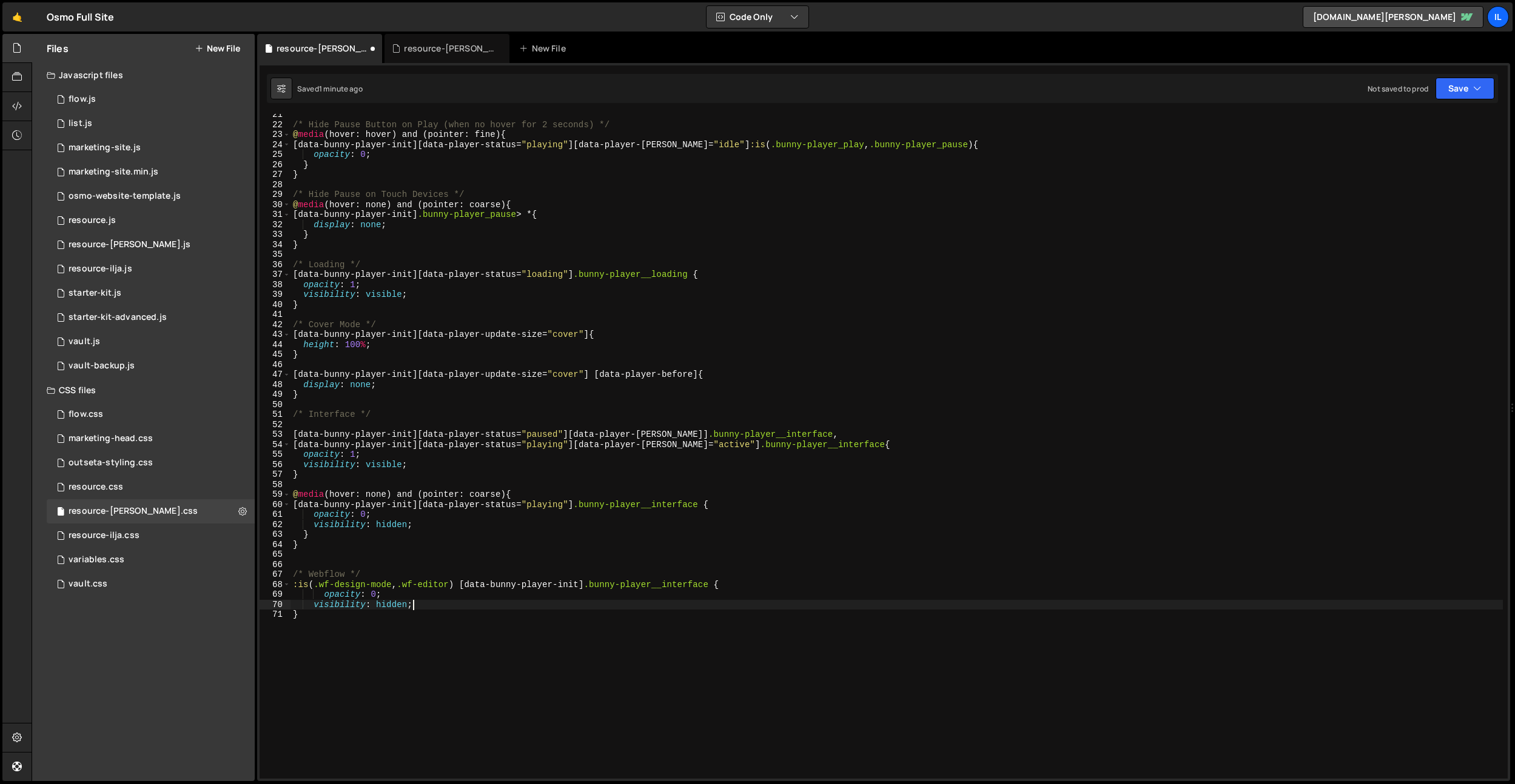
click at [324, 599] on div "/* Hide Pause Button on Play (when no hover for 2 seconds) */ @ media (hover: h…" at bounding box center [896, 452] width 1212 height 685
click at [309, 604] on div "/* Hide Pause Button on Play (when no hover for 2 seconds) */ @ media (hover: h…" at bounding box center [896, 452] width 1212 height 685
click at [364, 595] on div "/* Hide Pause Button on Play (when no hover for 2 seconds) */ @ media (hover: h…" at bounding box center [896, 452] width 1212 height 685
type textarea "opacity: 1;"
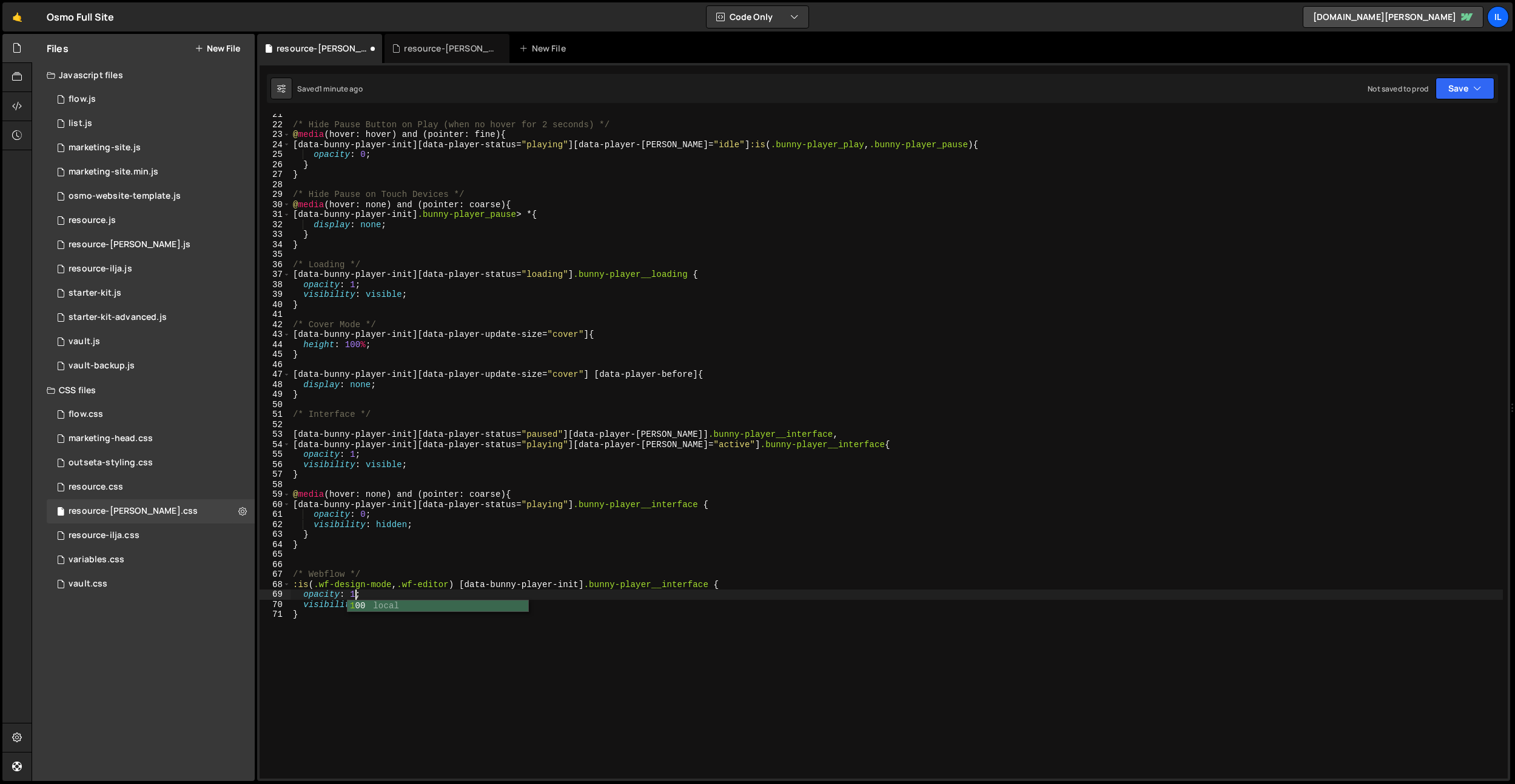
click at [393, 564] on div "/* Hide Pause Button on Play (when no hover for 2 seconds) */ @ media (hover: h…" at bounding box center [896, 452] width 1212 height 685
click at [383, 601] on div "/* Hide Pause Button on Play (when no hover for 2 seconds) */ @ media (hover: h…" at bounding box center [896, 452] width 1212 height 685
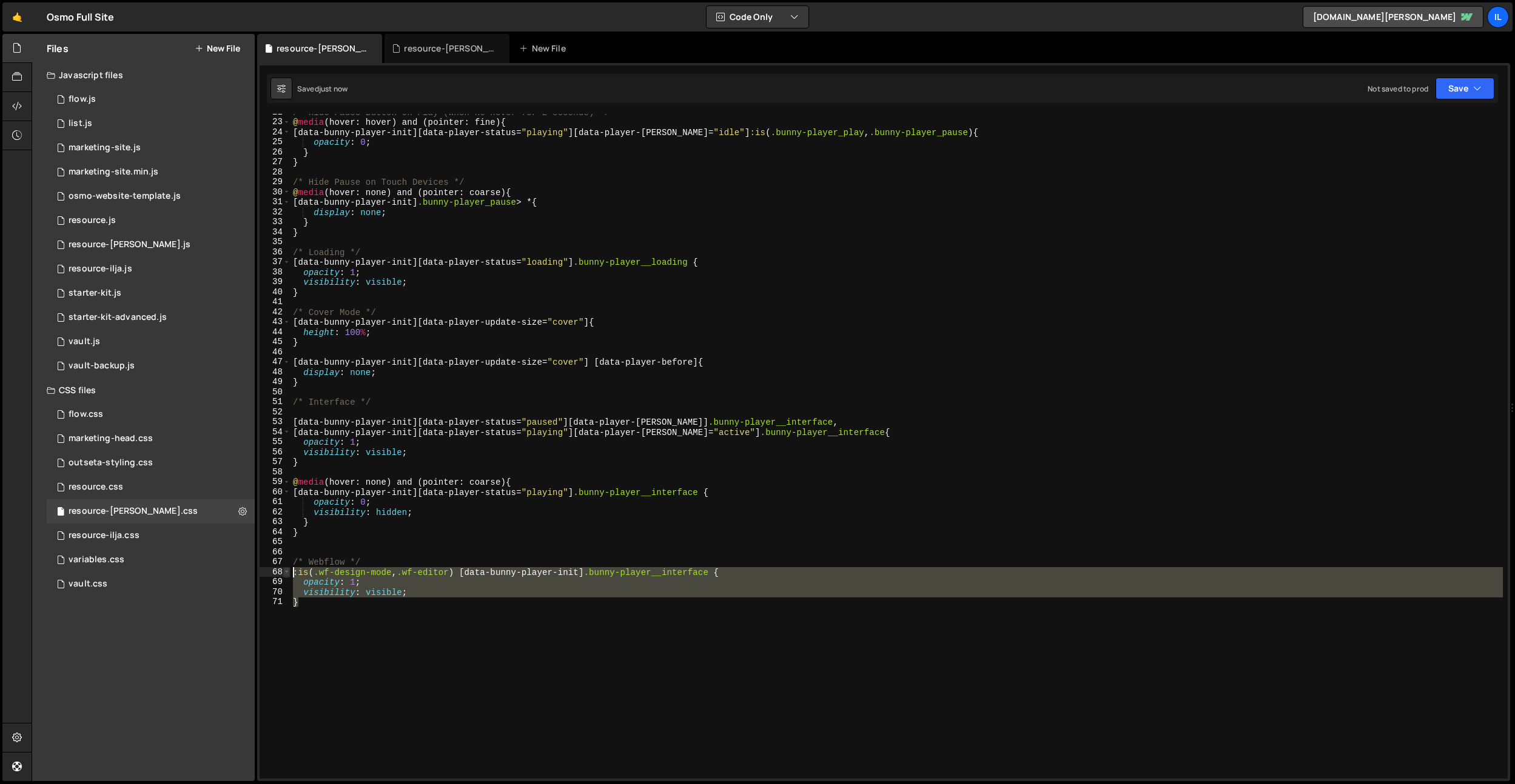
drag, startPoint x: 311, startPoint y: 604, endPoint x: 283, endPoint y: 574, distance: 41.0
click at [283, 574] on div "visibility: visible; 22 23 24 25 26 27 28 29 30 31 32 33 34 35 36 37 38 39 40 4…" at bounding box center [883, 446] width 1248 height 664
type textarea "}"
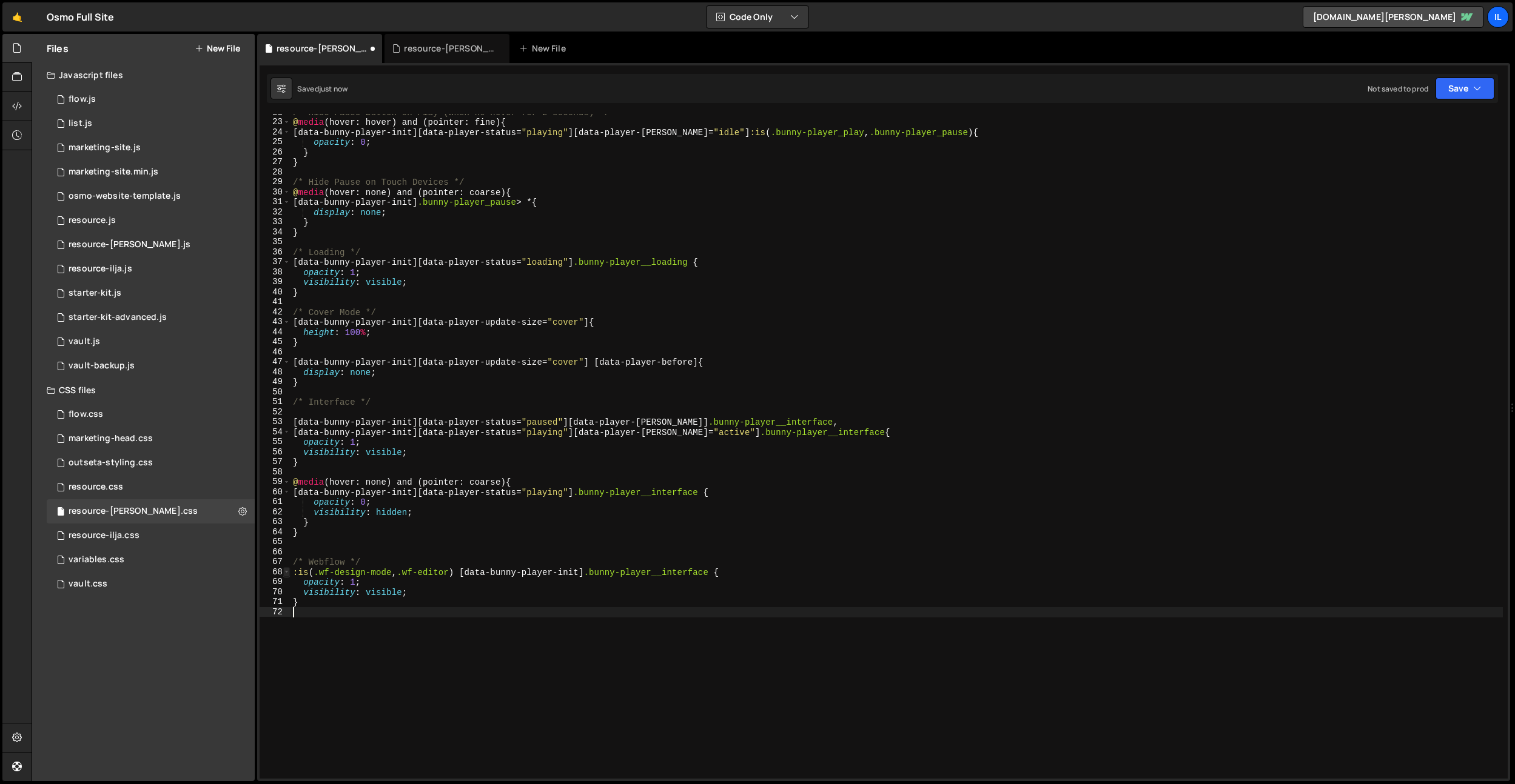
paste textarea "}"
drag, startPoint x: 719, startPoint y: 625, endPoint x: 597, endPoint y: 624, distance: 122.0
click at [597, 624] on div "/* Hide Pause Button on Play (when no hover for 2 seconds) */ @ media (hover: h…" at bounding box center [896, 450] width 1212 height 685
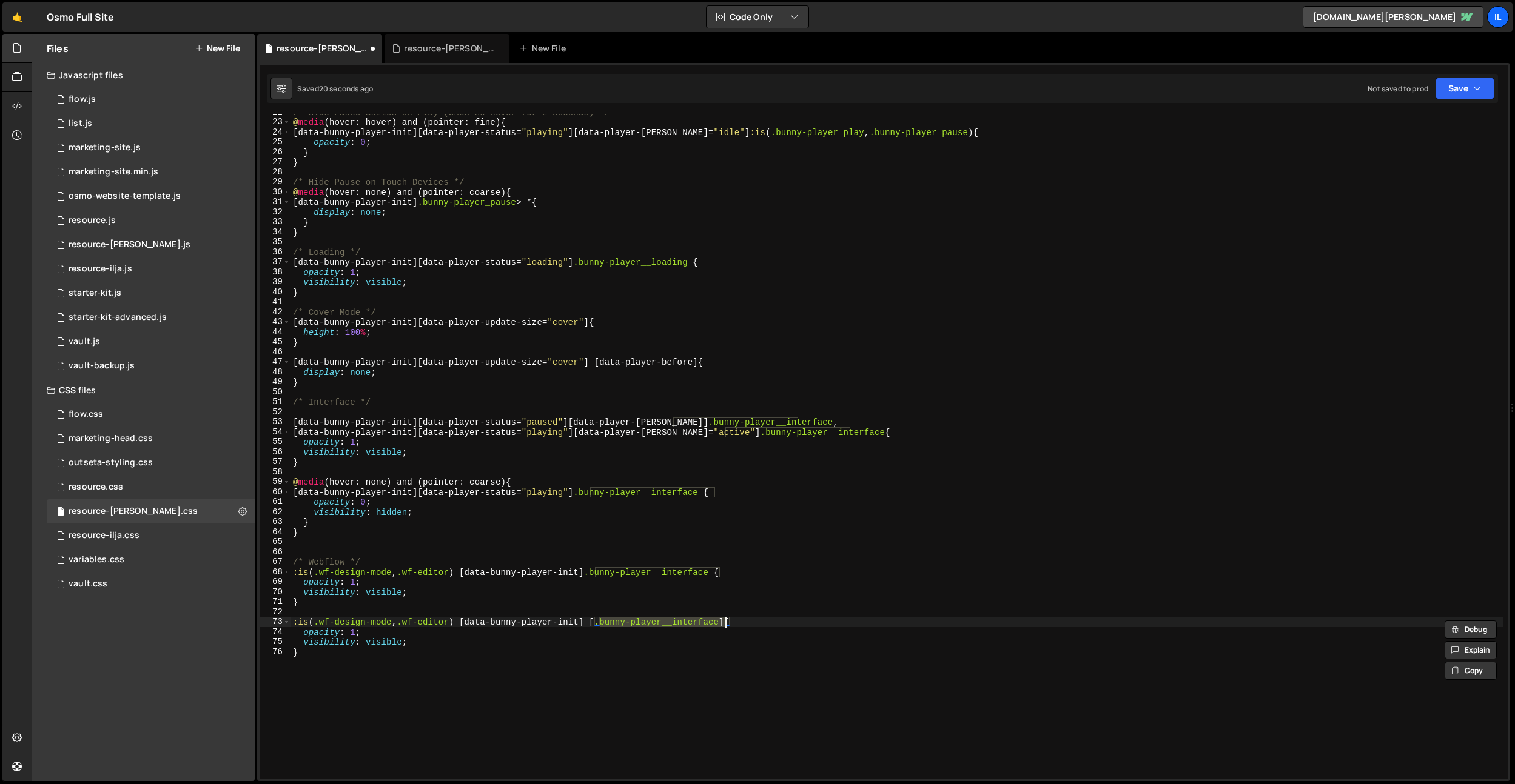
scroll to position [0, 21]
paste textarea "data-player-buffered]"
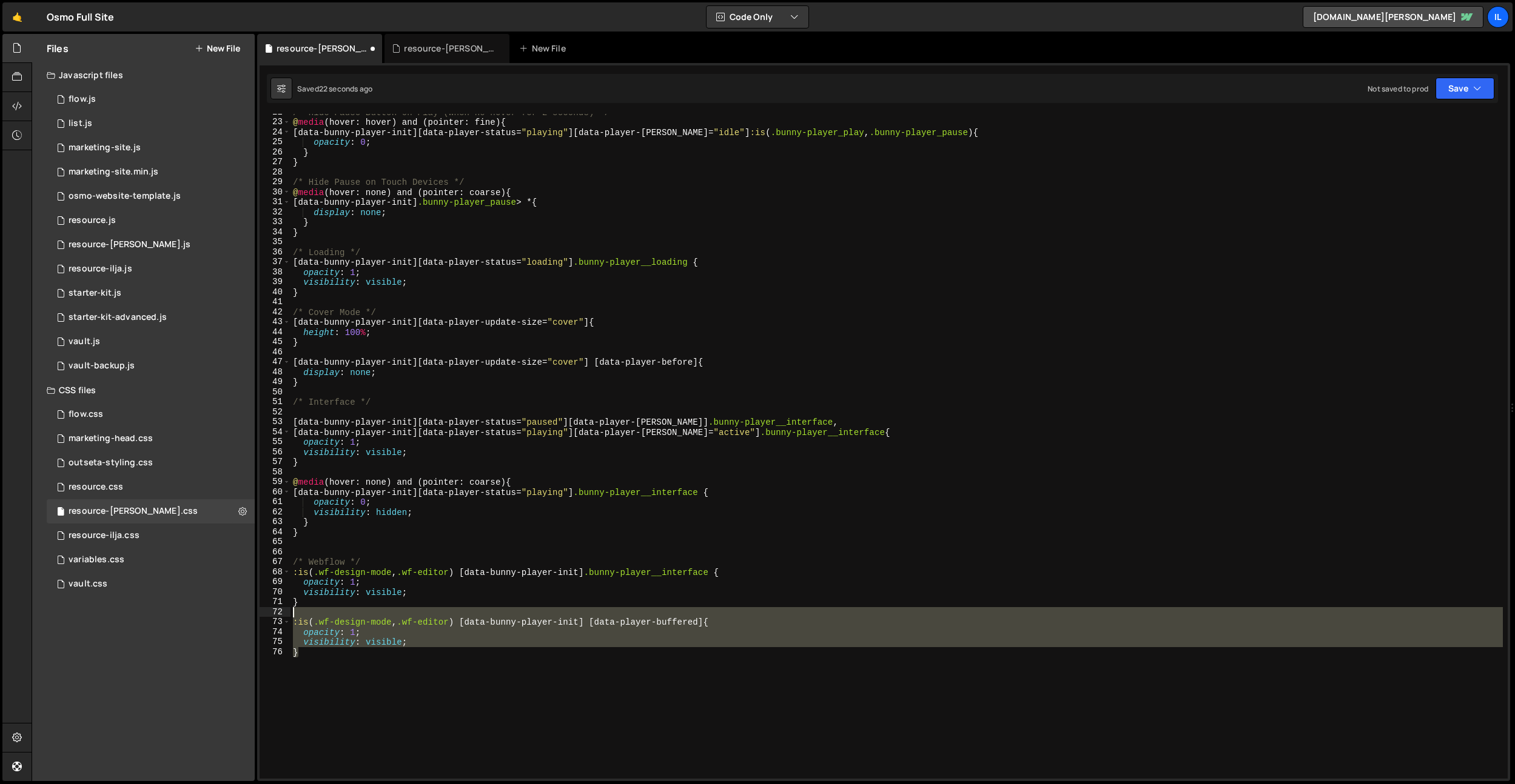
drag, startPoint x: 421, startPoint y: 661, endPoint x: 267, endPoint y: 616, distance: 160.4
click at [267, 616] on div ":is(.wf-design-mode, .wf-editor) [data-bunny-player-init] [data-player-buffered…" at bounding box center [883, 446] width 1248 height 664
type textarea "}"
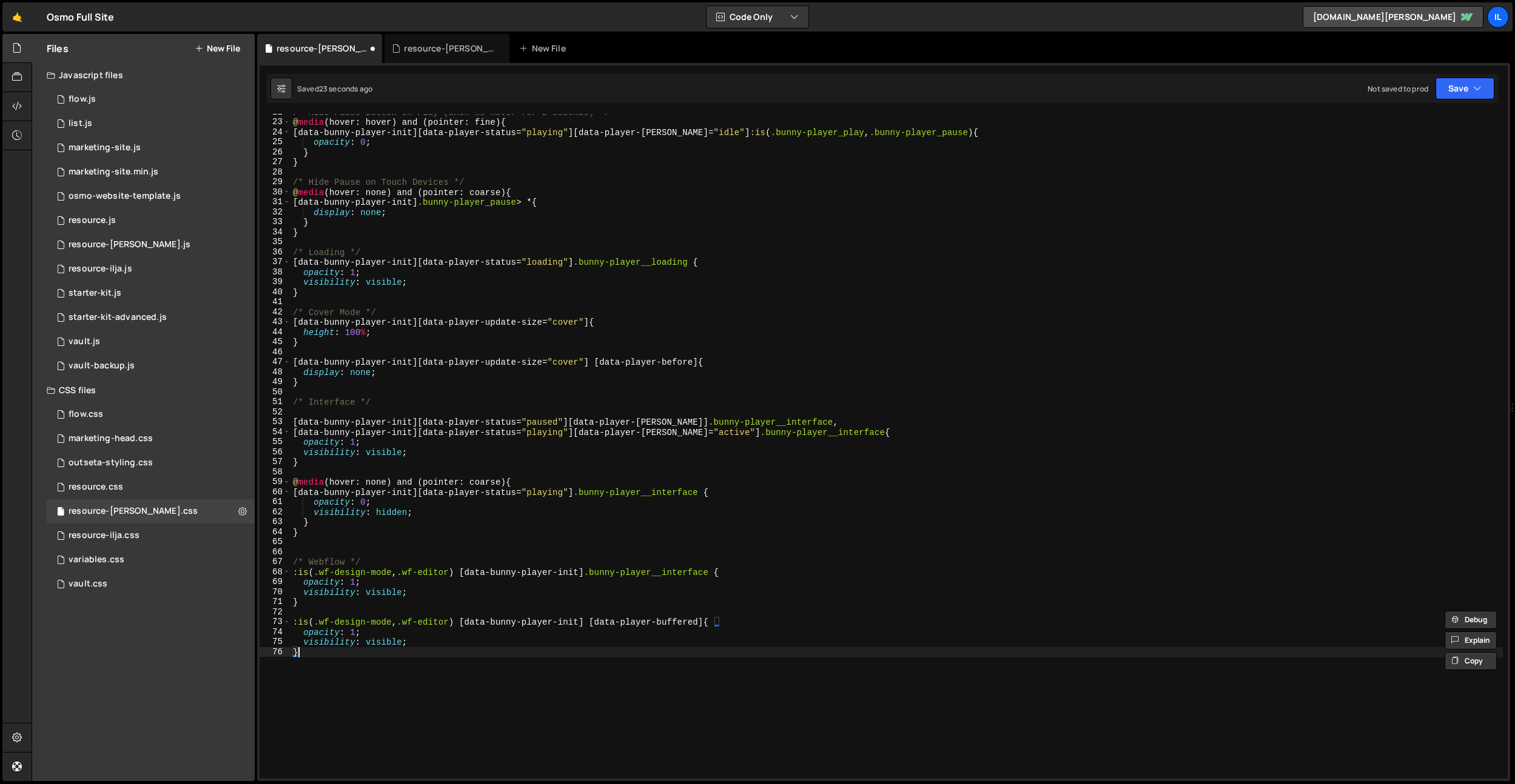
paste textarea "}"
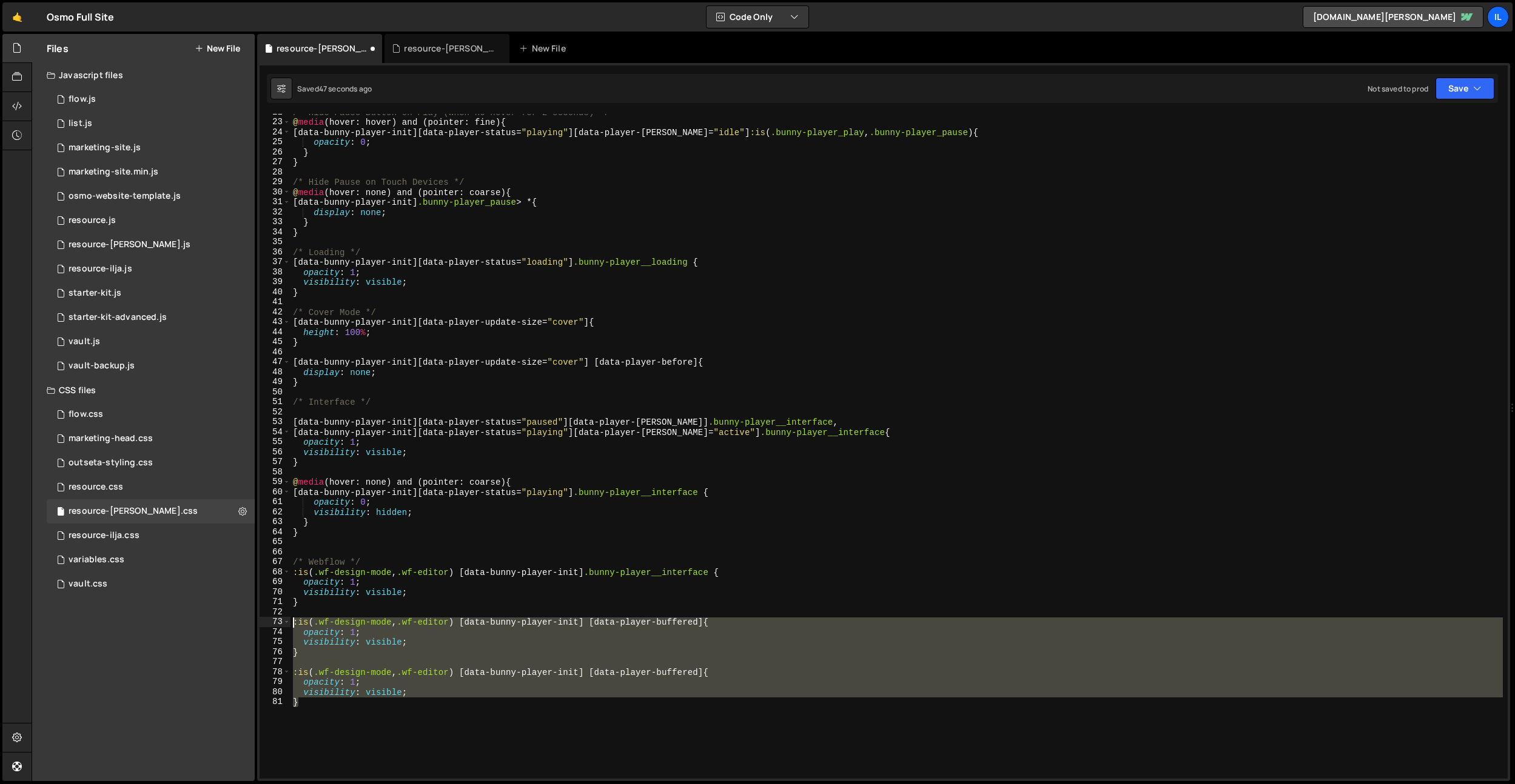
drag, startPoint x: 345, startPoint y: 757, endPoint x: 222, endPoint y: 620, distance: 184.1
click at [222, 620] on div "Files New File Javascript files 0 flow.js 0 0 list.js 0 0 marketing-site.js 0 0…" at bounding box center [772, 407] width 1483 height 748
type textarea ":is(.wf-design-mode, .wf-editor) [data-bunny-player-init] [data-player-buffered…"
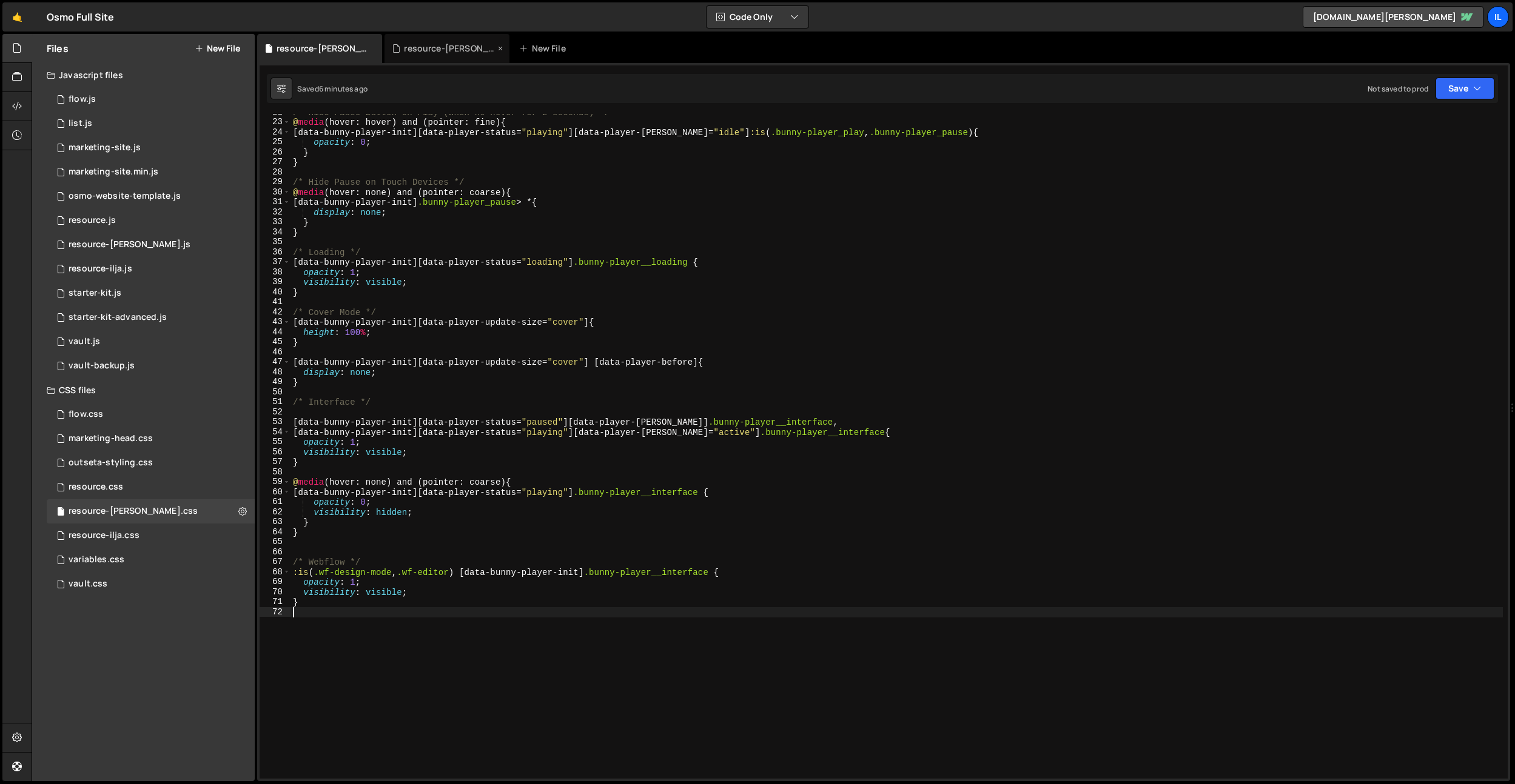
click at [419, 44] on div "resource-[PERSON_NAME].js" at bounding box center [449, 49] width 91 height 12
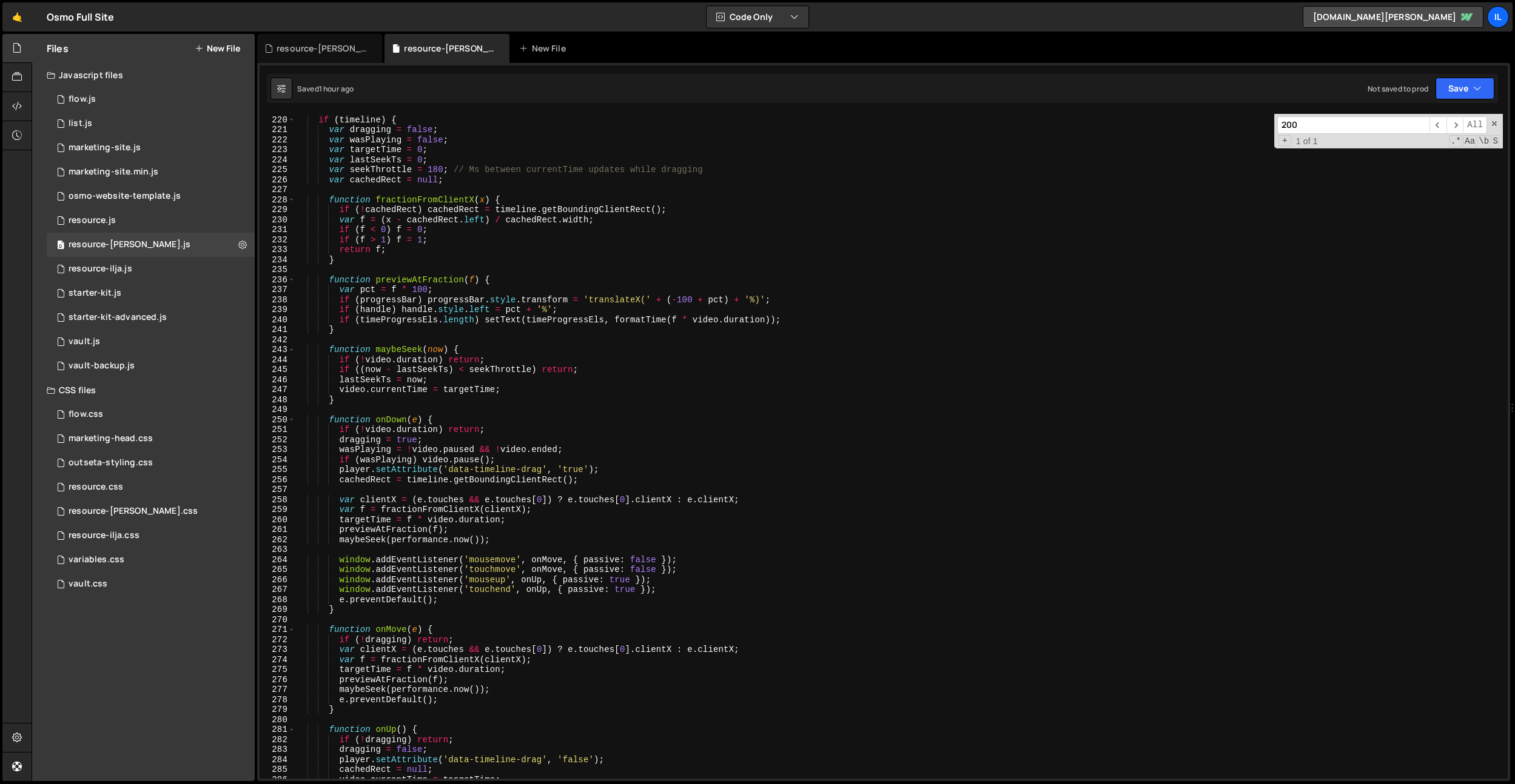
click at [507, 523] on div "// Scrubbing if ( timeline ) { var dragging = false ; var wasPlaying = false ; …" at bounding box center [899, 447] width 1207 height 685
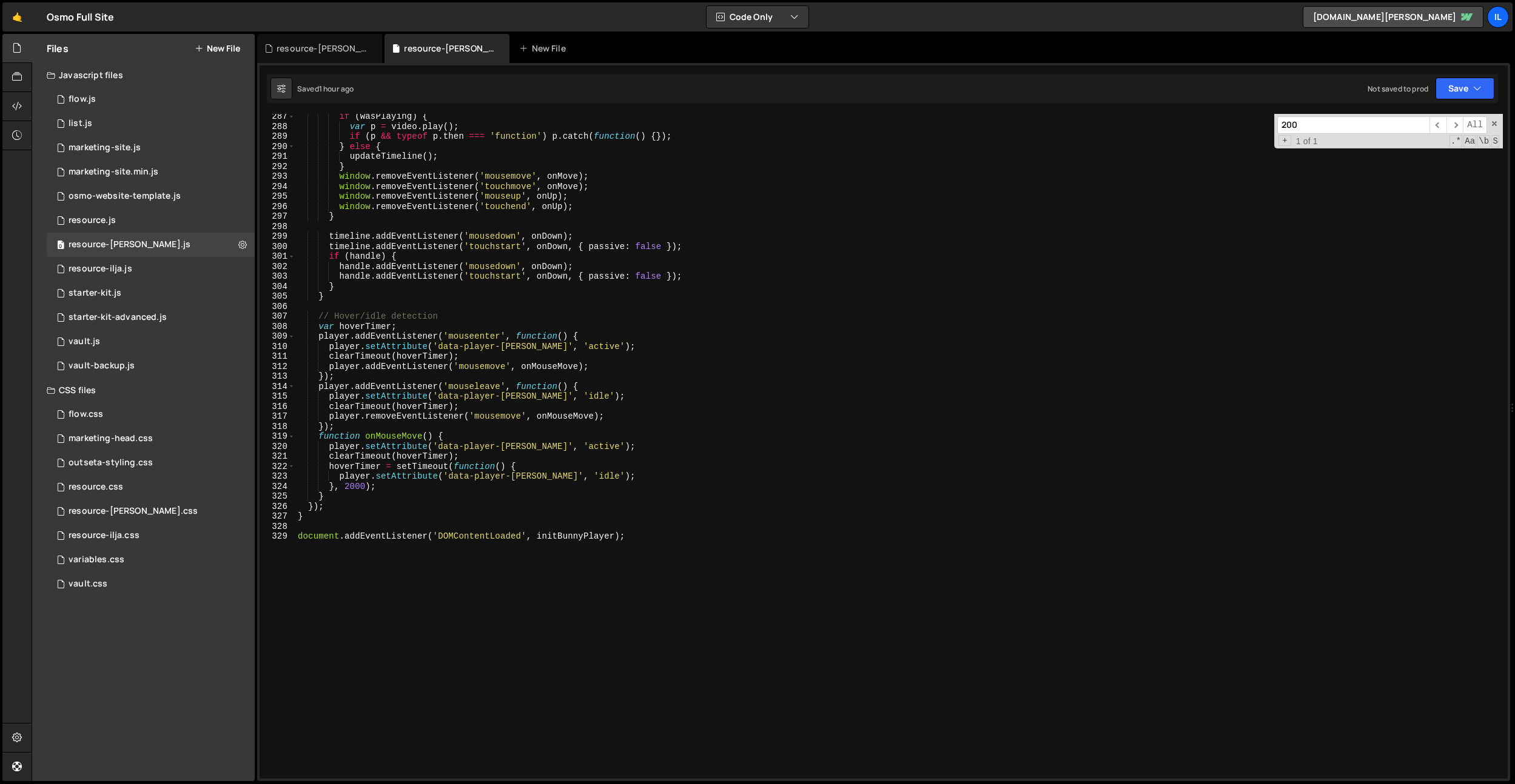
scroll to position [2952, 0]
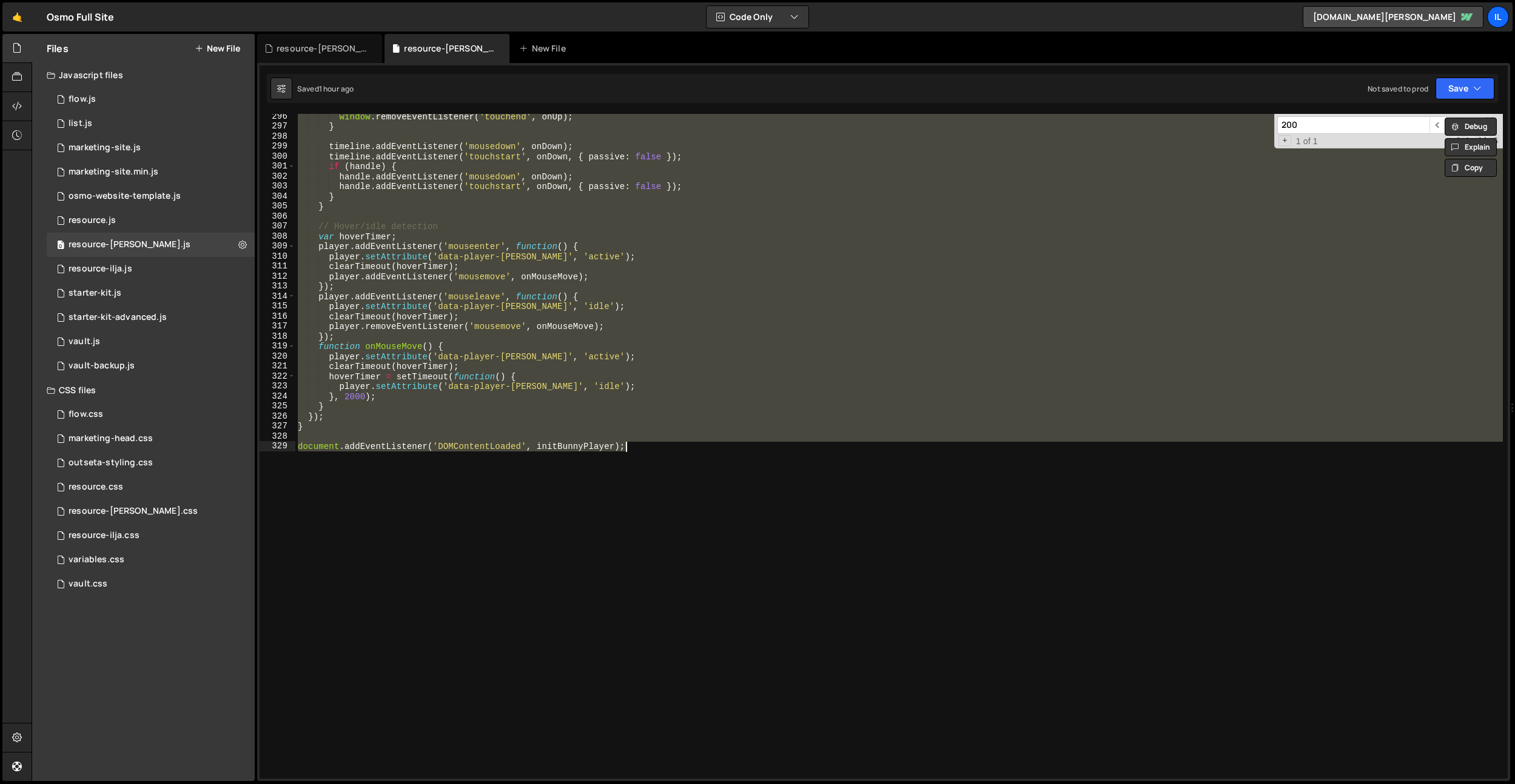
paste textarea
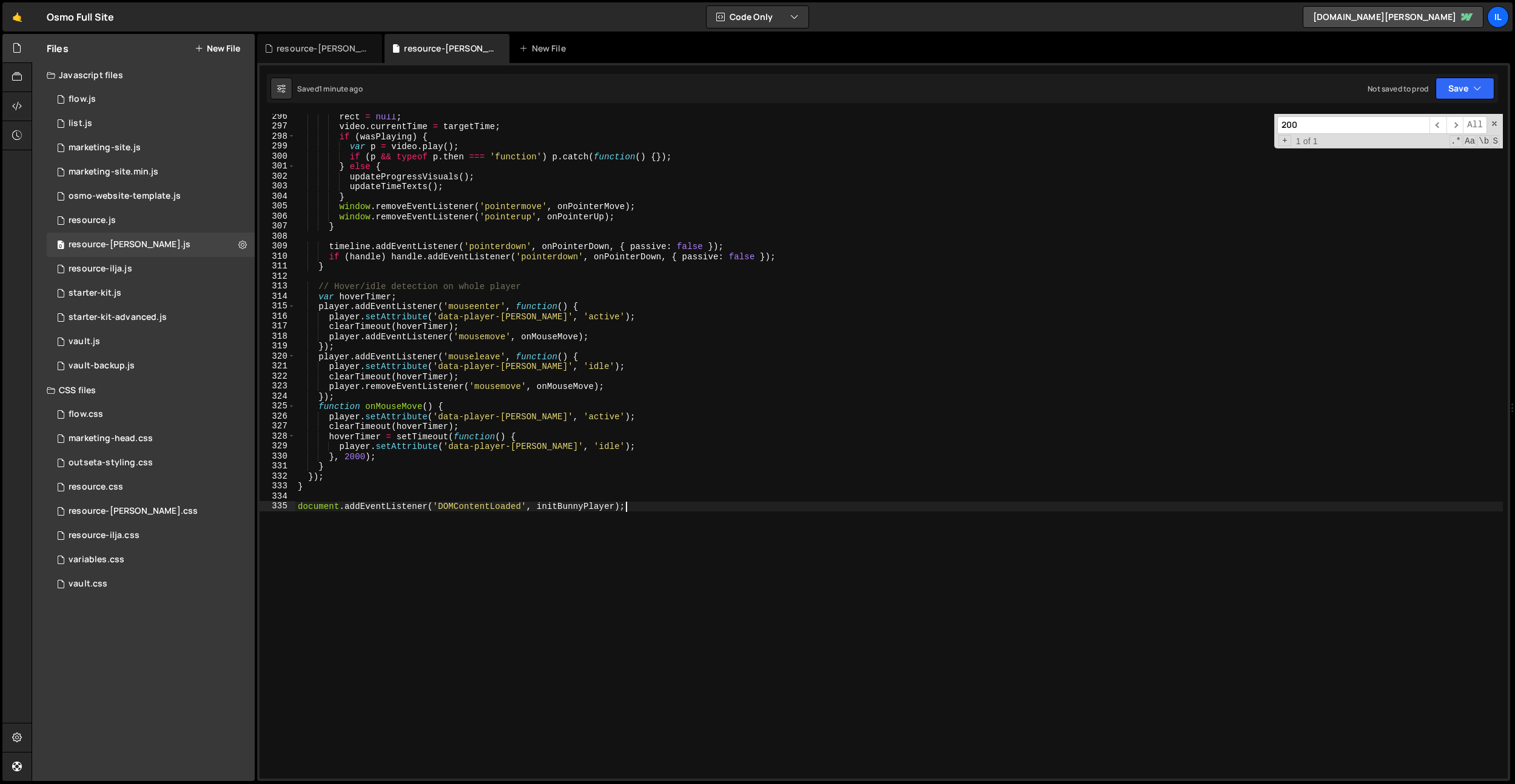
click at [857, 431] on div "rect = null ; video . currentTime = targetTime ; if ( wasPlaying ) { var p = vi…" at bounding box center [899, 454] width 1207 height 685
type textarea "clearTimeout(hoverTimer);"
type input "2000"
click at [382, 462] on div "rect = null ; video . currentTime = targetTime ; if ( wasPlaying ) { var p = vi…" at bounding box center [899, 454] width 1207 height 685
click at [351, 457] on div "rect = null ; video . currentTime = targetTime ; if ( wasPlaying ) { var p = vi…" at bounding box center [899, 454] width 1207 height 685
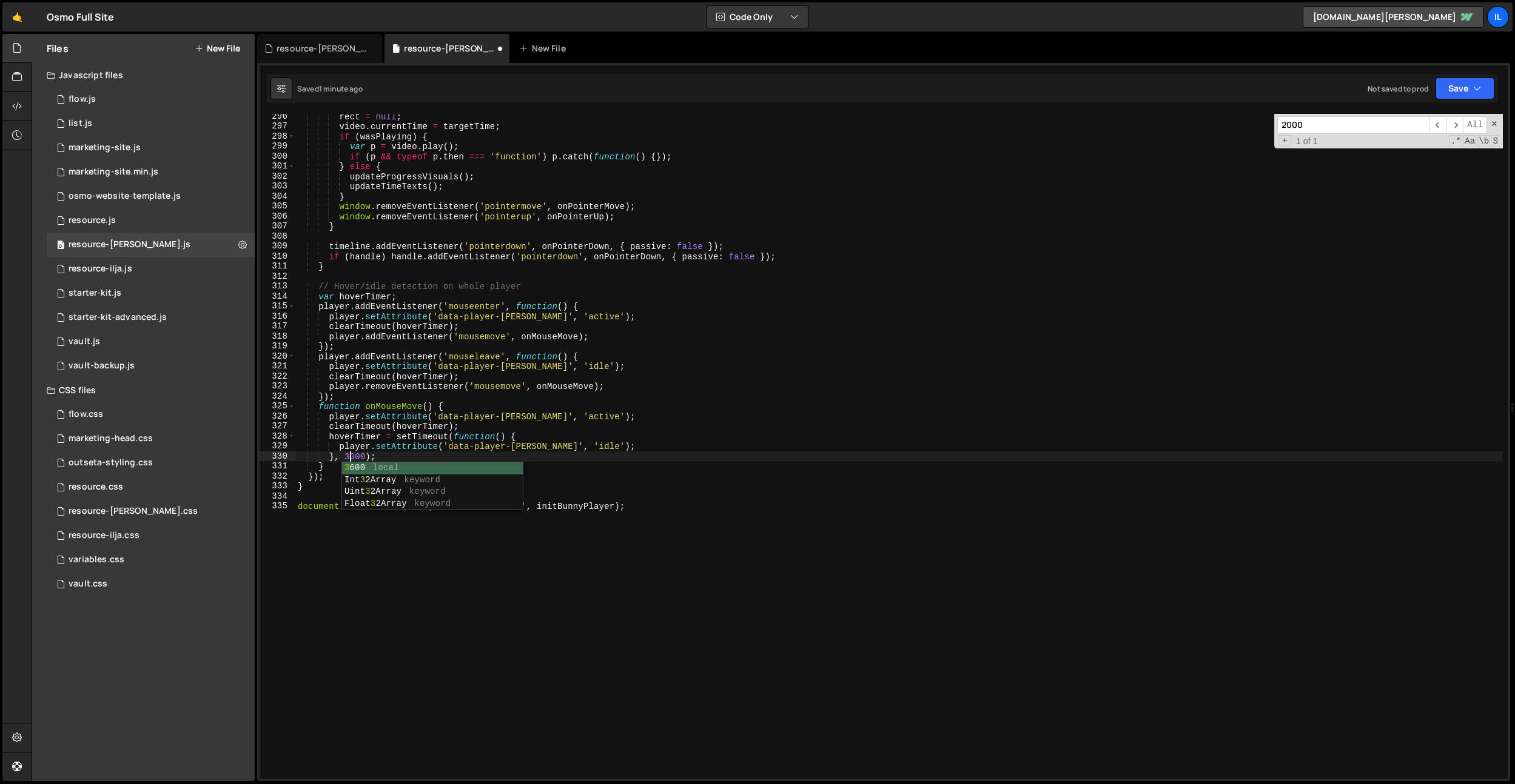
scroll to position [0, 3]
click at [610, 433] on div "rect = null ; video . currentTime = targetTime ; if ( wasPlaying ) { var p = vi…" at bounding box center [899, 454] width 1207 height 685
type textarea "hoverTimer = setTimeout(function() {"
click at [310, 45] on div "resource-[PERSON_NAME].css" at bounding box center [322, 49] width 91 height 12
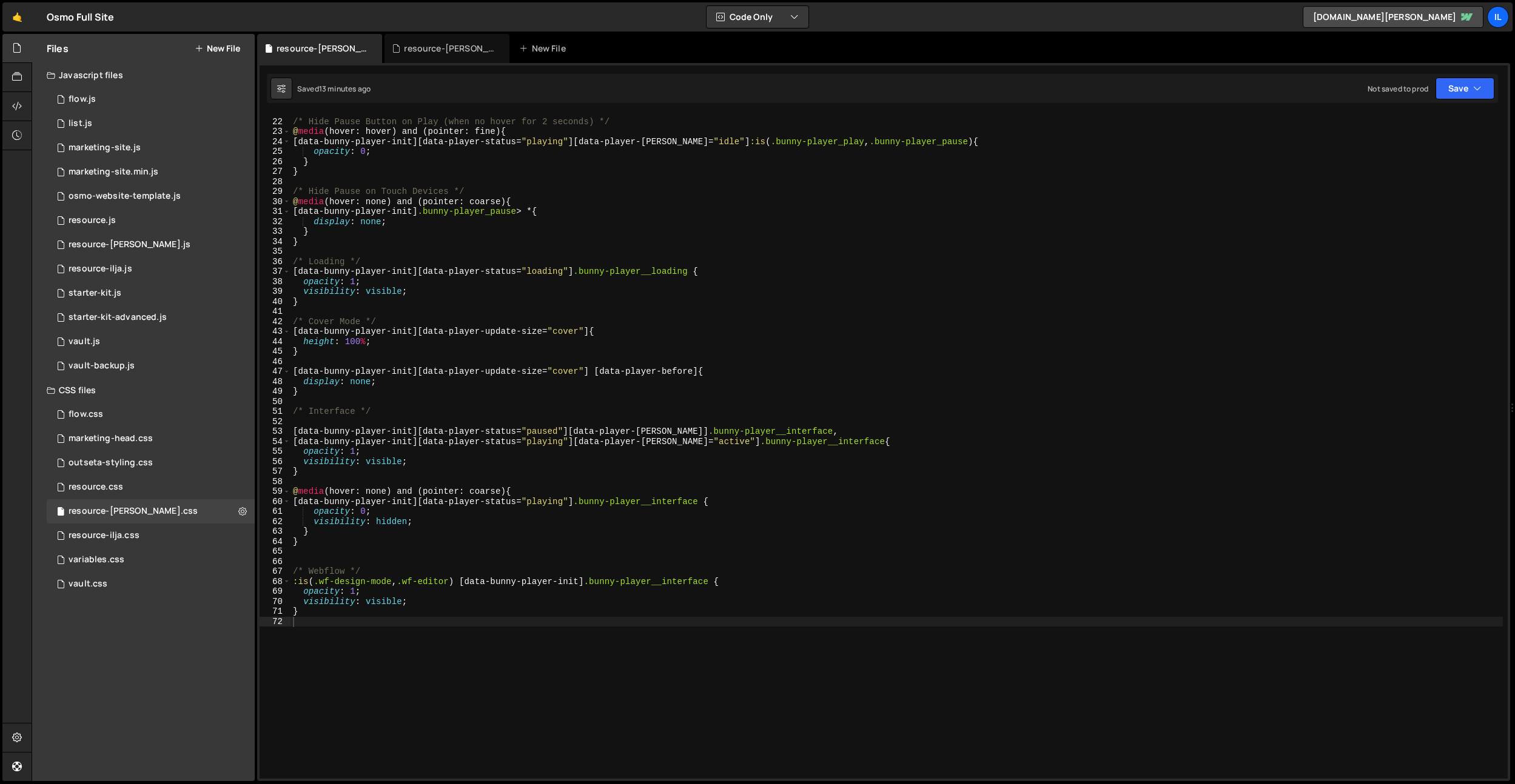
scroll to position [0, 0]
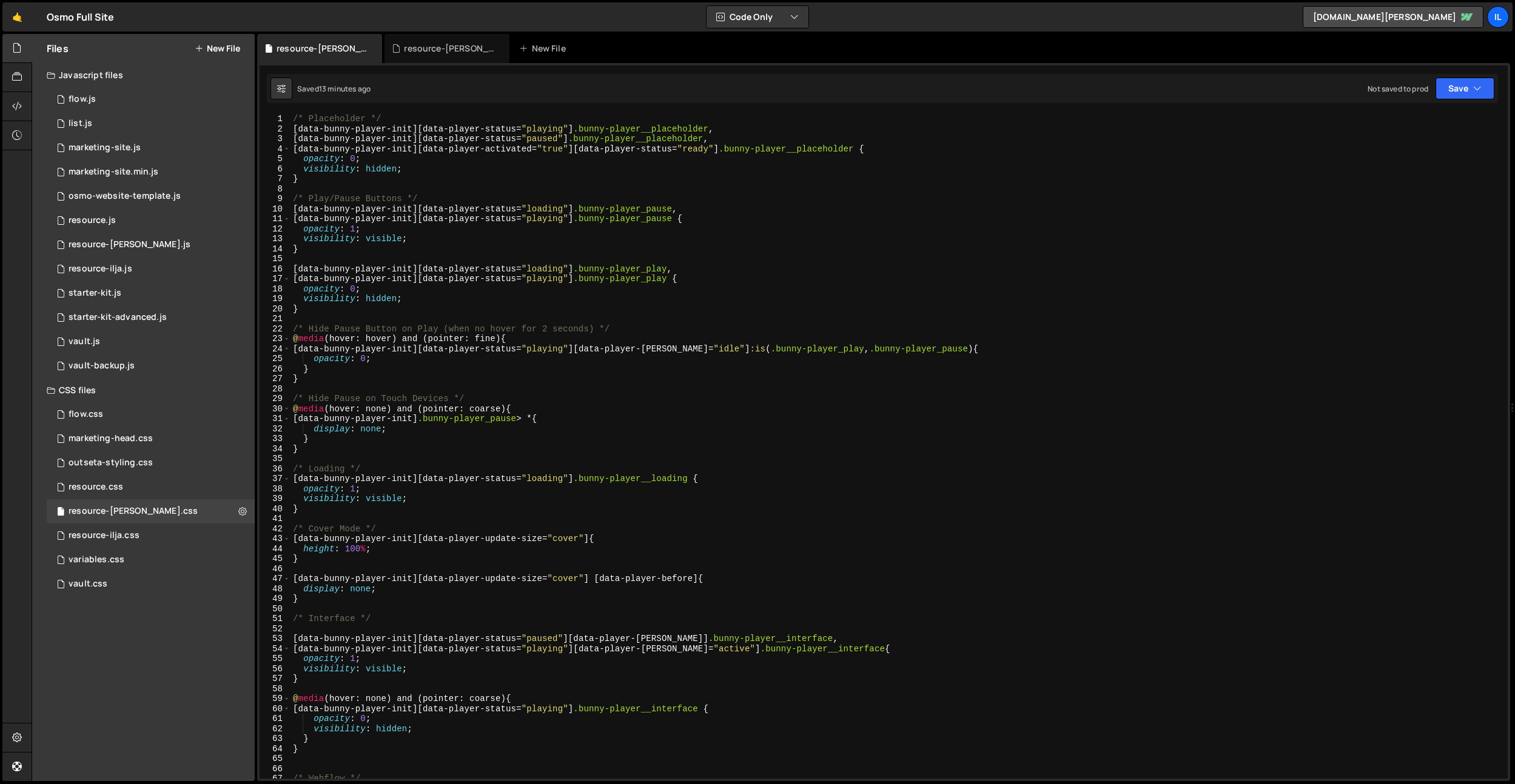
click at [548, 333] on div "/* Placeholder */ [ data-bunny-player-init ][ data-player-status = " playing " …" at bounding box center [896, 457] width 1212 height 685
click at [502, 170] on div "/* Placeholder */ [ data-bunny-player-init ][ data-player-status = " playing " …" at bounding box center [896, 457] width 1212 height 685
drag, startPoint x: 953, startPoint y: 347, endPoint x: 302, endPoint y: 349, distance: 651.0
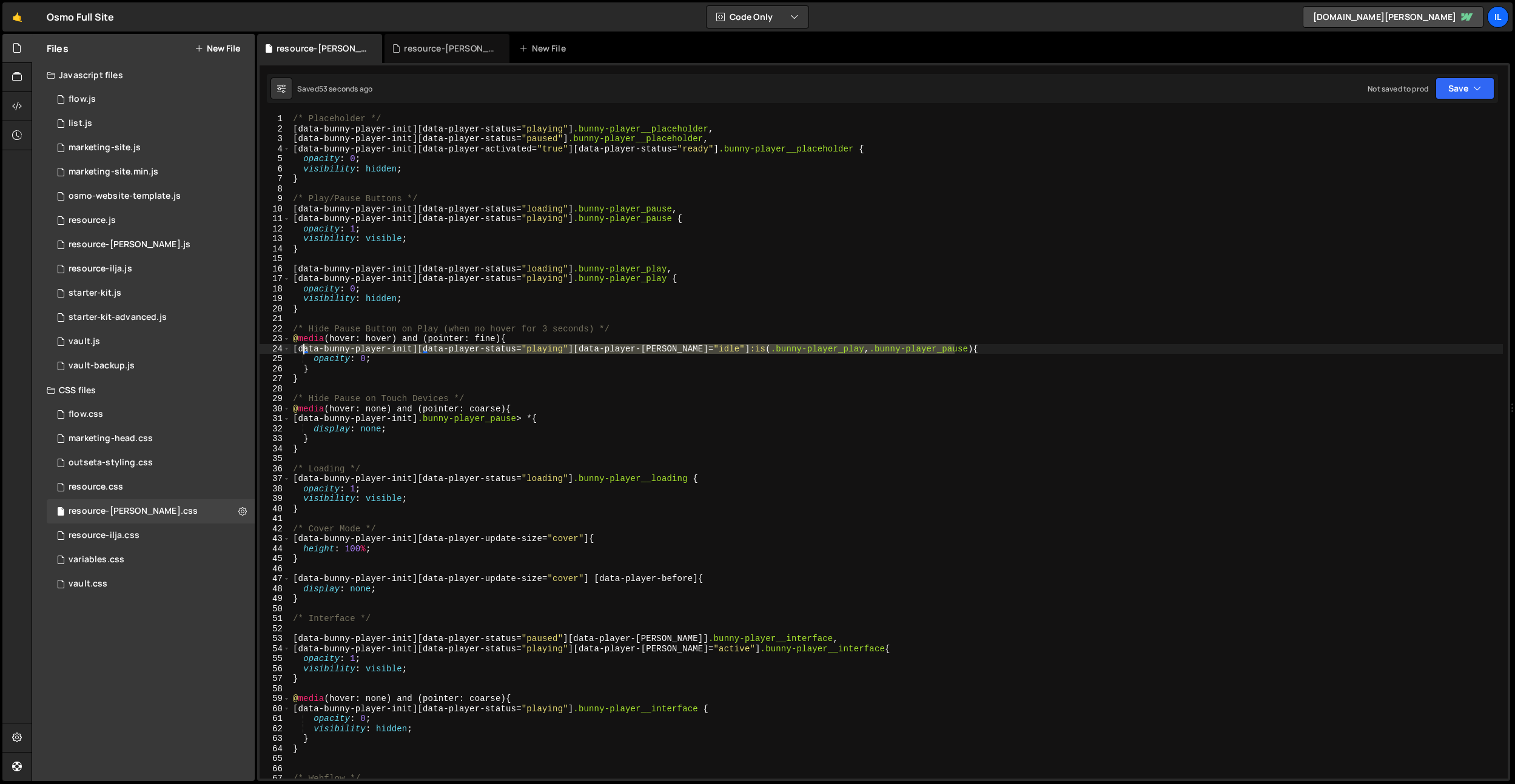
click at [302, 349] on div "/* Placeholder */ [ data-bunny-player-init ][ data-player-status = " playing " …" at bounding box center [896, 457] width 1212 height 685
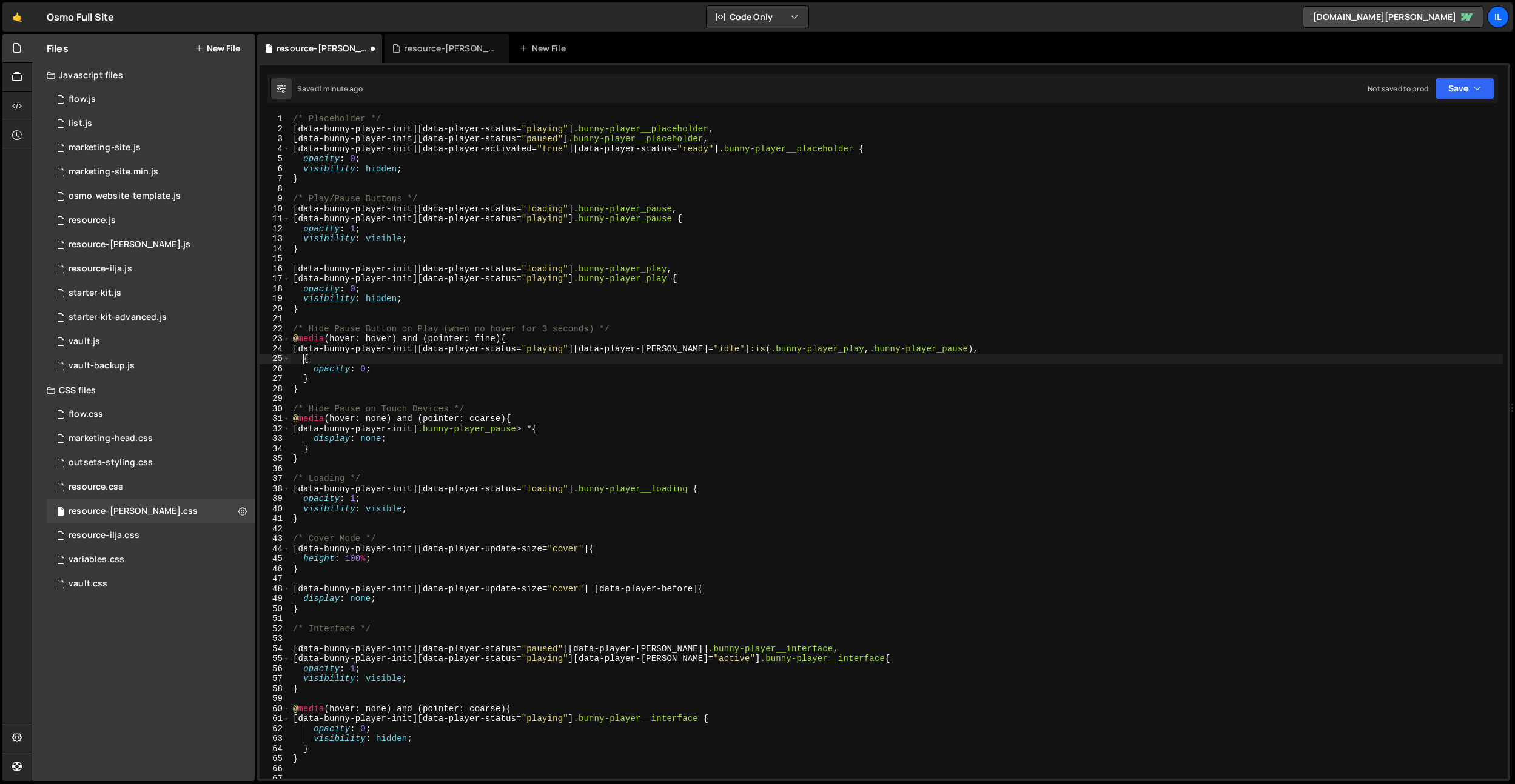
scroll to position [0, 1]
paste textarea "[data-bunny-player-init][data-player-status="playing"][data-player-hover="idle"…"
click at [560, 360] on div "/* Placeholder */ [ data-bunny-player-init ][ data-player-status = " playing " …" at bounding box center [896, 457] width 1212 height 685
click at [666, 294] on div "/* Placeholder */ [ data-bunny-player-init ][ data-player-status = " playing " …" at bounding box center [896, 457] width 1212 height 685
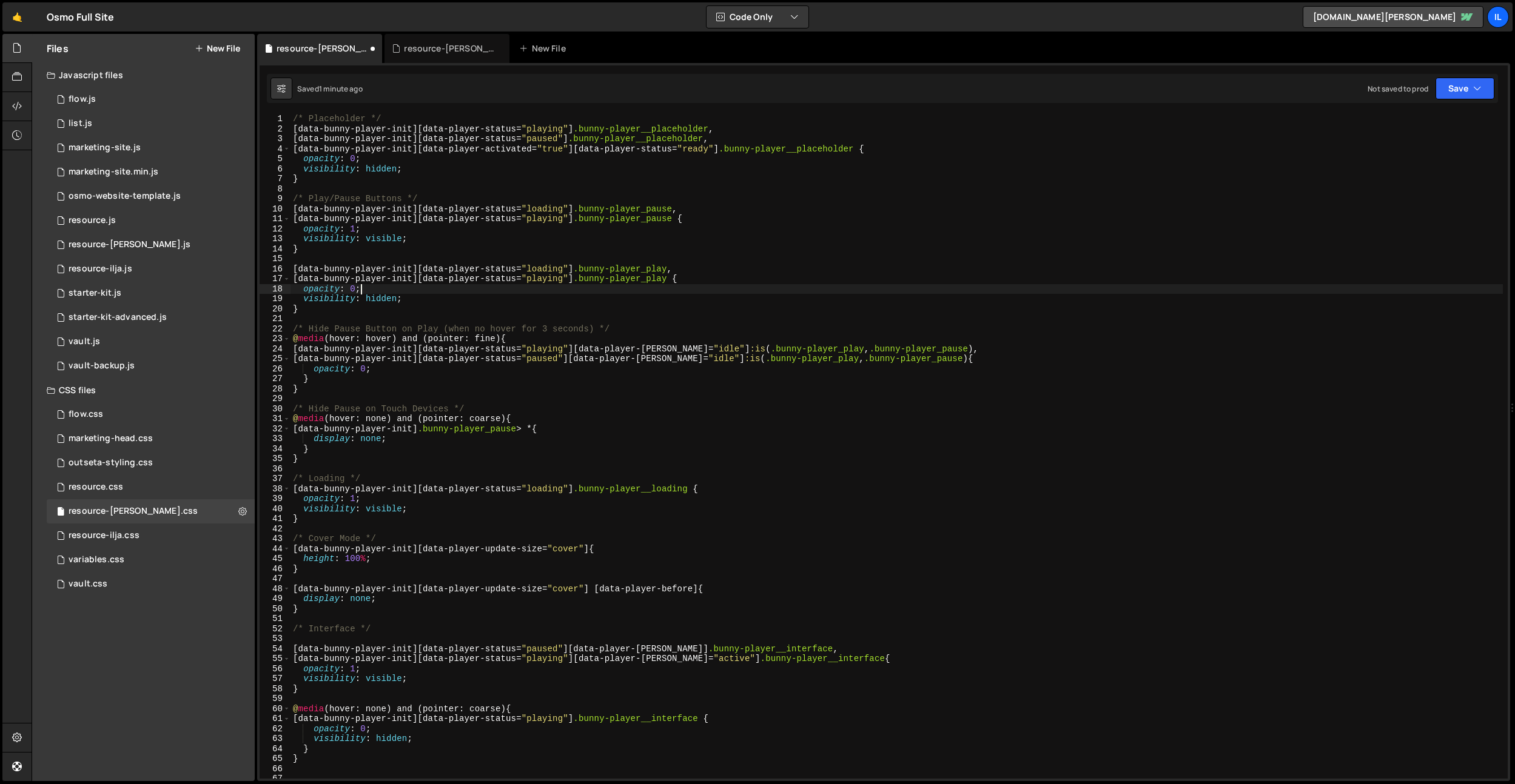
scroll to position [0, 4]
click at [444, 360] on div "/* Placeholder */ [ data-bunny-player-init ][ data-player-status = " playing " …" at bounding box center [896, 457] width 1212 height 685
drag, startPoint x: 376, startPoint y: 370, endPoint x: 397, endPoint y: 318, distance: 56.1
click at [376, 370] on div "/* Placeholder */ [ data-bunny-player-init ][ data-player-status = " playing " …" at bounding box center [896, 457] width 1212 height 685
drag, startPoint x: 299, startPoint y: 298, endPoint x: 406, endPoint y: 346, distance: 117.3
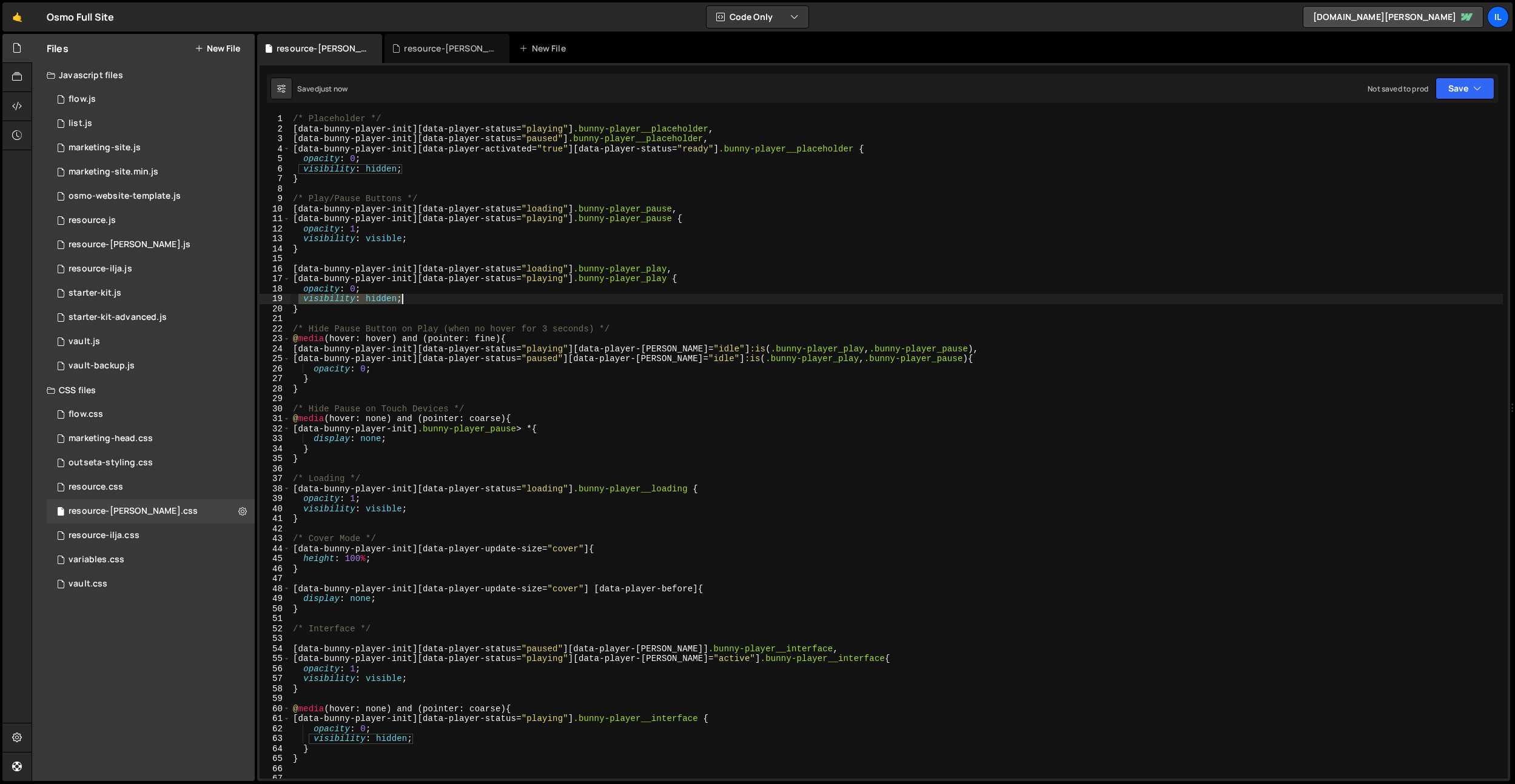
click at [443, 299] on div "/* Placeholder */ [ data-bunny-player-init ][ data-player-status = " playing " …" at bounding box center [896, 457] width 1212 height 685
click at [382, 370] on div "/* Placeholder */ [ data-bunny-player-init ][ data-player-status = " playing " …" at bounding box center [896, 457] width 1212 height 685
type textarea "opacity: 0;"
paste textarea "visibility: hidden;"
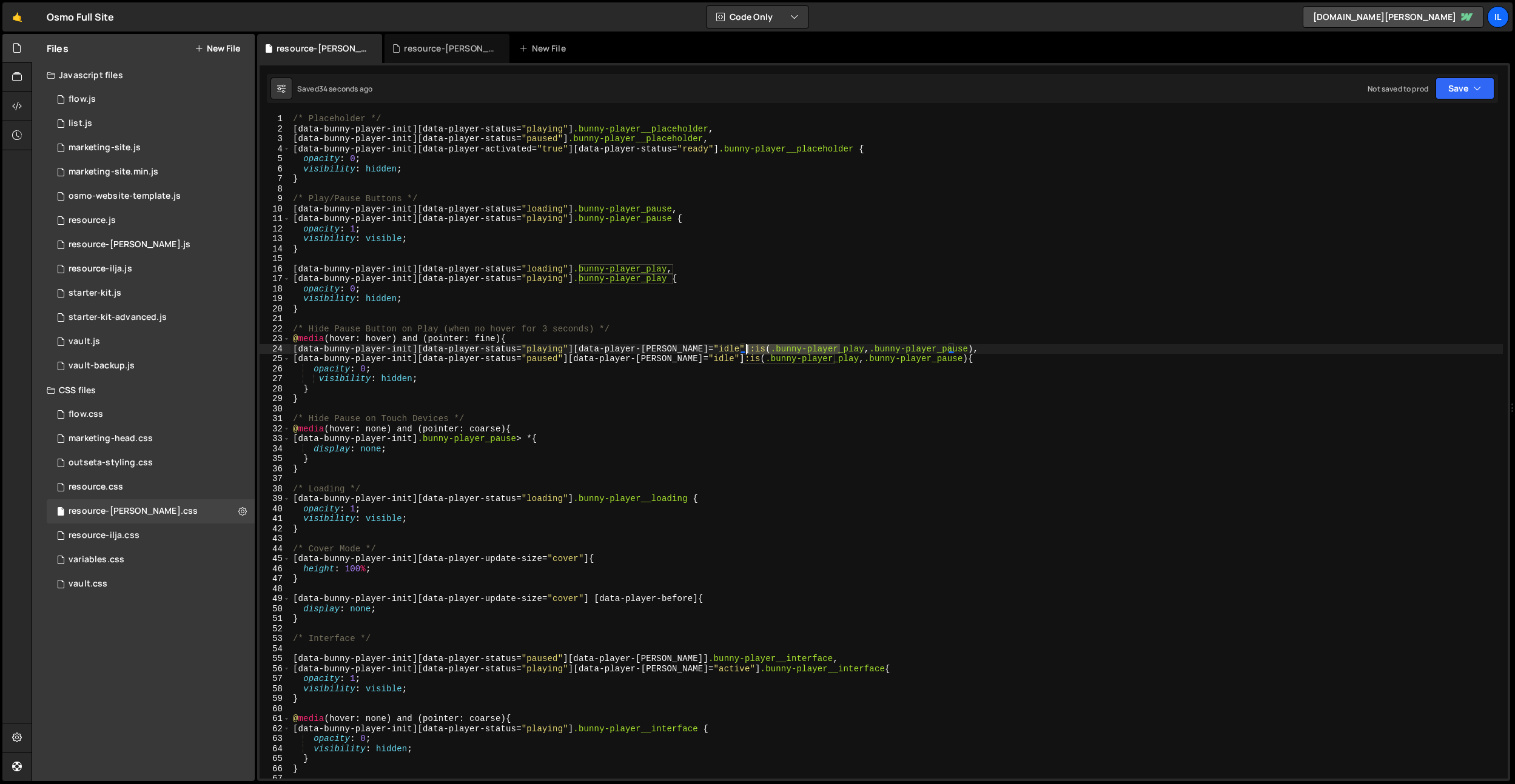
drag, startPoint x: 840, startPoint y: 352, endPoint x: 822, endPoint y: 366, distance: 22.8
click at [747, 352] on div "/* Placeholder */ [ data-bunny-player-init ][ data-player-status = " playing " …" at bounding box center [896, 457] width 1212 height 685
click at [952, 377] on div "/* Placeholder */ [ data-bunny-player-init ][ data-player-status = " playing " …" at bounding box center [896, 457] width 1212 height 685
drag, startPoint x: 954, startPoint y: 348, endPoint x: 745, endPoint y: 340, distance: 209.2
click at [725, 352] on div "/* Placeholder */ [ data-bunny-player-init ][ data-player-status = " playing " …" at bounding box center [896, 457] width 1212 height 685
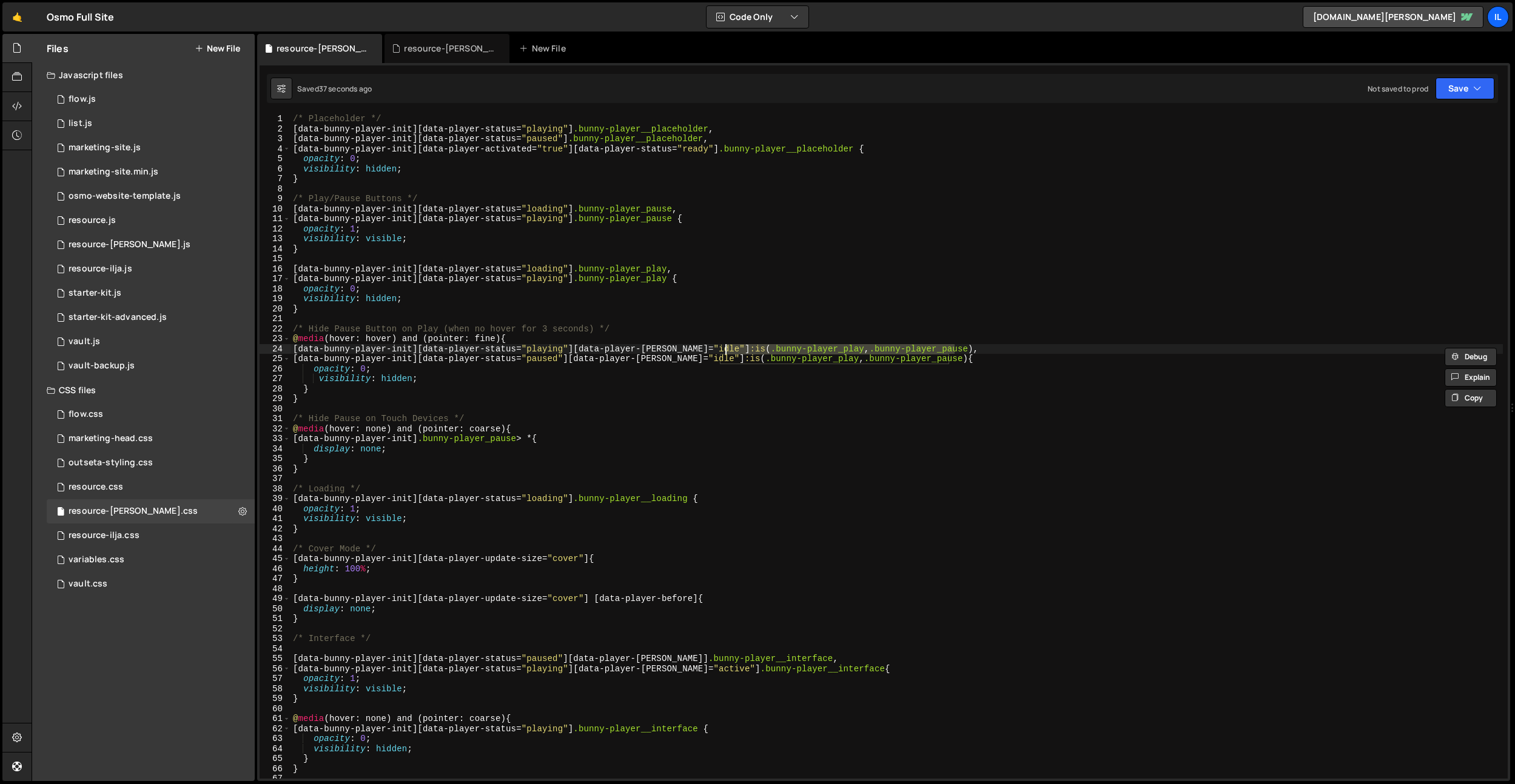
paste textarea ".bunny-player_play"
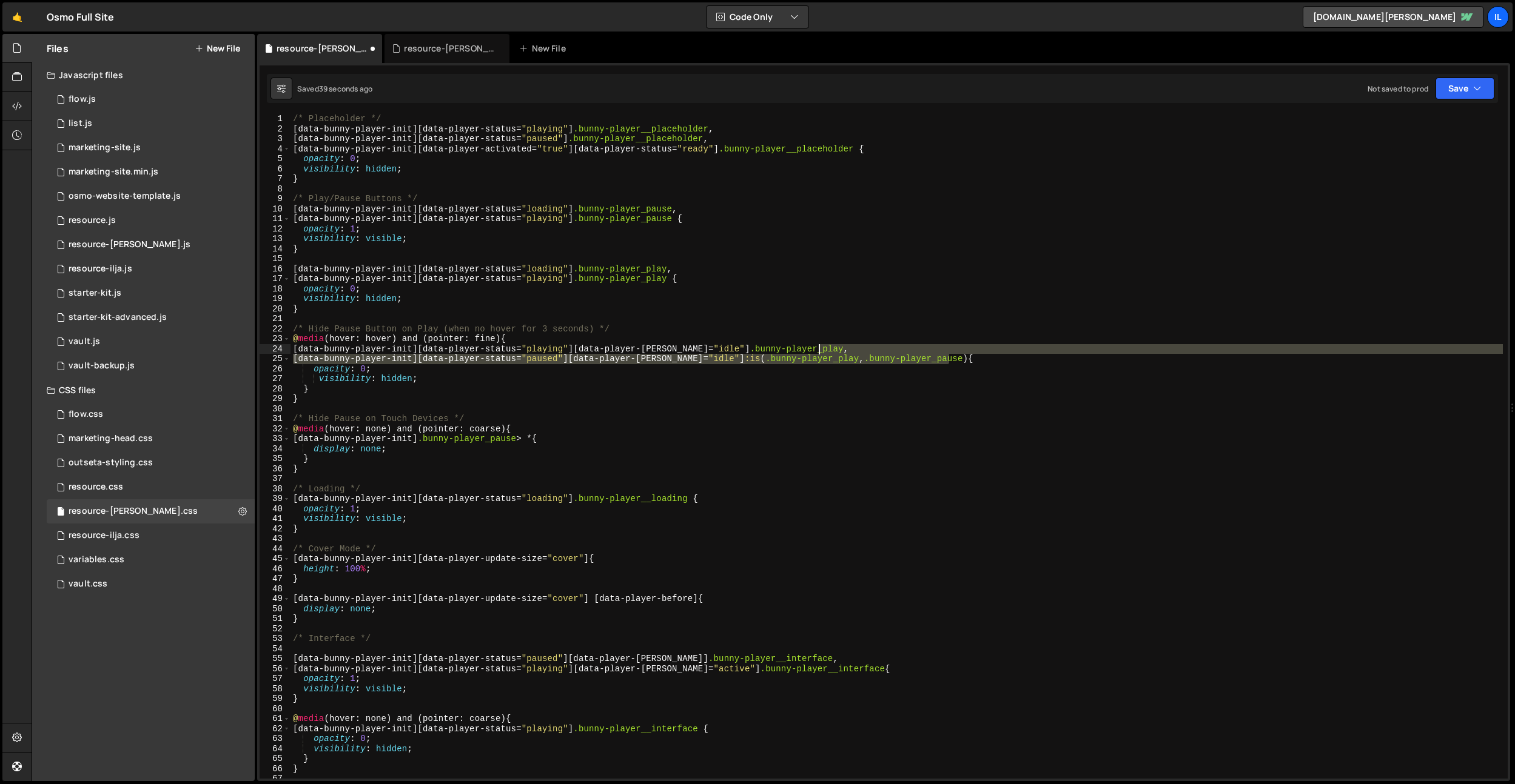
drag, startPoint x: 947, startPoint y: 360, endPoint x: 903, endPoint y: 354, distance: 44.4
click at [819, 350] on div "/* Placeholder */ [ data-bunny-player-init ][ data-player-status = " playing " …" at bounding box center [896, 457] width 1212 height 685
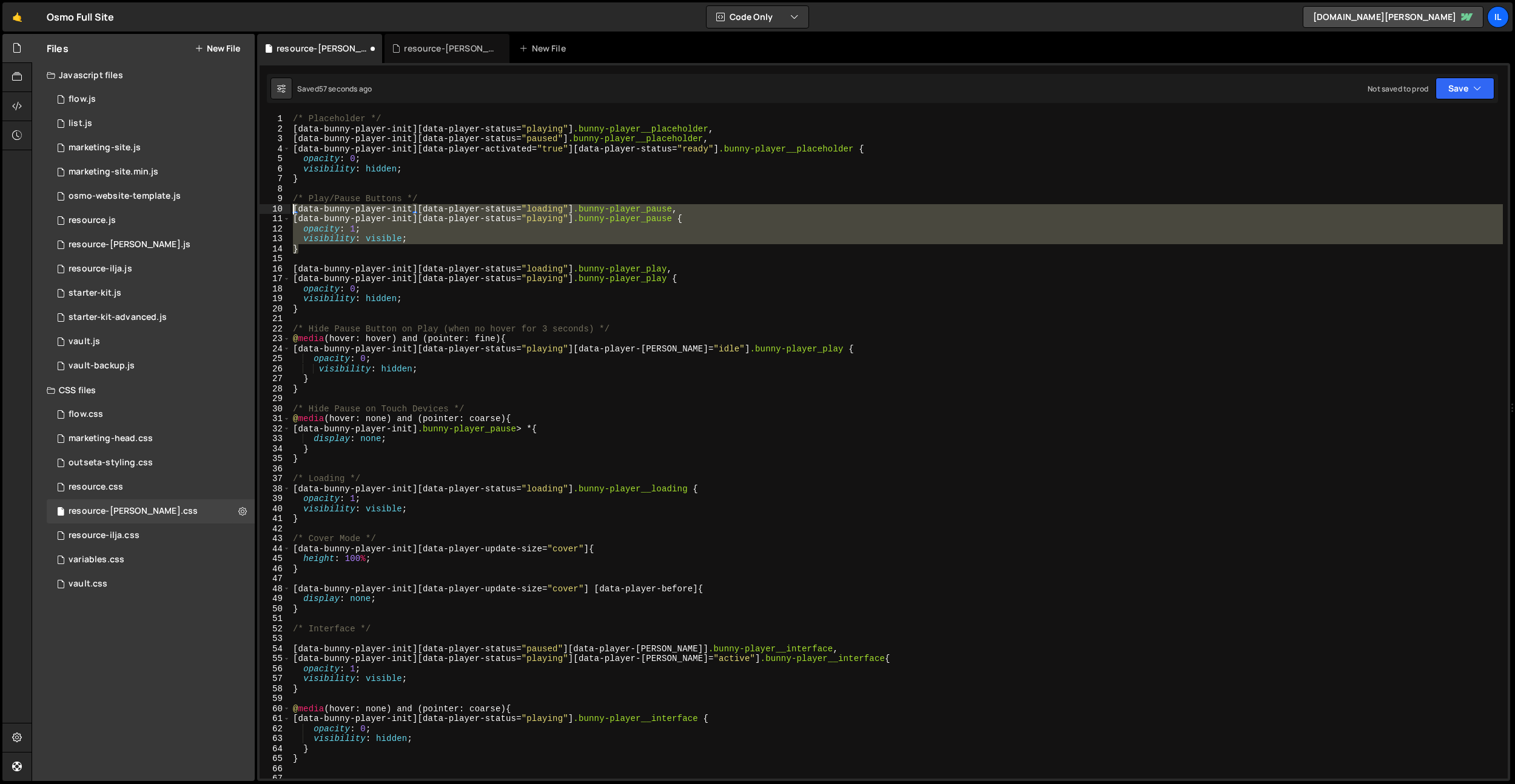
drag, startPoint x: 337, startPoint y: 247, endPoint x: 275, endPoint y: 207, distance: 73.8
click at [275, 207] on div "[data-bunny-player-init][data-player-status="playing"][data-player-hover="idle"…" at bounding box center [883, 446] width 1248 height 664
type textarea "[data-bunny-player-init][data-player-status="loading"] .bunny-player_pause, [da…"
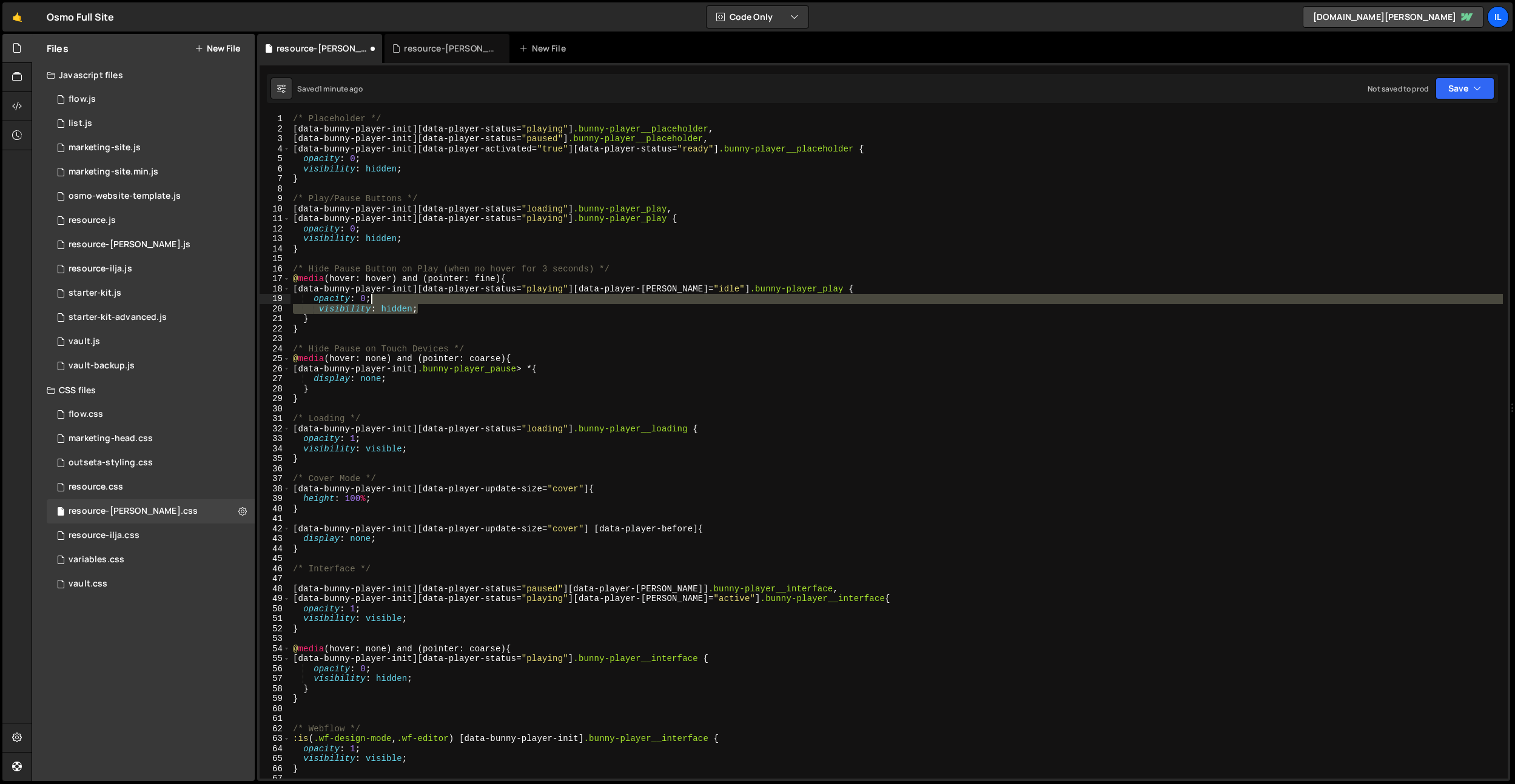
drag, startPoint x: 421, startPoint y: 308, endPoint x: 425, endPoint y: 301, distance: 8.1
click at [425, 301] on div "/* Placeholder */ [ data-bunny-player-init ][ data-player-status = " playing " …" at bounding box center [896, 457] width 1212 height 685
click at [511, 345] on div "/* Placeholder */ [ data-bunny-player-init ][ data-player-status = " playing " …" at bounding box center [896, 457] width 1212 height 685
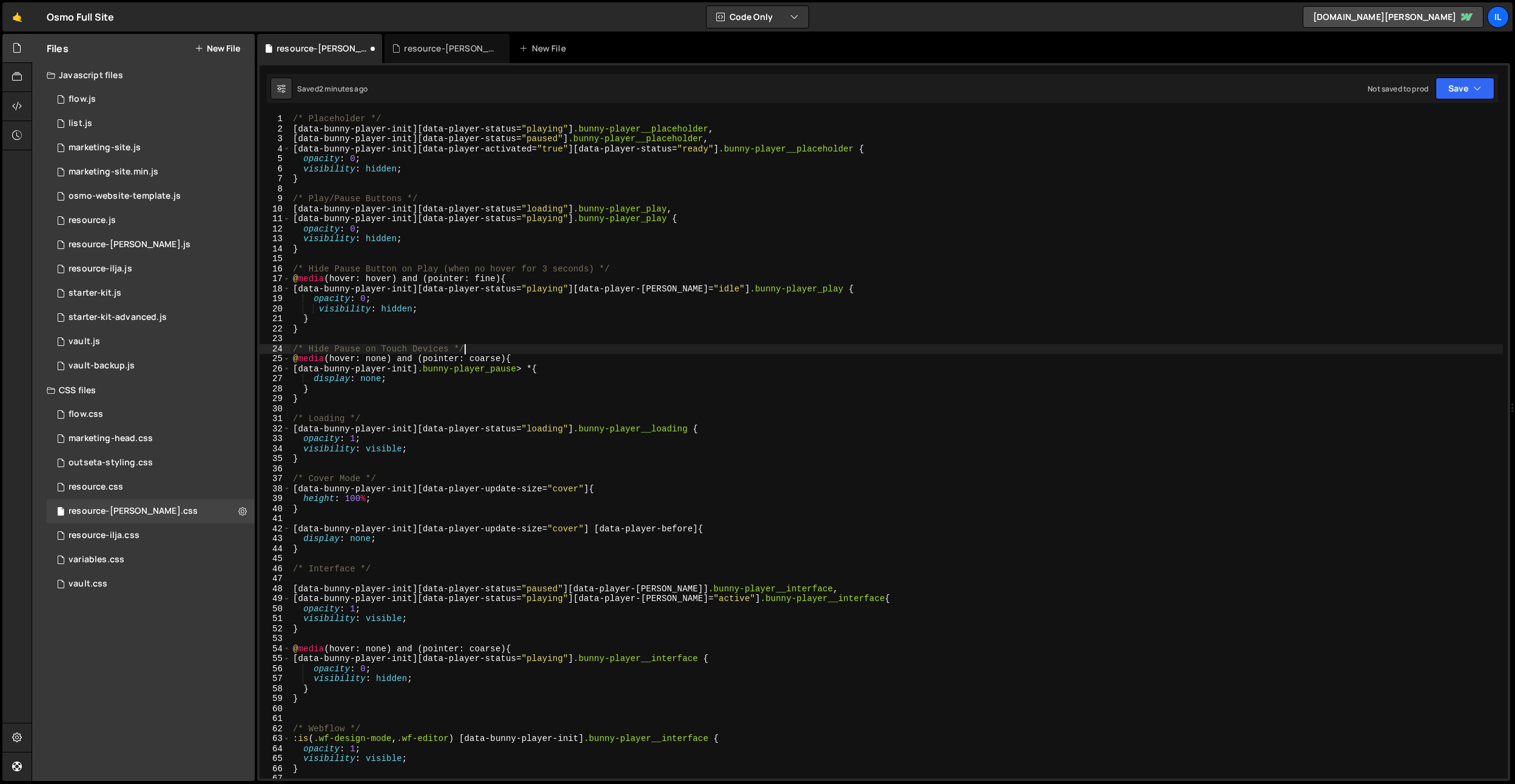
type textarea "/* Play/Pause Buttons */"
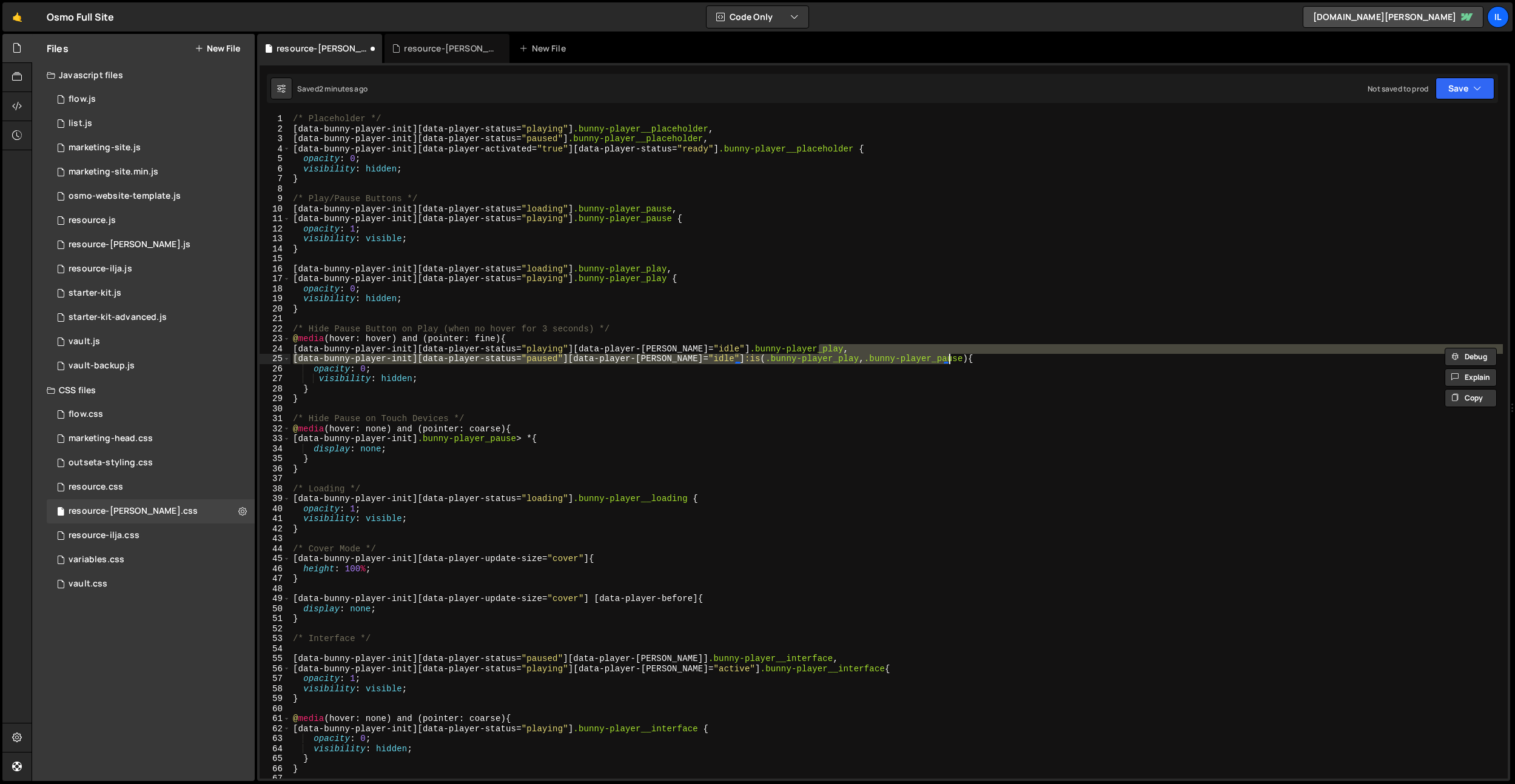
type textarea "[data-bunny-player-init][data-player-status="playing"][data-player-hover="idle"…"
